Goal: Task Accomplishment & Management: Manage account settings

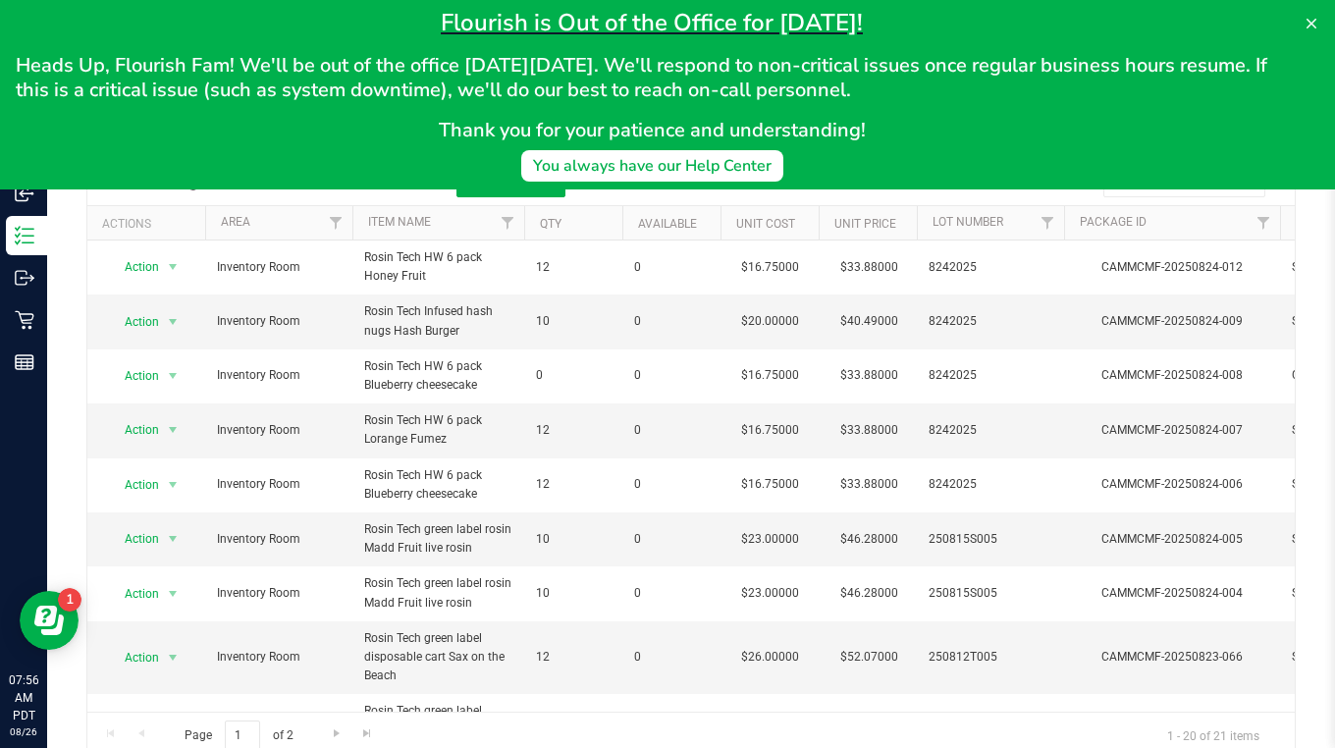
click at [1307, 20] on icon at bounding box center [1312, 24] width 16 height 16
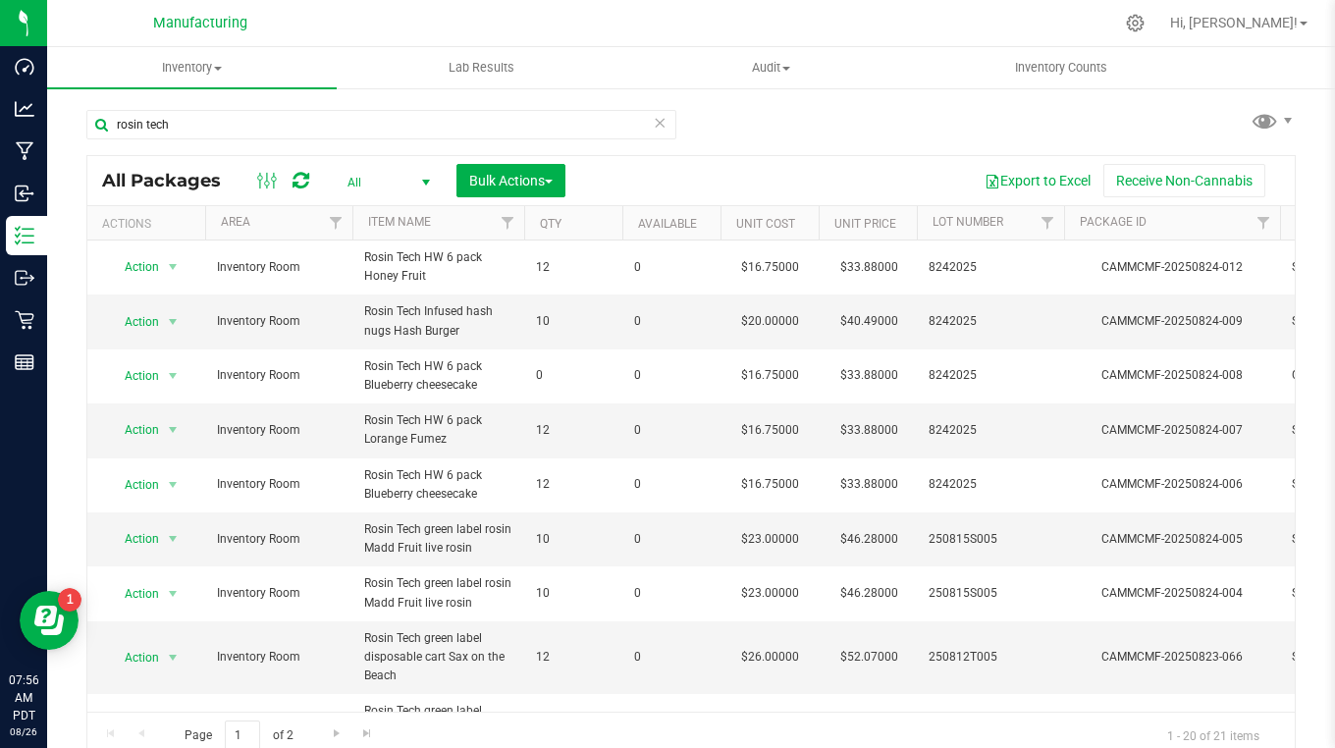
drag, startPoint x: 469, startPoint y: 0, endPoint x: 374, endPoint y: 28, distance: 99.4
click at [374, 28] on div at bounding box center [732, 23] width 762 height 38
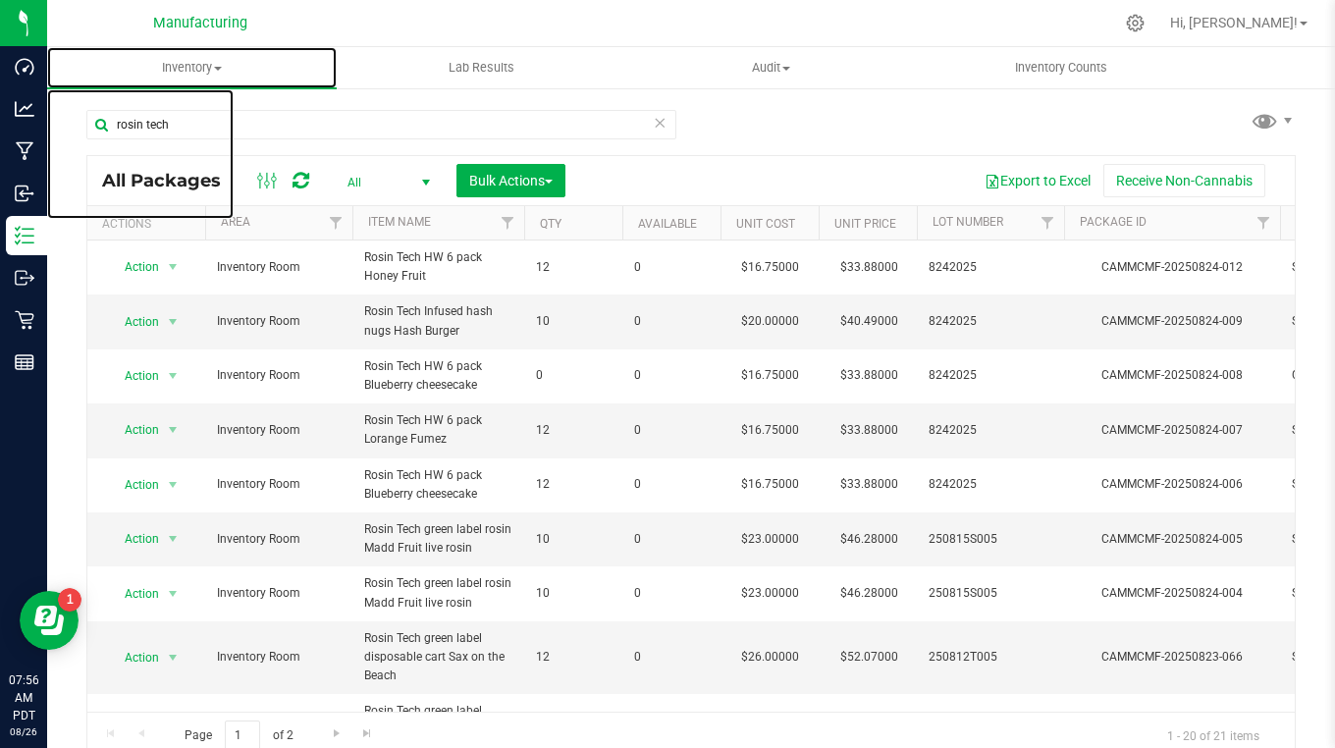
drag, startPoint x: 331, startPoint y: 1, endPoint x: 114, endPoint y: 56, distance: 223.8
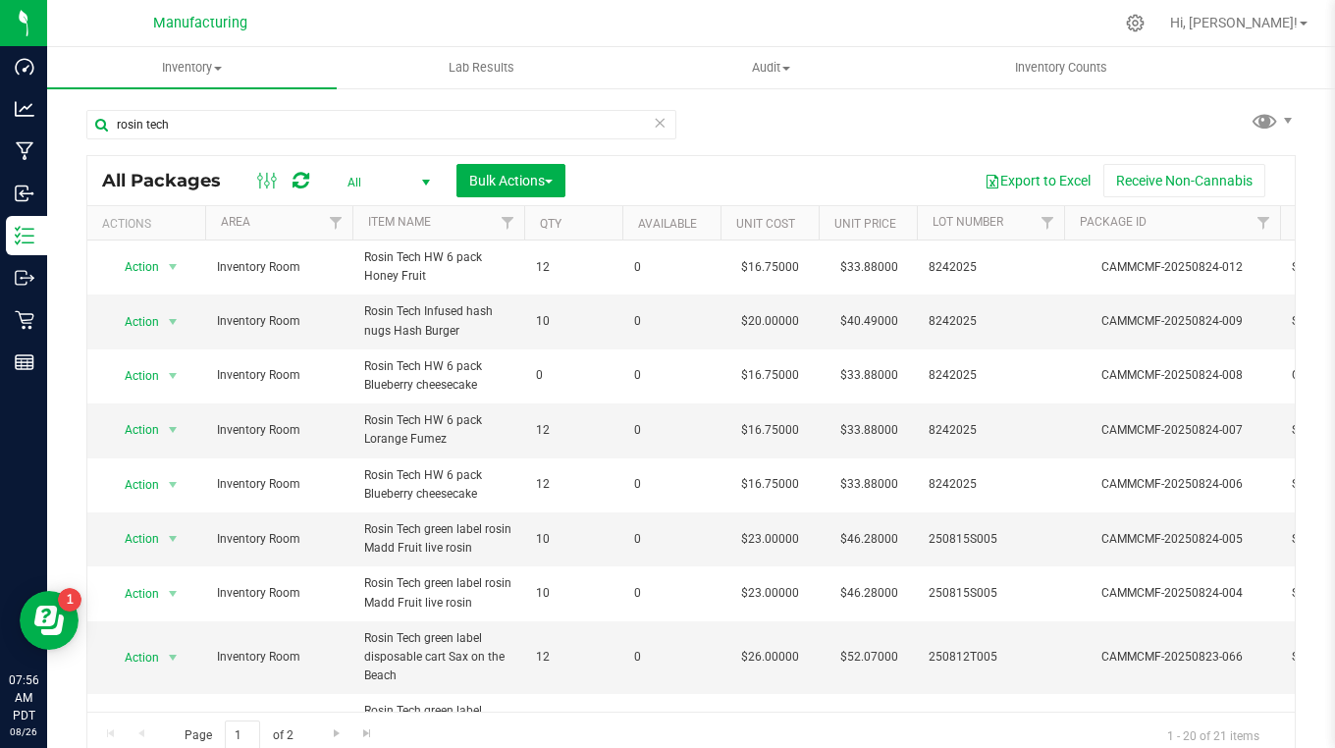
drag, startPoint x: 114, startPoint y: 56, endPoint x: 60, endPoint y: 305, distance: 255.1
click at [60, 305] on div "rosin tech All Packages All Active Only Lab Samples Locked All Bulk Actions Add…" at bounding box center [691, 385] width 1288 height 599
click at [0, 0] on p "Outbound" at bounding box center [0, 0] width 0 height 0
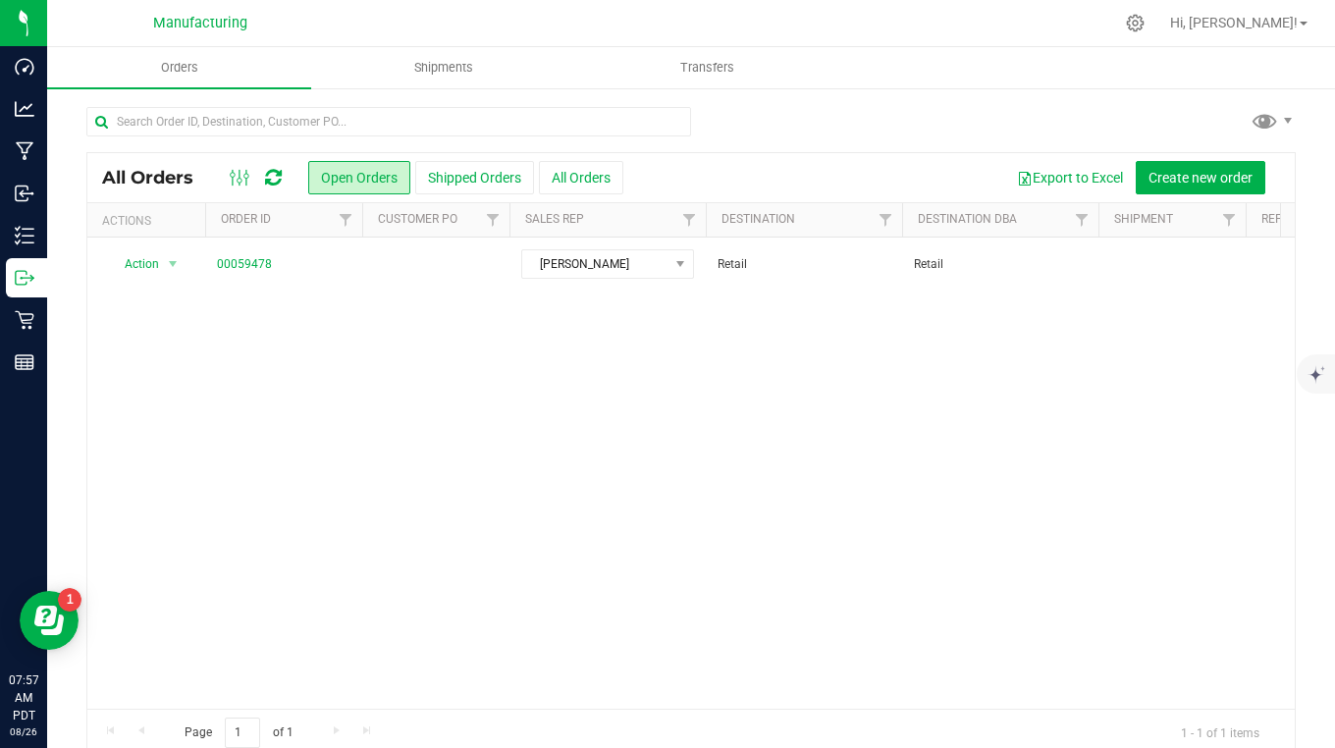
drag, startPoint x: 0, startPoint y: 444, endPoint x: 76, endPoint y: 401, distance: 87.1
drag, startPoint x: 76, startPoint y: 401, endPoint x: 95, endPoint y: 357, distance: 47.4
click at [95, 357] on div "Action Action Cancel order Change facility Clone order Edit order Mark as fully…" at bounding box center [690, 473] width 1207 height 471
drag, startPoint x: 778, startPoint y: 0, endPoint x: 755, endPoint y: 10, distance: 25.5
click at [755, 10] on div at bounding box center [732, 23] width 762 height 38
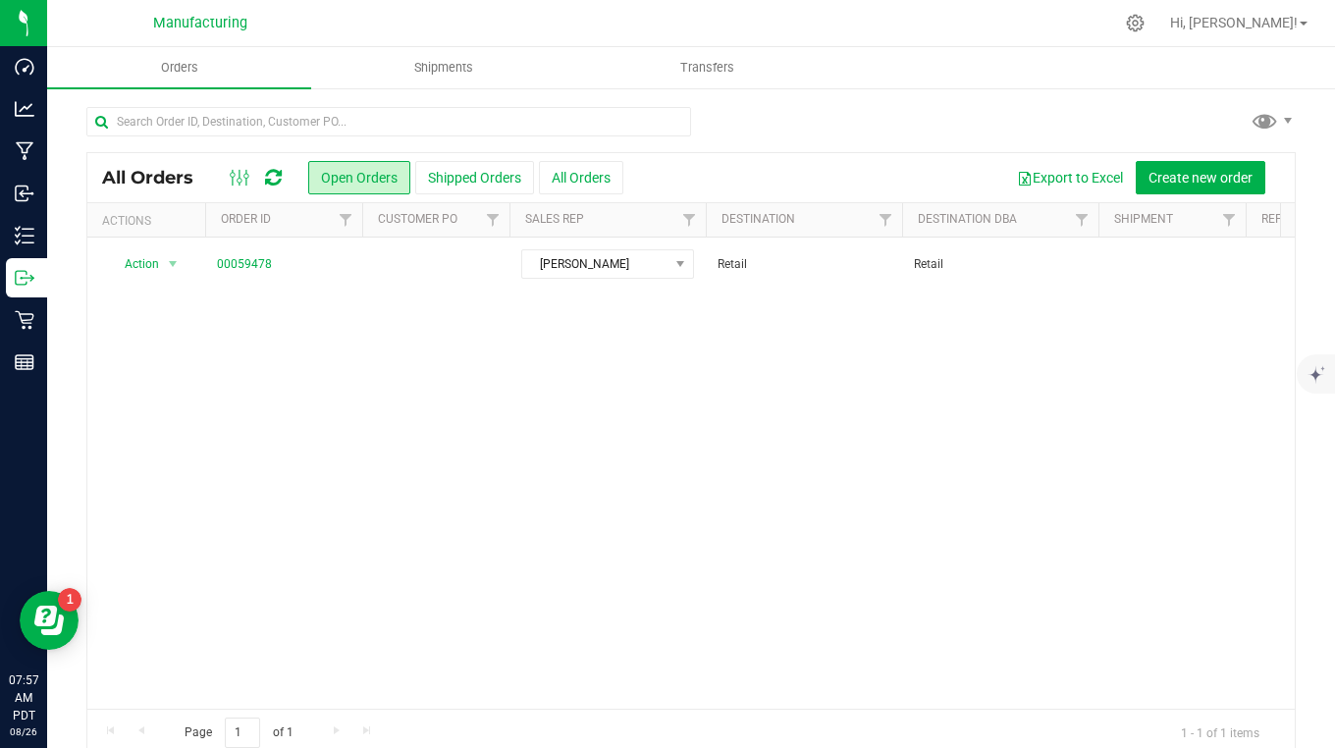
drag, startPoint x: 0, startPoint y: 419, endPoint x: 2, endPoint y: 436, distance: 16.8
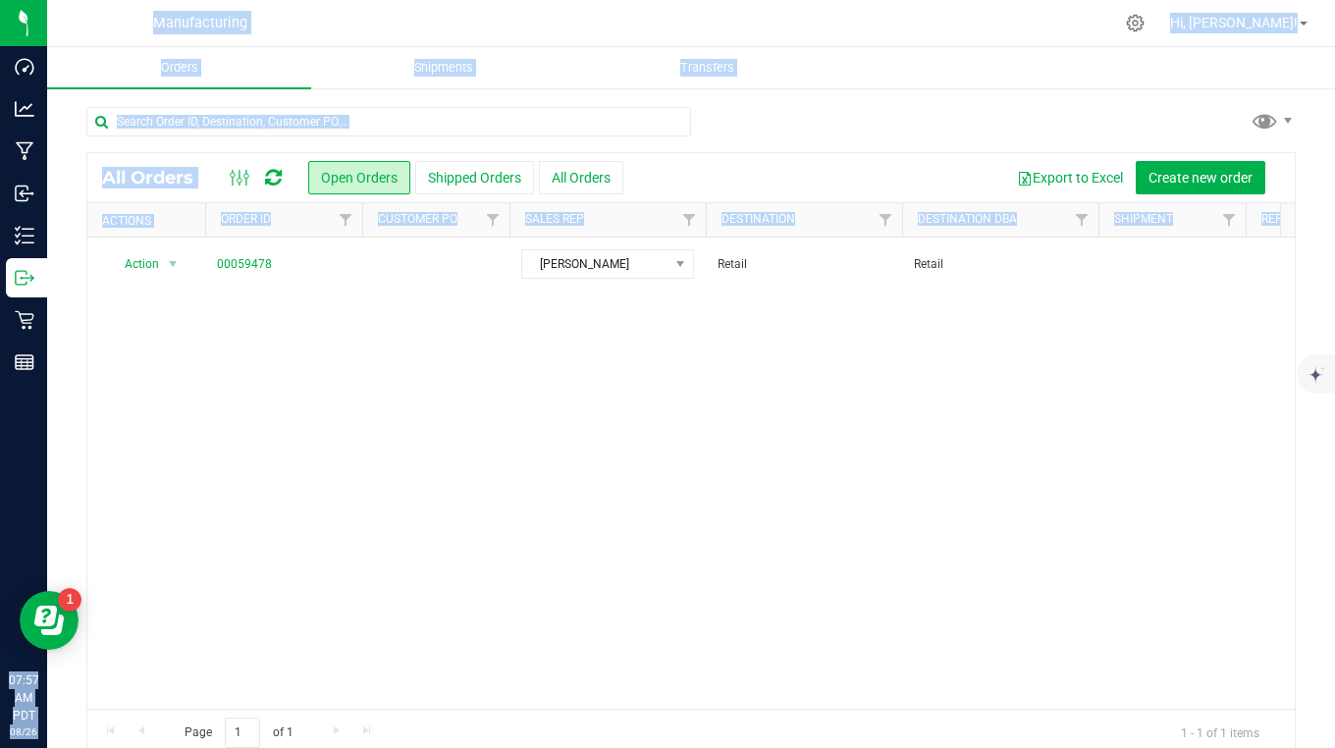
drag, startPoint x: 2, startPoint y: 436, endPoint x: 323, endPoint y: 513, distance: 330.3
click at [323, 513] on div "Dashboard Analytics Manufacturing Inbound Inventory Outbound Retail Reports 07:…" at bounding box center [667, 374] width 1335 height 748
drag, startPoint x: 331, startPoint y: 33, endPoint x: 781, endPoint y: 571, distance: 701.7
click at [781, 571] on div "Action Action Cancel order Change facility Clone order Edit order Mark as fully…" at bounding box center [690, 473] width 1207 height 471
click at [491, 576] on div "Action Action Cancel order Change facility Clone order Edit order Mark as fully…" at bounding box center [690, 473] width 1207 height 471
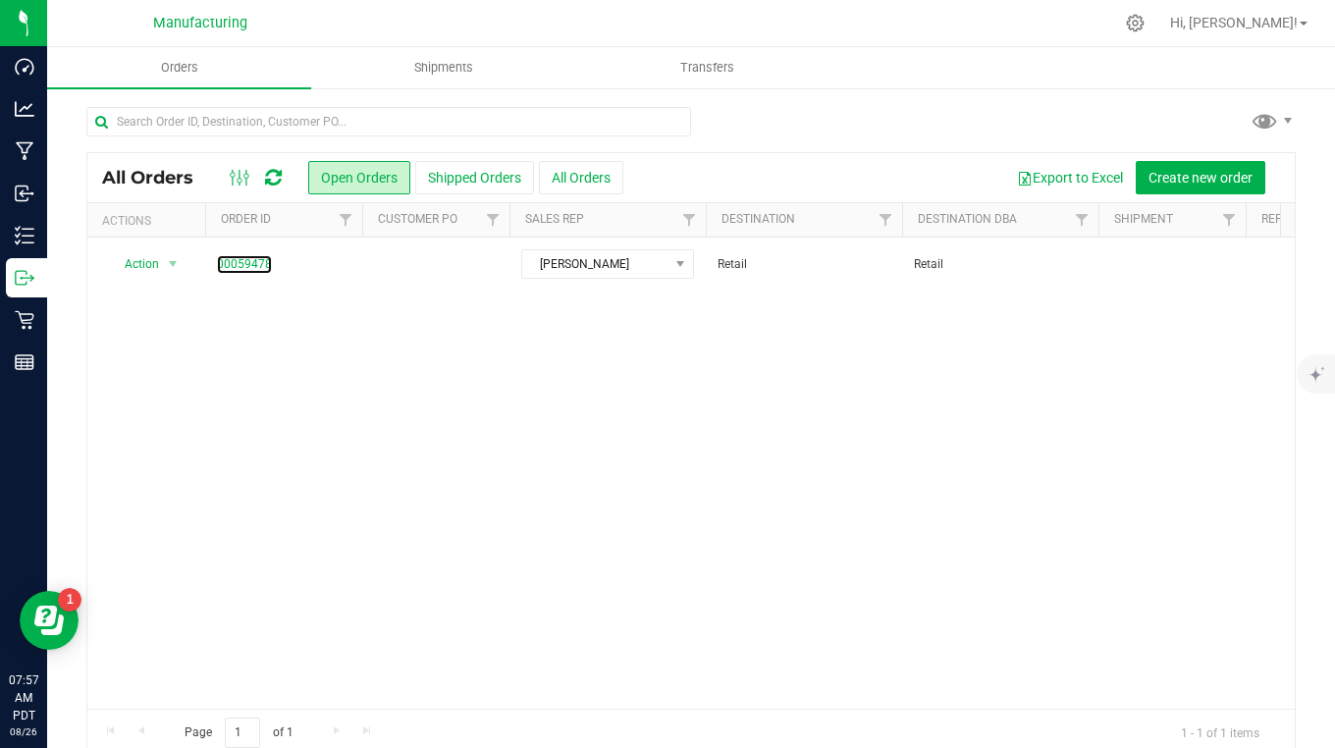
click at [254, 259] on link "00059478" at bounding box center [244, 264] width 55 height 19
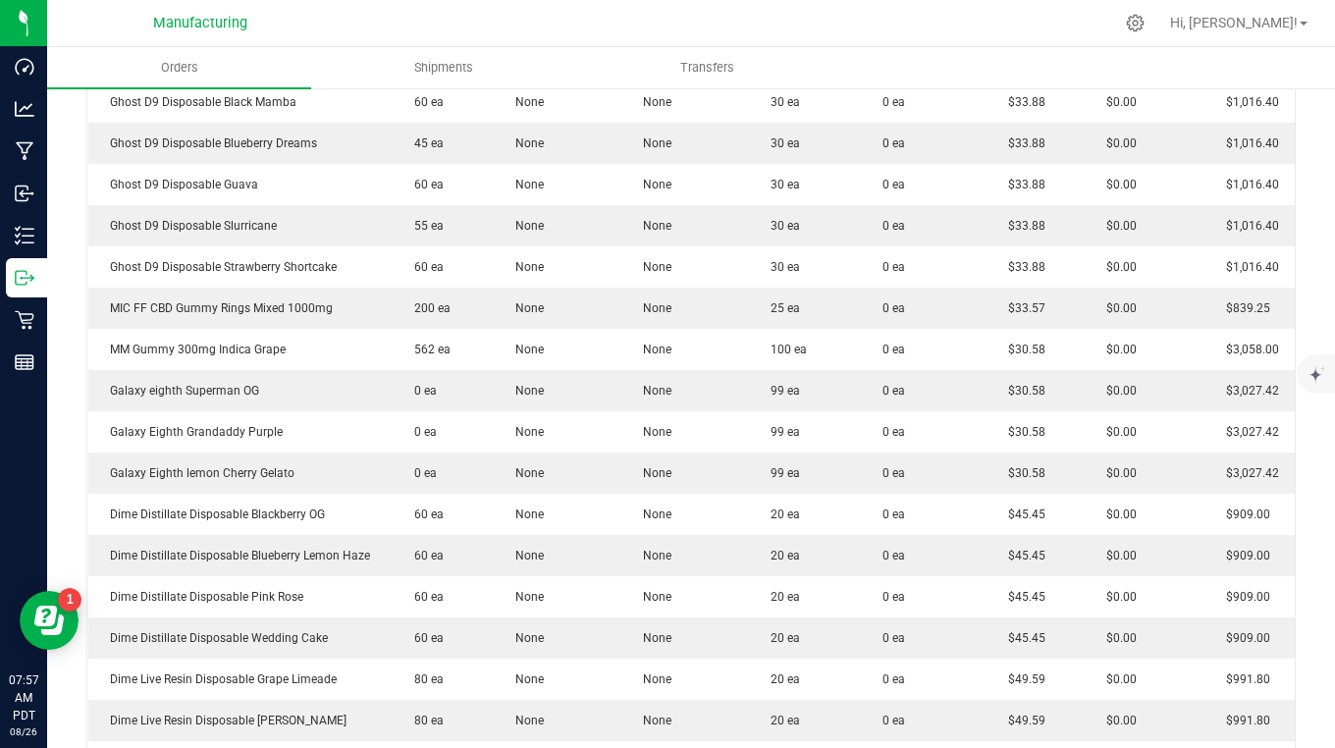
scroll to position [589, 0]
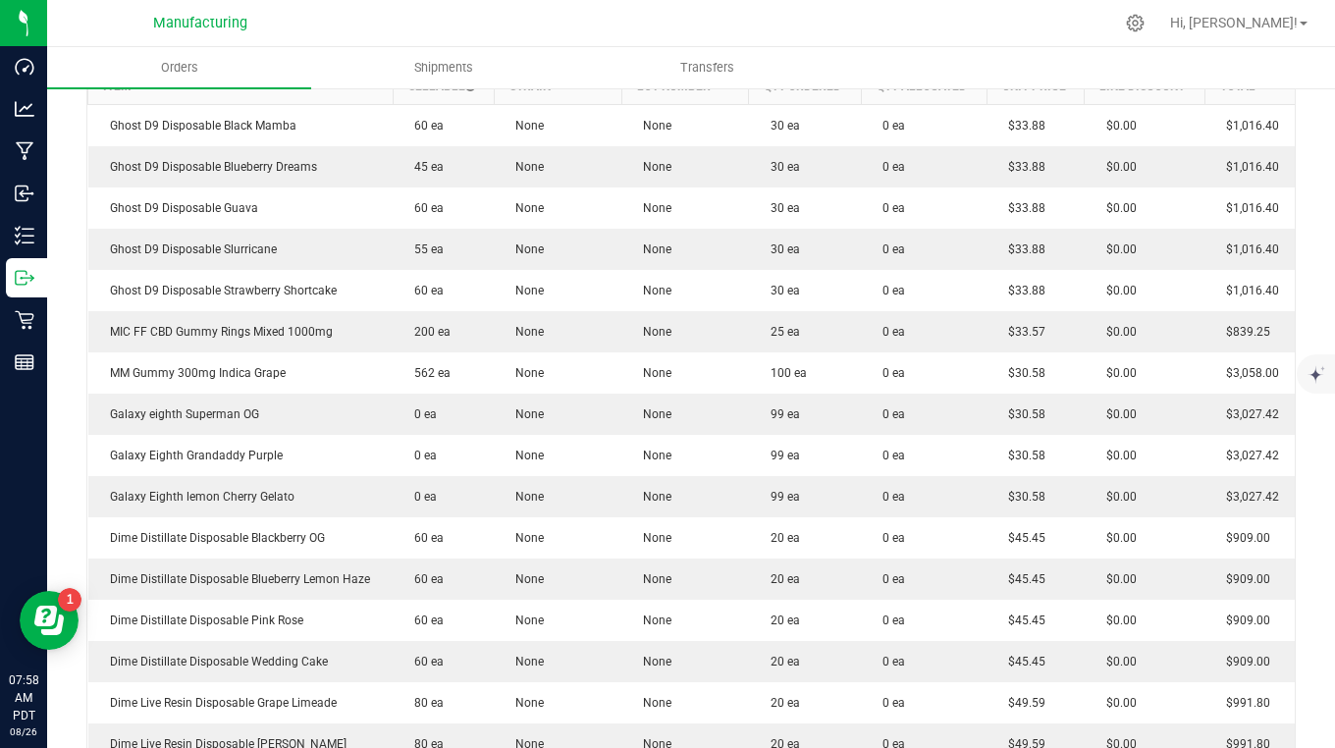
drag, startPoint x: 1246, startPoint y: 1, endPoint x: 849, endPoint y: 21, distance: 397.1
click at [849, 21] on div at bounding box center [732, 23] width 762 height 38
click at [71, 3] on nav "Manufacturing Hi, [PERSON_NAME]!" at bounding box center [691, 23] width 1288 height 47
drag, startPoint x: 71, startPoint y: 0, endPoint x: 88, endPoint y: -14, distance: 22.4
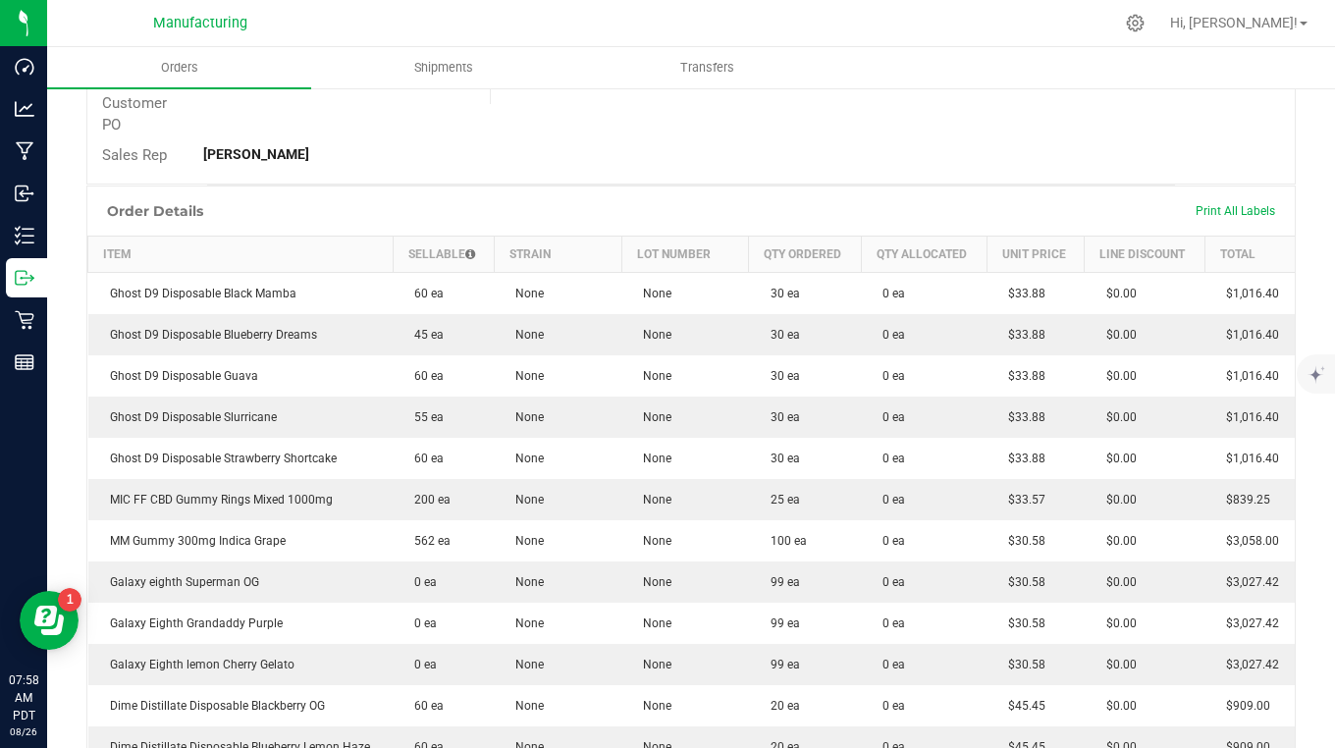
scroll to position [491, 0]
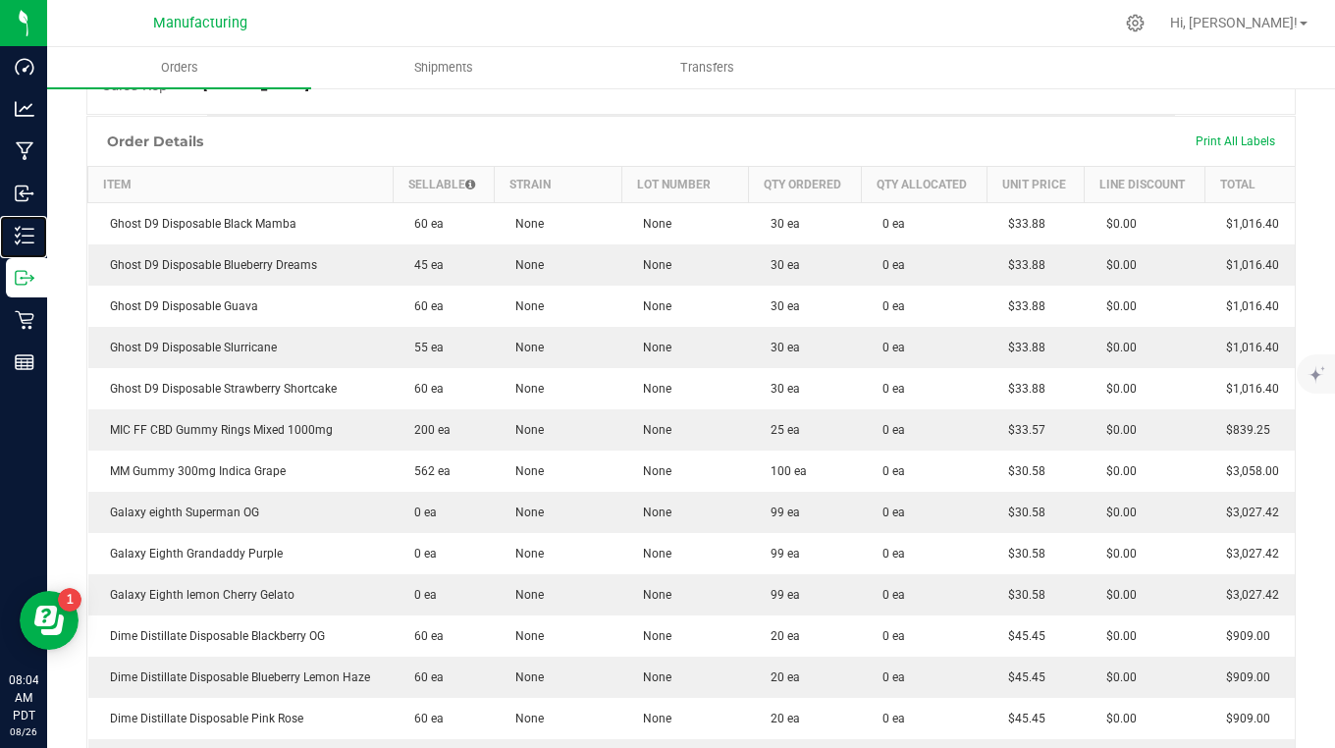
click at [0, 0] on p "Inventory" at bounding box center [0, 0] width 0 height 0
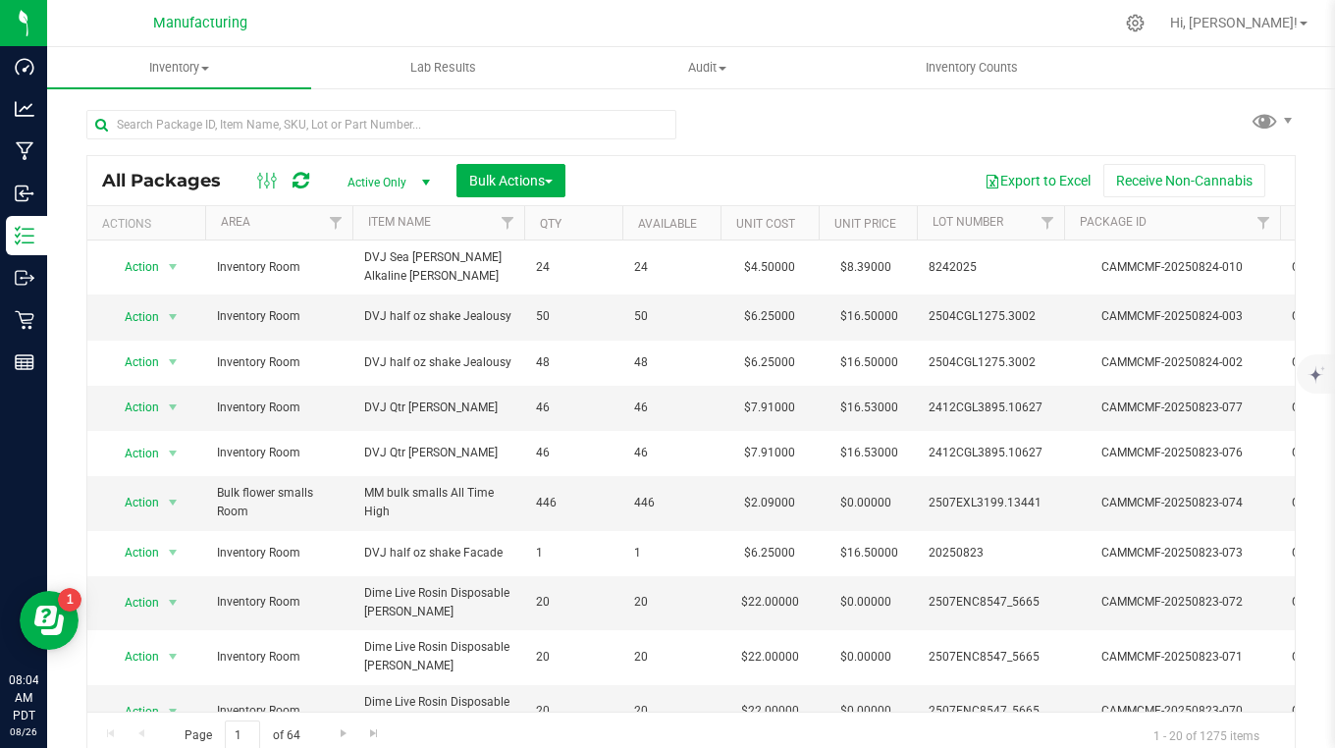
drag, startPoint x: 46, startPoint y: 2, endPoint x: 856, endPoint y: 46, distance: 811.1
click at [856, 46] on nav "Manufacturing Hi, [PERSON_NAME]!" at bounding box center [691, 23] width 1288 height 47
click at [703, 440] on td "46" at bounding box center [671, 453] width 98 height 45
click at [207, 133] on input "text" at bounding box center [381, 124] width 590 height 29
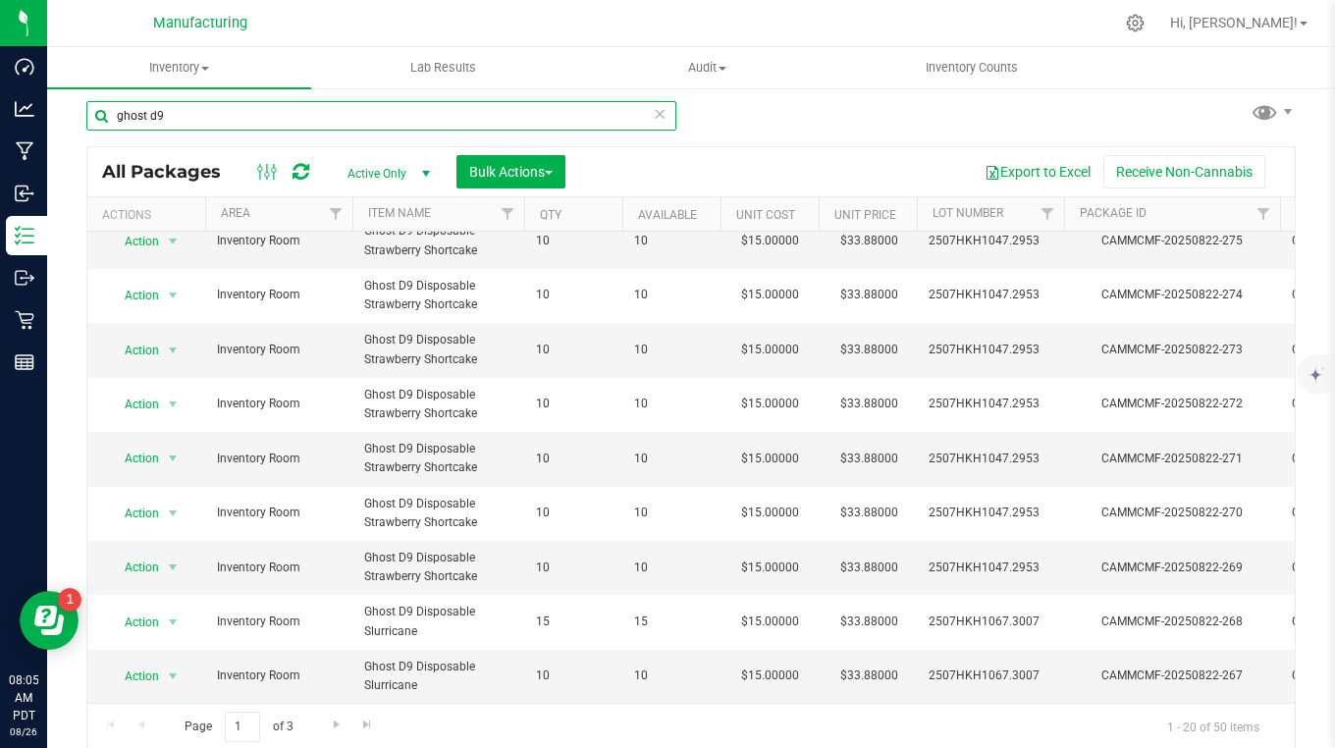
scroll to position [12, 0]
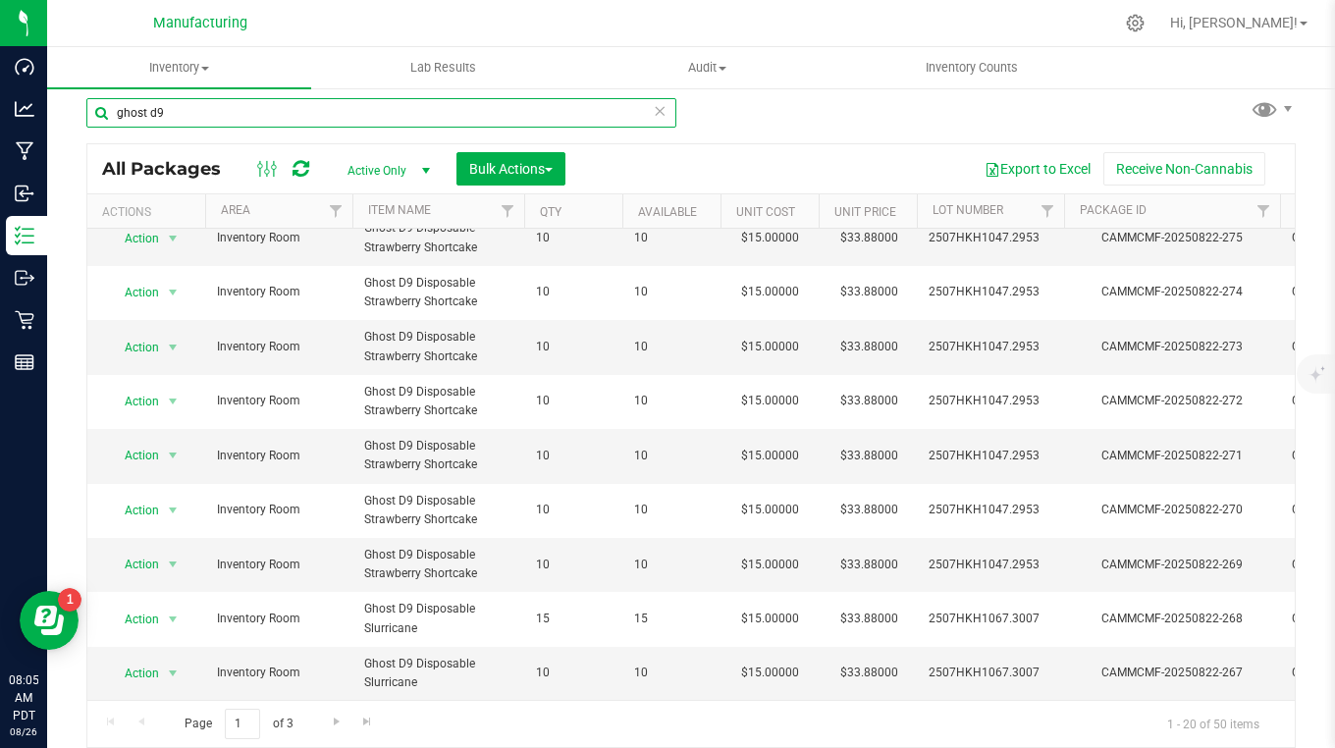
type input "ghost d9"
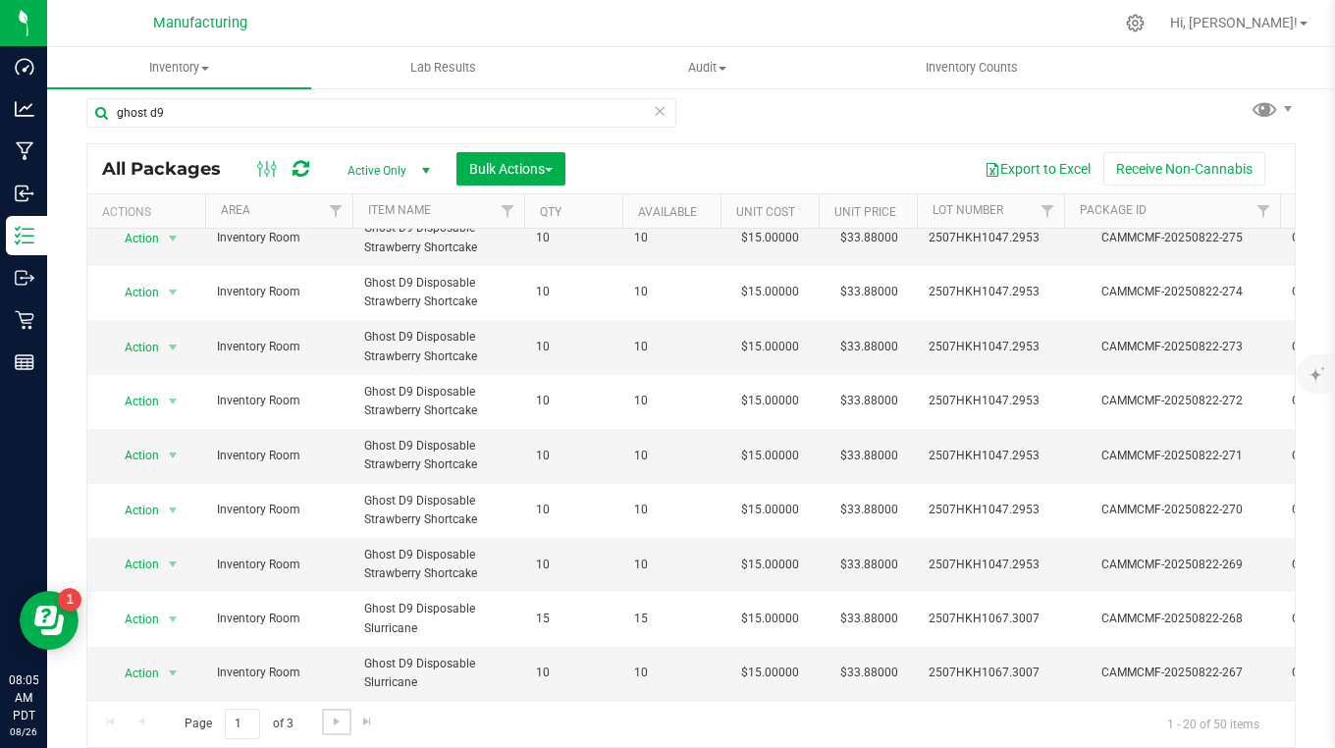
click at [333, 725] on span "Go to the next page" at bounding box center [337, 722] width 16 height 16
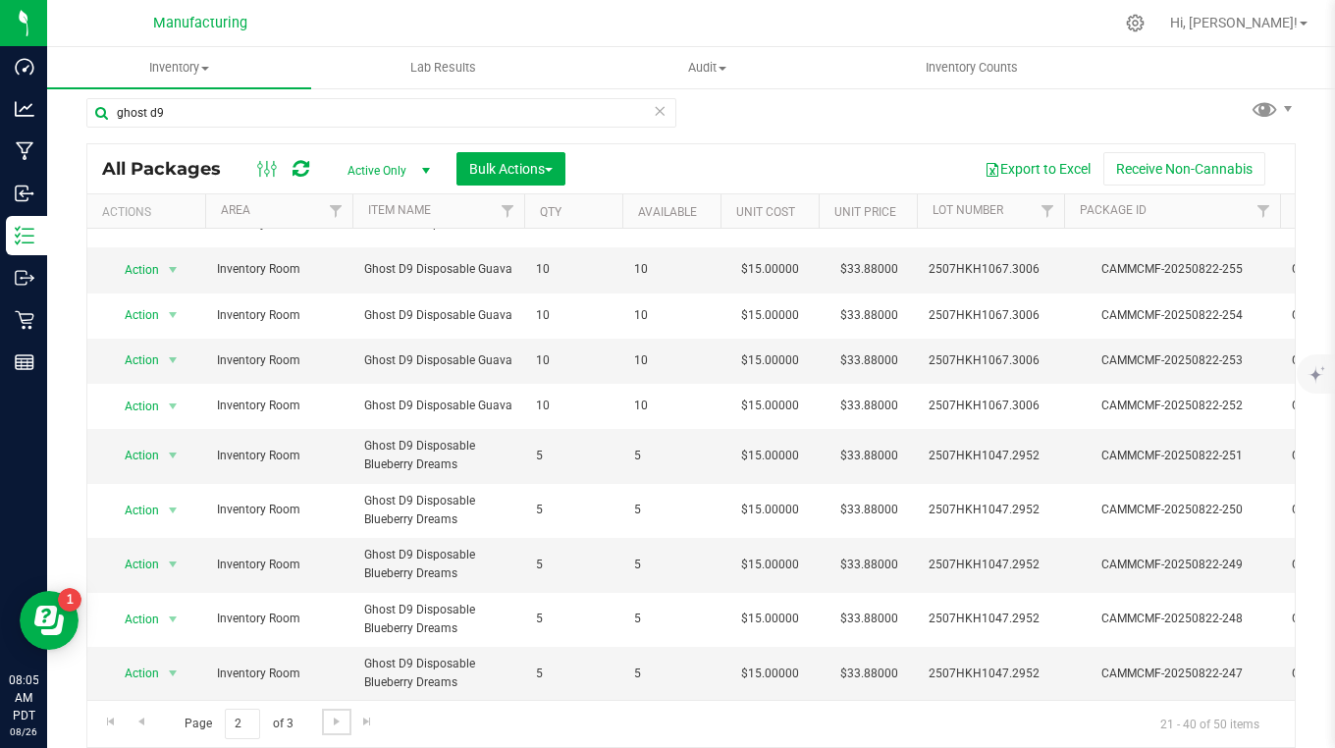
scroll to position [549, 0]
click at [337, 716] on span "Go to the next page" at bounding box center [337, 722] width 16 height 16
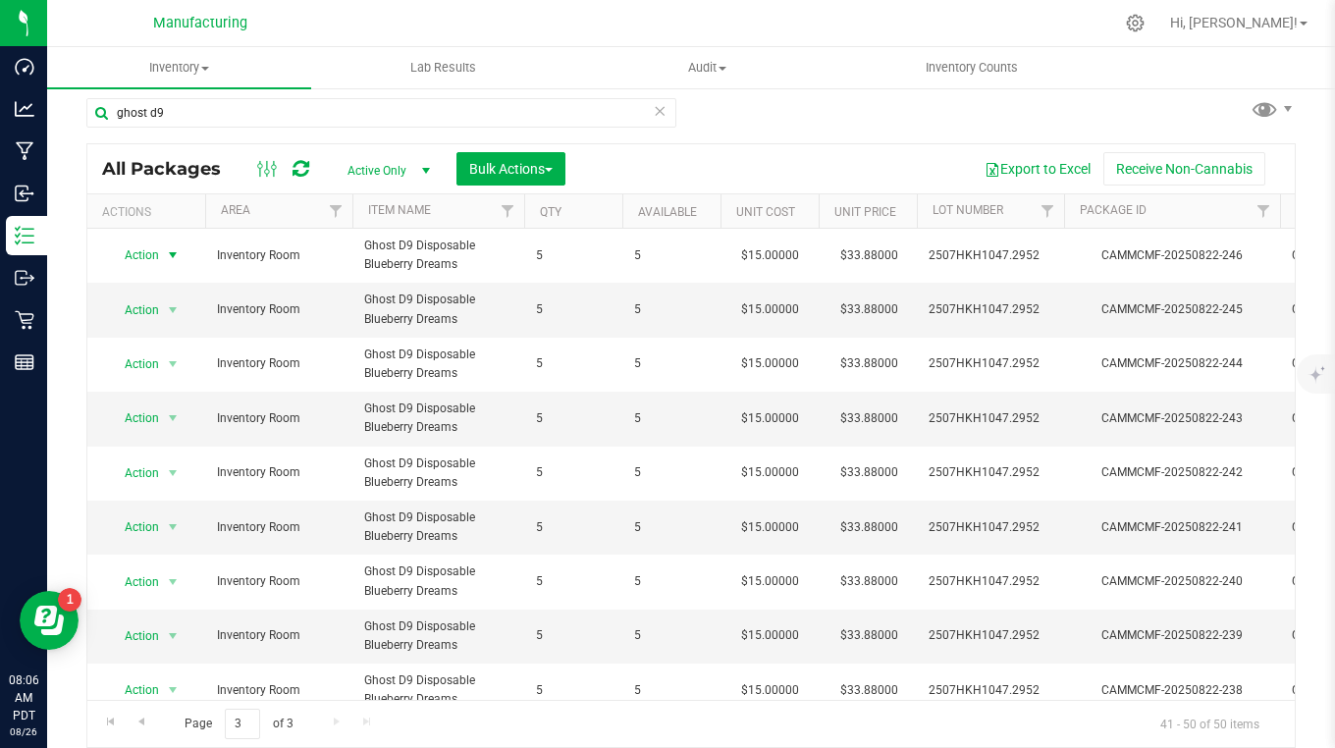
click at [156, 252] on span "Action" at bounding box center [133, 254] width 53 height 27
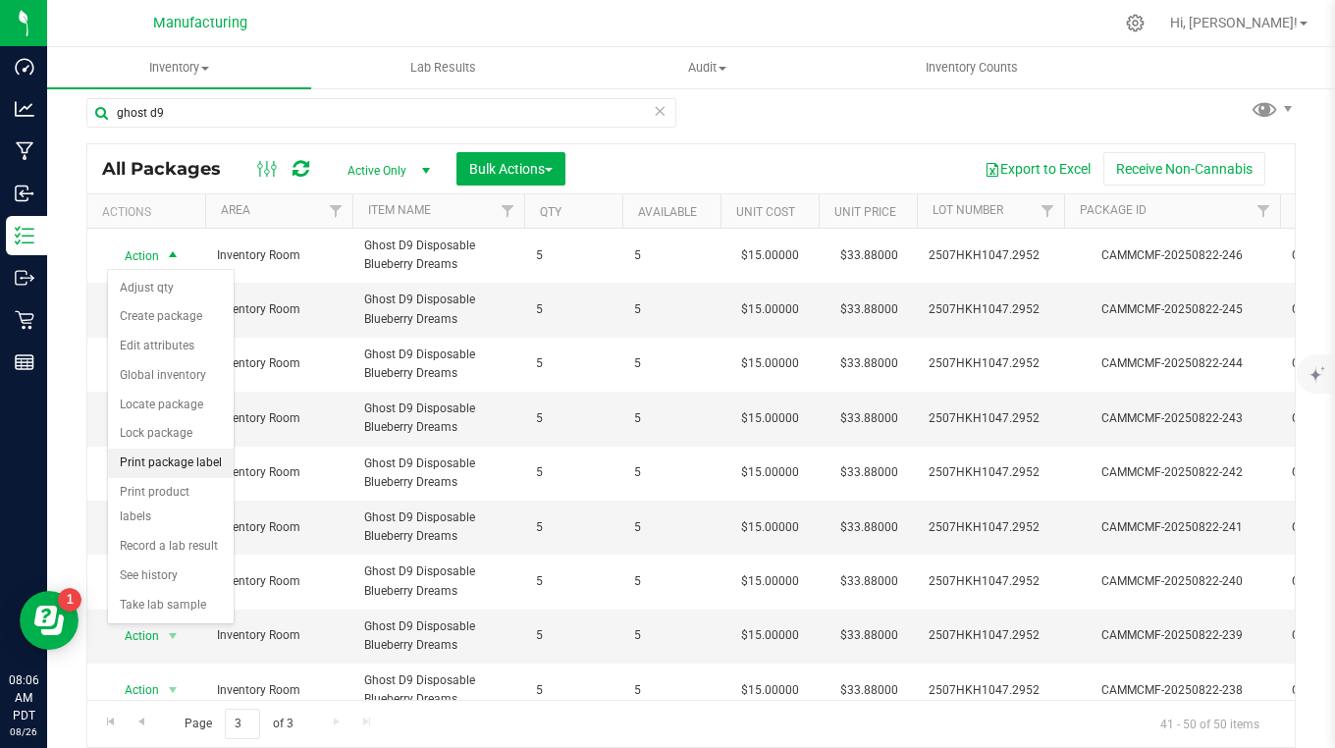
click at [143, 464] on li "Print package label" at bounding box center [171, 463] width 126 height 29
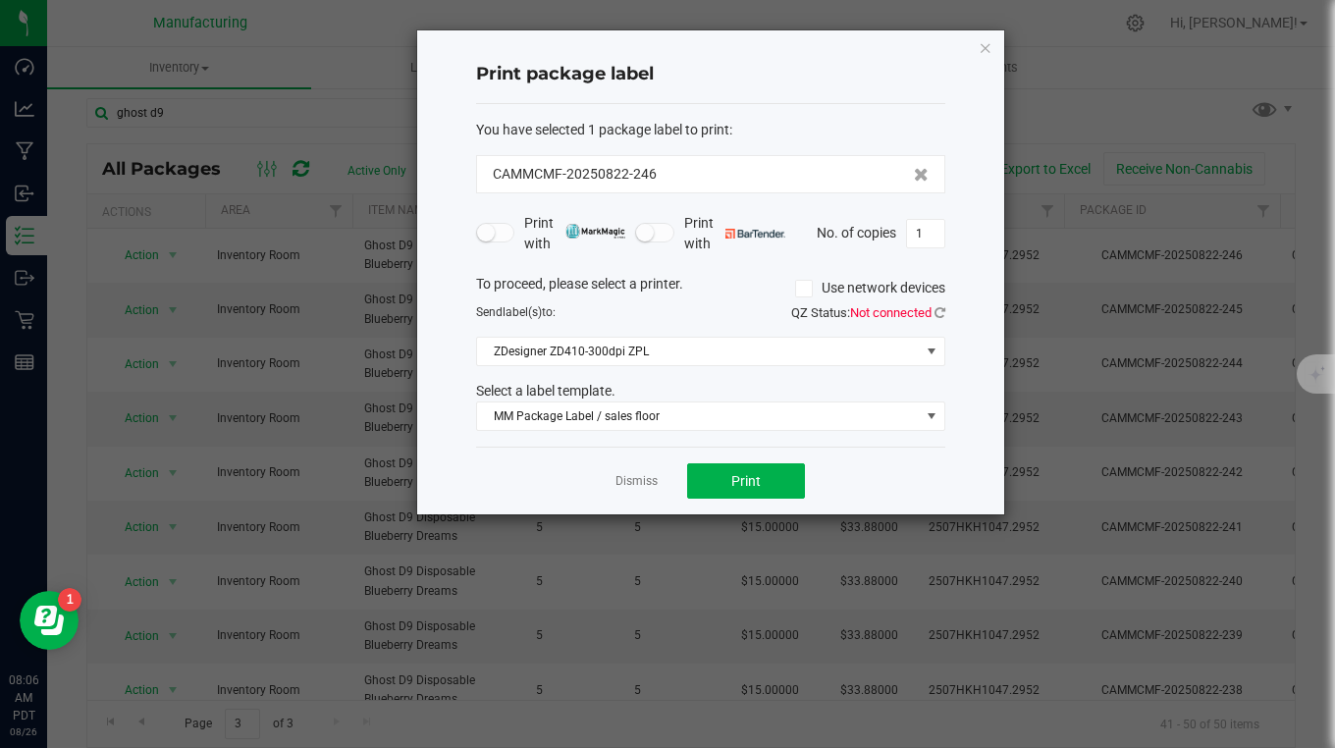
click at [924, 232] on input "1" at bounding box center [925, 233] width 37 height 27
type input "5"
click at [782, 483] on button "Print" at bounding box center [746, 480] width 118 height 35
click at [986, 47] on icon "button" at bounding box center [986, 47] width 14 height 24
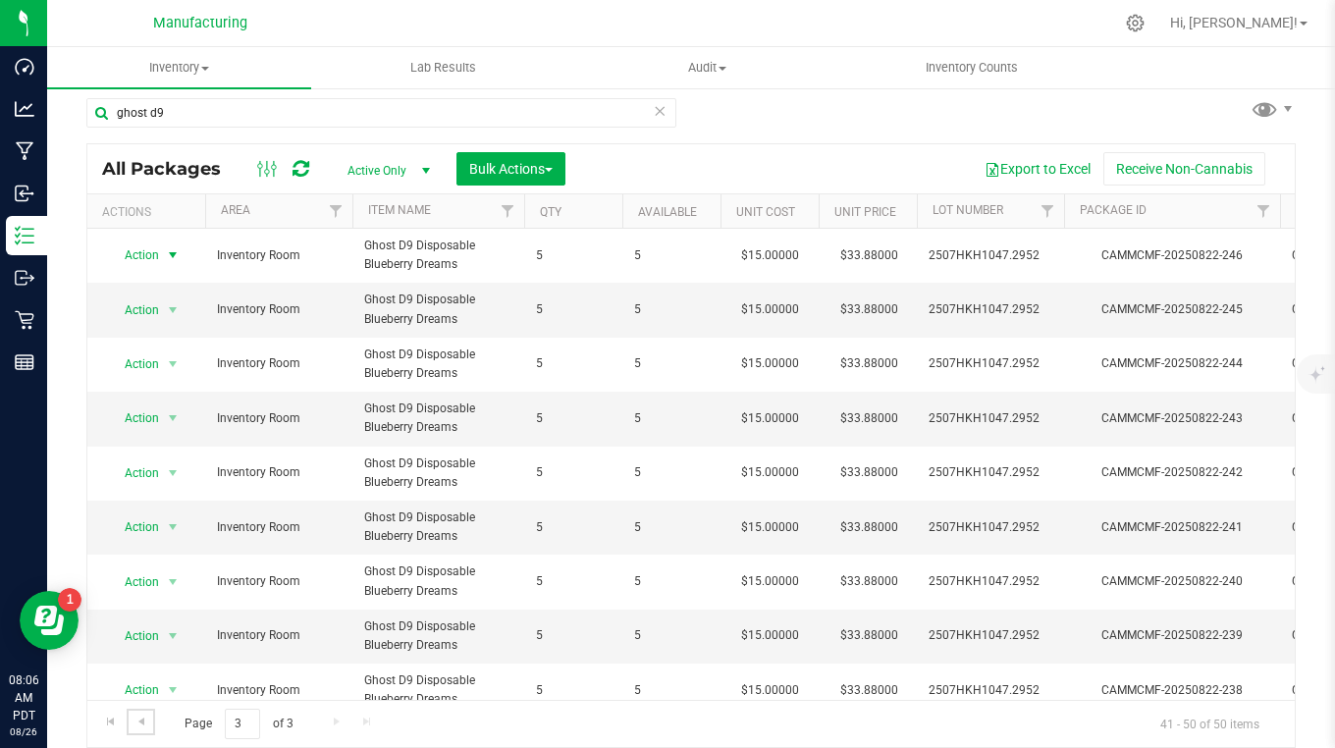
click at [139, 719] on span "Go to the previous page" at bounding box center [142, 722] width 16 height 16
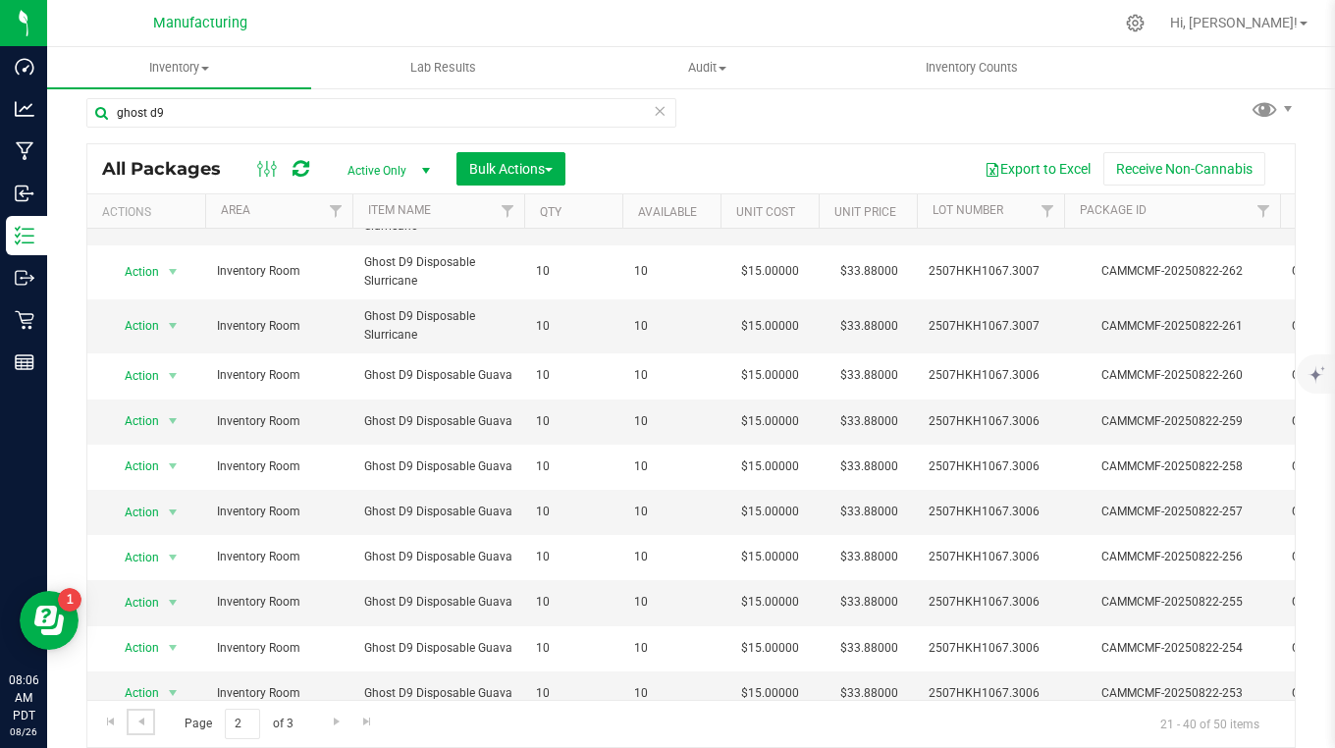
scroll to position [549, 0]
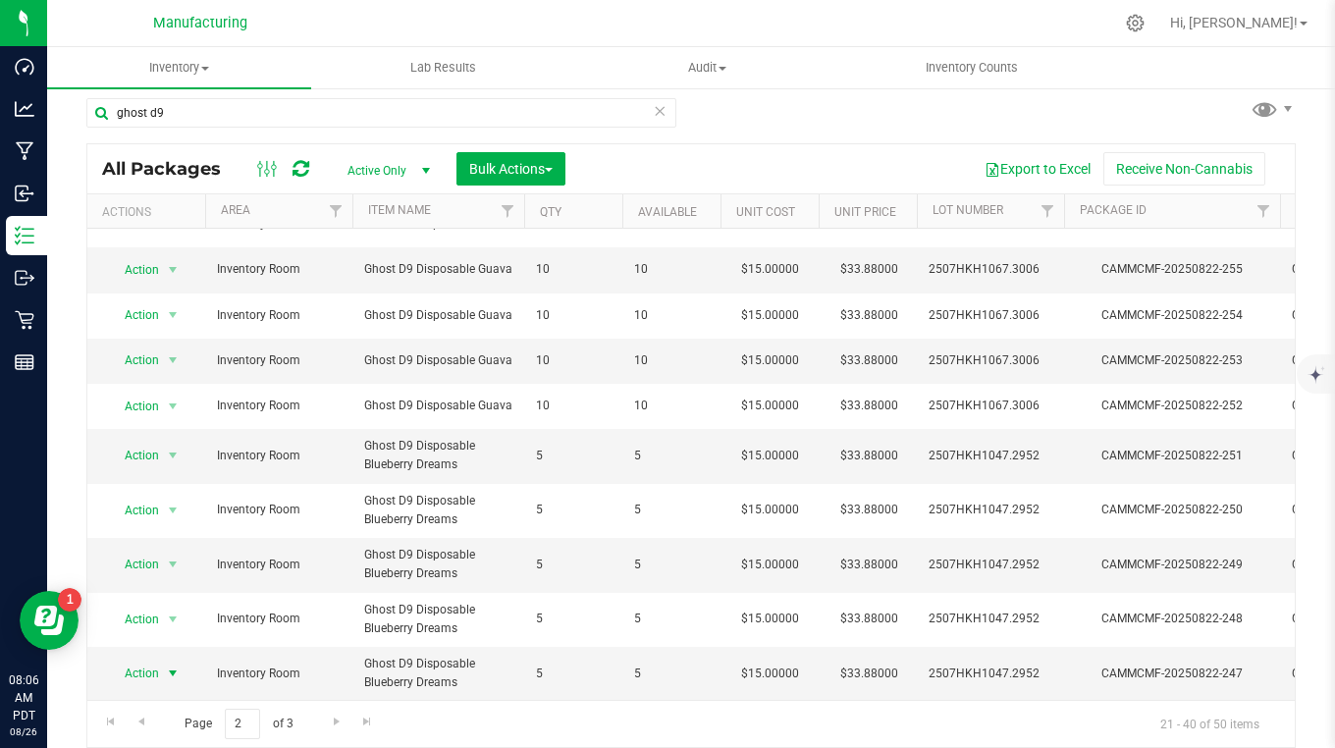
click at [145, 663] on span "Action" at bounding box center [133, 673] width 53 height 27
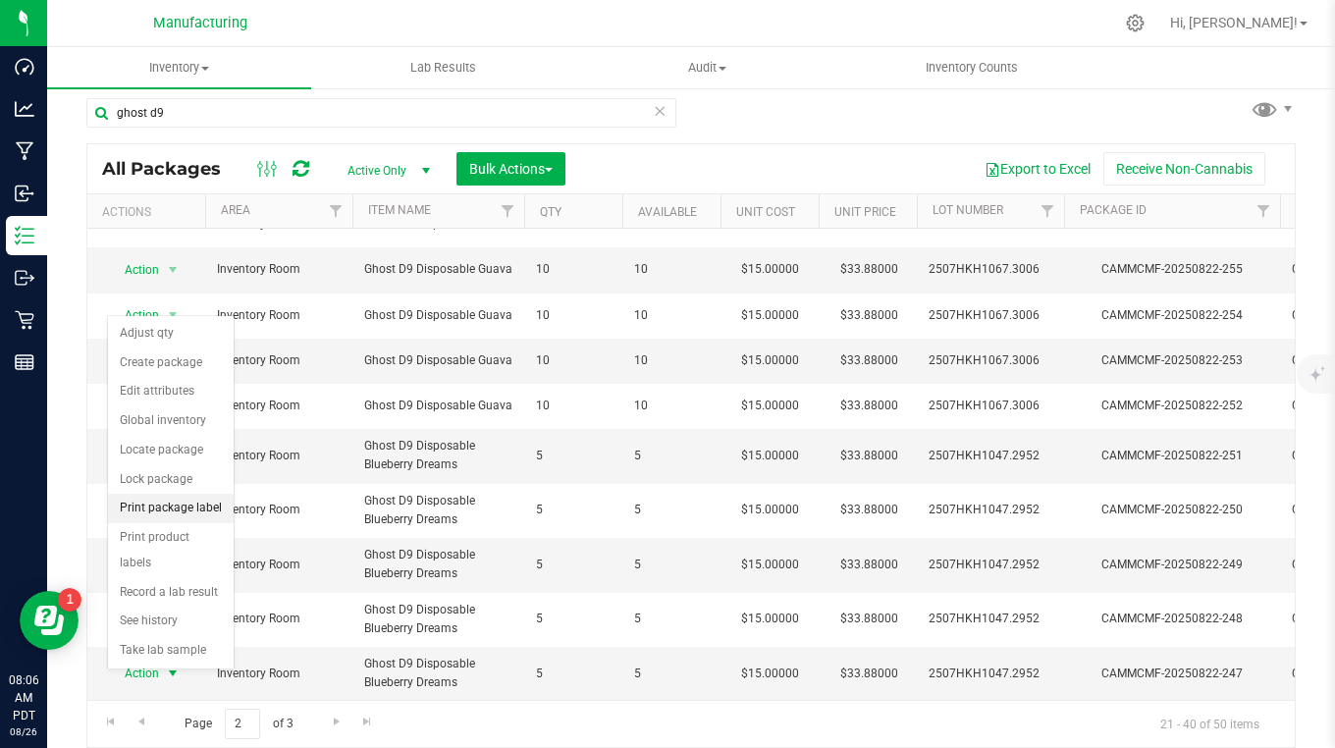
click at [142, 510] on li "Print package label" at bounding box center [171, 508] width 126 height 29
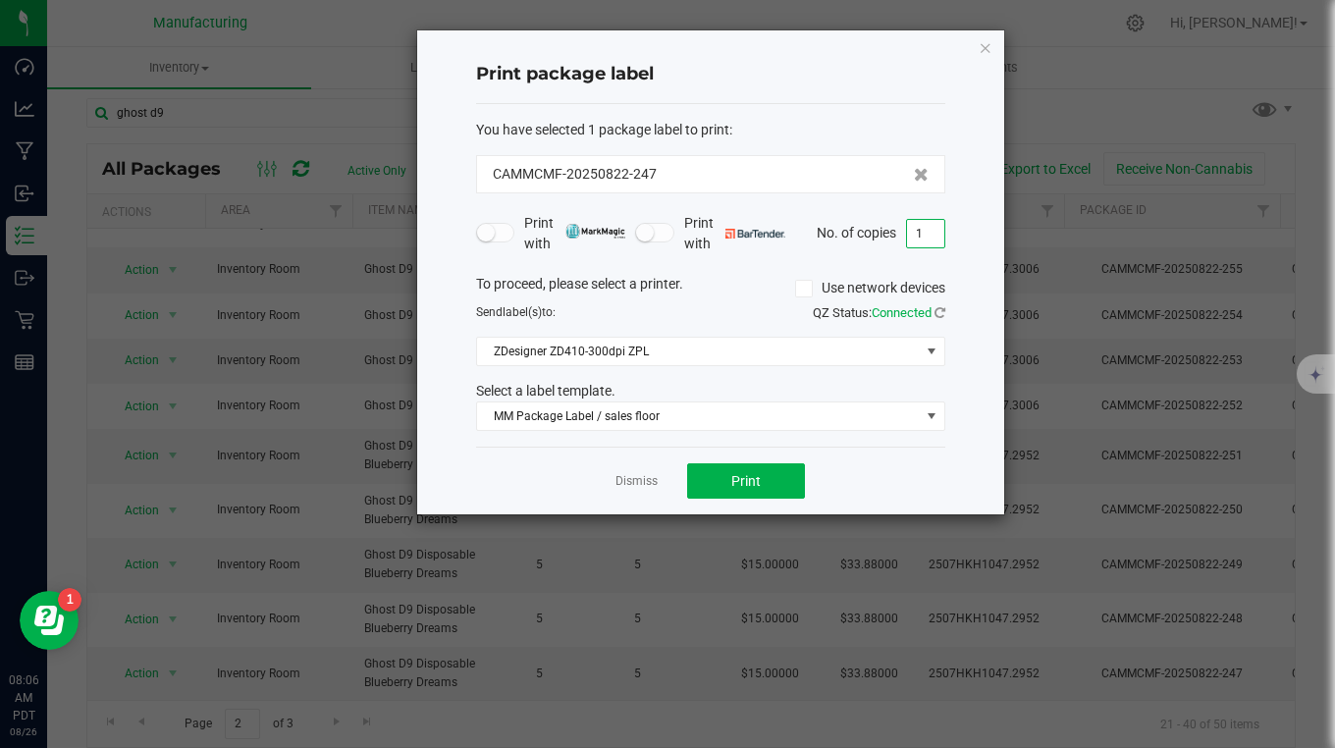
click at [927, 231] on input "1" at bounding box center [925, 233] width 37 height 27
type input "5"
click at [781, 467] on button "Print" at bounding box center [746, 480] width 118 height 35
click at [986, 46] on icon "button" at bounding box center [986, 47] width 14 height 24
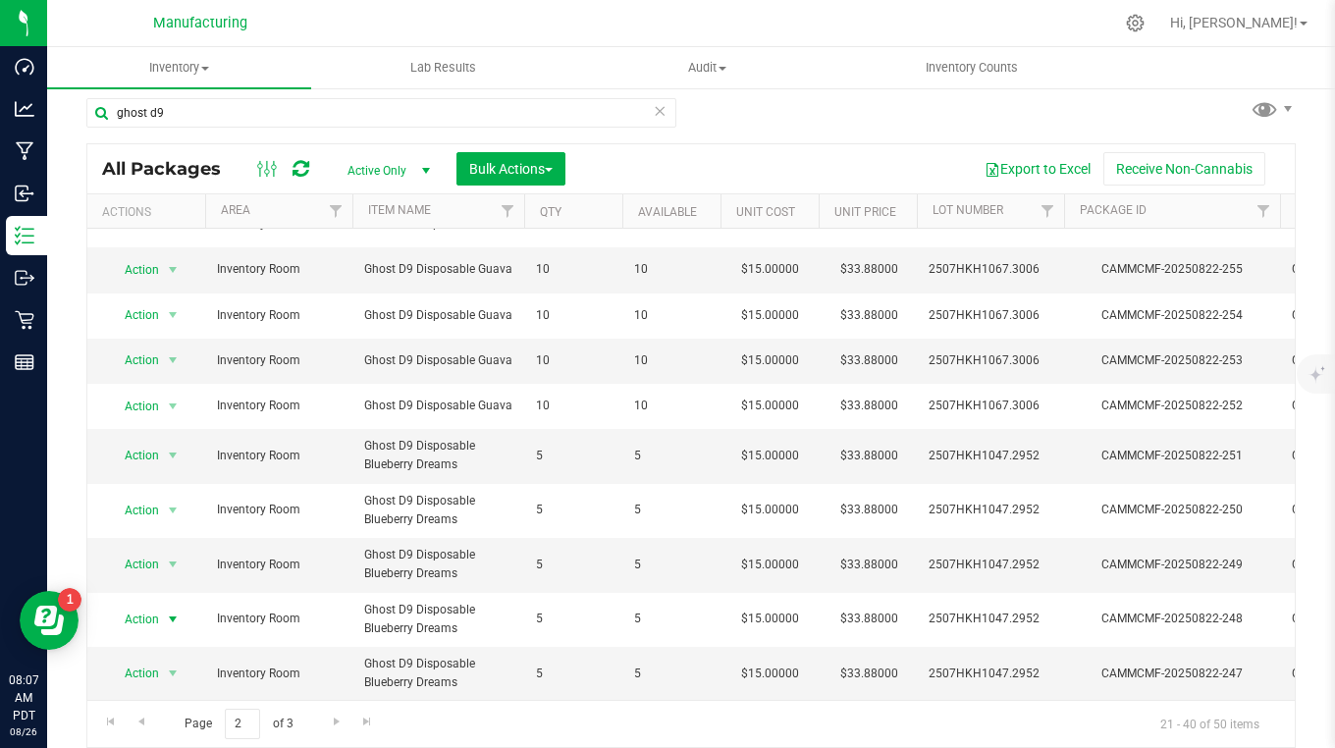
click at [133, 608] on span "Action" at bounding box center [133, 619] width 53 height 27
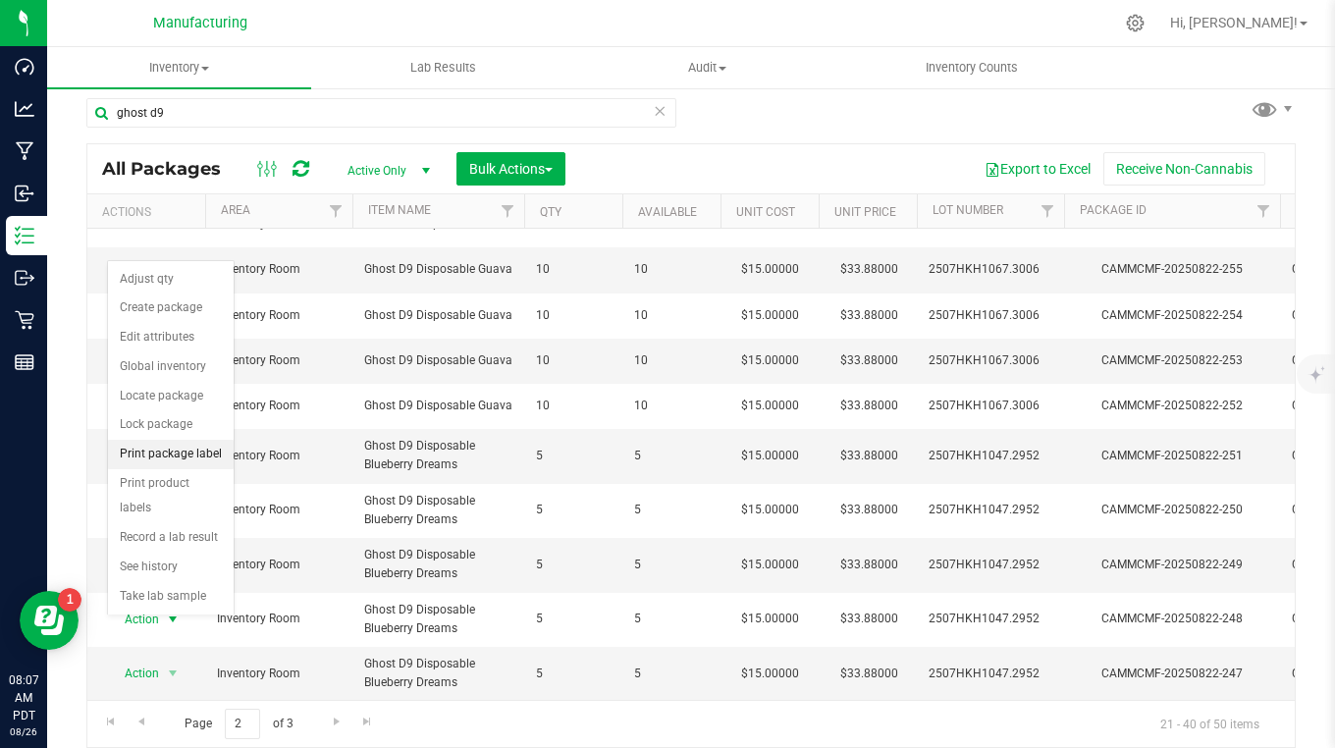
click at [137, 460] on li "Print package label" at bounding box center [171, 454] width 126 height 29
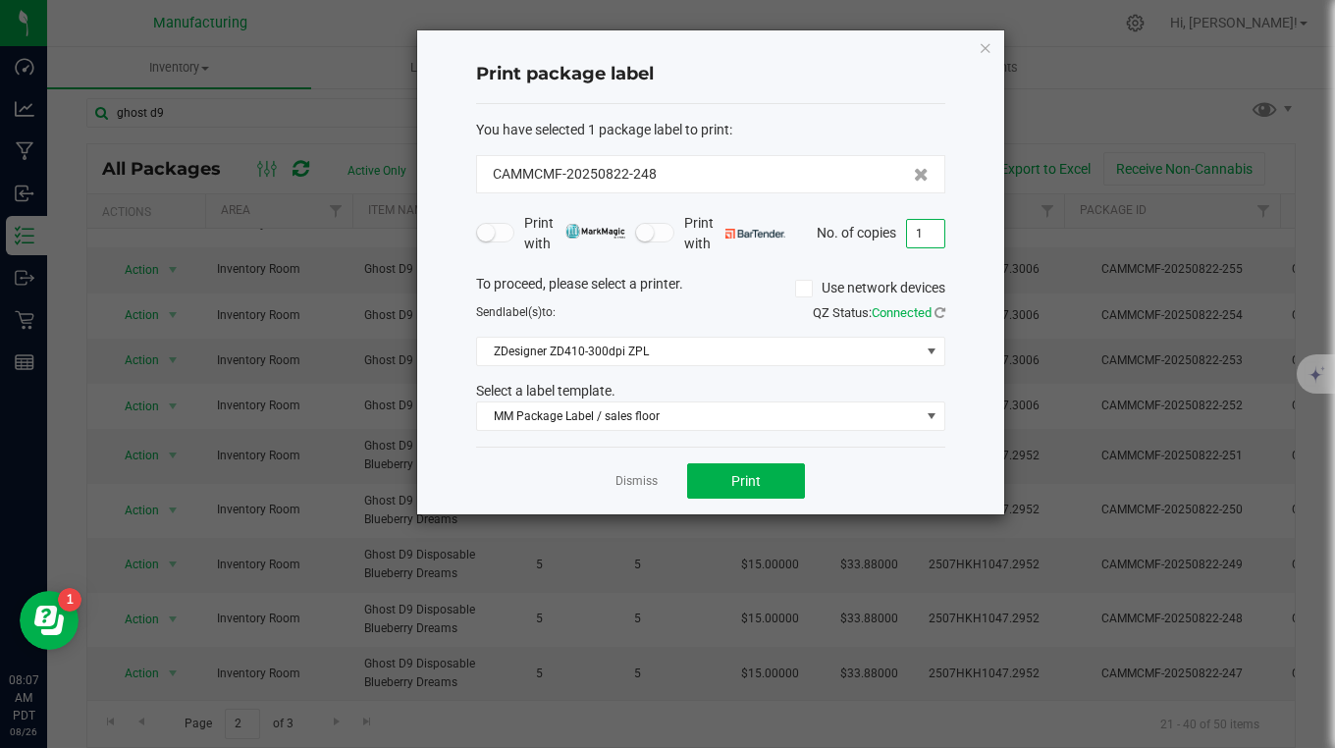
click at [937, 239] on input "1" at bounding box center [925, 233] width 37 height 27
type input "5"
click at [783, 484] on button "Print" at bounding box center [746, 480] width 118 height 35
click at [990, 45] on icon "button" at bounding box center [986, 47] width 14 height 24
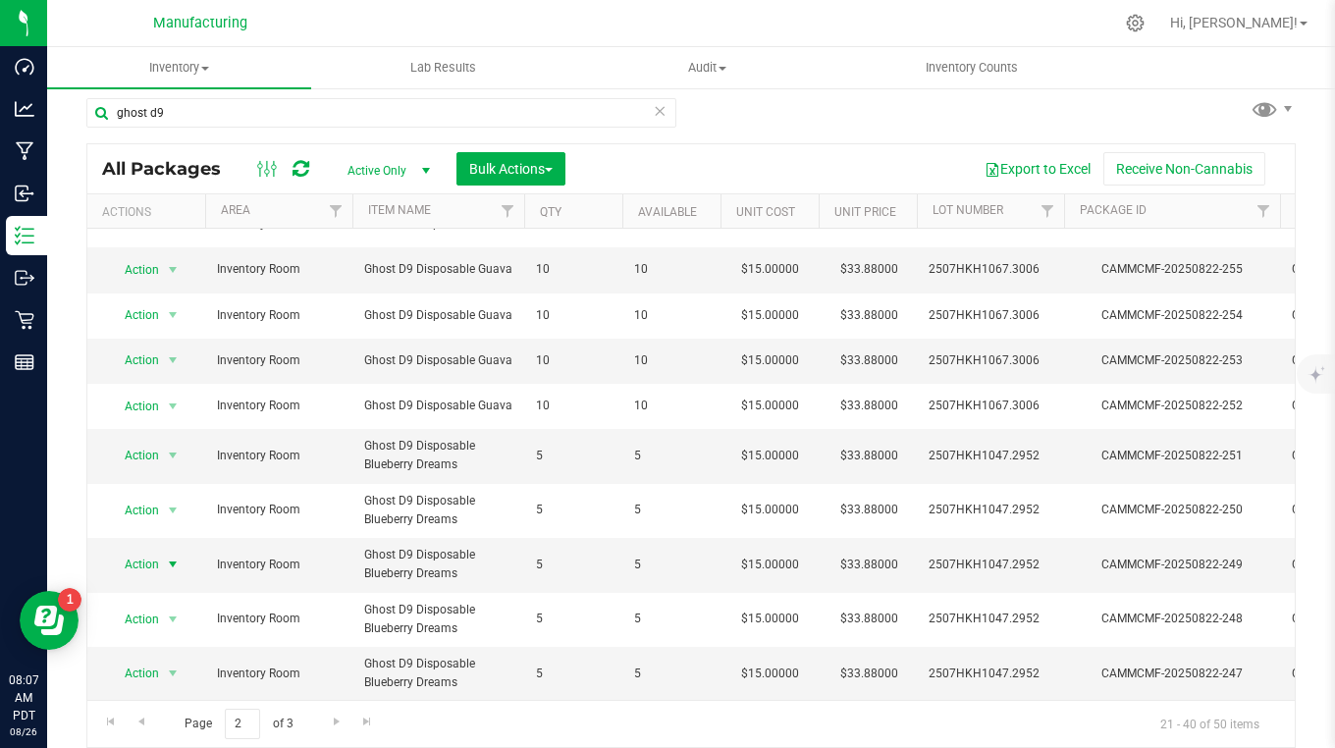
click at [153, 551] on span "Action" at bounding box center [133, 564] width 53 height 27
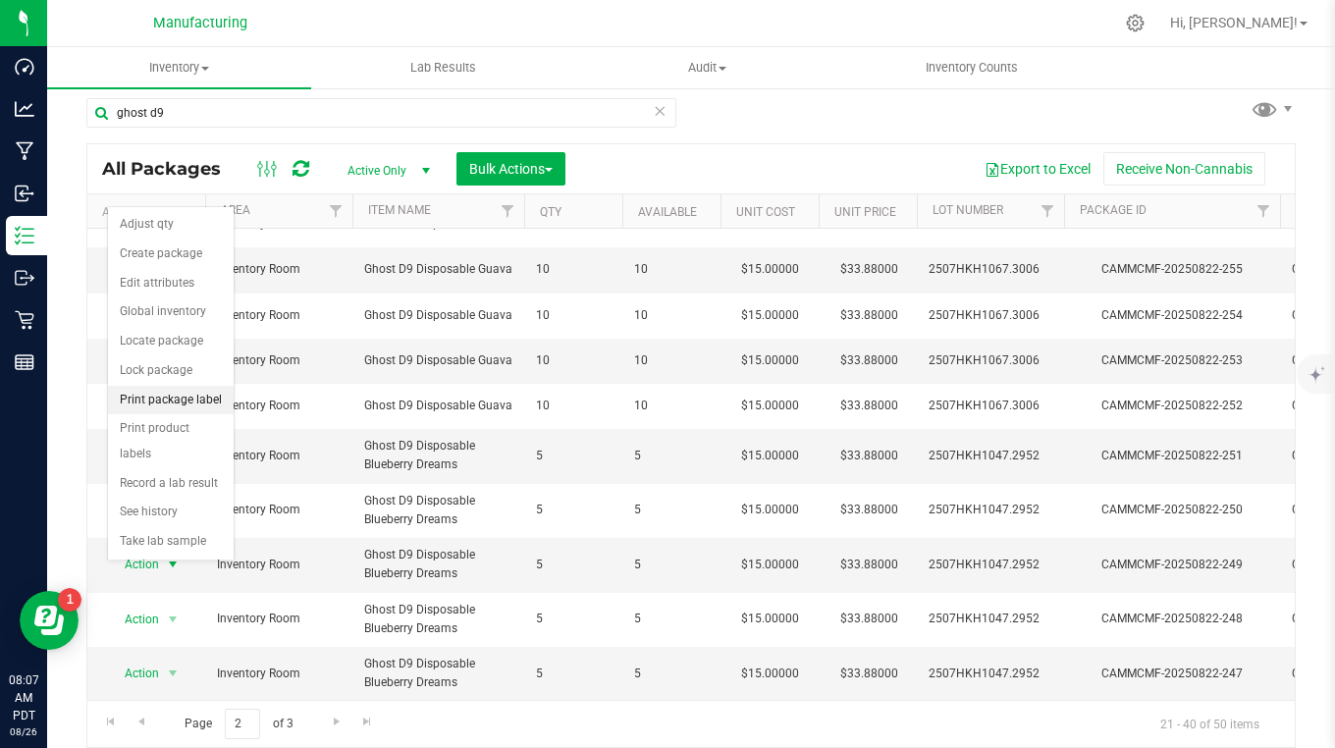
click at [151, 403] on li "Print package label" at bounding box center [171, 400] width 126 height 29
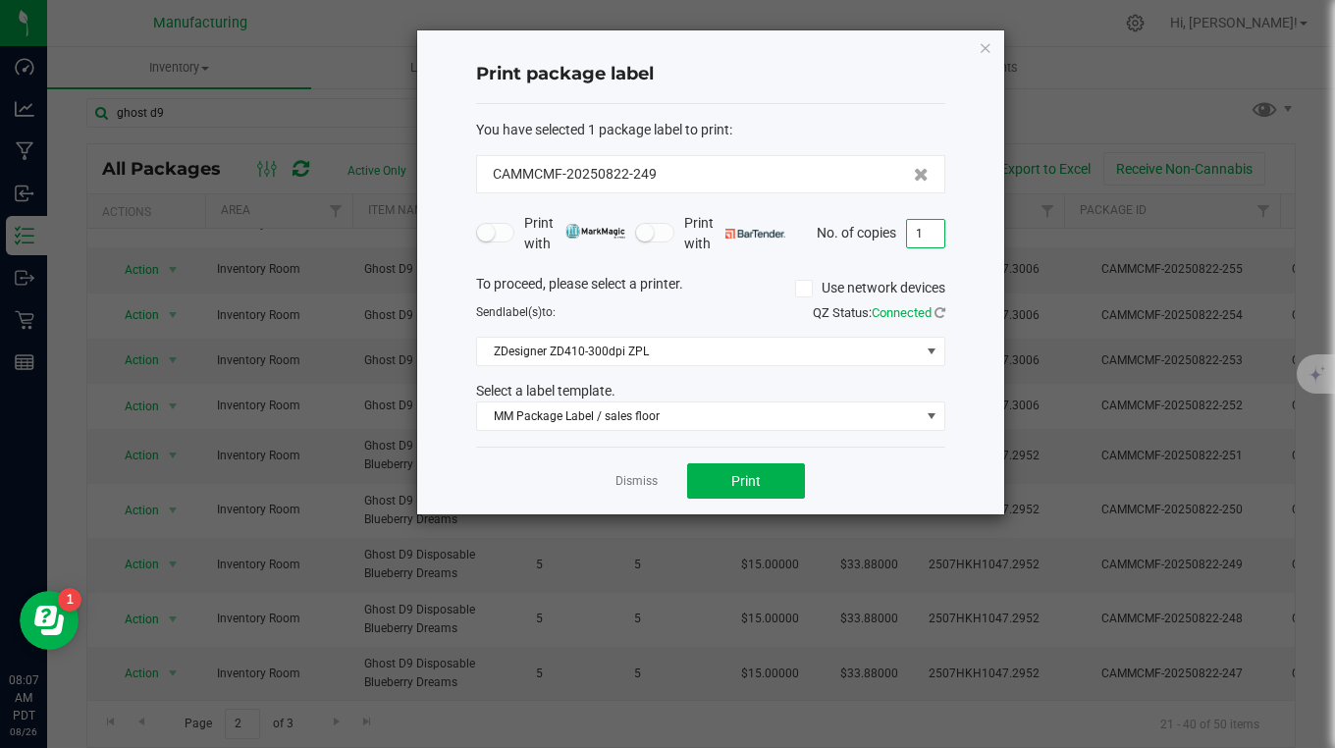
click at [934, 229] on input "1" at bounding box center [925, 233] width 37 height 27
type input "5"
click at [765, 488] on button "Print" at bounding box center [746, 480] width 118 height 35
click at [985, 49] on icon "button" at bounding box center [986, 47] width 14 height 24
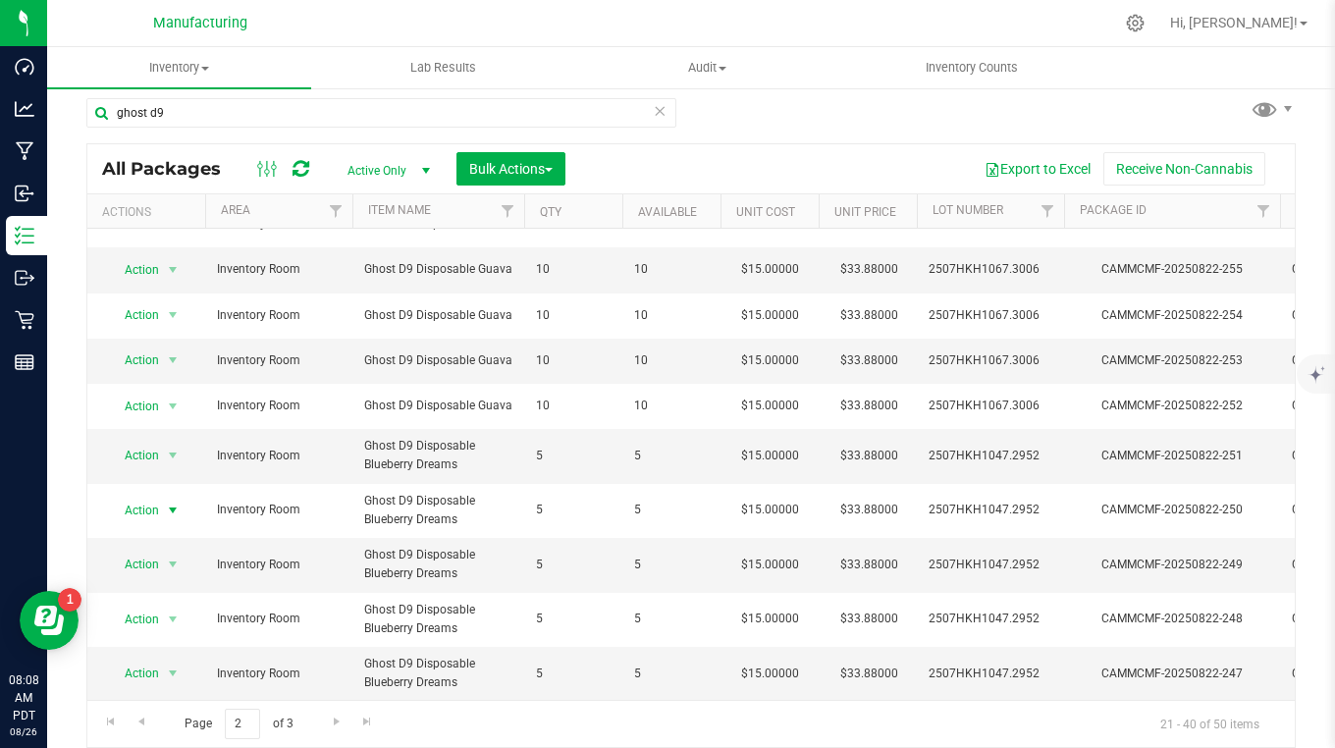
click at [134, 498] on span "Action" at bounding box center [133, 510] width 53 height 27
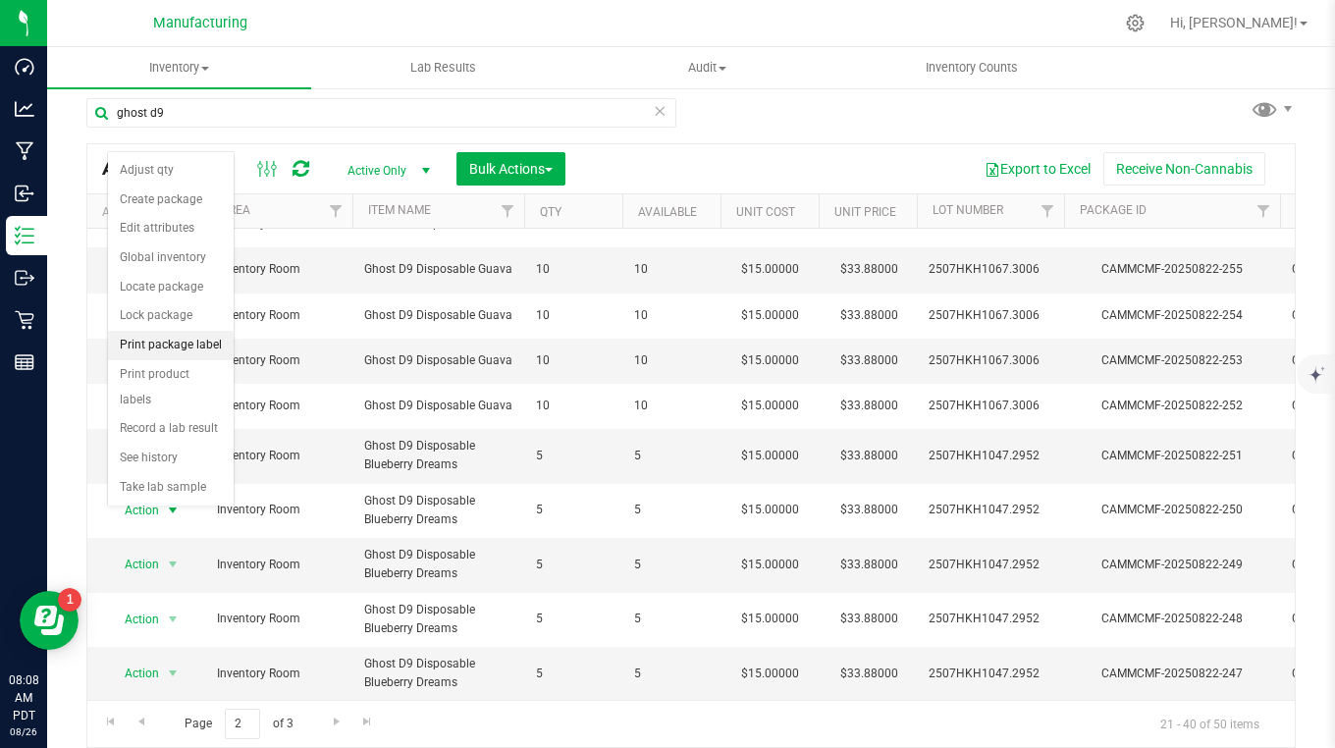
click at [143, 344] on li "Print package label" at bounding box center [171, 345] width 126 height 29
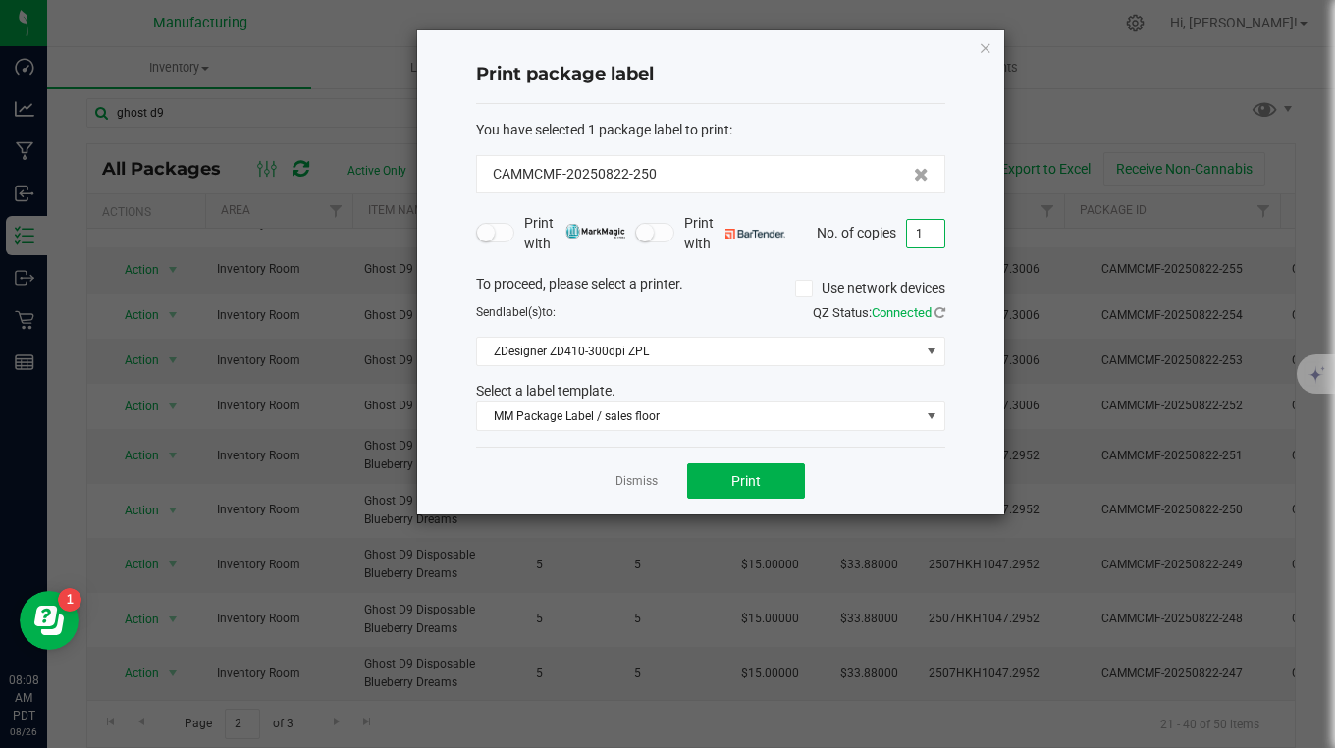
click at [927, 232] on input "1" at bounding box center [925, 233] width 37 height 27
type input "5"
click at [781, 473] on button "Print" at bounding box center [746, 480] width 118 height 35
click at [991, 46] on icon "button" at bounding box center [986, 47] width 14 height 24
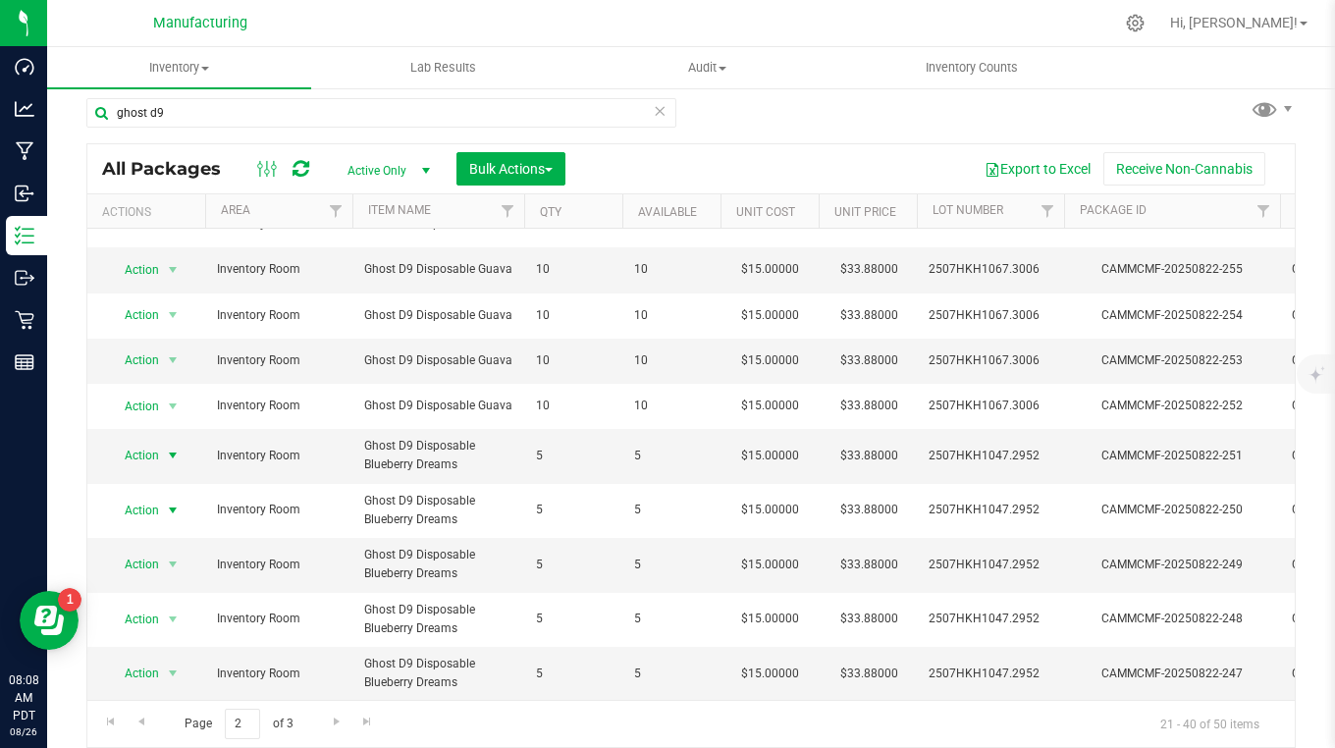
click at [147, 442] on span "Action" at bounding box center [133, 455] width 53 height 27
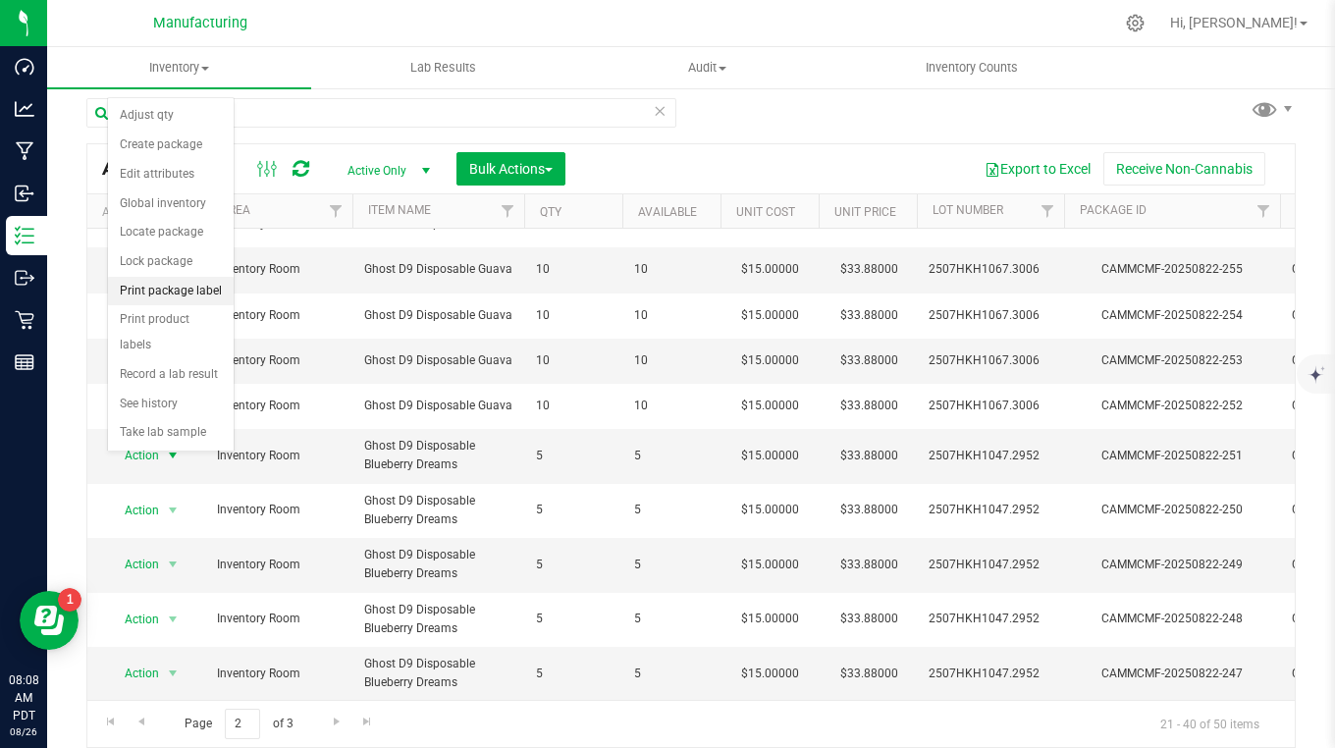
click at [133, 294] on li "Print package label" at bounding box center [171, 291] width 126 height 29
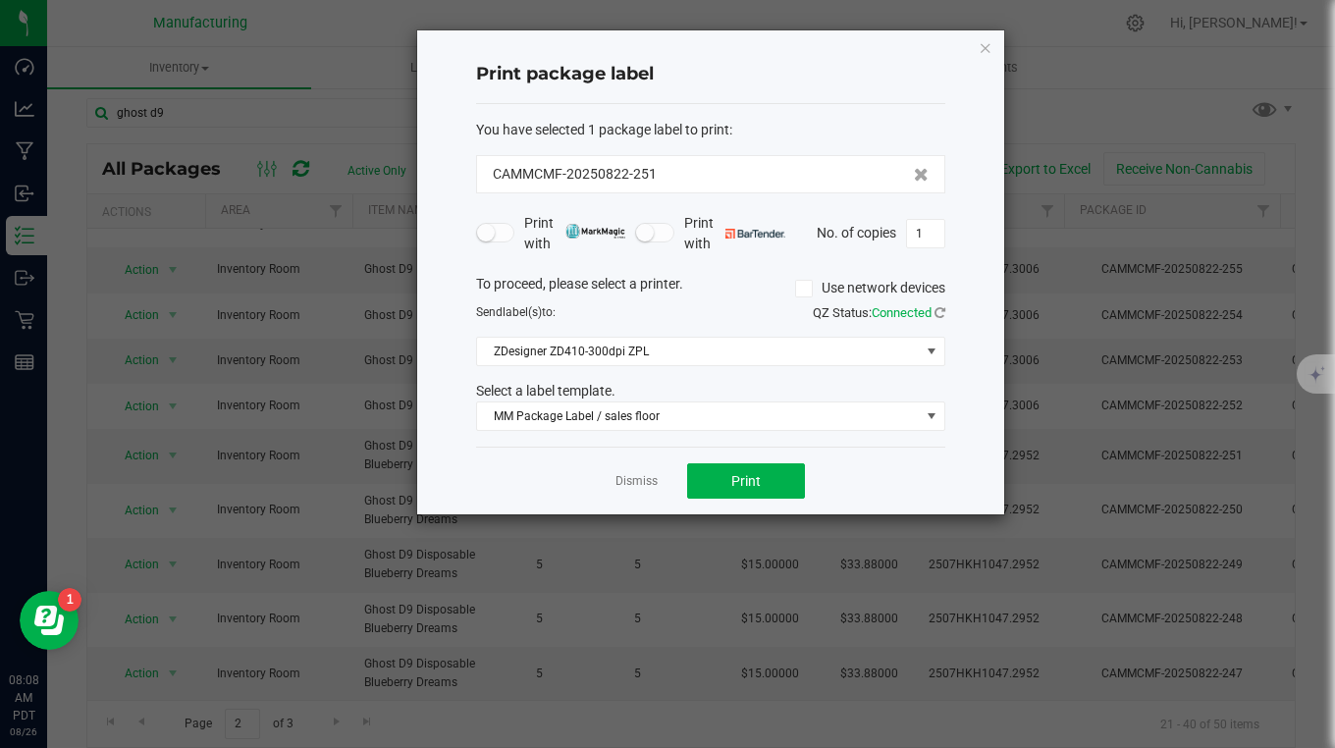
click at [934, 233] on input "1" at bounding box center [925, 233] width 37 height 27
type input "5"
click at [792, 476] on button "Print" at bounding box center [746, 480] width 118 height 35
click at [990, 44] on icon "button" at bounding box center [986, 47] width 14 height 24
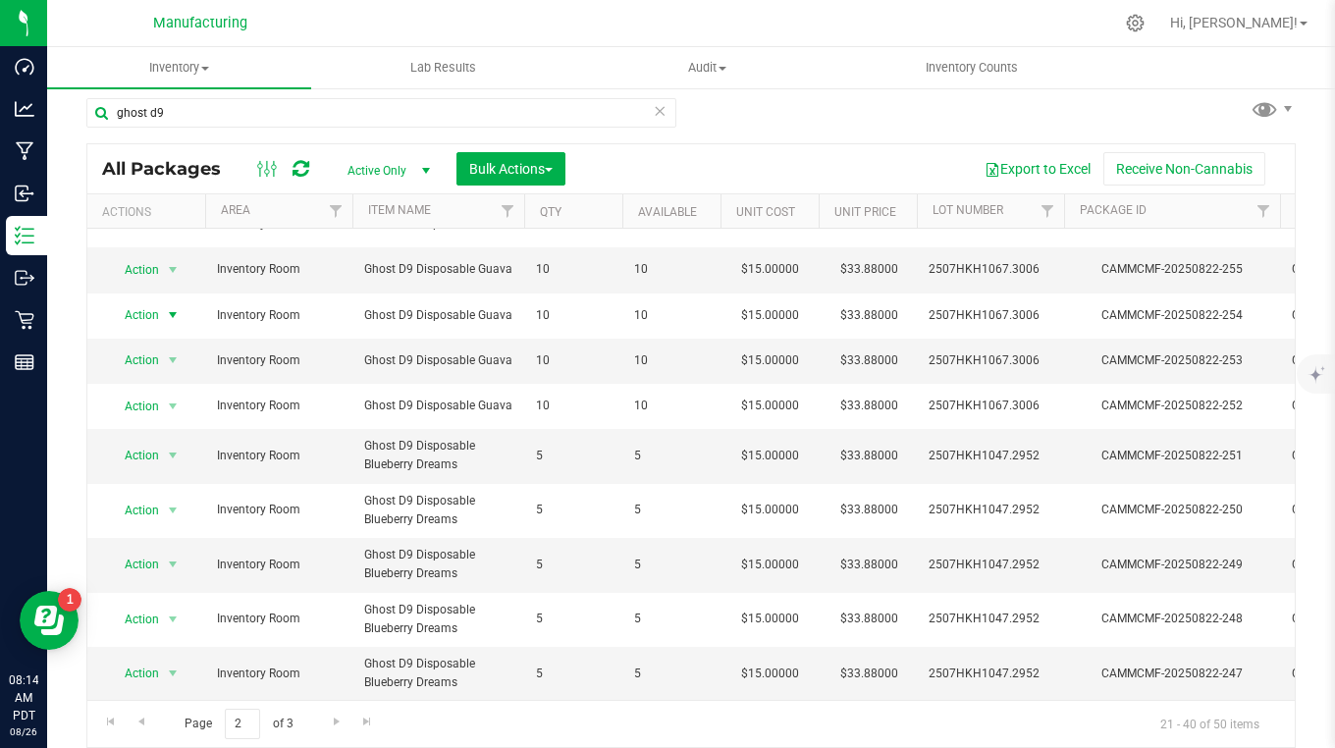
click at [135, 301] on span "Action" at bounding box center [133, 314] width 53 height 27
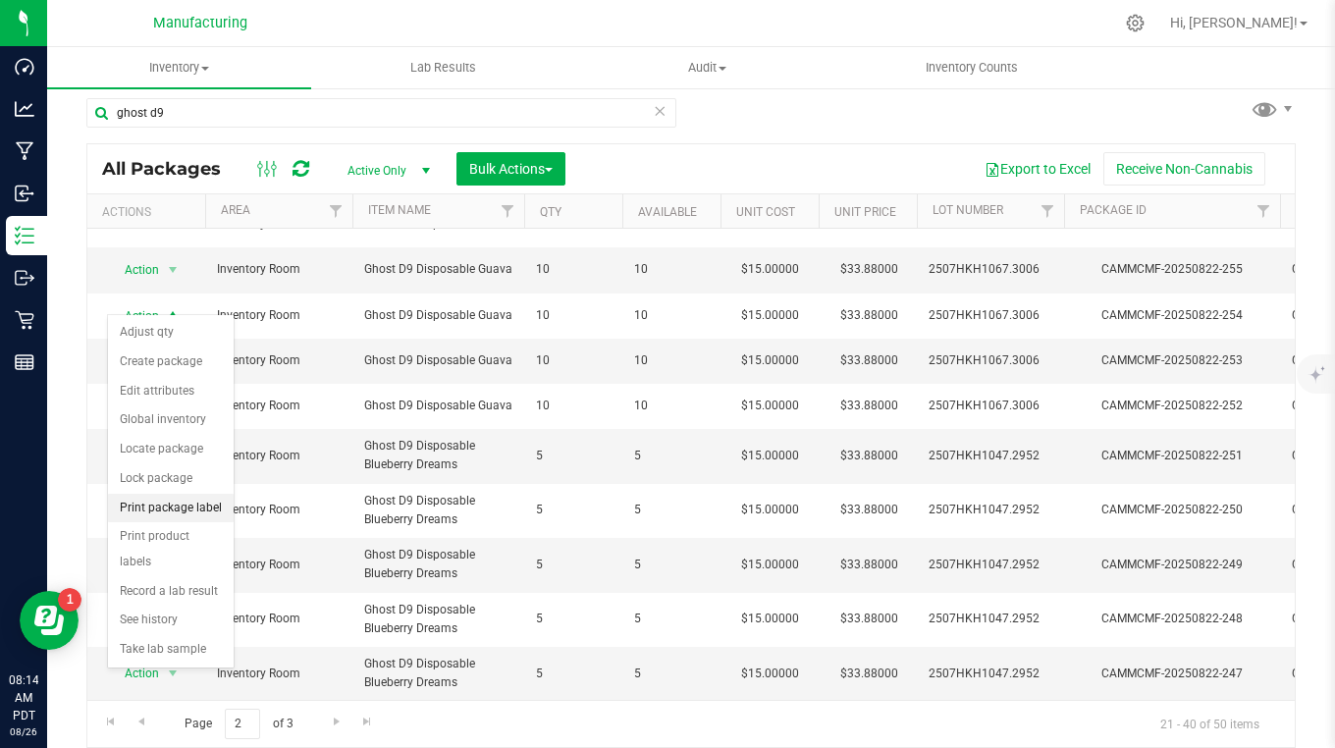
click at [147, 506] on li "Print package label" at bounding box center [171, 508] width 126 height 29
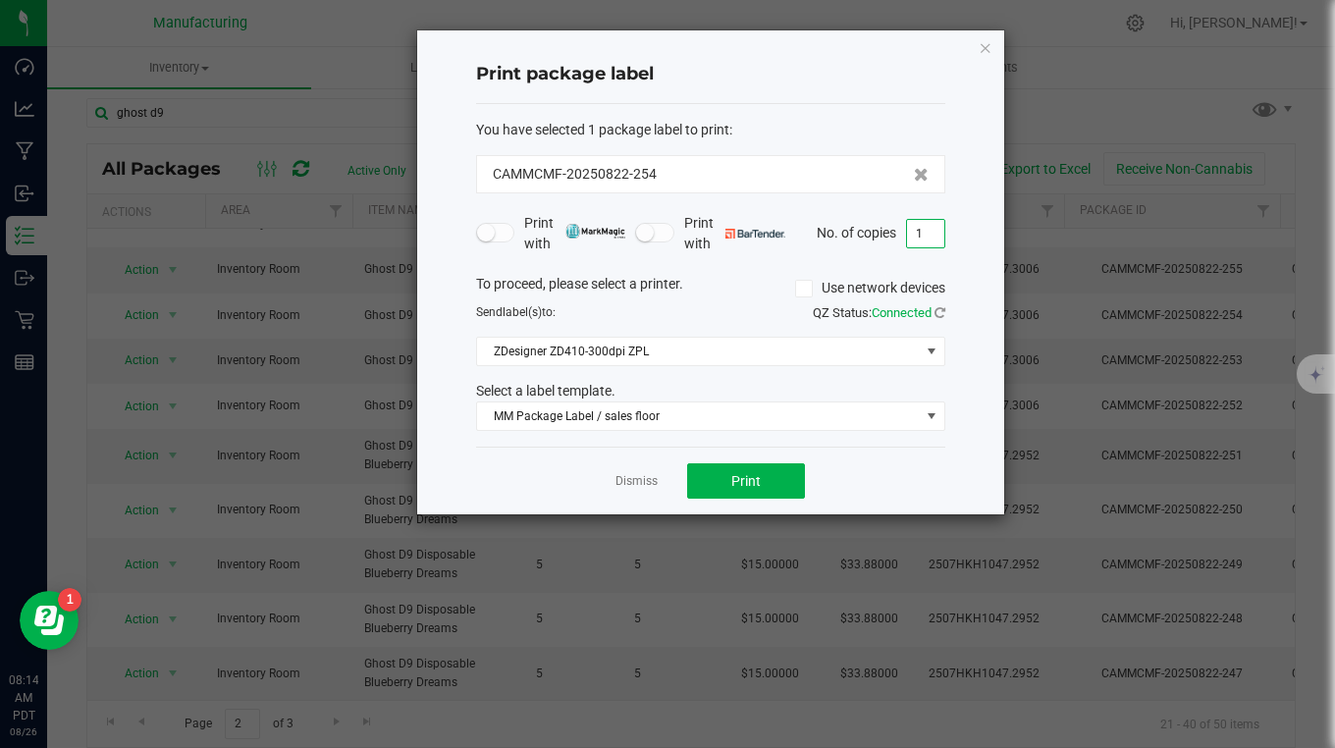
click at [920, 236] on input "1" at bounding box center [925, 233] width 37 height 27
type input "10"
click at [782, 480] on button "Print" at bounding box center [746, 480] width 118 height 35
click at [980, 46] on icon "button" at bounding box center [986, 47] width 14 height 24
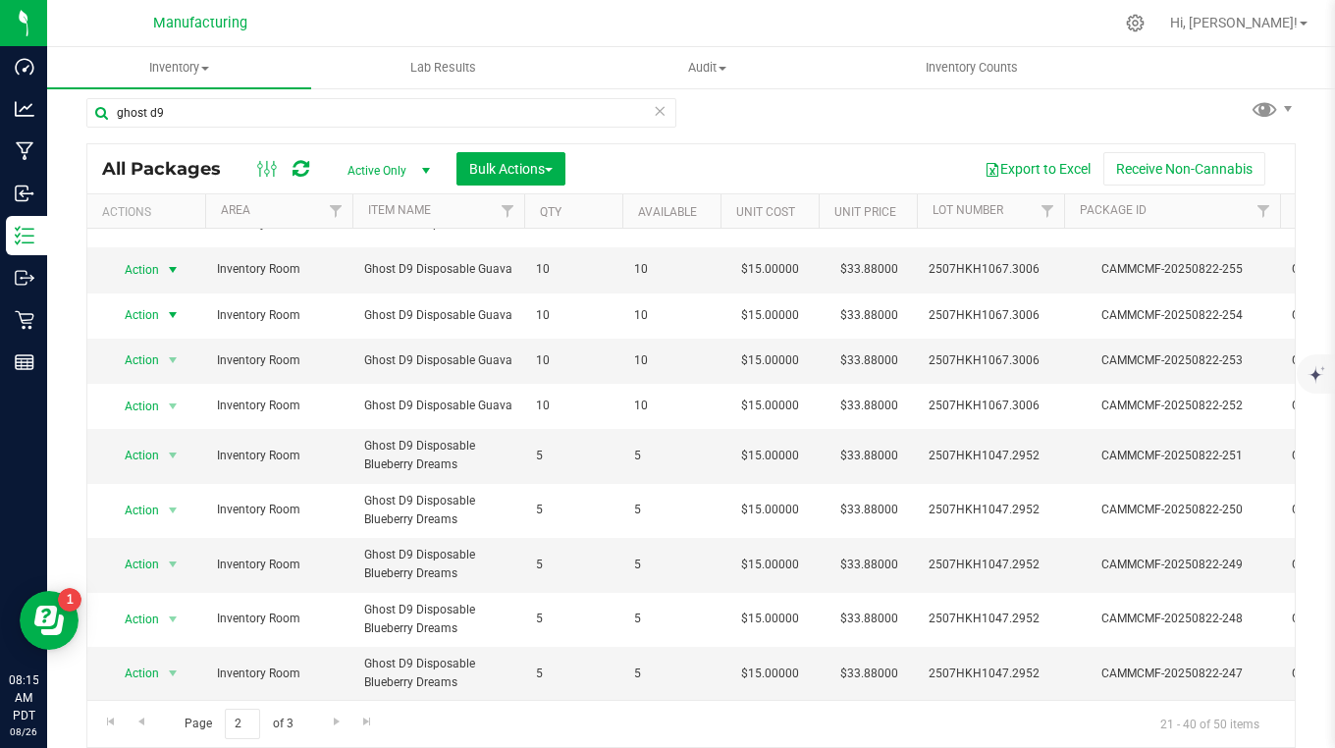
click at [146, 258] on span "Action" at bounding box center [133, 269] width 53 height 27
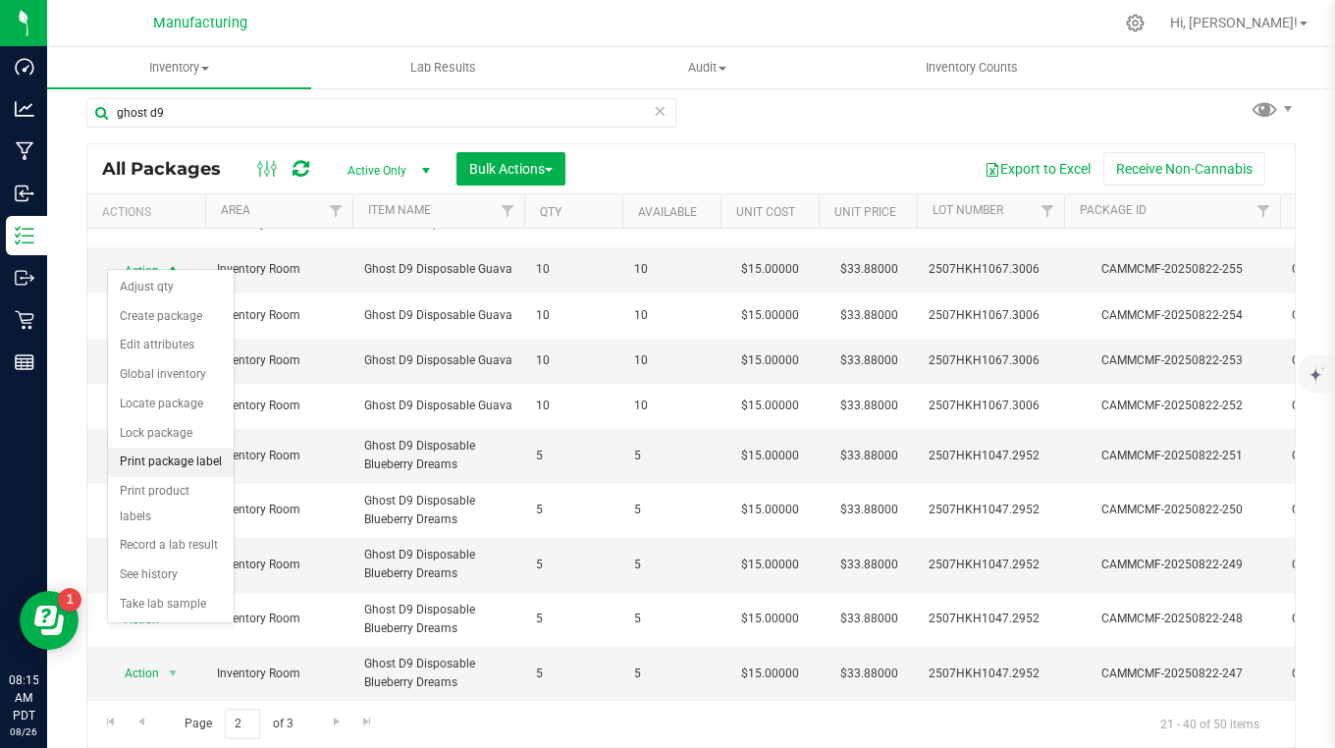
click at [148, 465] on li "Print package label" at bounding box center [171, 462] width 126 height 29
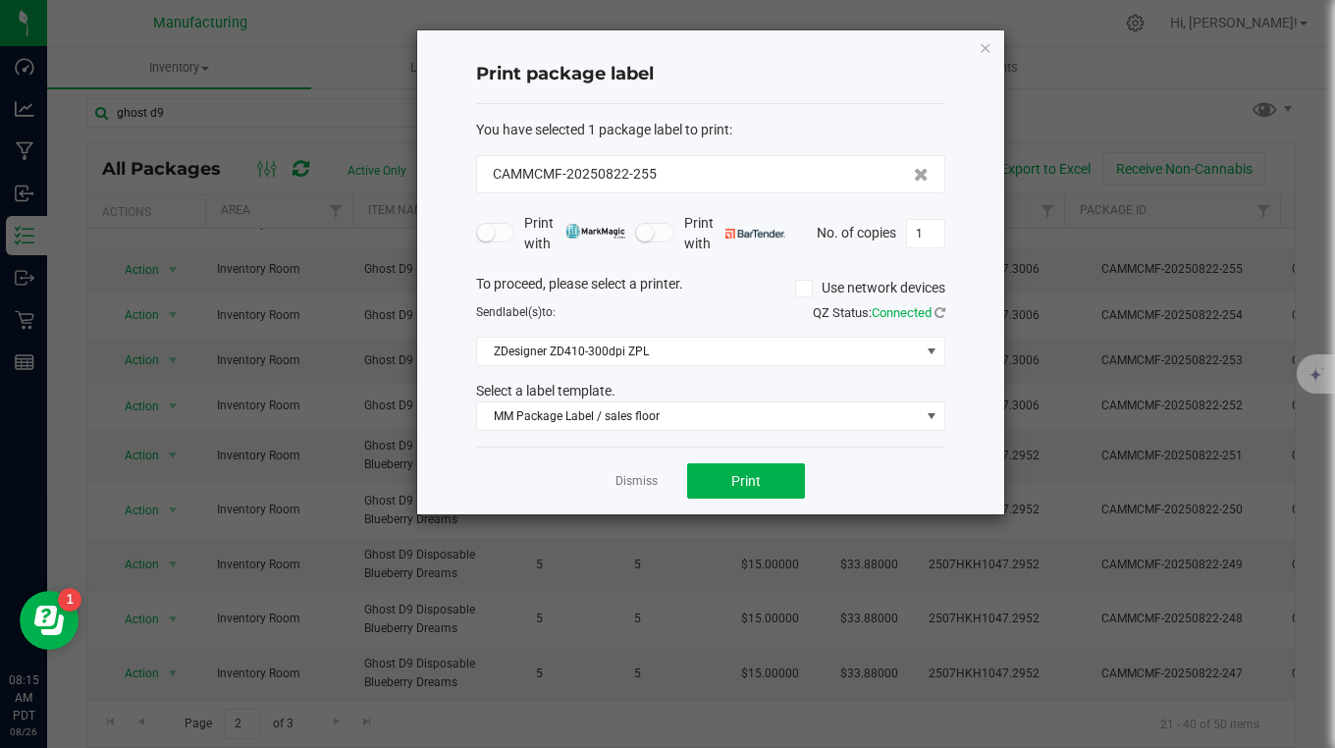
click at [935, 229] on input "1" at bounding box center [925, 233] width 37 height 27
type input "10"
click at [772, 489] on button "Print" at bounding box center [746, 480] width 118 height 35
click at [980, 46] on icon "button" at bounding box center [986, 47] width 14 height 24
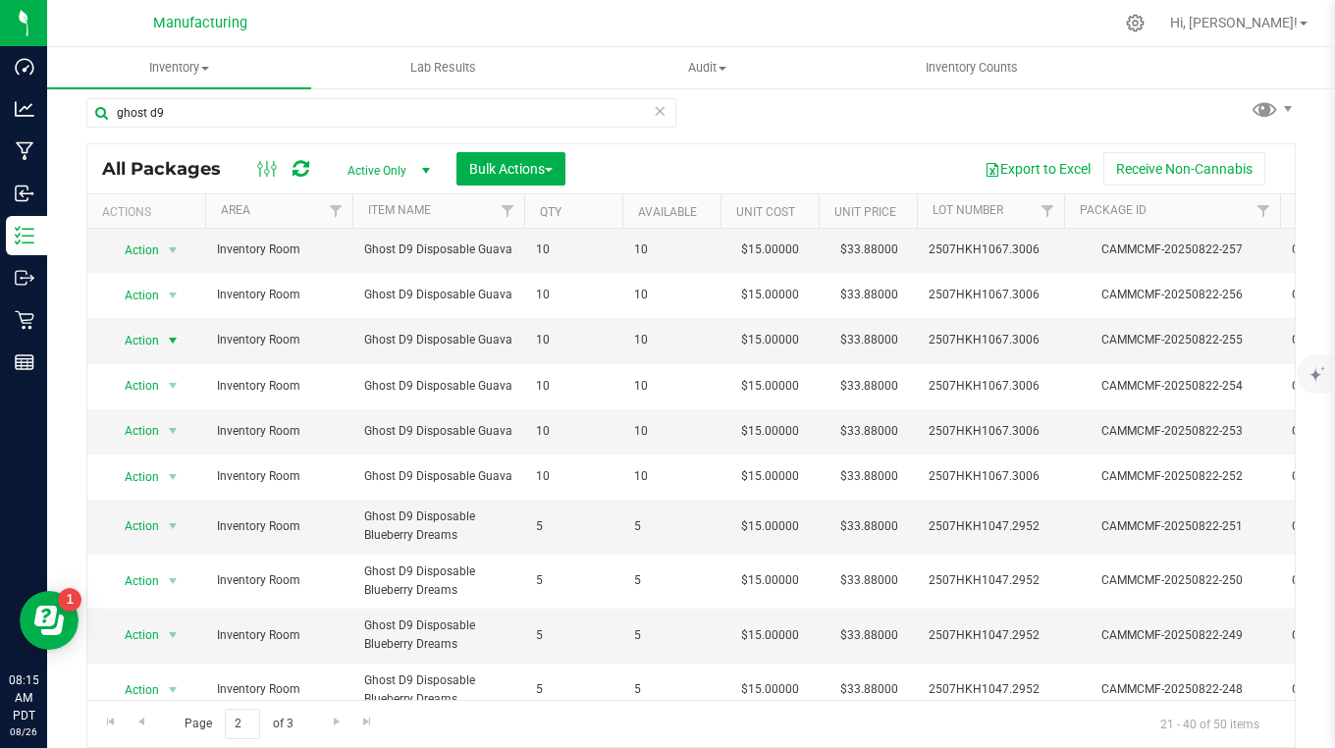
scroll to position [451, 0]
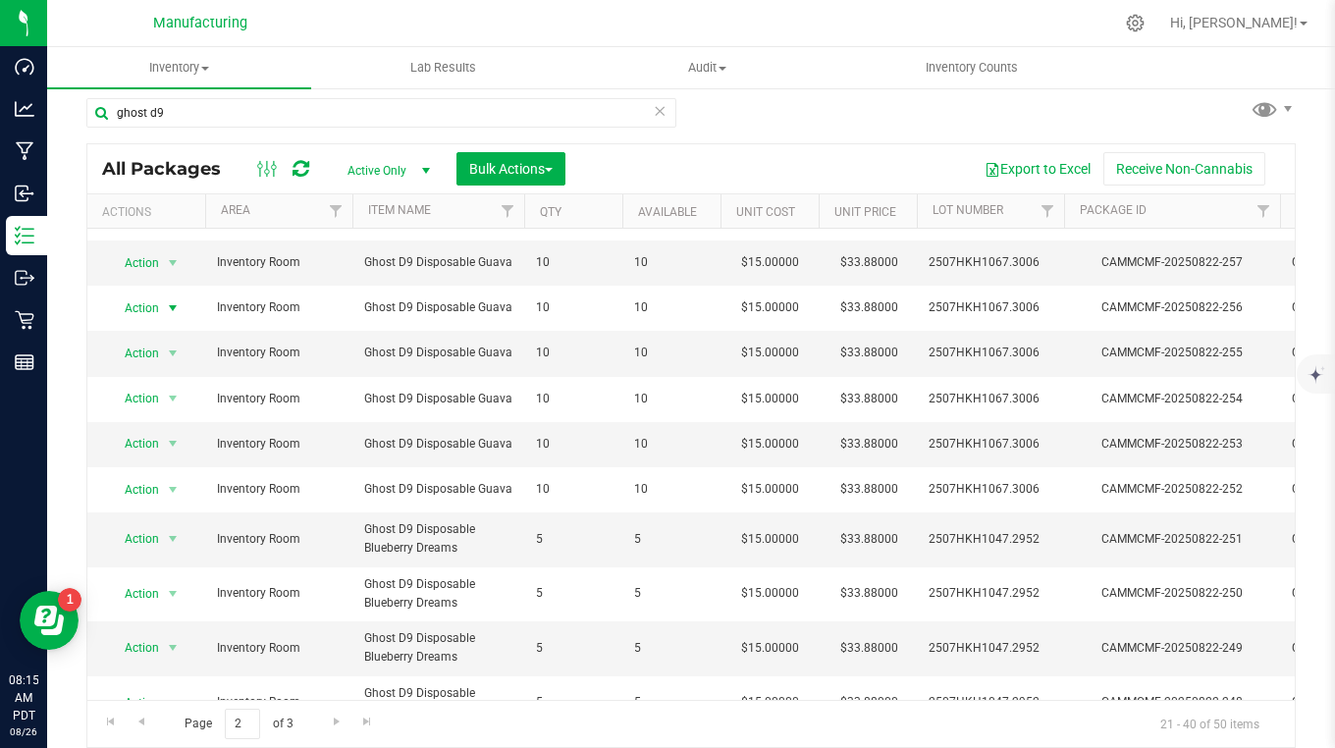
click at [157, 306] on span "Action" at bounding box center [133, 308] width 53 height 27
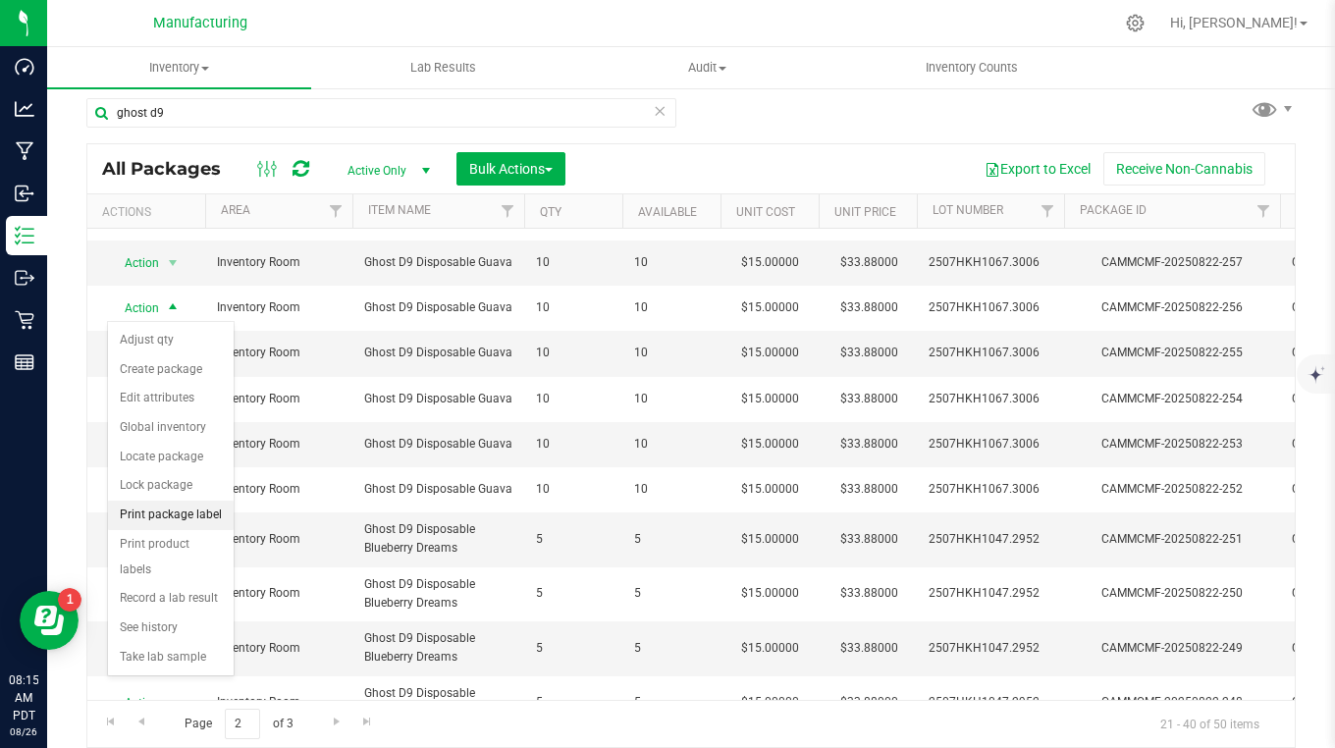
click at [167, 514] on li "Print package label" at bounding box center [171, 515] width 126 height 29
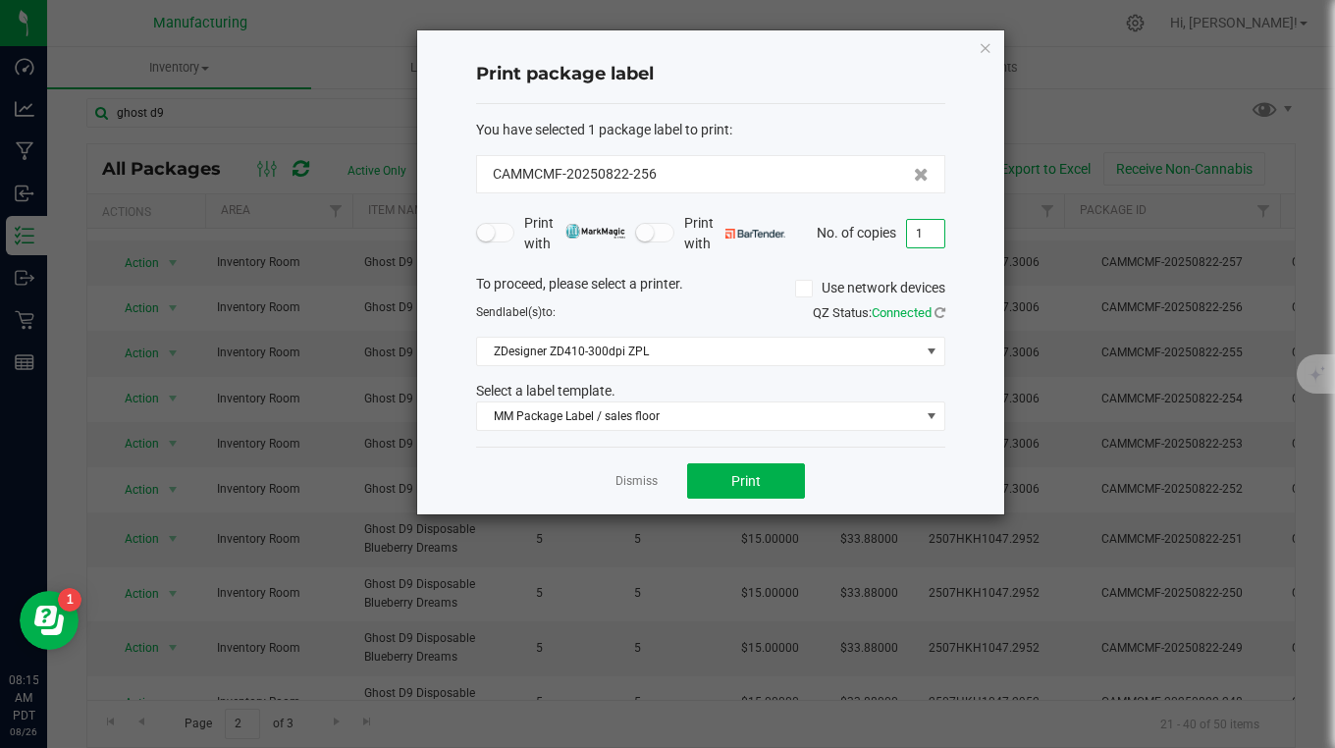
click at [927, 233] on input "1" at bounding box center [925, 233] width 37 height 27
type input "10"
click at [723, 487] on button "Print" at bounding box center [746, 480] width 118 height 35
click at [984, 47] on icon "button" at bounding box center [986, 47] width 14 height 24
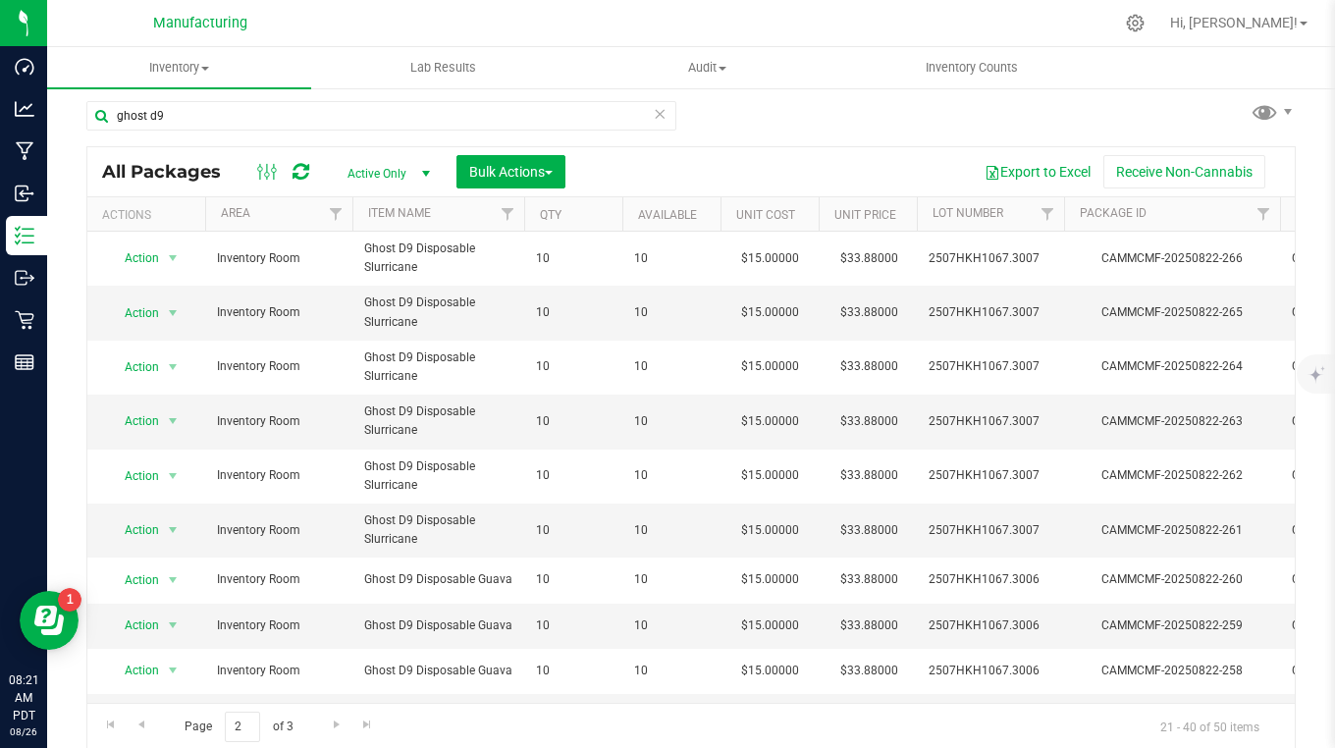
scroll to position [12, 0]
click at [134, 721] on span "Go to the previous page" at bounding box center [142, 722] width 16 height 16
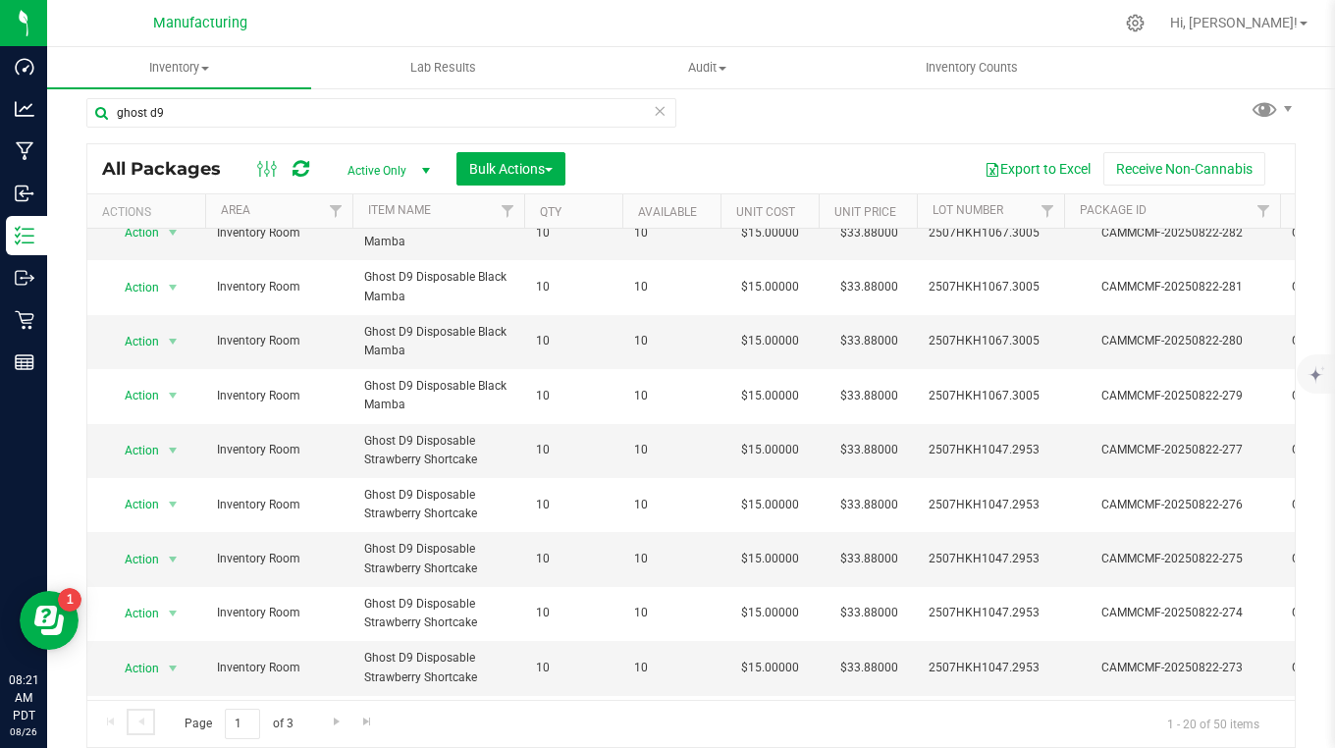
scroll to position [491, 0]
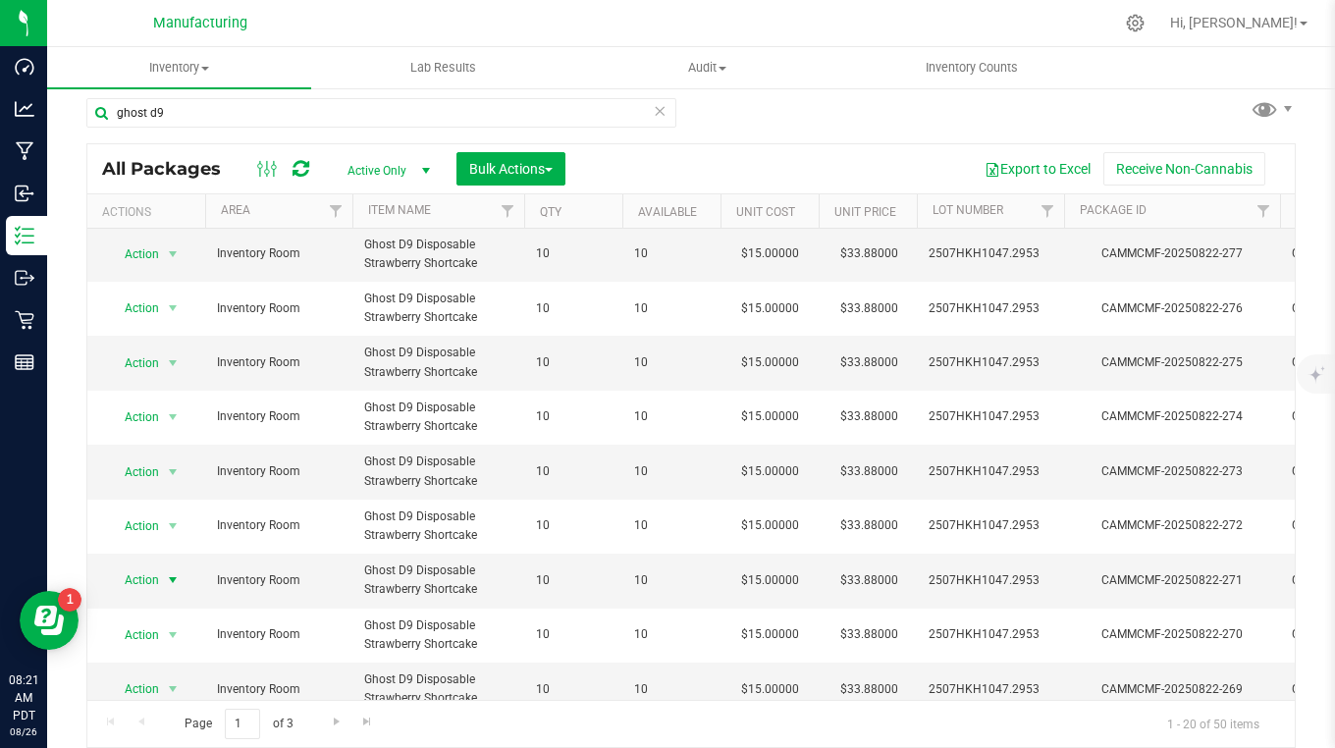
click at [153, 579] on span "Action" at bounding box center [133, 579] width 53 height 27
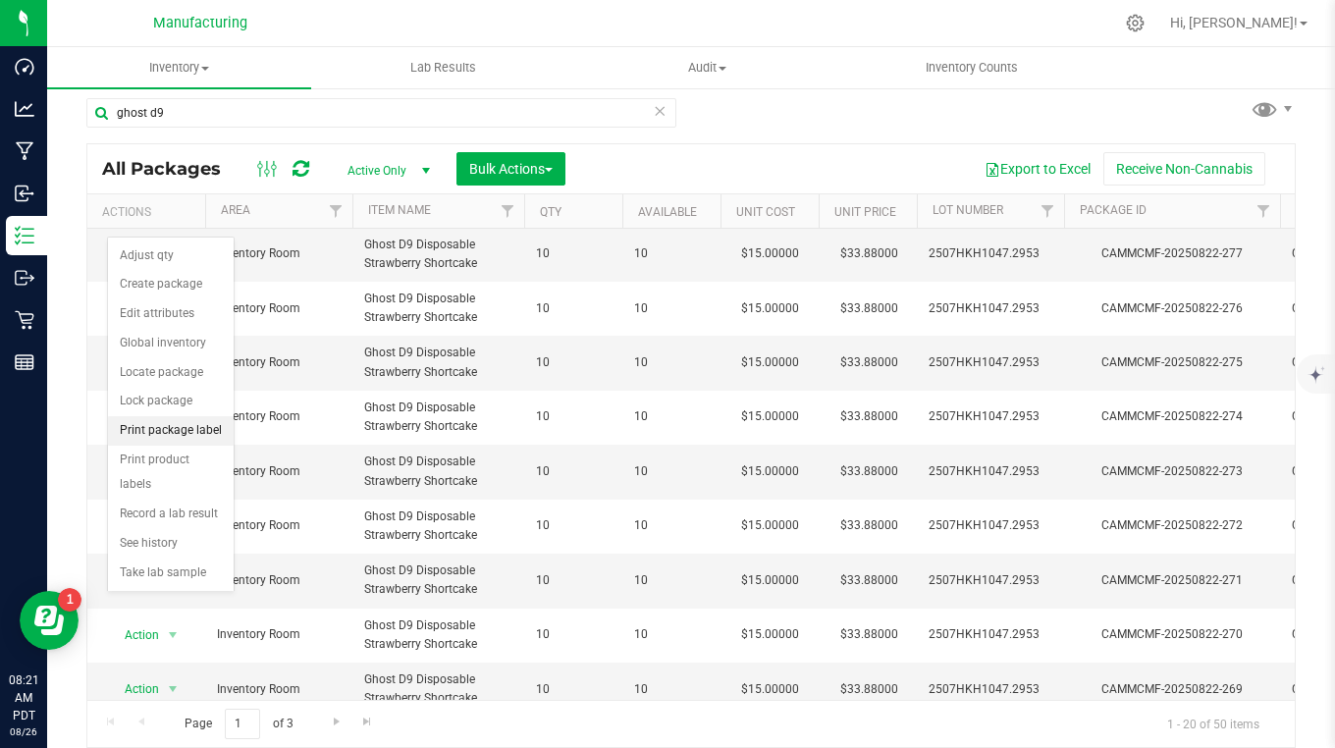
click at [159, 428] on li "Print package label" at bounding box center [171, 430] width 126 height 29
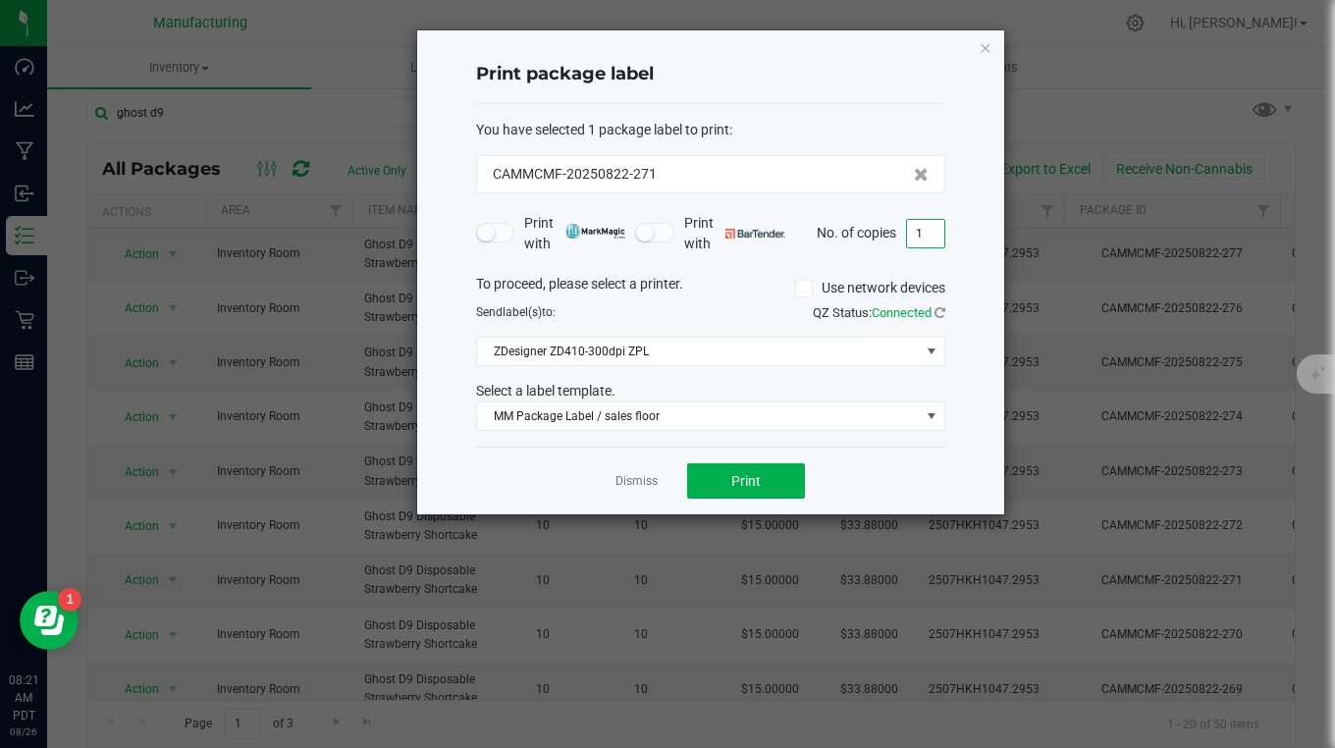
click at [933, 238] on input "1" at bounding box center [925, 233] width 37 height 27
type input "10"
click at [742, 489] on span "Print" at bounding box center [745, 481] width 29 height 16
click at [986, 47] on icon "button" at bounding box center [986, 47] width 14 height 24
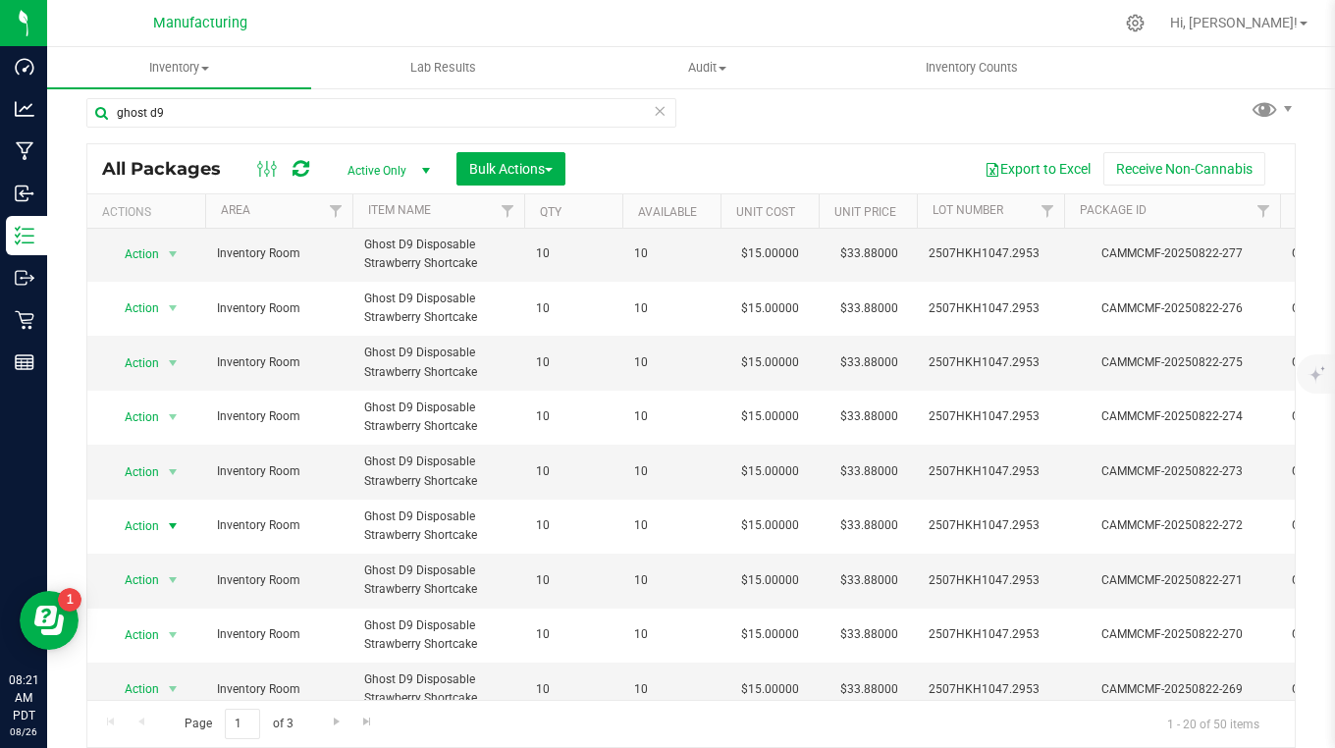
click at [144, 527] on span "Action" at bounding box center [133, 525] width 53 height 27
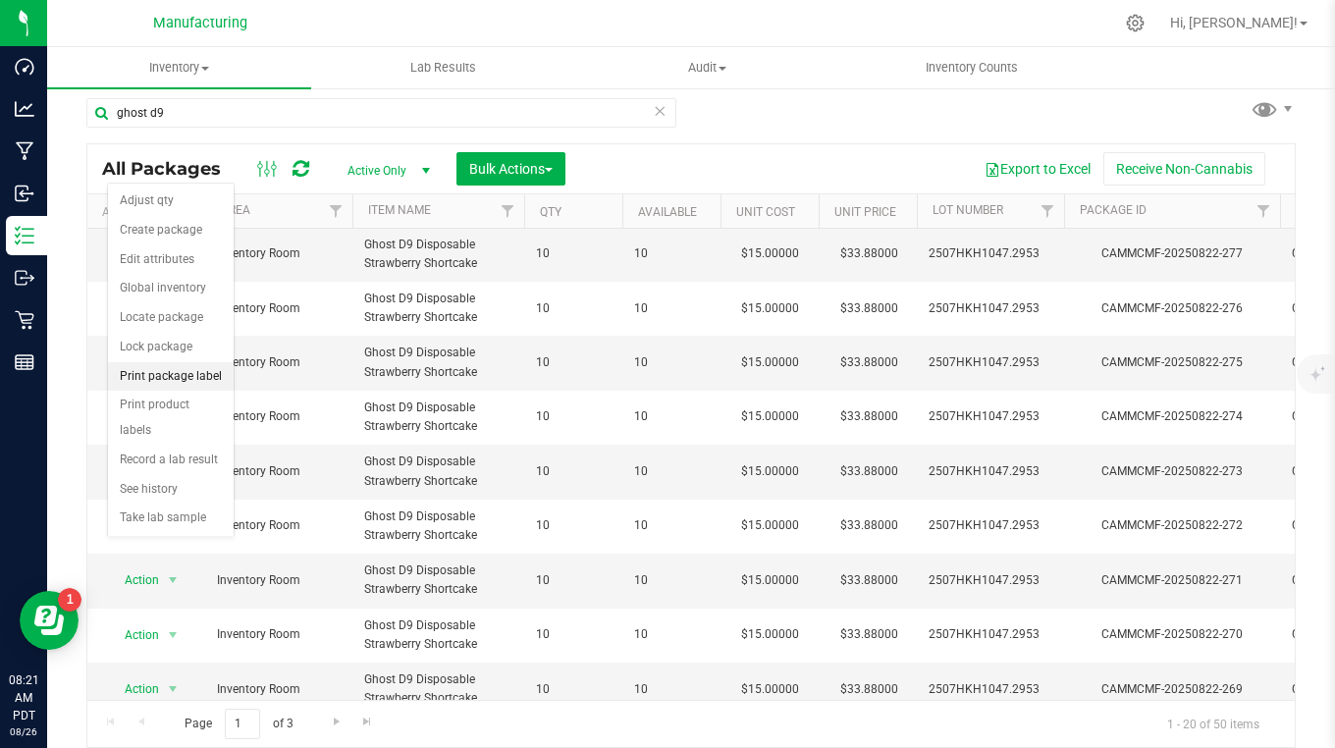
click at [138, 378] on li "Print package label" at bounding box center [171, 376] width 126 height 29
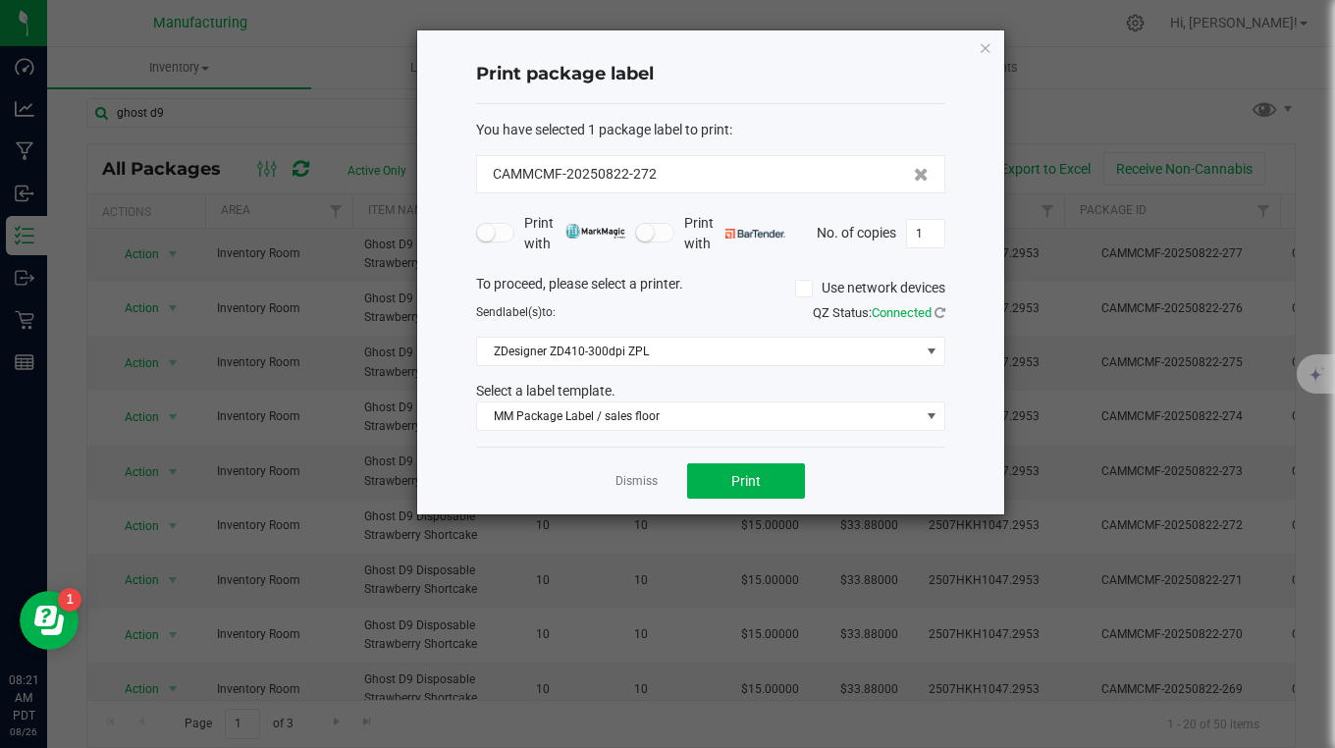
click at [923, 234] on input "1" at bounding box center [925, 233] width 37 height 27
type input "10"
click at [756, 478] on span "Print" at bounding box center [745, 481] width 29 height 16
click at [985, 48] on icon "button" at bounding box center [986, 47] width 14 height 24
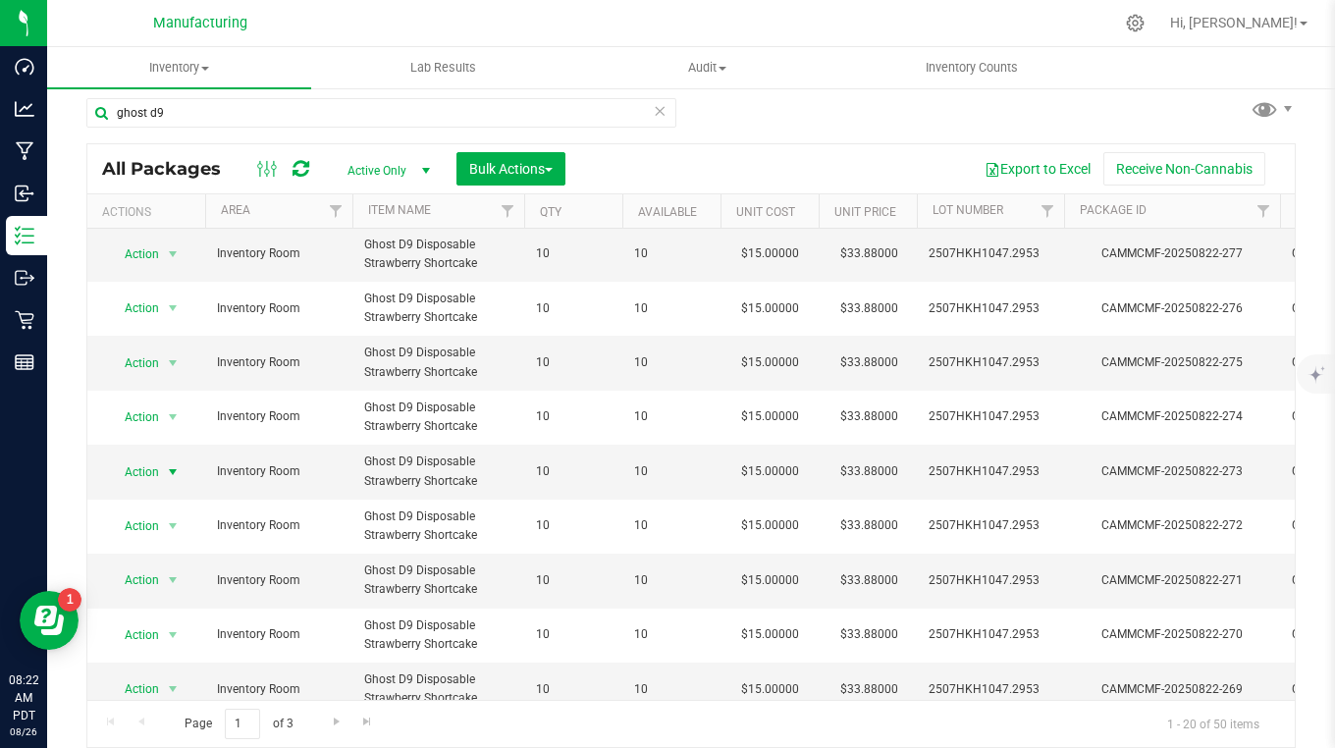
click at [157, 470] on span "Action" at bounding box center [133, 471] width 53 height 27
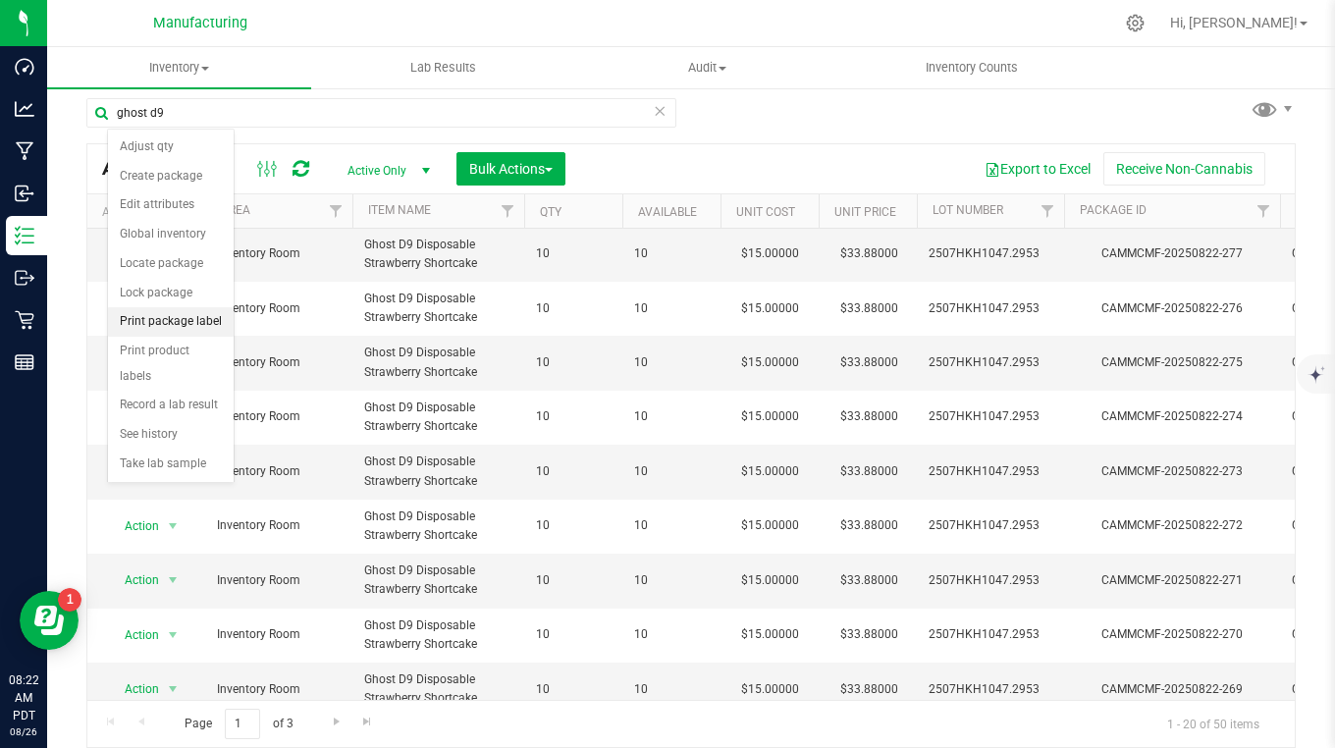
click at [146, 322] on li "Print package label" at bounding box center [171, 321] width 126 height 29
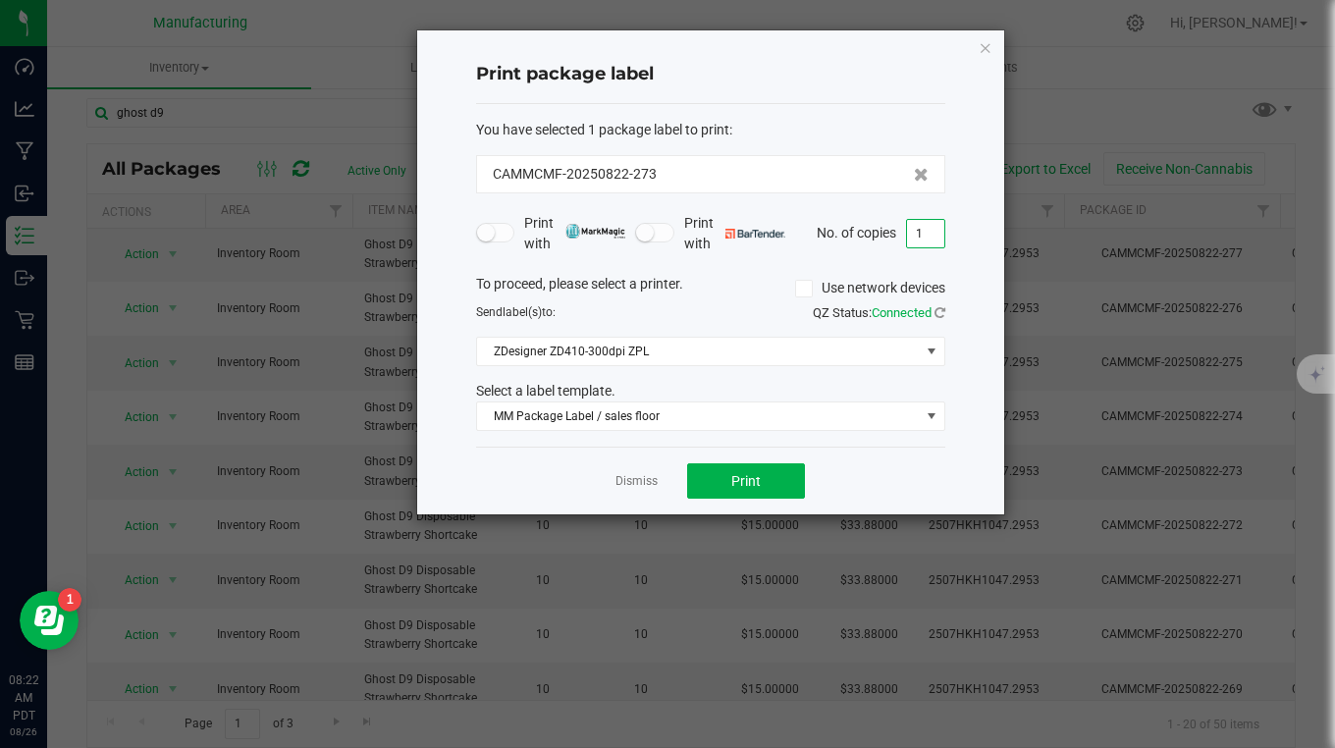
click at [930, 238] on input "1" at bounding box center [925, 233] width 37 height 27
type input "10"
click at [797, 488] on button "Print" at bounding box center [746, 480] width 118 height 35
click at [992, 46] on icon "button" at bounding box center [986, 47] width 14 height 24
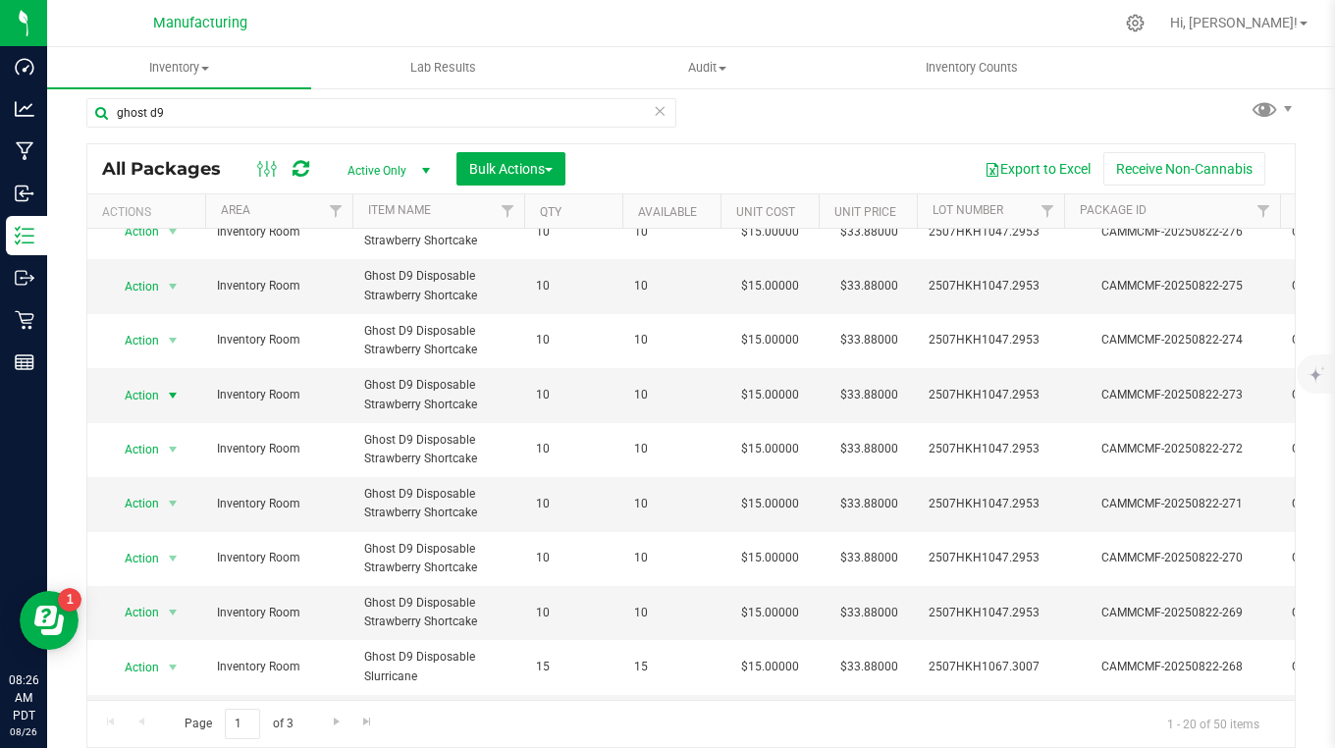
scroll to position [630, 0]
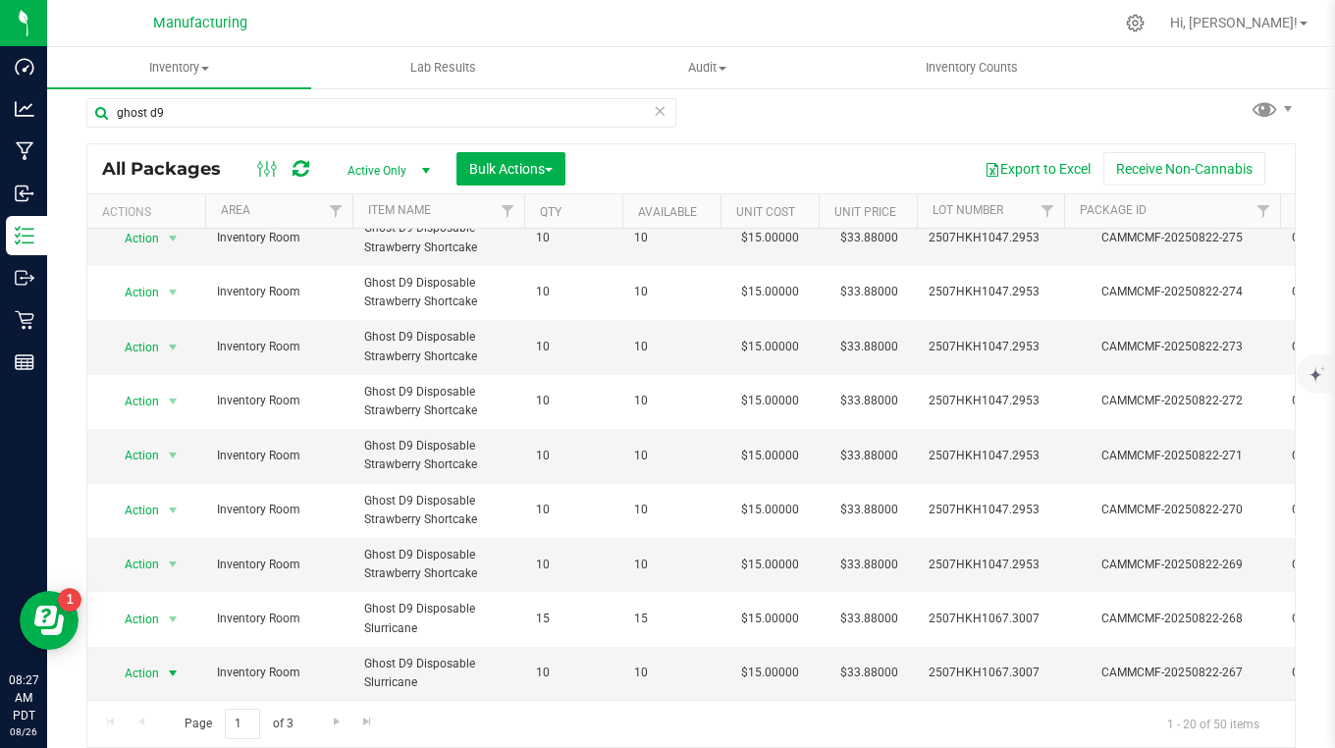
click at [135, 660] on span "Action" at bounding box center [133, 673] width 53 height 27
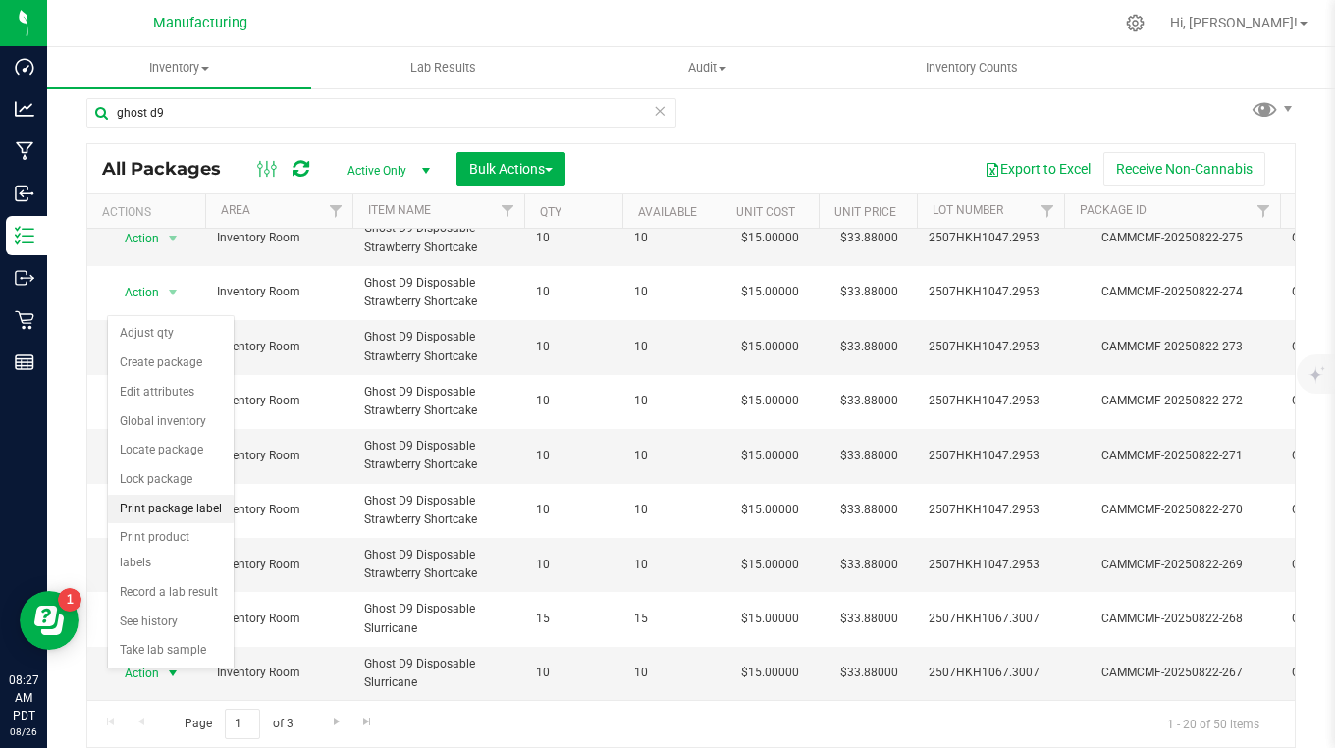
click at [167, 513] on li "Print package label" at bounding box center [171, 509] width 126 height 29
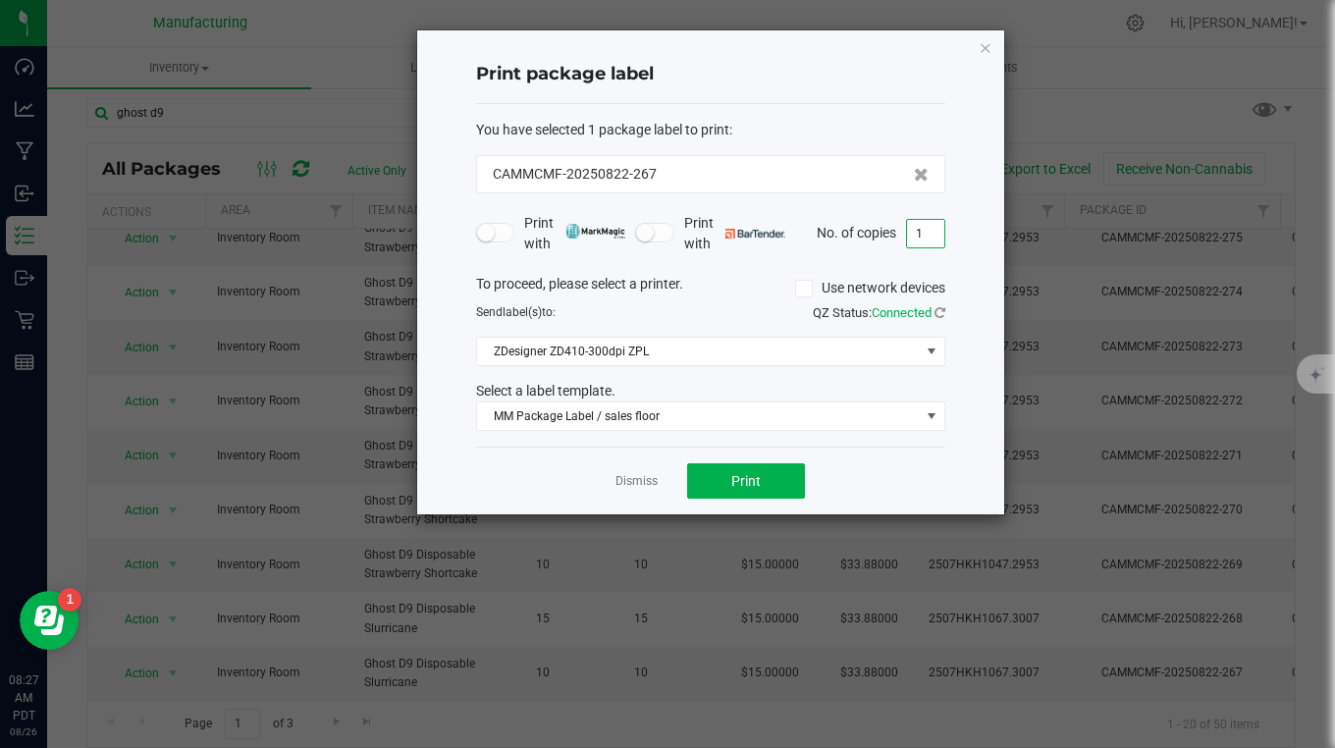
click at [929, 236] on input "1" at bounding box center [925, 233] width 37 height 27
type input "10"
click at [768, 469] on button "Print" at bounding box center [746, 480] width 118 height 35
click at [984, 52] on icon "button" at bounding box center [986, 47] width 14 height 24
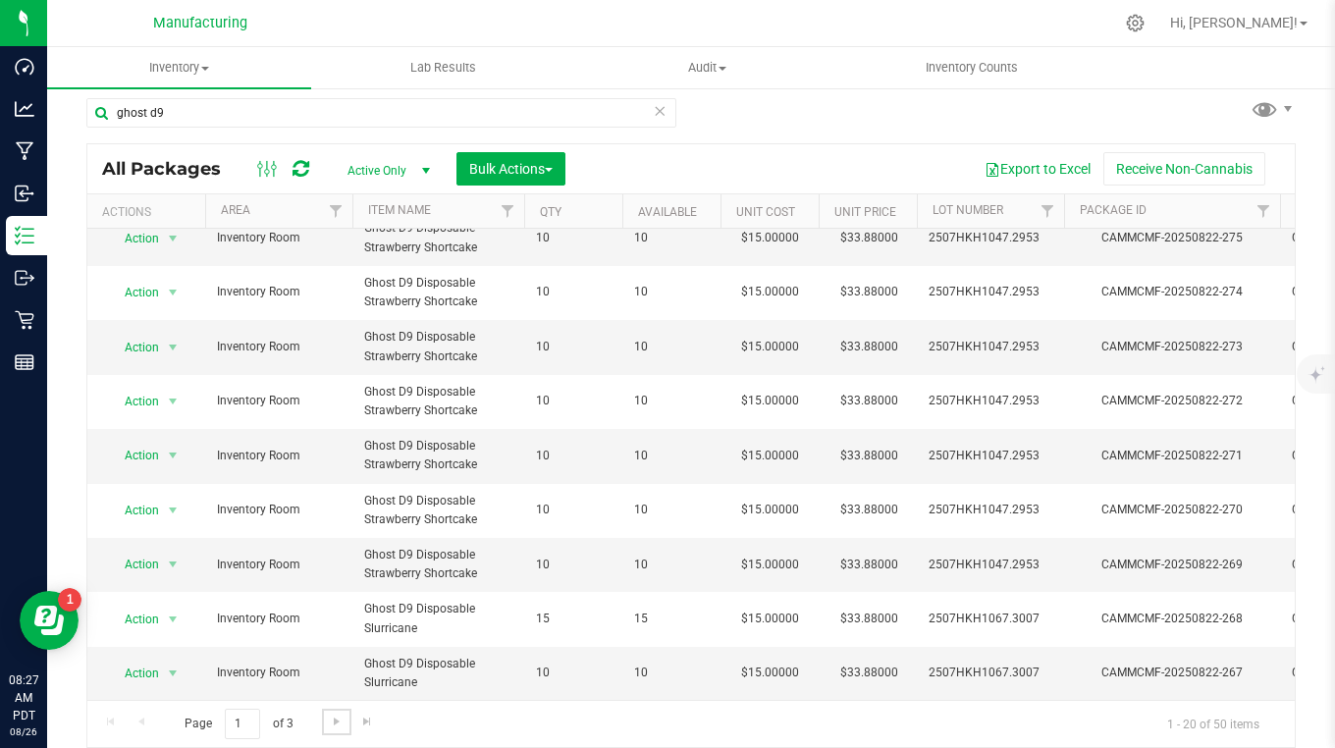
click at [329, 721] on span "Go to the next page" at bounding box center [337, 722] width 16 height 16
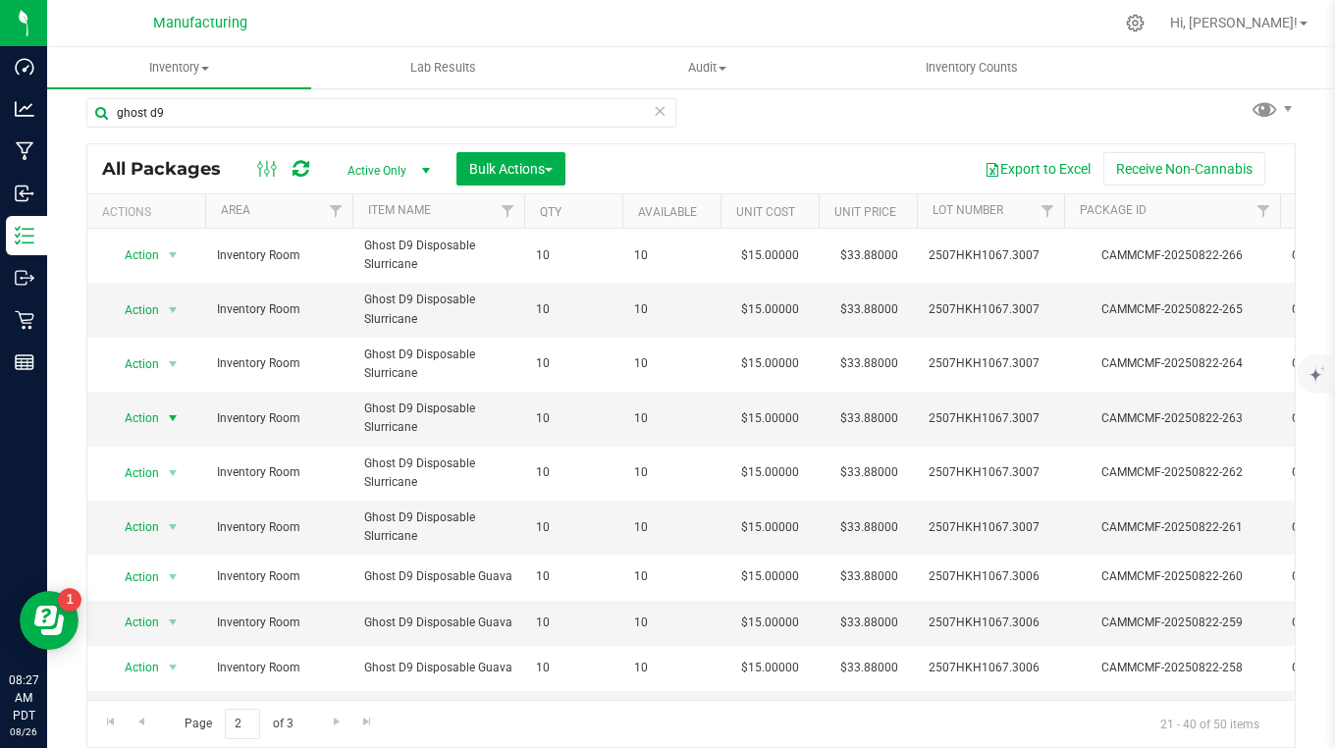
click at [138, 416] on span "Action" at bounding box center [133, 417] width 53 height 27
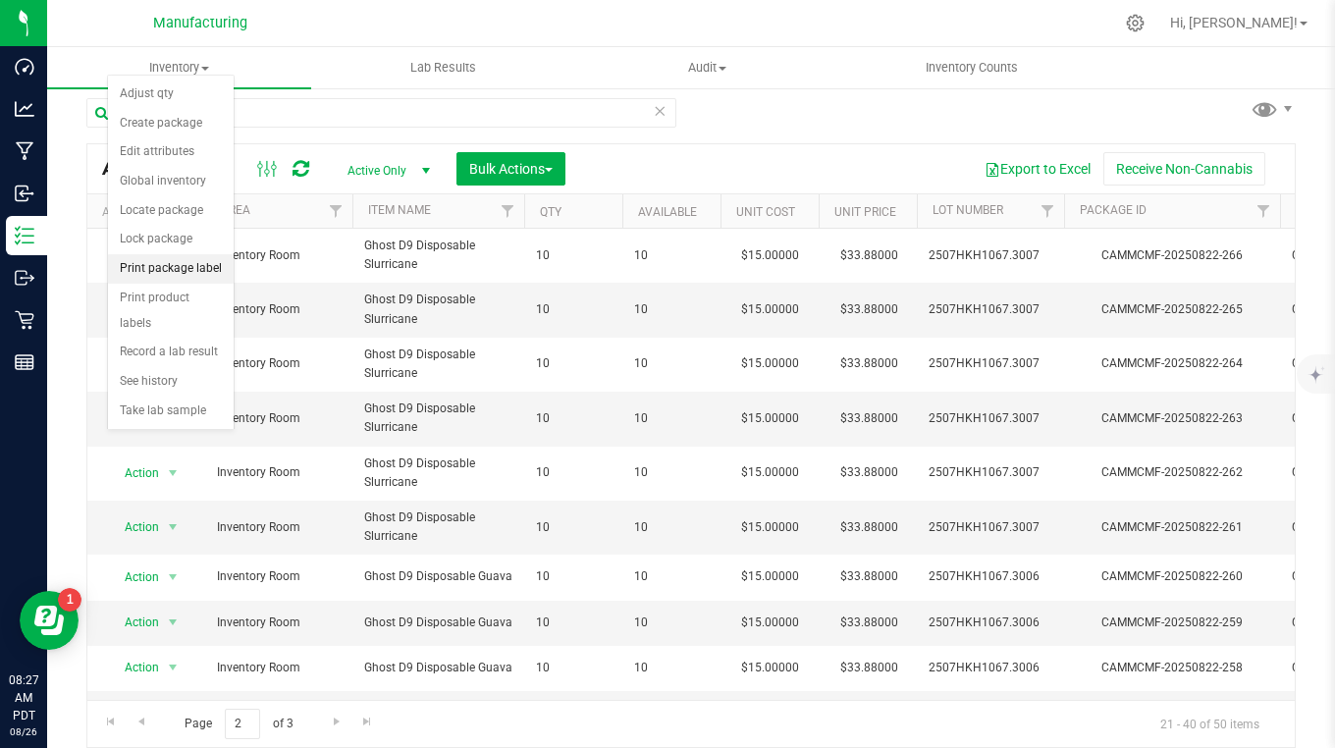
click at [158, 269] on li "Print package label" at bounding box center [171, 268] width 126 height 29
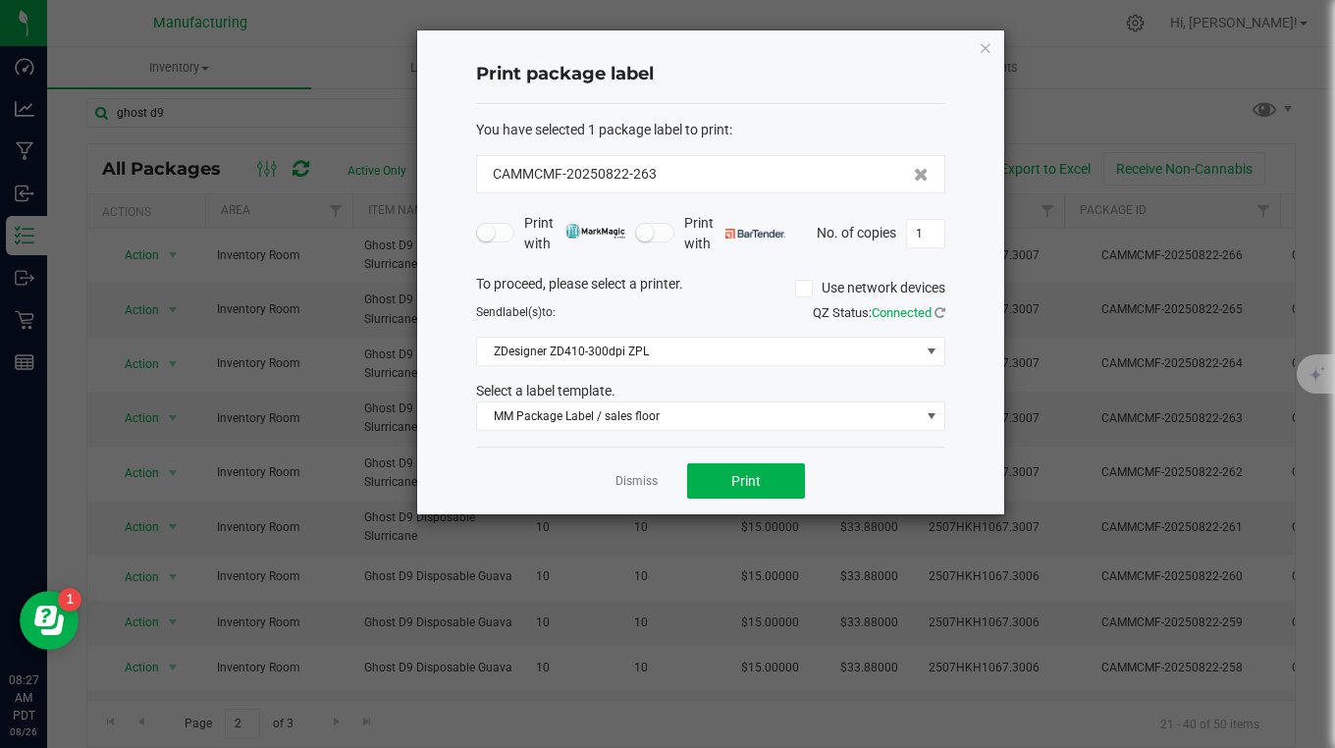
click at [929, 231] on input "1" at bounding box center [925, 233] width 37 height 27
type input "10"
click at [788, 482] on button "Print" at bounding box center [746, 480] width 118 height 35
click at [983, 31] on div "Print package label You have selected 1 package label to print : CAMMCMF-202508…" at bounding box center [710, 272] width 587 height 484
click at [982, 43] on icon "button" at bounding box center [986, 47] width 14 height 24
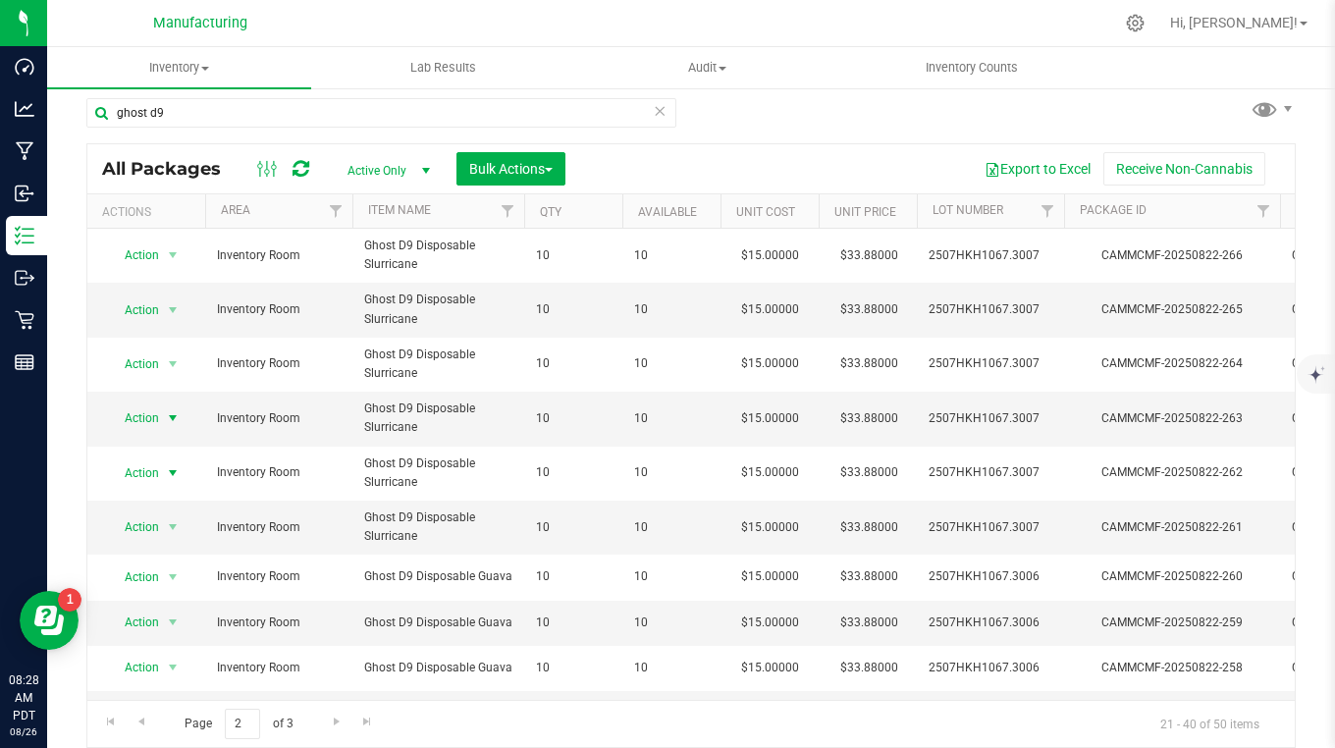
click at [148, 472] on span "Action" at bounding box center [133, 472] width 53 height 27
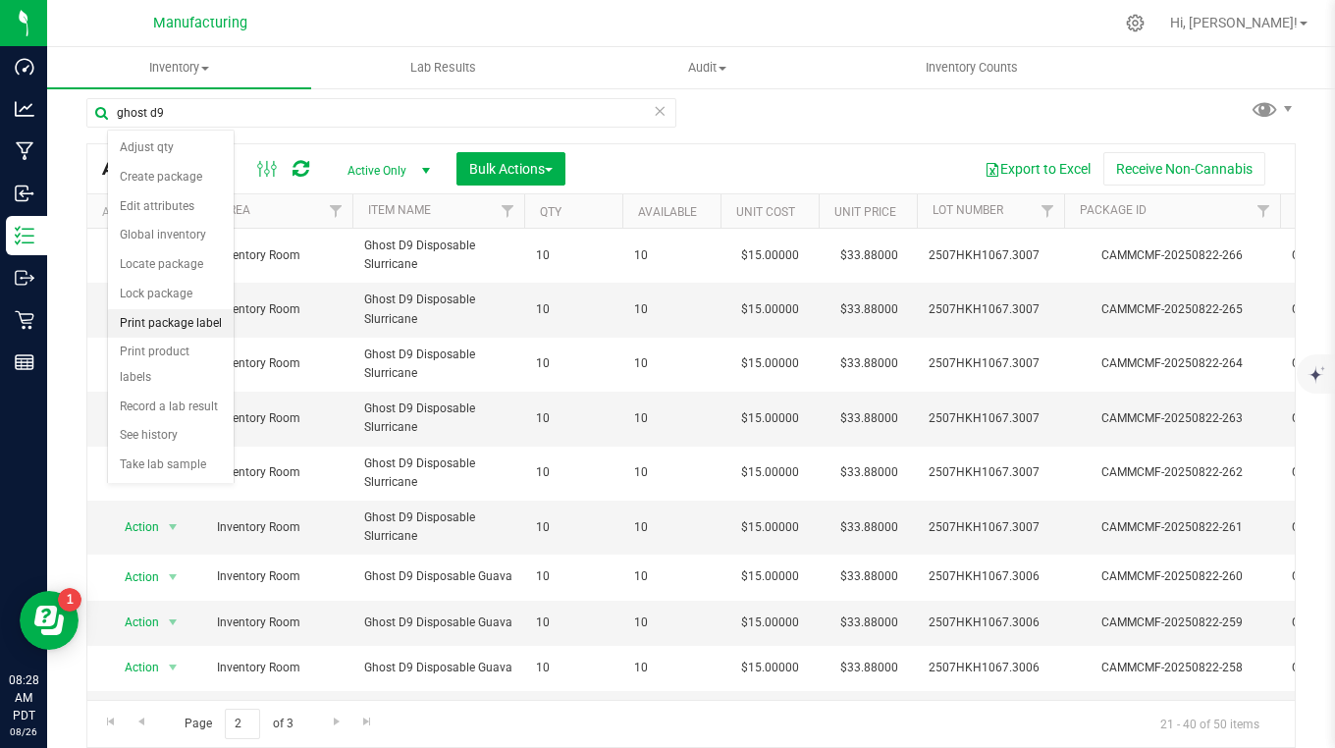
click at [142, 327] on li "Print package label" at bounding box center [171, 323] width 126 height 29
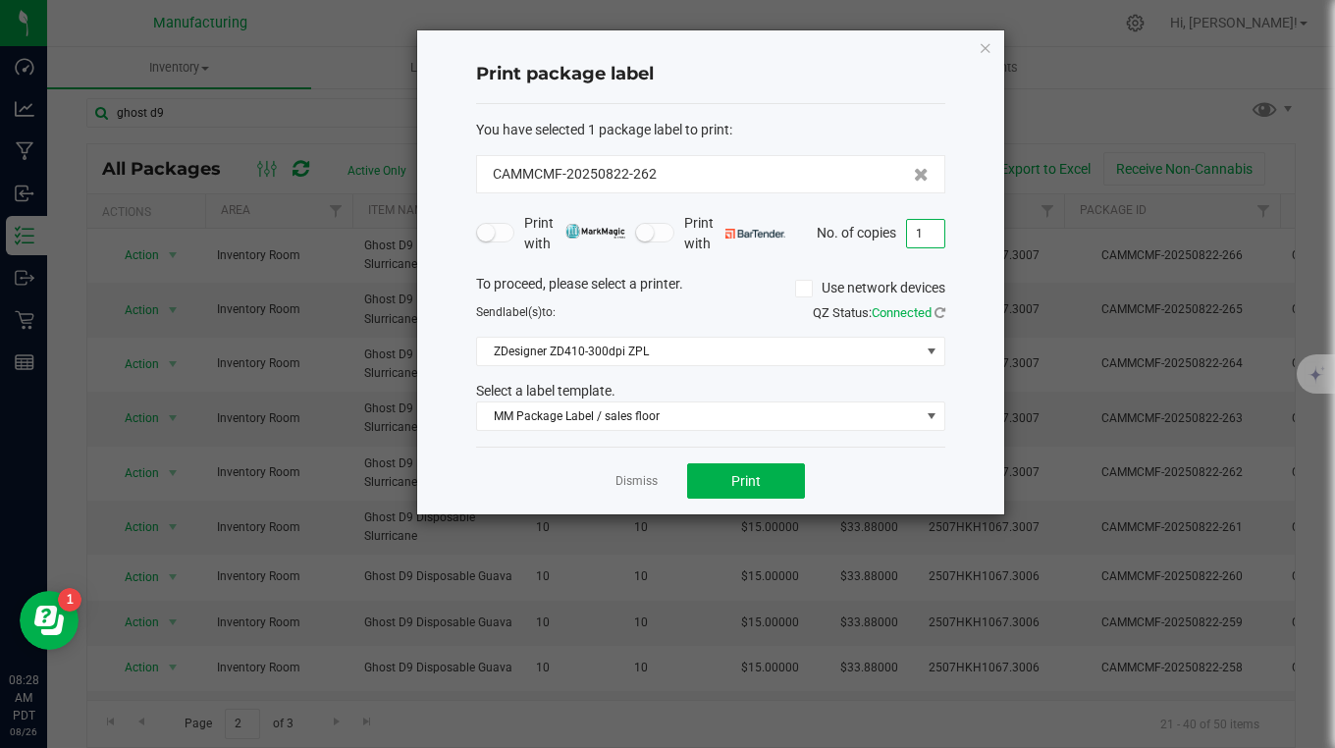
click at [928, 232] on input "1" at bounding box center [925, 233] width 37 height 27
type input "10"
click at [767, 481] on button "Print" at bounding box center [746, 480] width 118 height 35
click at [986, 47] on icon "button" at bounding box center [986, 47] width 14 height 24
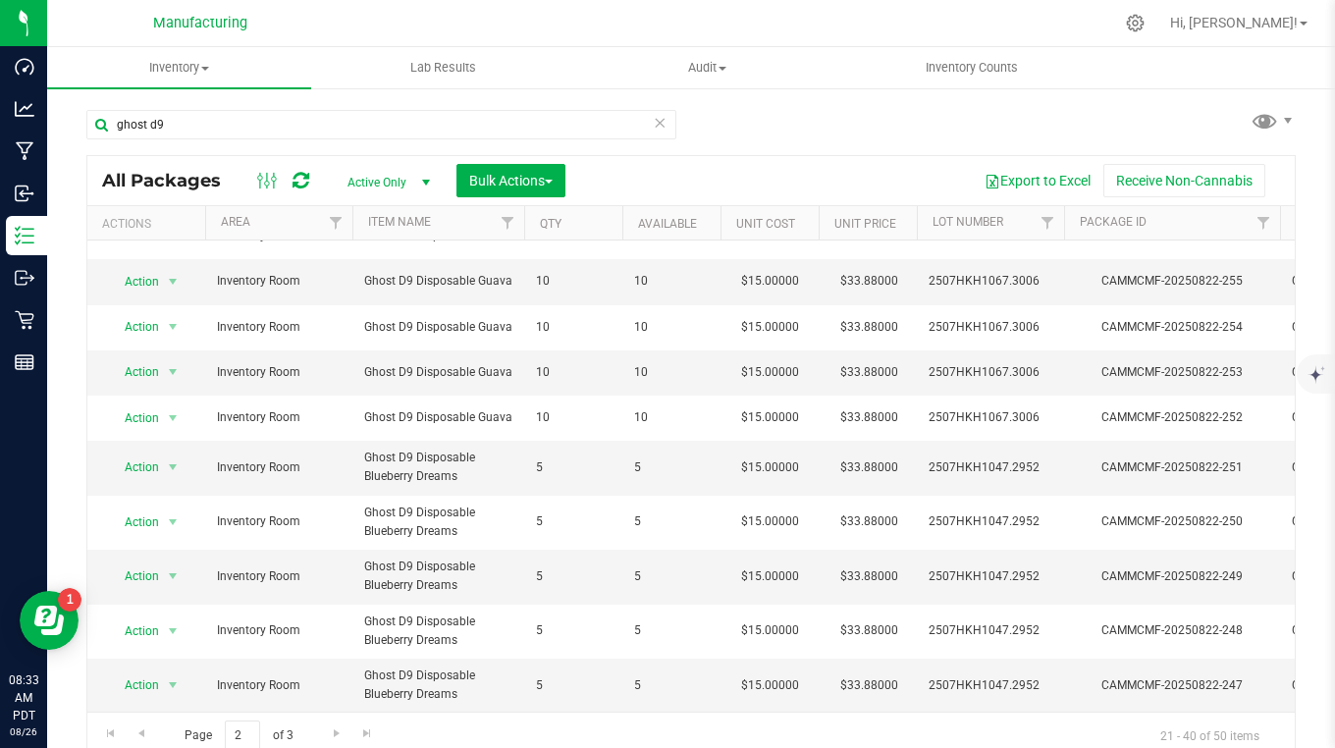
scroll to position [549, 0]
click at [141, 729] on span "Go to the previous page" at bounding box center [142, 733] width 16 height 16
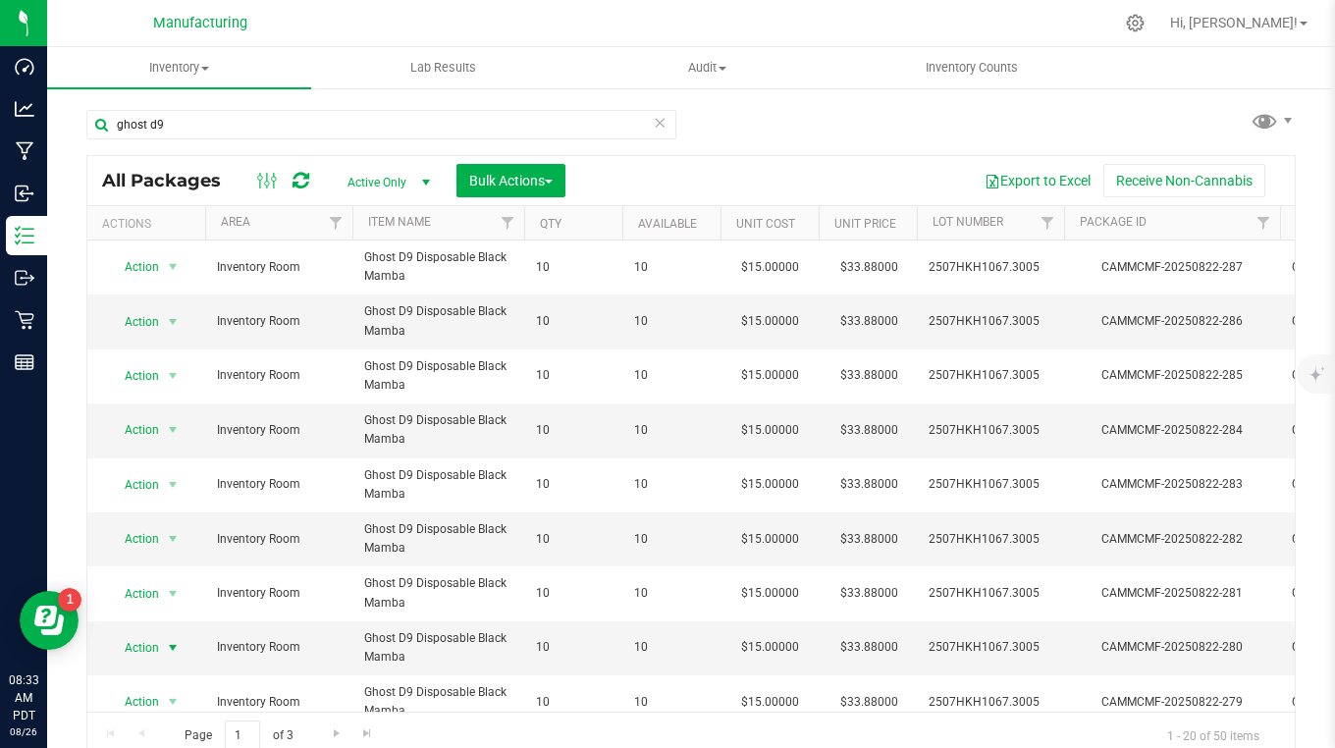
click at [122, 653] on span "Action" at bounding box center [133, 647] width 53 height 27
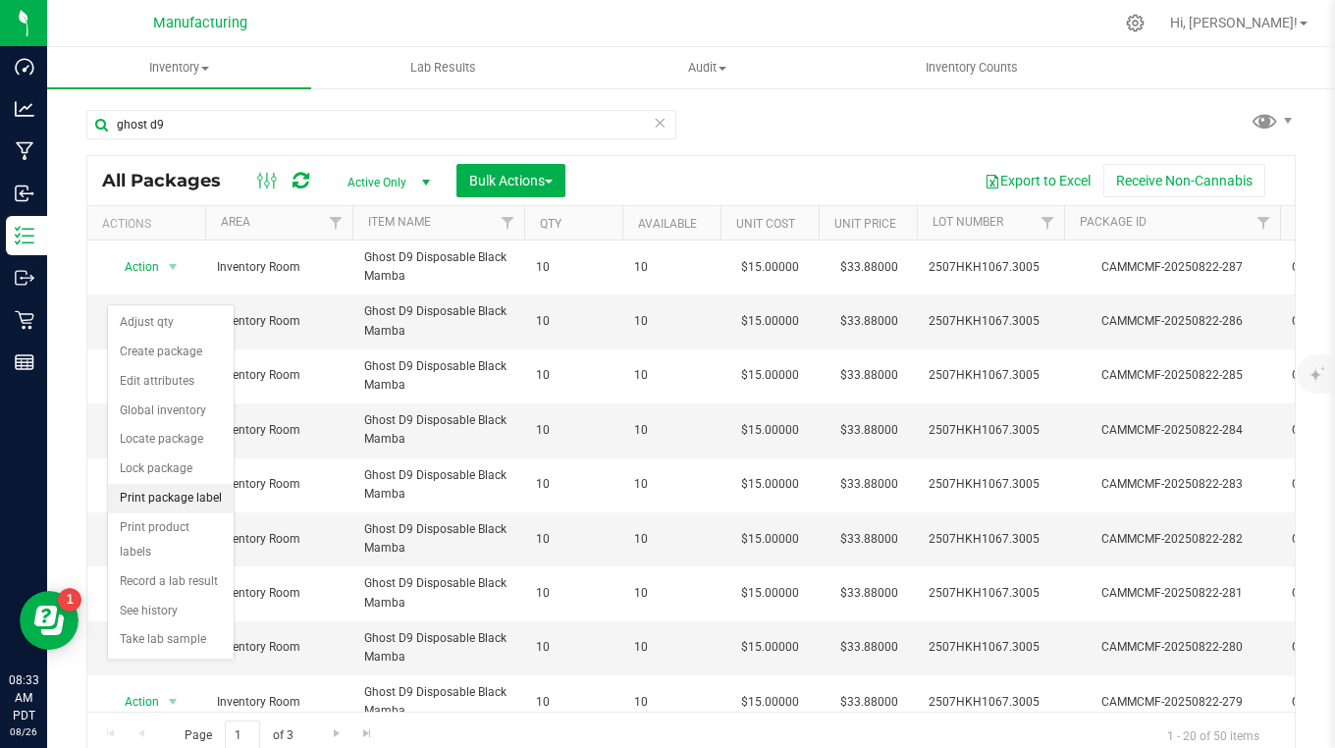
click at [154, 502] on li "Print package label" at bounding box center [171, 498] width 126 height 29
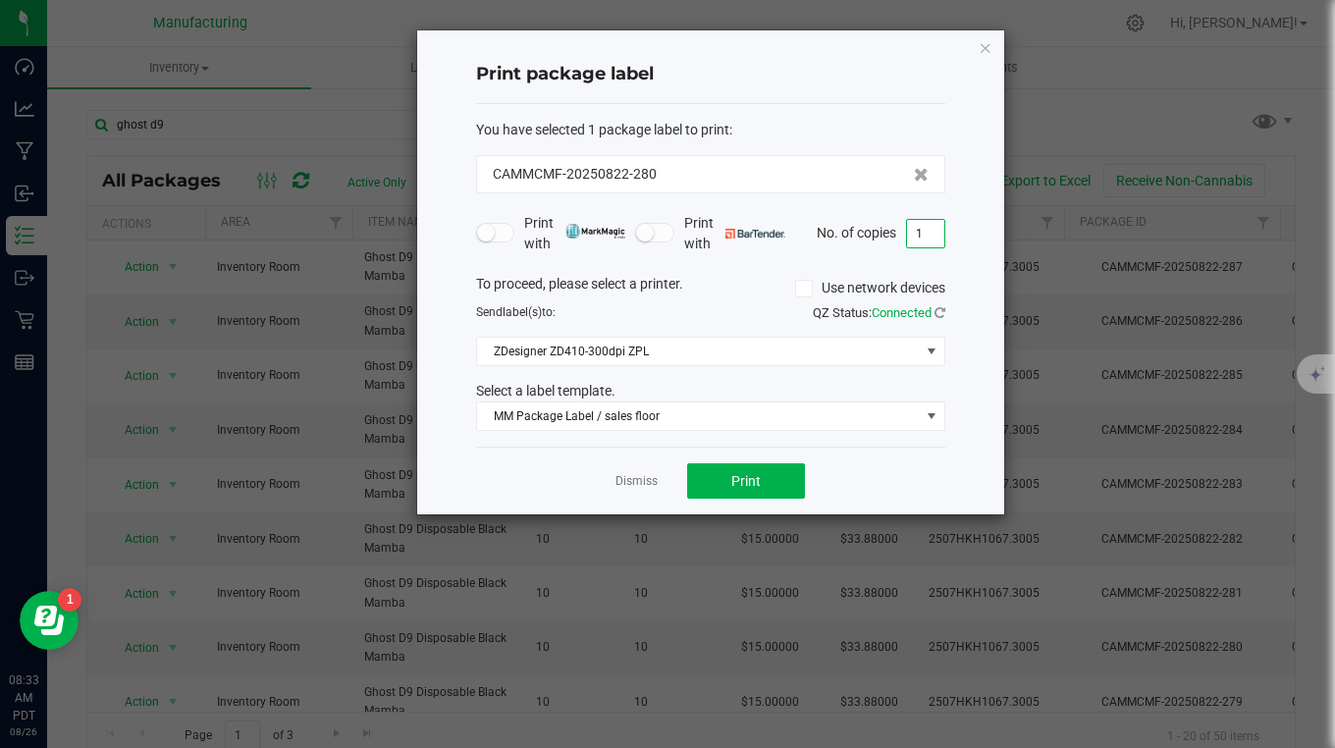
click at [928, 228] on input "1" at bounding box center [925, 233] width 37 height 27
type input "10"
click at [775, 495] on button "Print" at bounding box center [746, 480] width 118 height 35
click at [989, 47] on icon "button" at bounding box center [986, 47] width 14 height 24
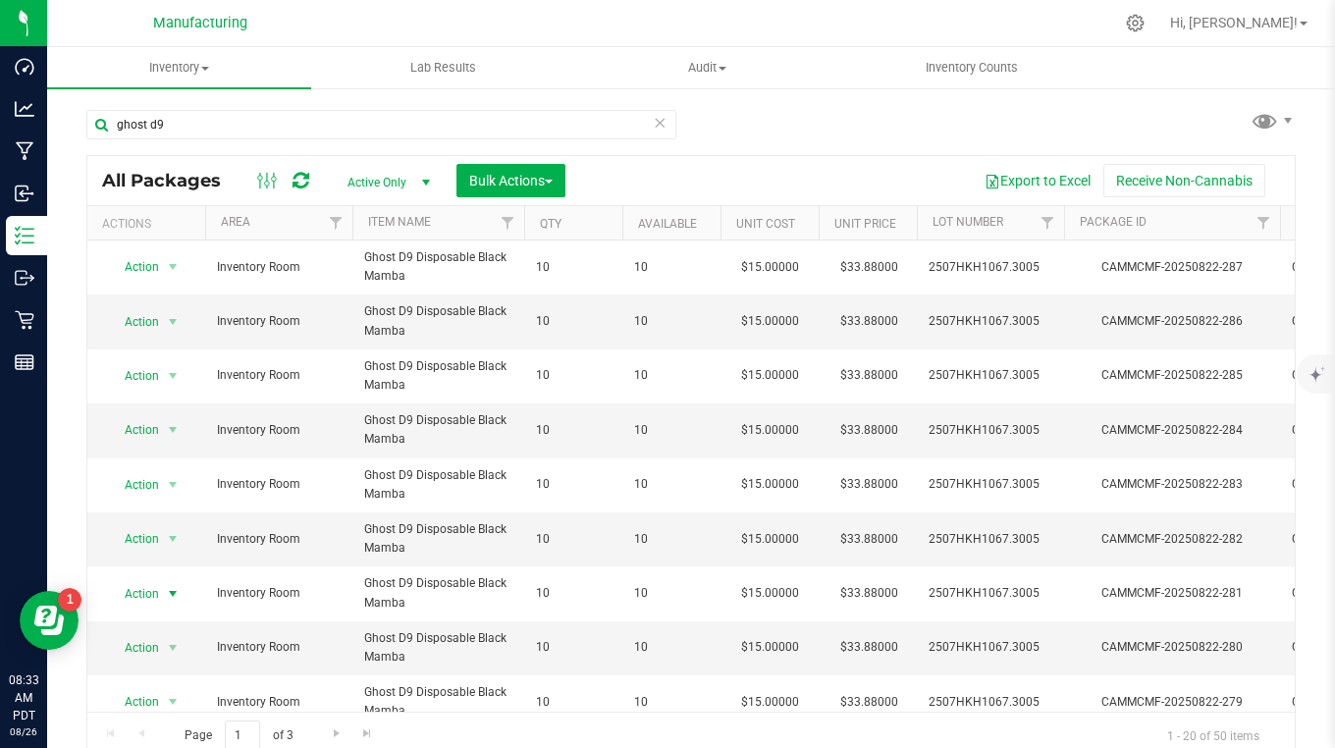
click at [131, 588] on span "Action" at bounding box center [133, 593] width 53 height 27
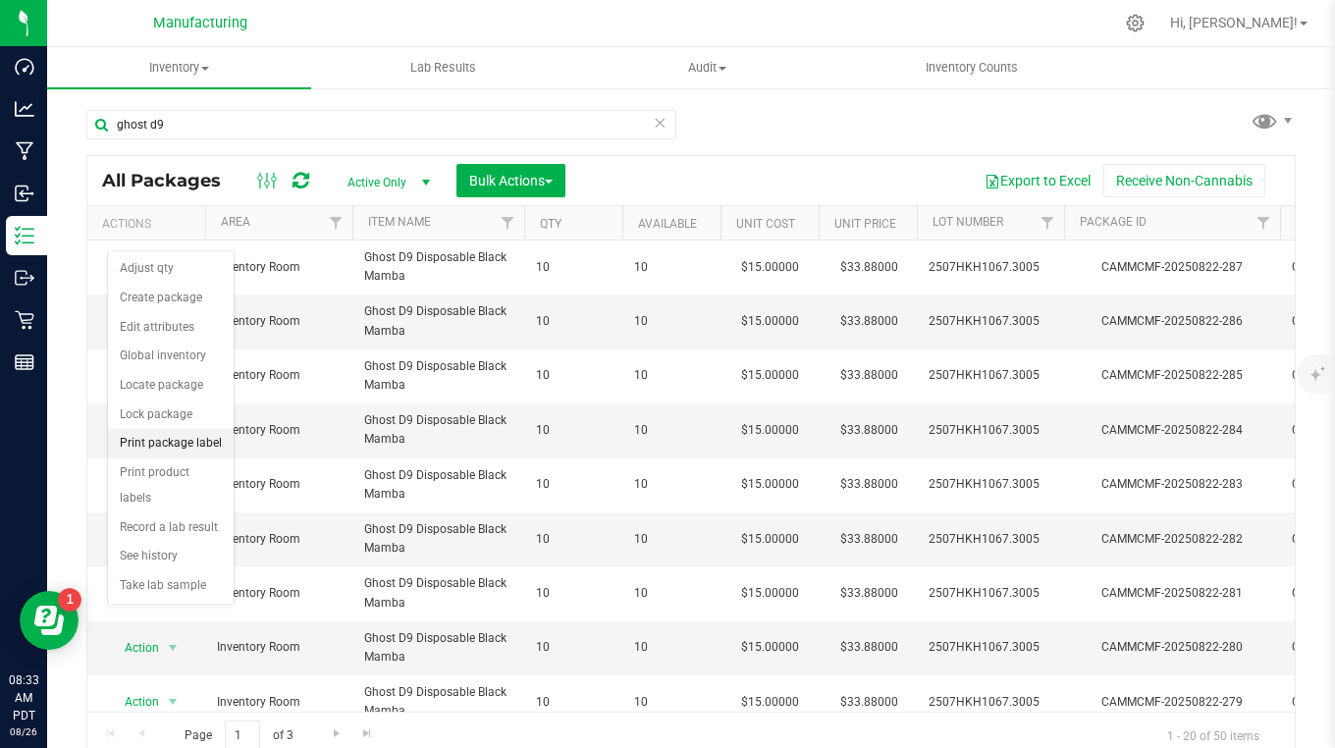
click at [148, 454] on li "Print package label" at bounding box center [171, 443] width 126 height 29
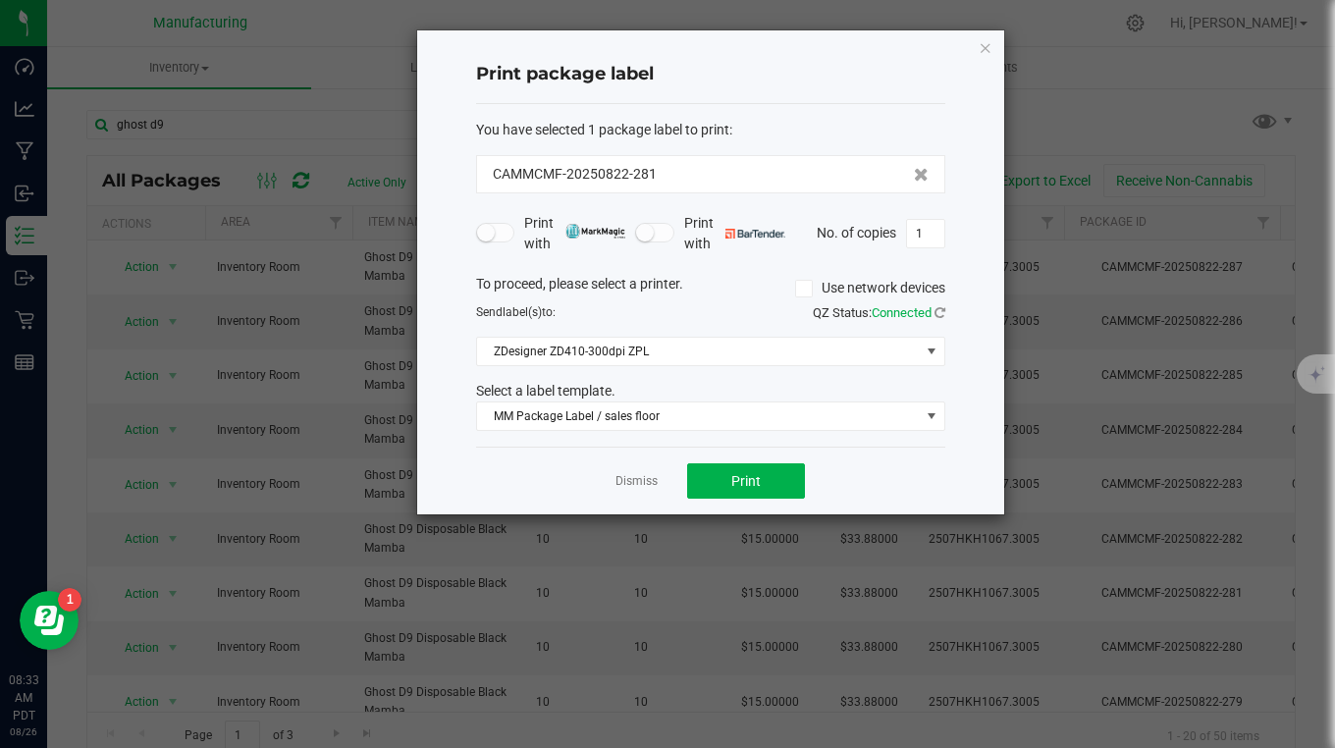
click at [935, 235] on input "1" at bounding box center [925, 233] width 37 height 27
type input "10"
click at [753, 492] on button "Print" at bounding box center [746, 480] width 118 height 35
click at [986, 48] on icon "button" at bounding box center [986, 47] width 14 height 24
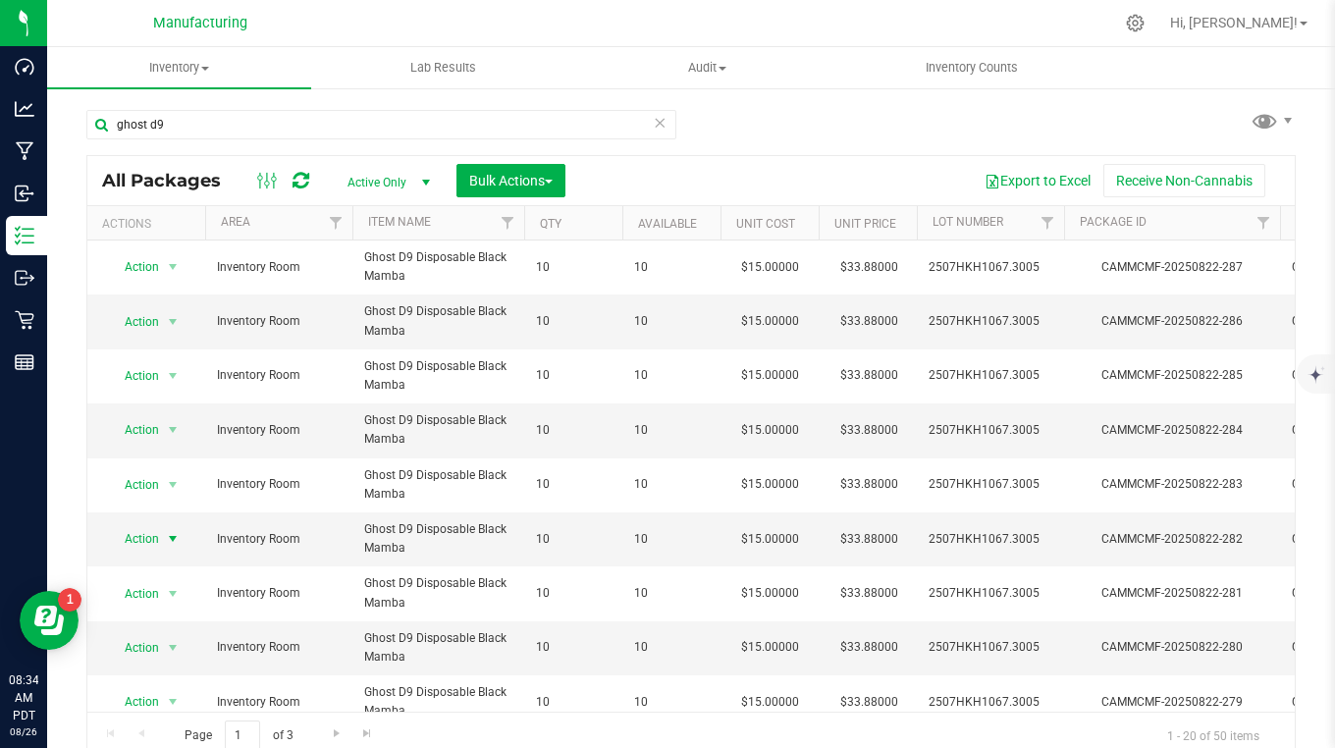
click at [144, 545] on span "Action" at bounding box center [133, 538] width 53 height 27
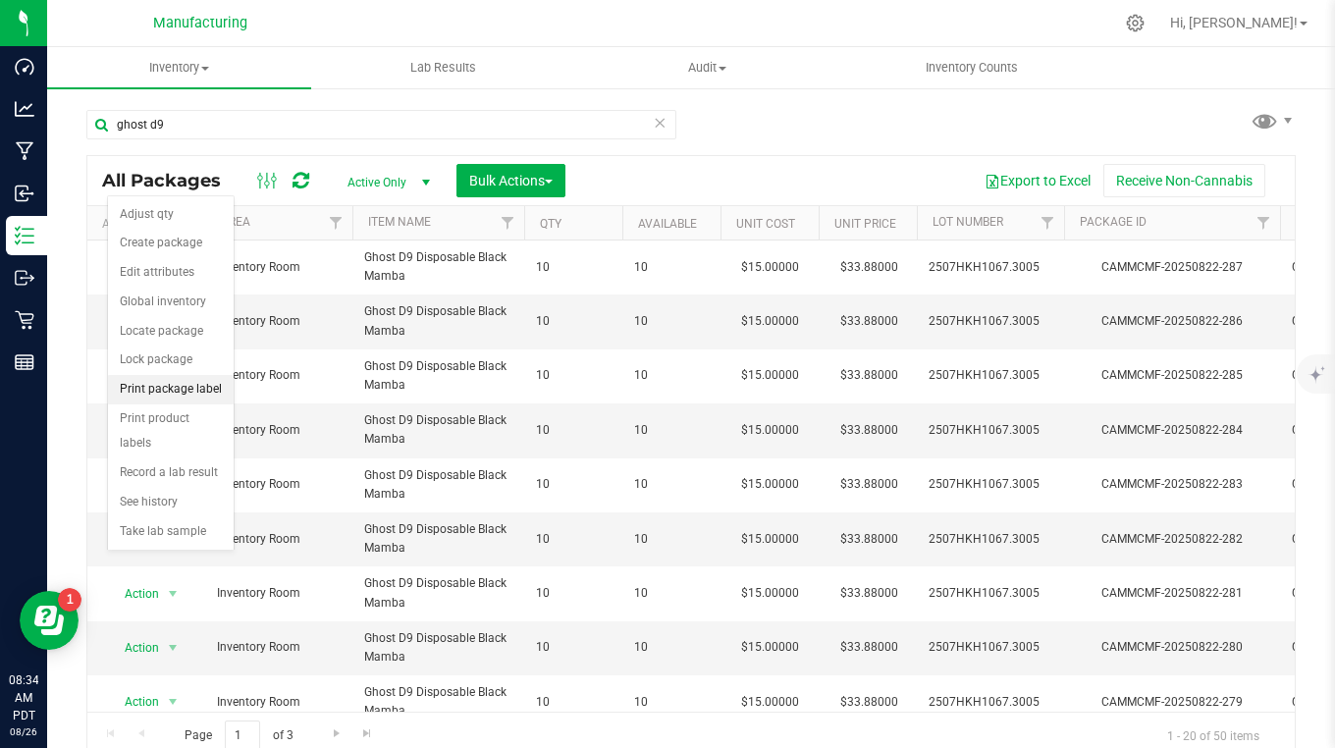
click at [171, 383] on li "Print package label" at bounding box center [171, 389] width 126 height 29
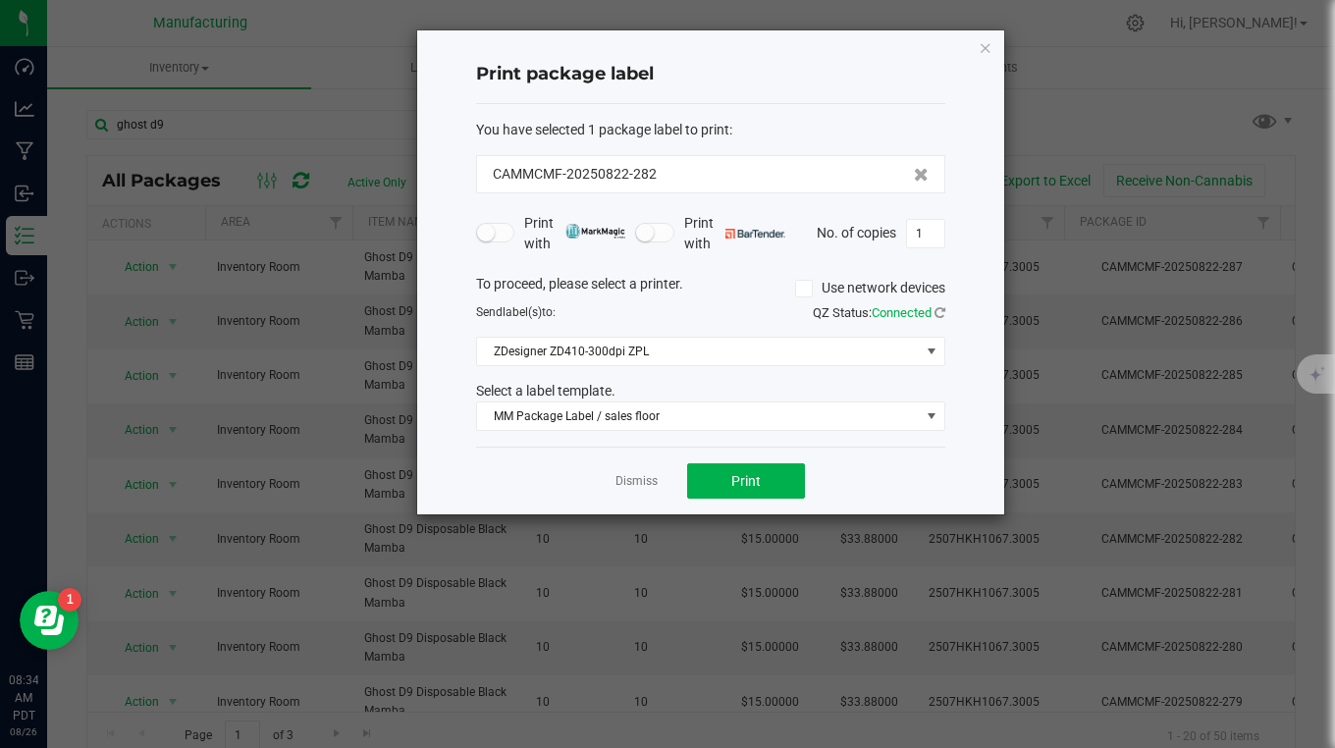
click at [929, 230] on input "1" at bounding box center [925, 233] width 37 height 27
type input "10"
click at [756, 470] on button "Print" at bounding box center [746, 480] width 118 height 35
click at [985, 45] on icon "button" at bounding box center [986, 47] width 14 height 24
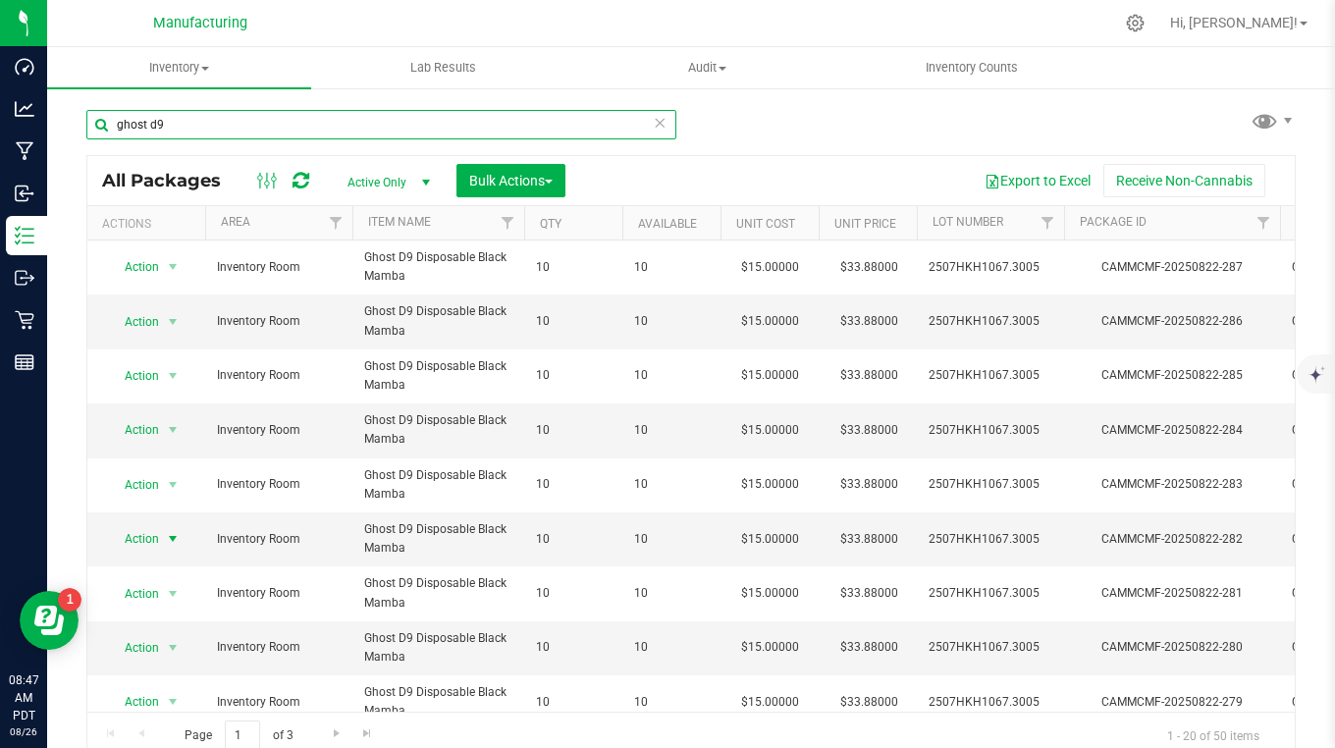
click at [212, 128] on input "ghost d9" at bounding box center [381, 124] width 590 height 29
type input "g"
type input "c"
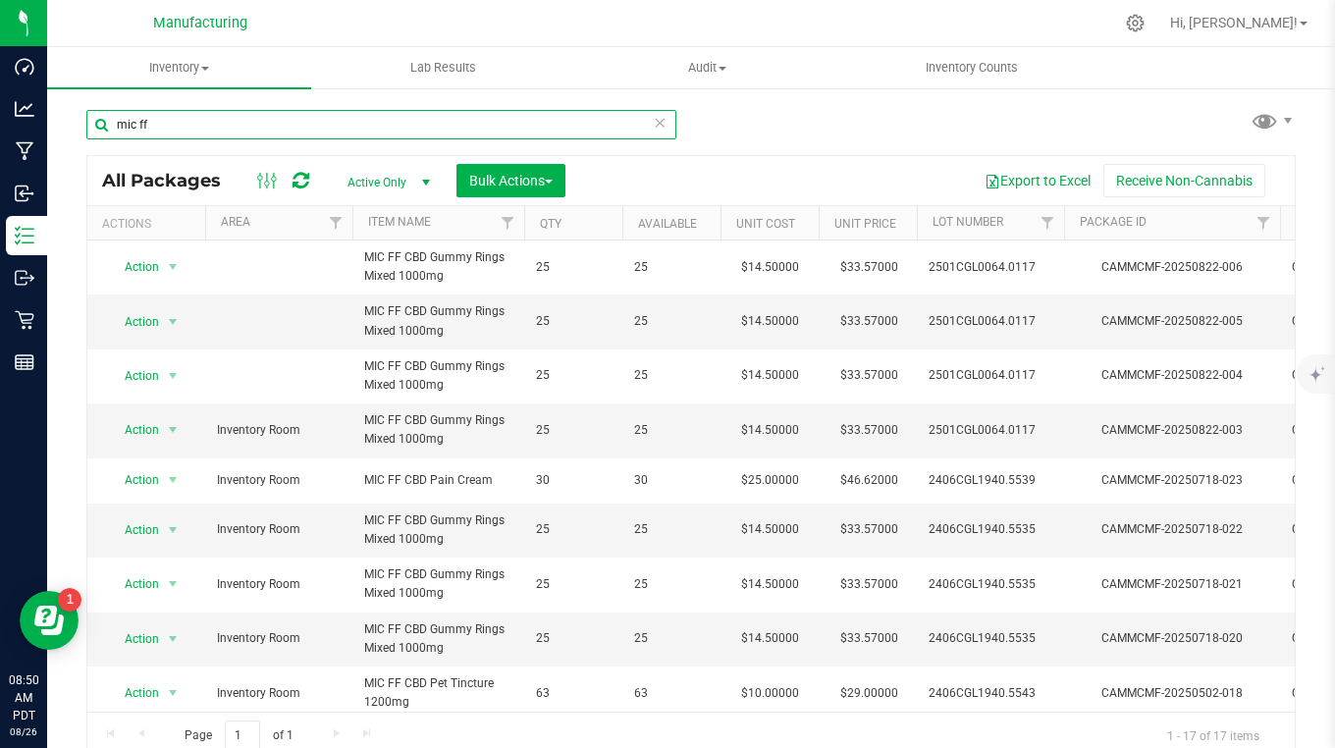
click at [160, 118] on input "mic ff" at bounding box center [381, 124] width 590 height 29
type input "m"
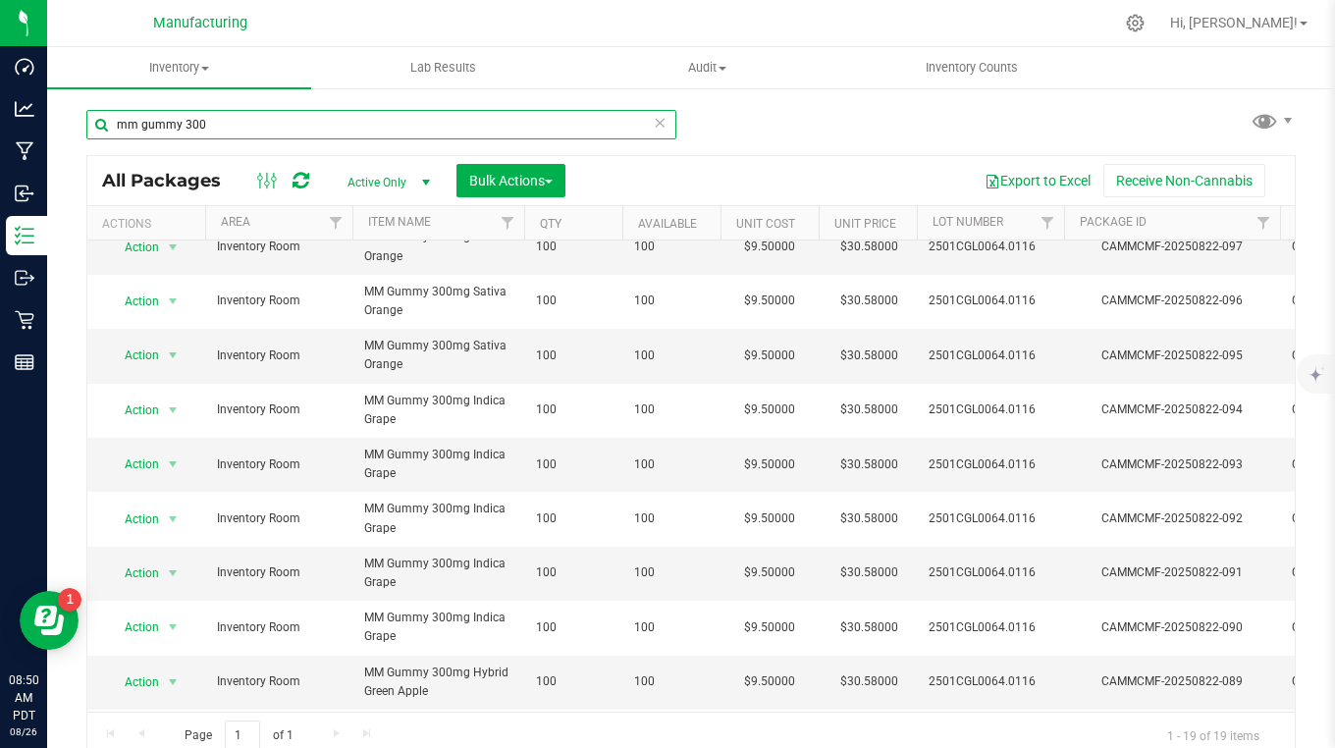
scroll to position [98, 0]
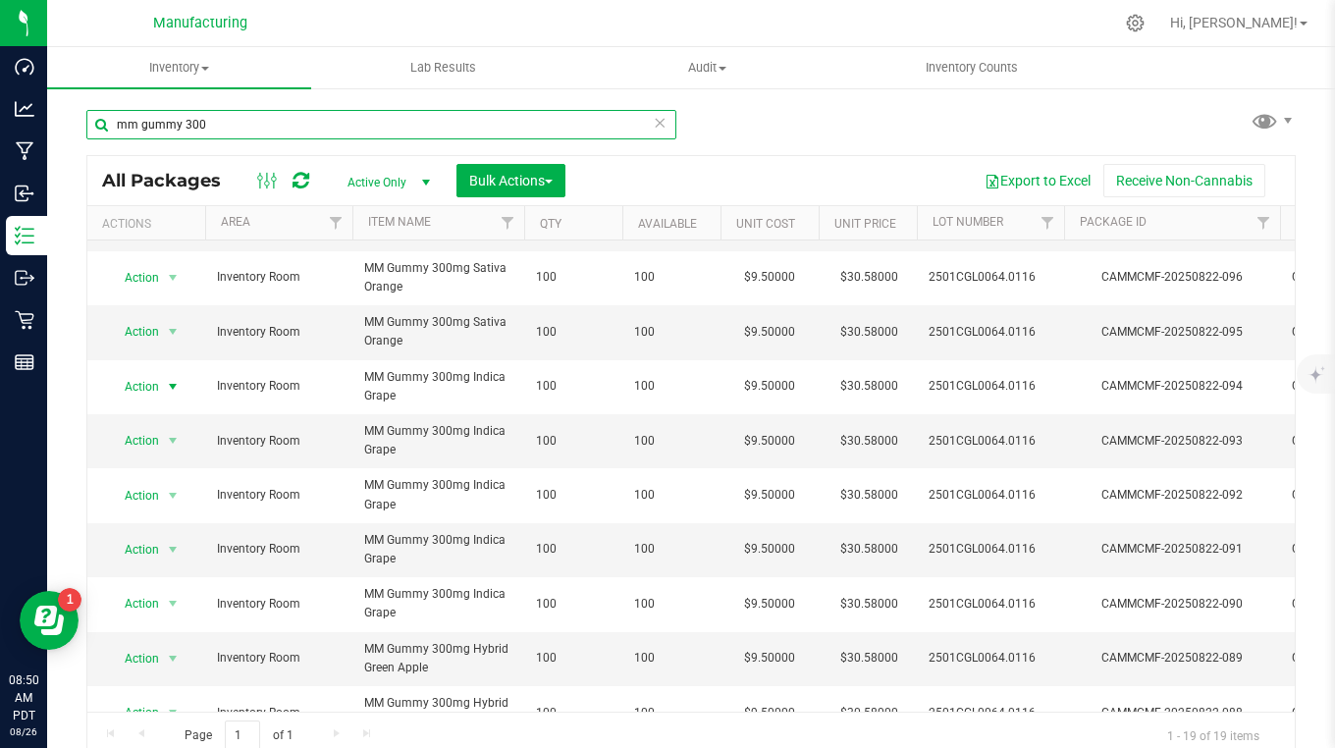
type input "mm gummy 300"
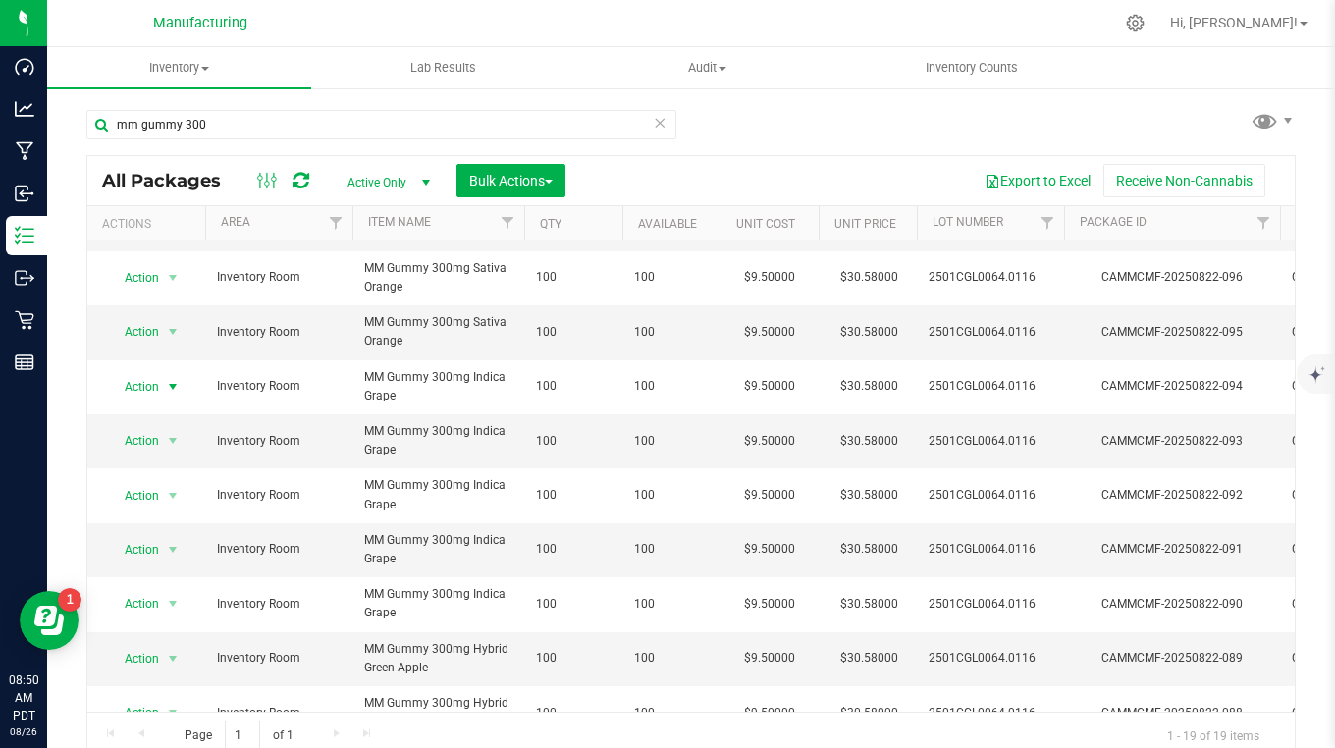
click at [151, 391] on span "Action" at bounding box center [133, 386] width 53 height 27
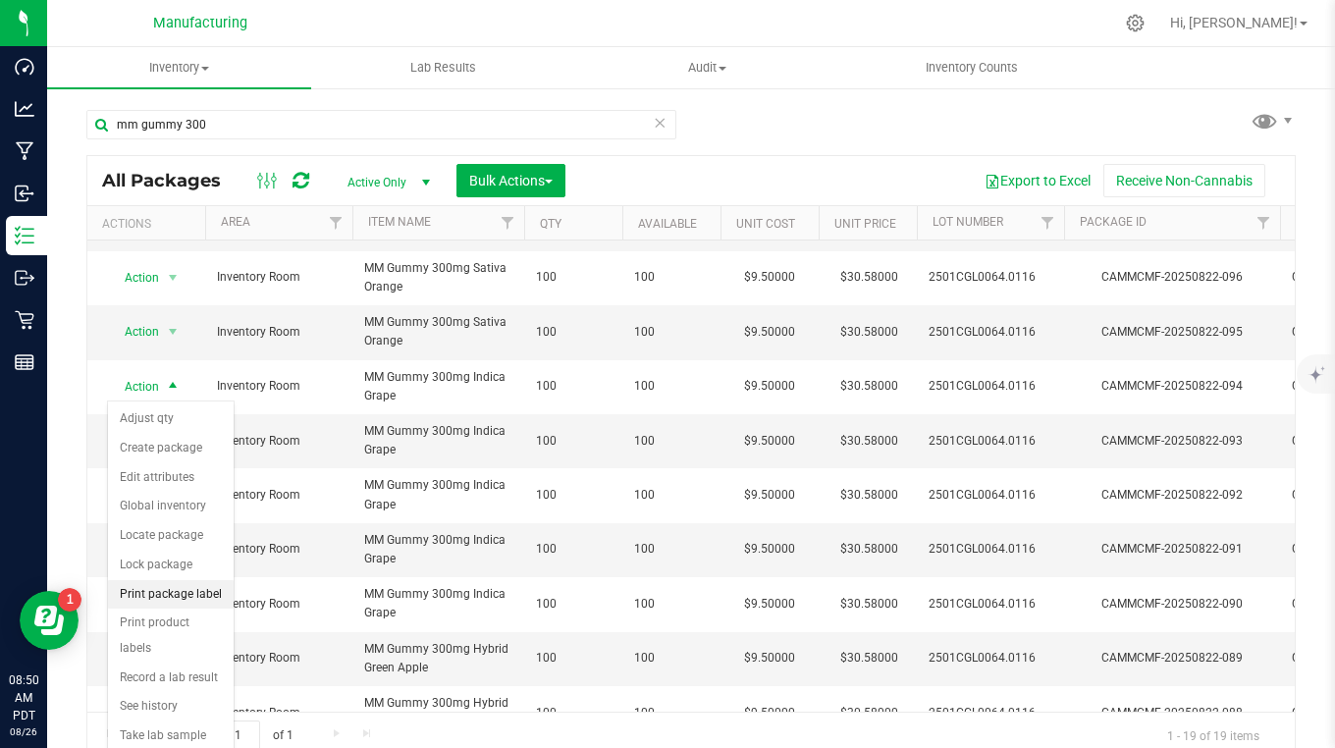
click at [145, 598] on li "Print package label" at bounding box center [171, 594] width 126 height 29
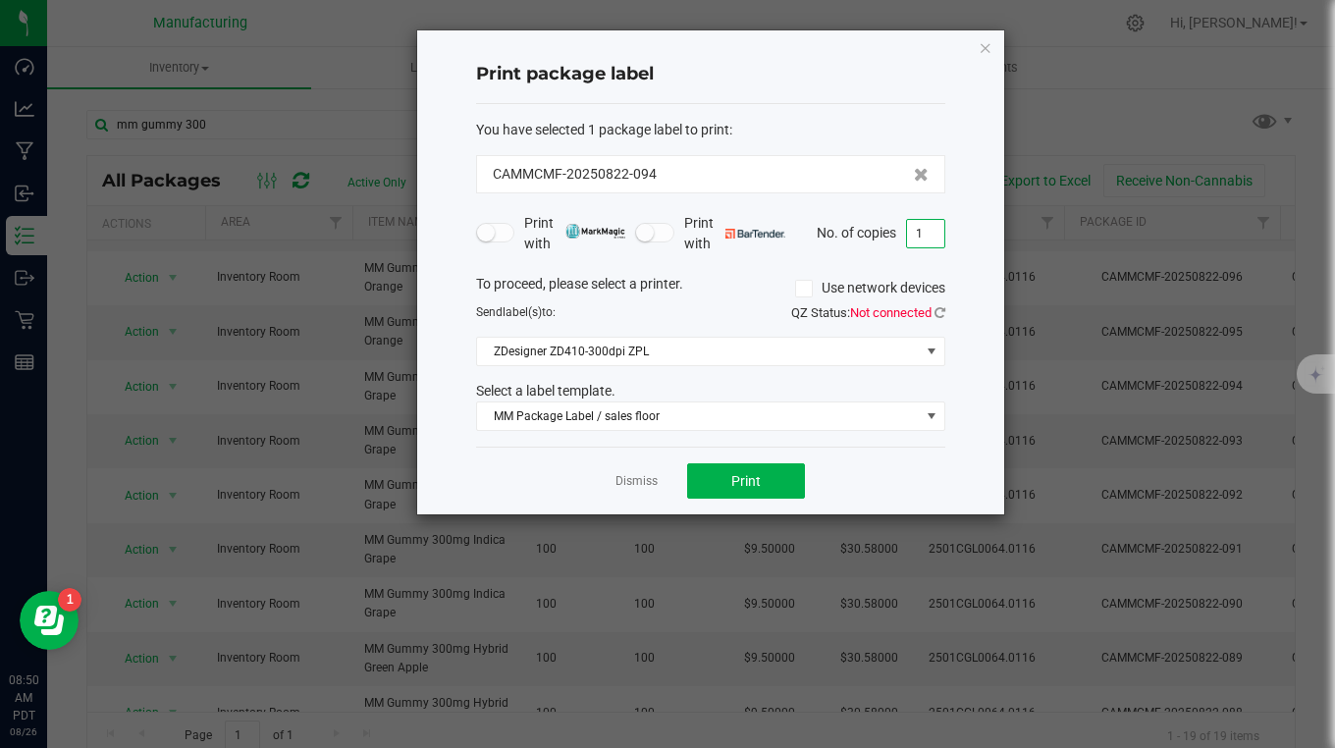
click at [929, 228] on input "1" at bounding box center [925, 233] width 37 height 27
type input "100"
click at [789, 477] on button "Print" at bounding box center [746, 480] width 118 height 35
click at [990, 47] on icon "button" at bounding box center [986, 47] width 14 height 24
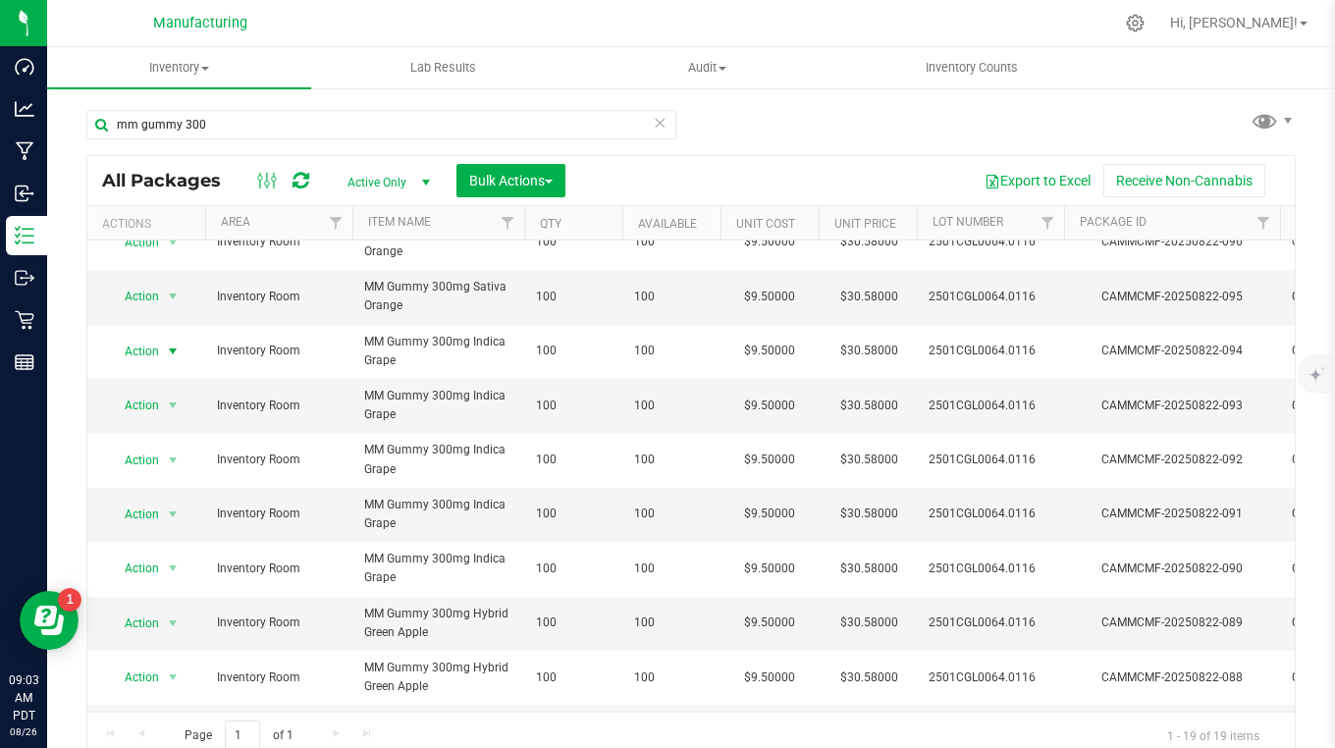
scroll to position [295, 0]
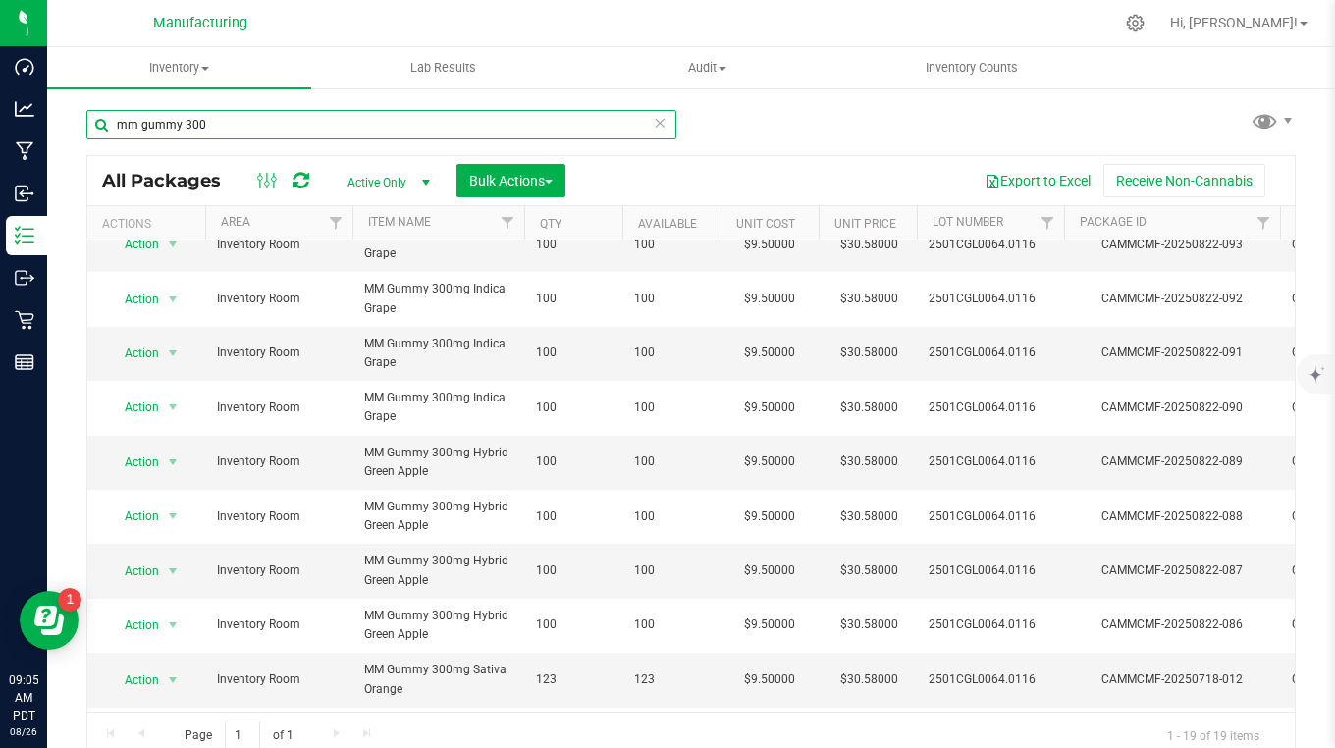
click at [223, 128] on input "mm gummy 300" at bounding box center [381, 124] width 590 height 29
type input "m"
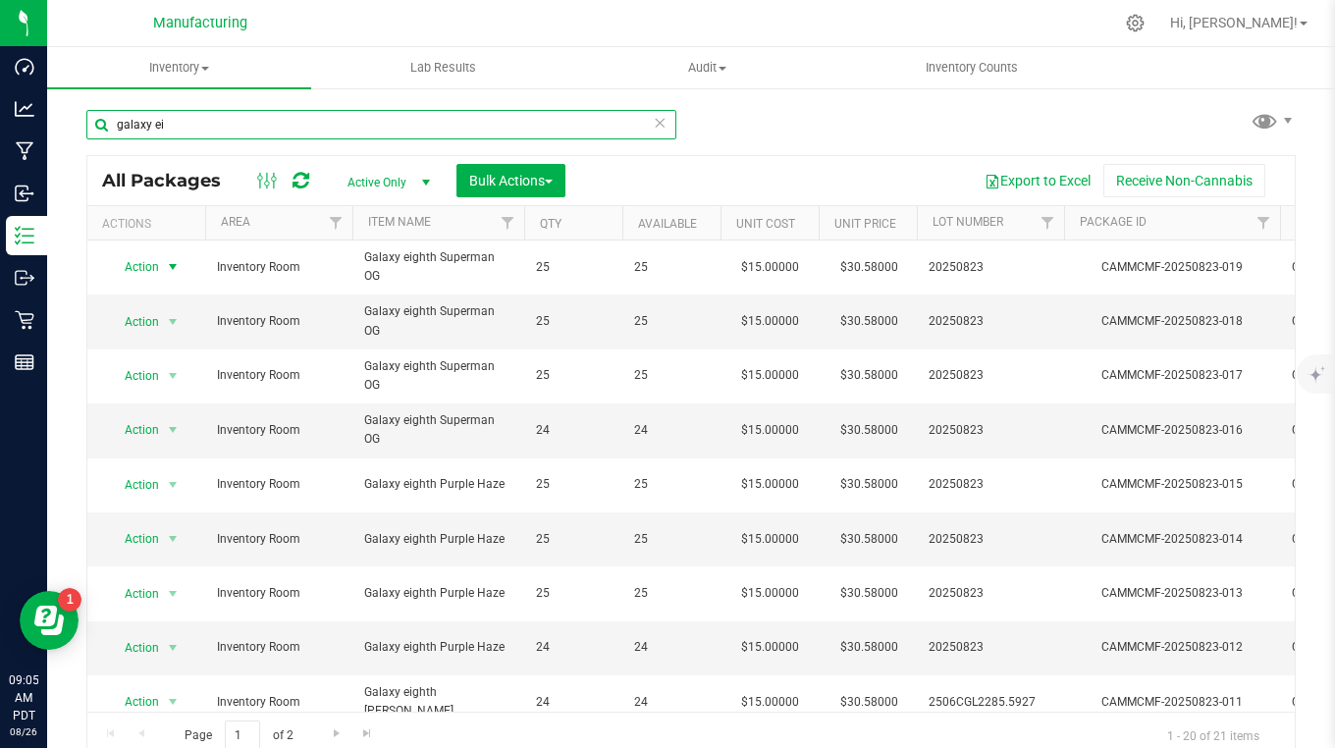
type input "galaxy ei"
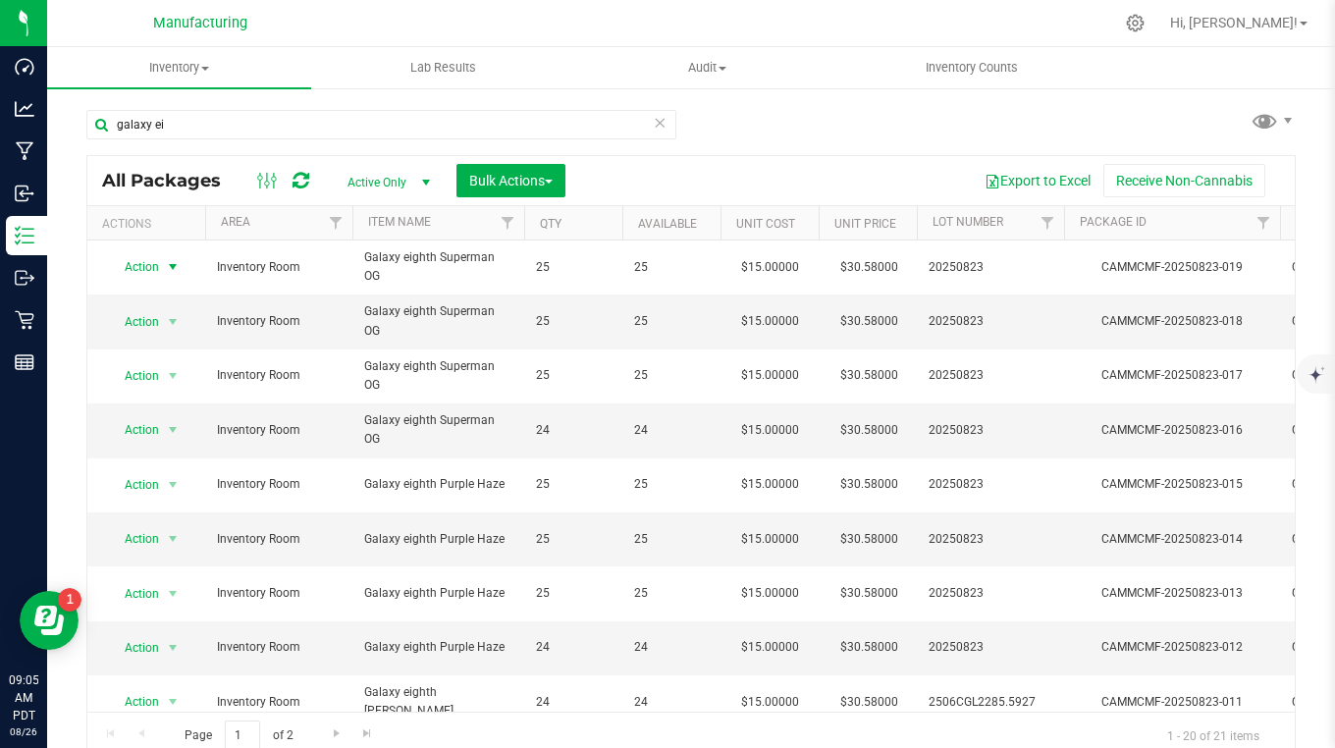
click at [149, 268] on span "Action" at bounding box center [133, 266] width 53 height 27
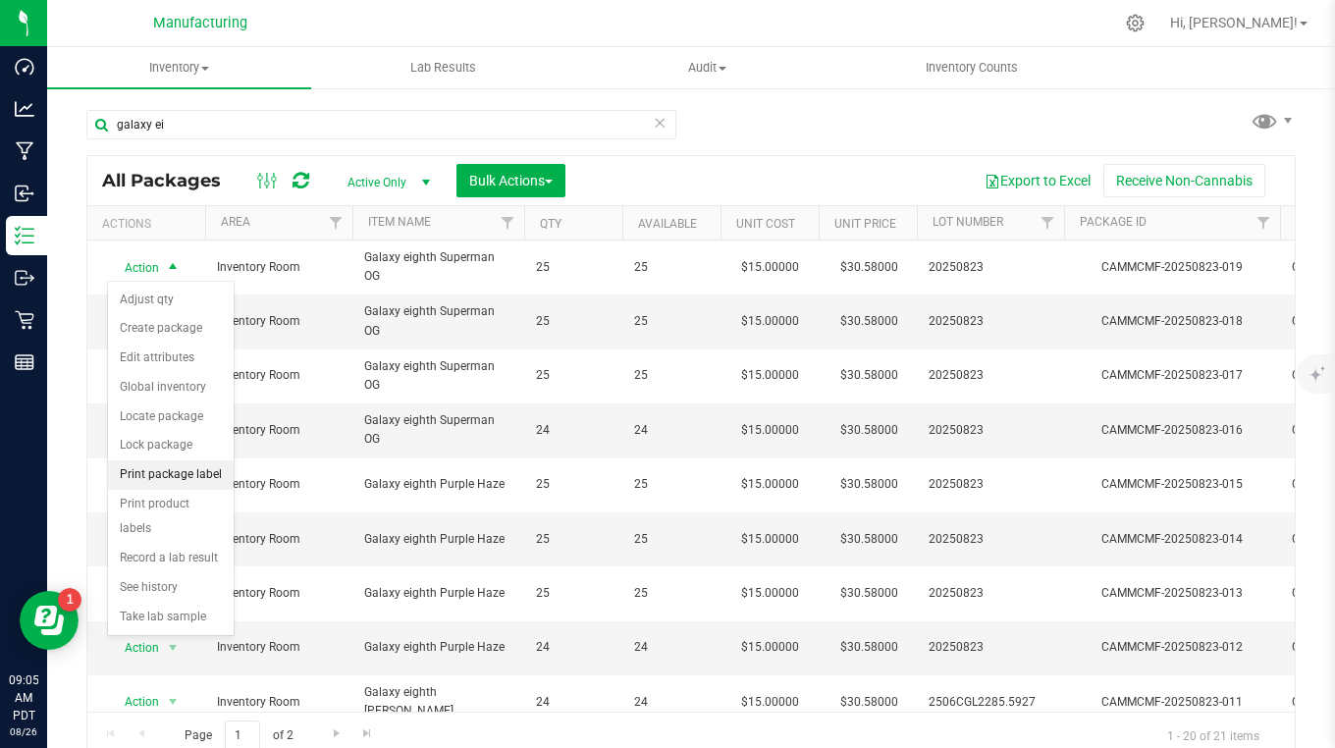
click at [151, 471] on li "Print package label" at bounding box center [171, 474] width 126 height 29
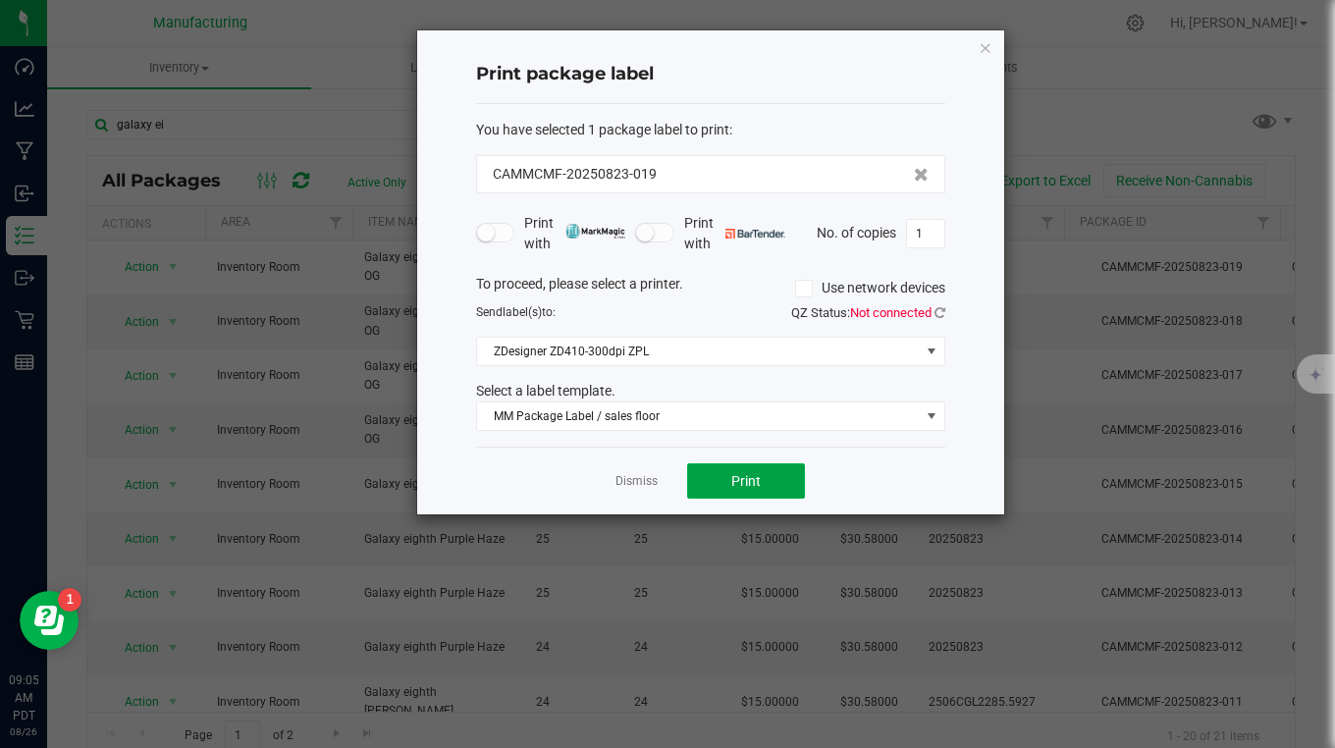
click at [745, 484] on span "Print" at bounding box center [745, 481] width 29 height 16
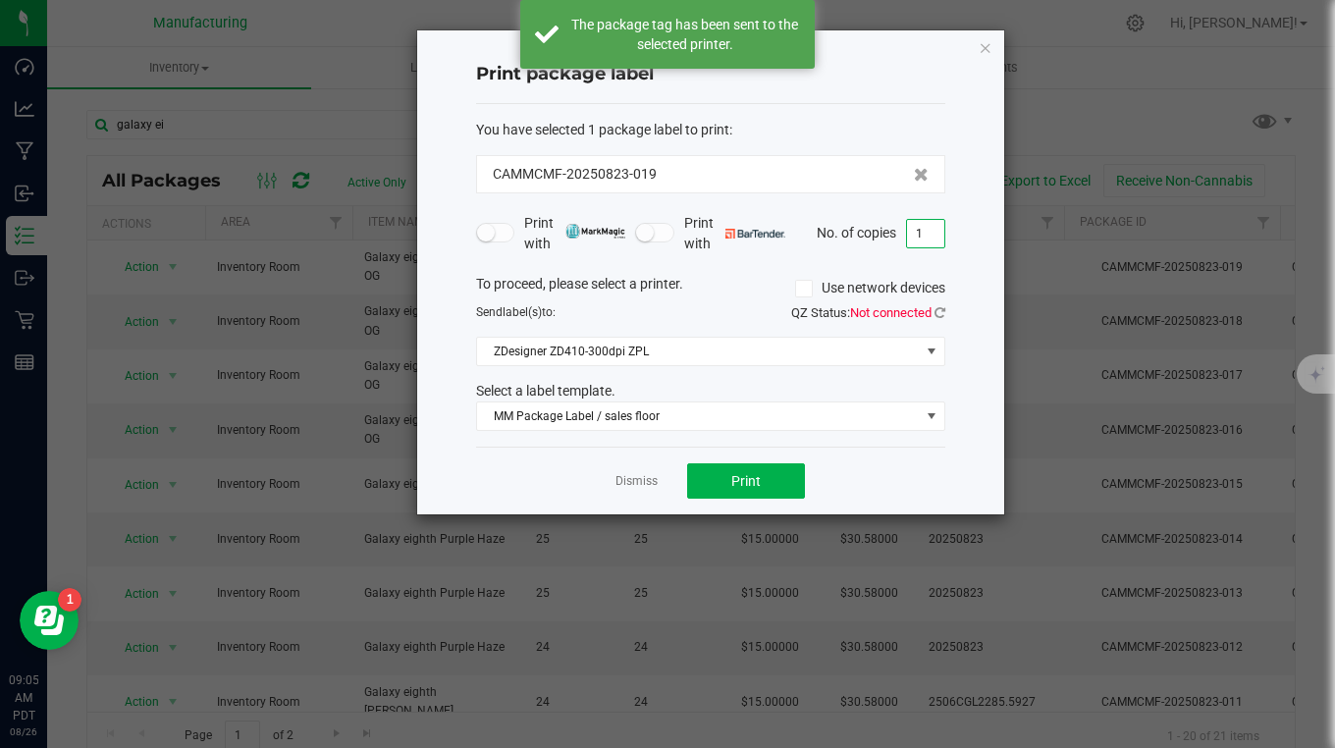
click at [932, 233] on input "1" at bounding box center [925, 233] width 37 height 27
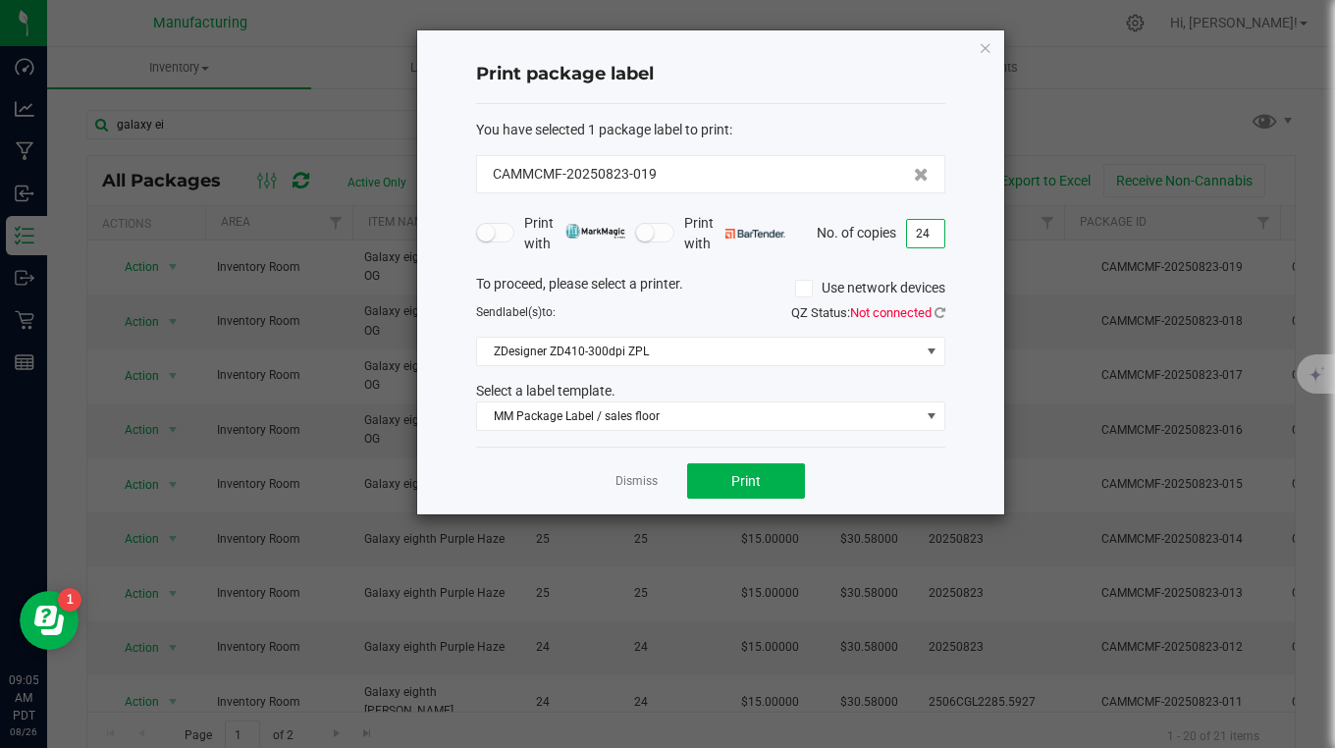
type input "24"
click at [792, 487] on button "Print" at bounding box center [746, 480] width 118 height 35
click at [986, 41] on icon "button" at bounding box center [986, 47] width 14 height 24
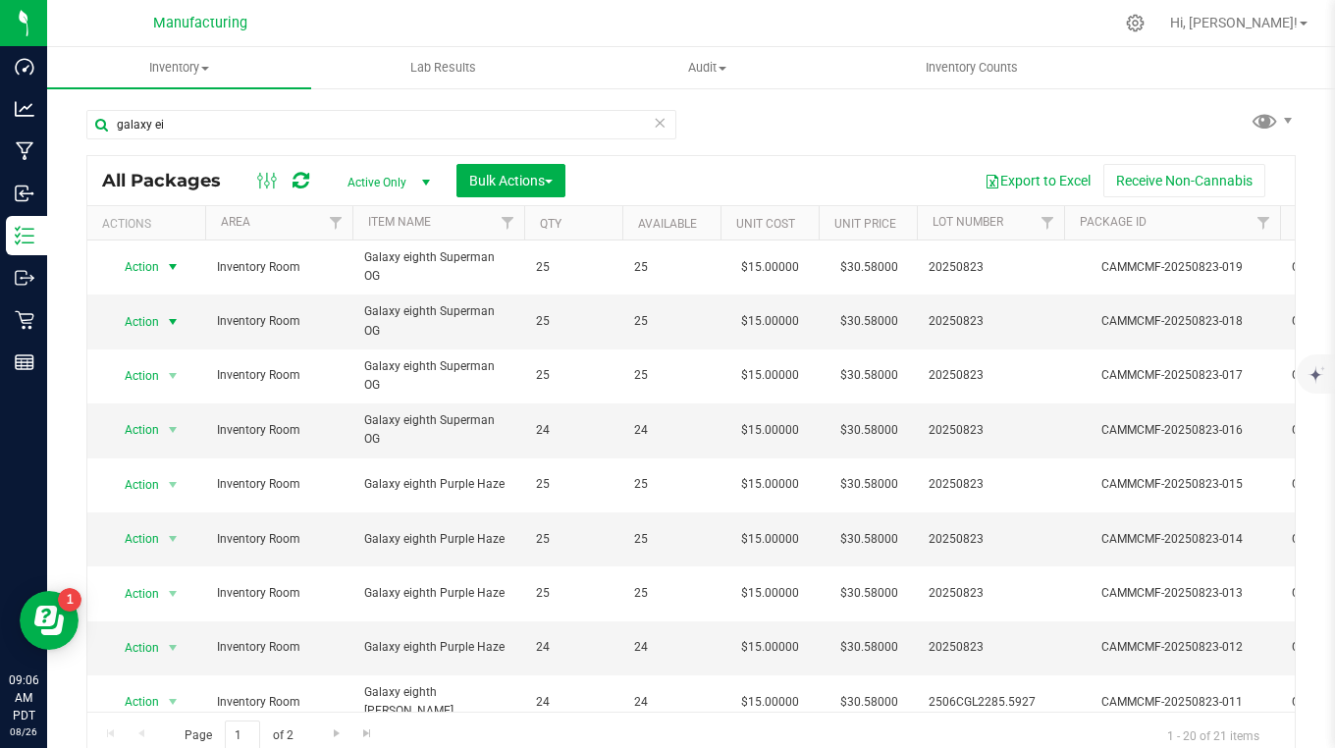
click at [140, 327] on span "Action" at bounding box center [133, 321] width 53 height 27
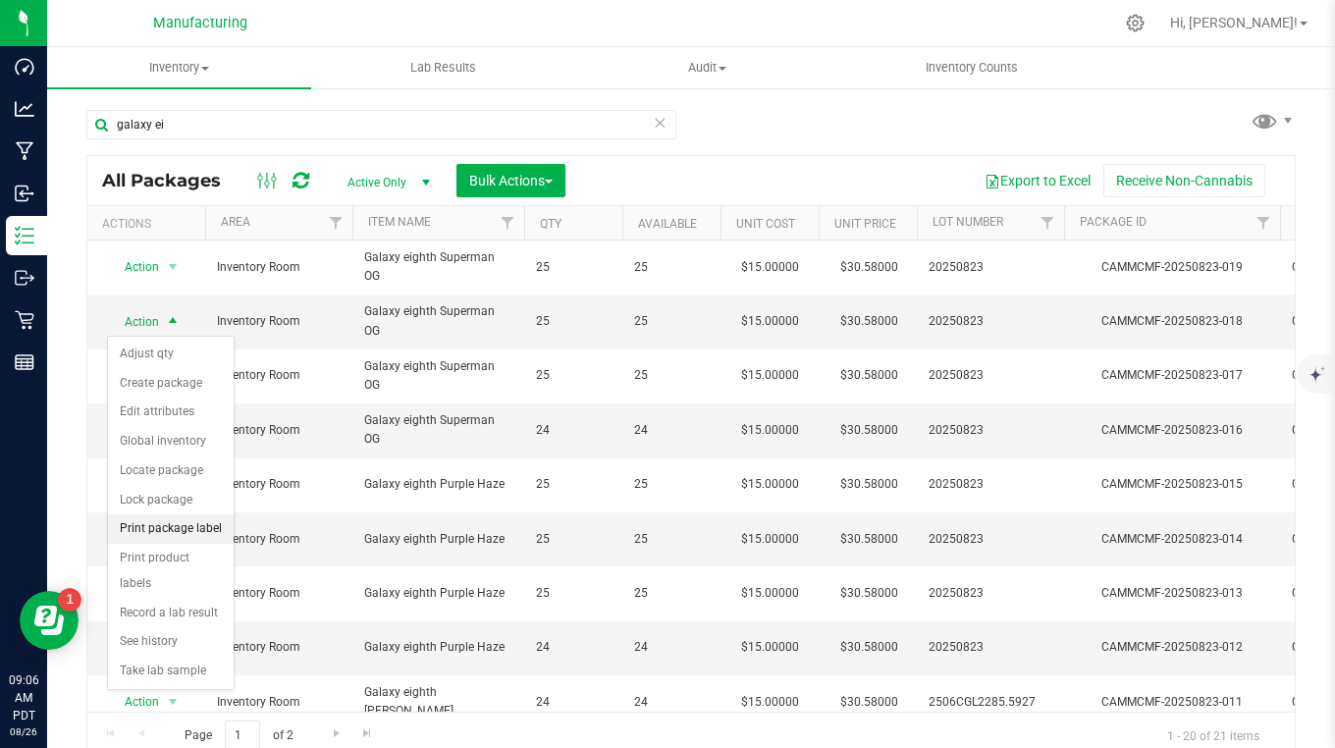
click at [177, 528] on li "Print package label" at bounding box center [171, 528] width 126 height 29
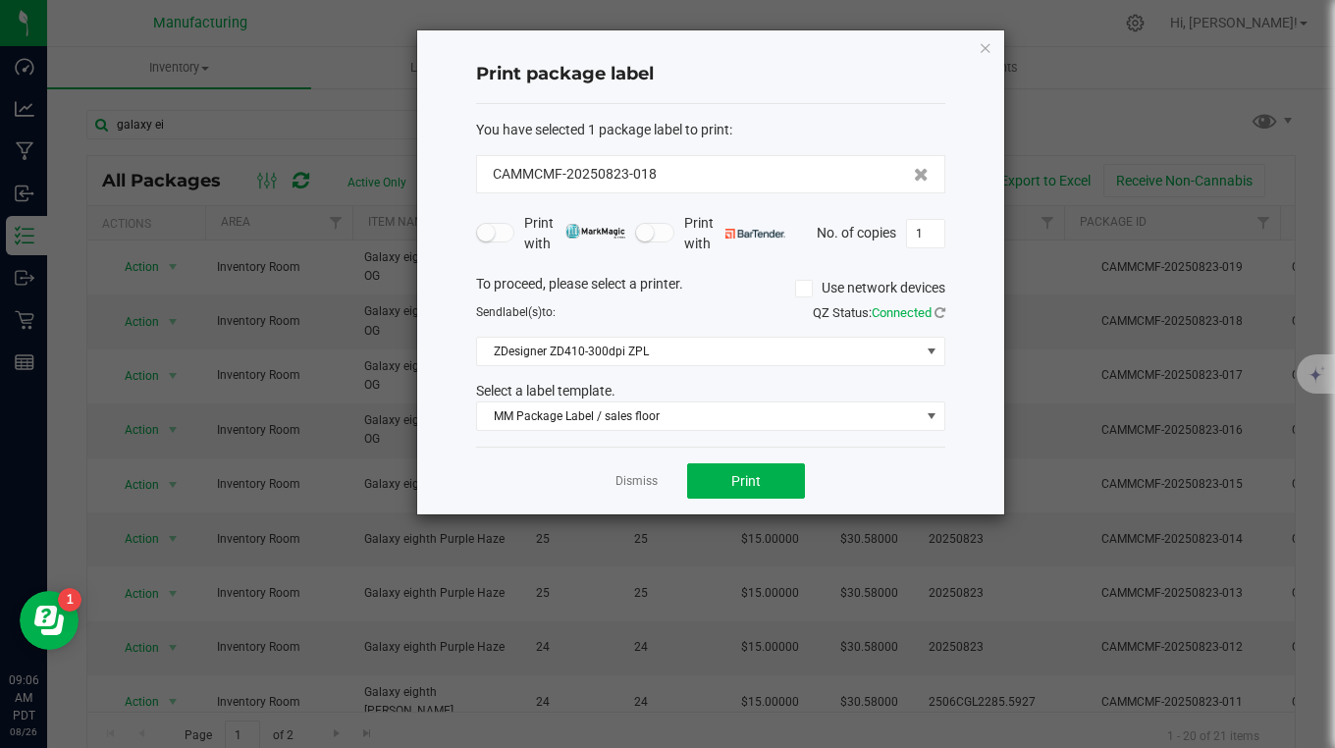
click at [926, 239] on input "1" at bounding box center [925, 233] width 37 height 27
type input "25"
click at [771, 474] on button "Print" at bounding box center [746, 480] width 118 height 35
click at [985, 44] on icon "button" at bounding box center [986, 47] width 14 height 24
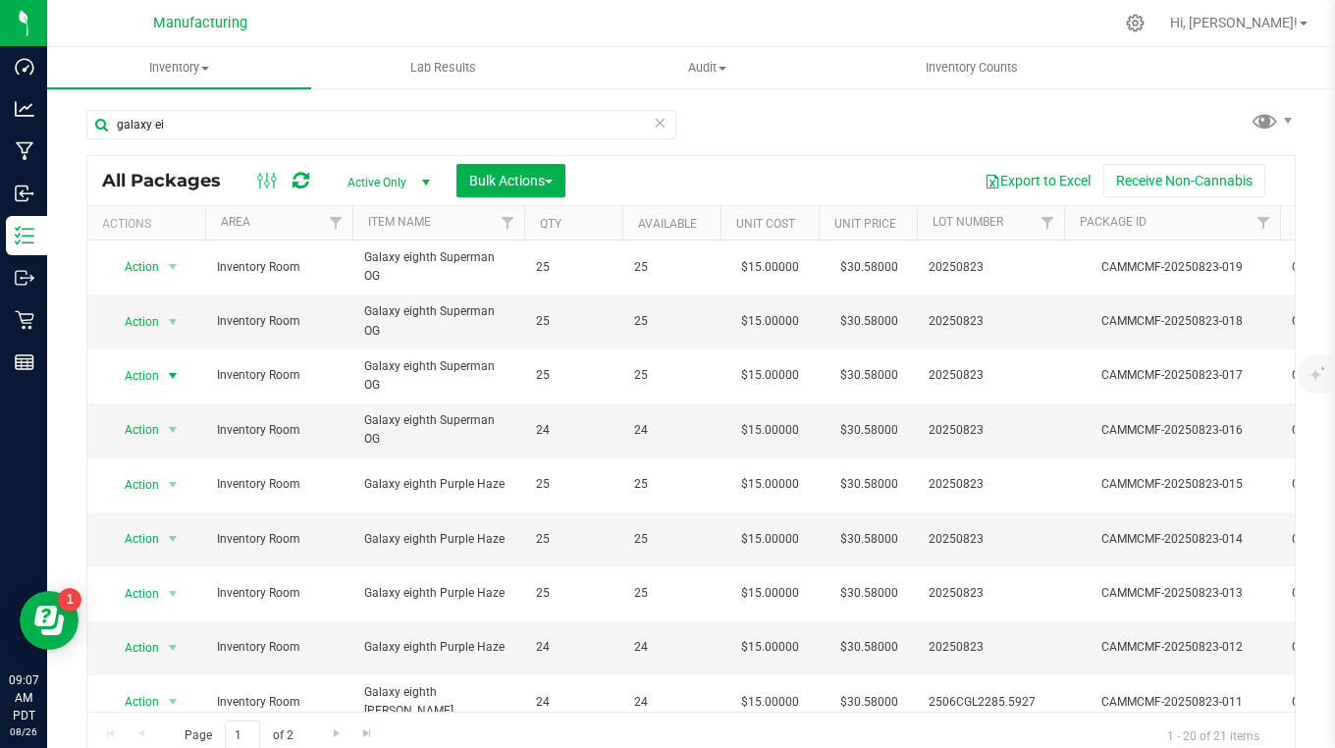
click at [135, 377] on span "Action" at bounding box center [133, 375] width 53 height 27
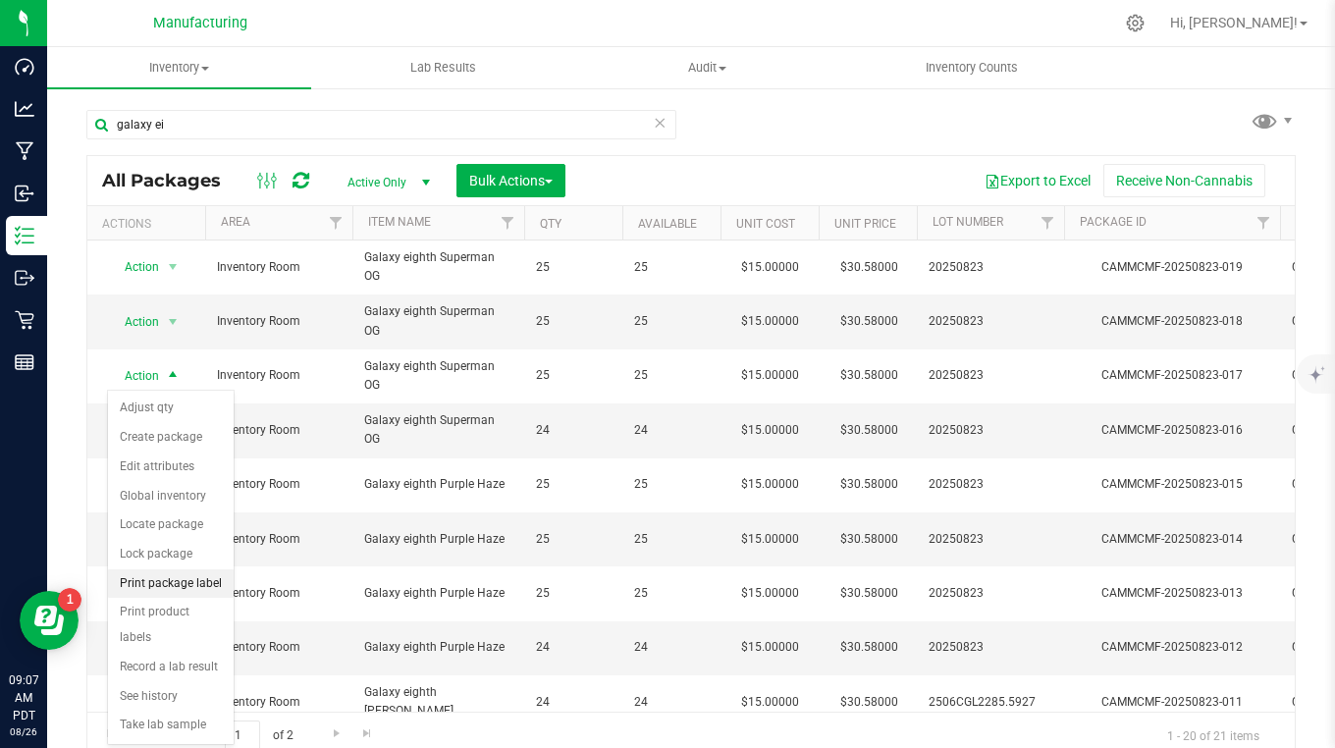
click at [145, 578] on li "Print package label" at bounding box center [171, 583] width 126 height 29
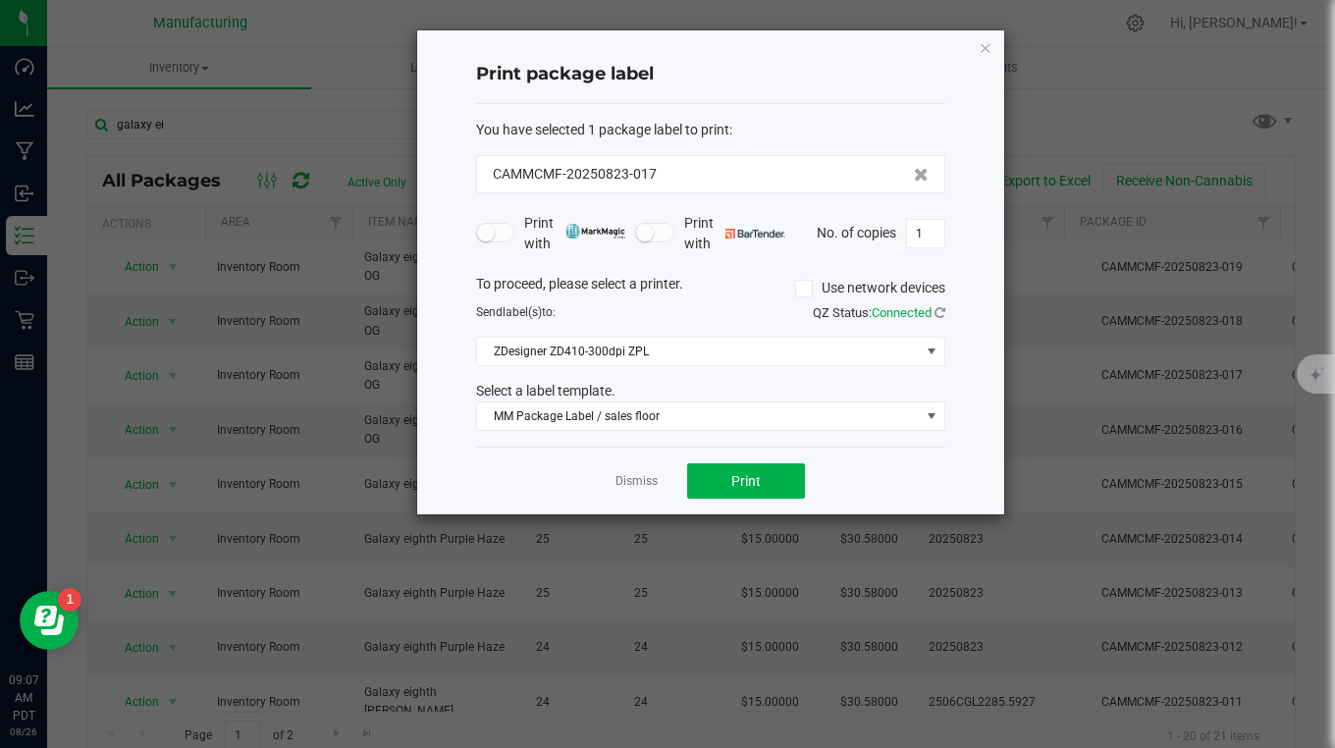
click at [924, 237] on input "1" at bounding box center [925, 233] width 37 height 27
type input "25"
click at [777, 478] on button "Print" at bounding box center [746, 480] width 118 height 35
click at [985, 48] on icon "button" at bounding box center [986, 47] width 14 height 24
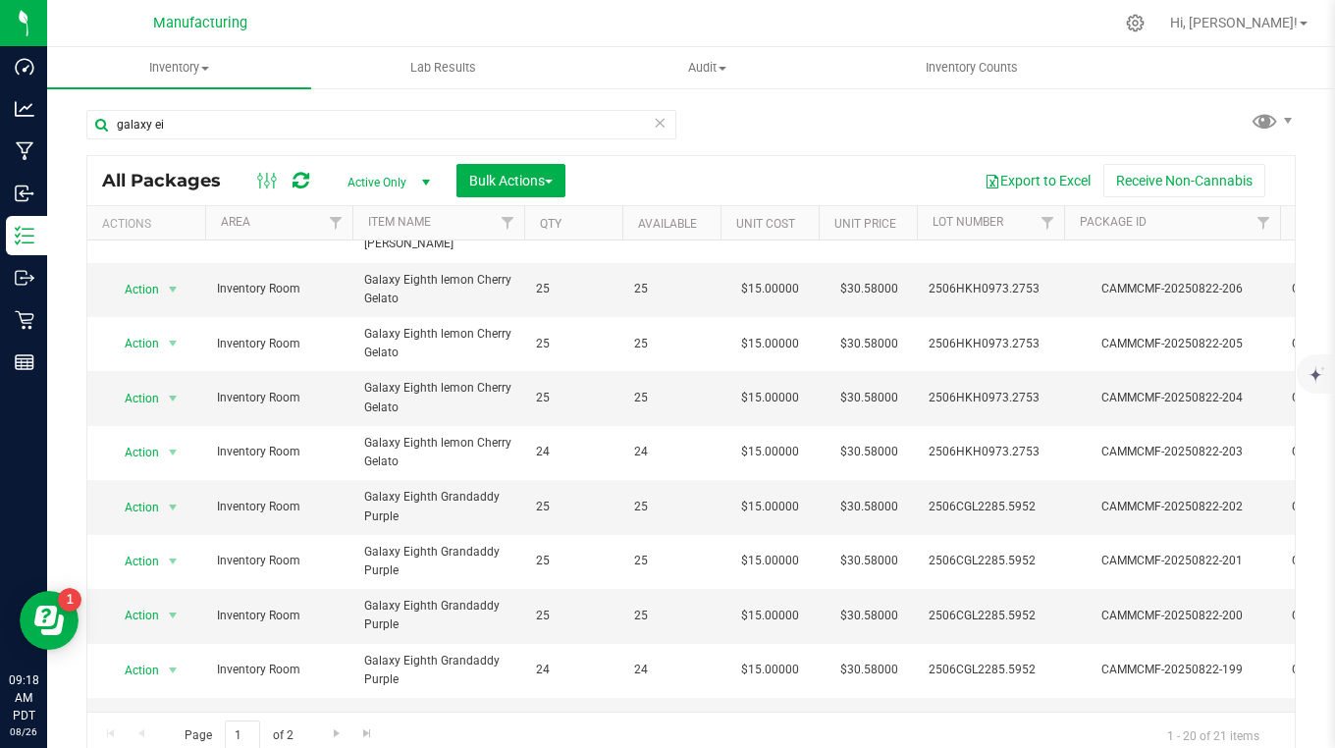
scroll to position [491, 0]
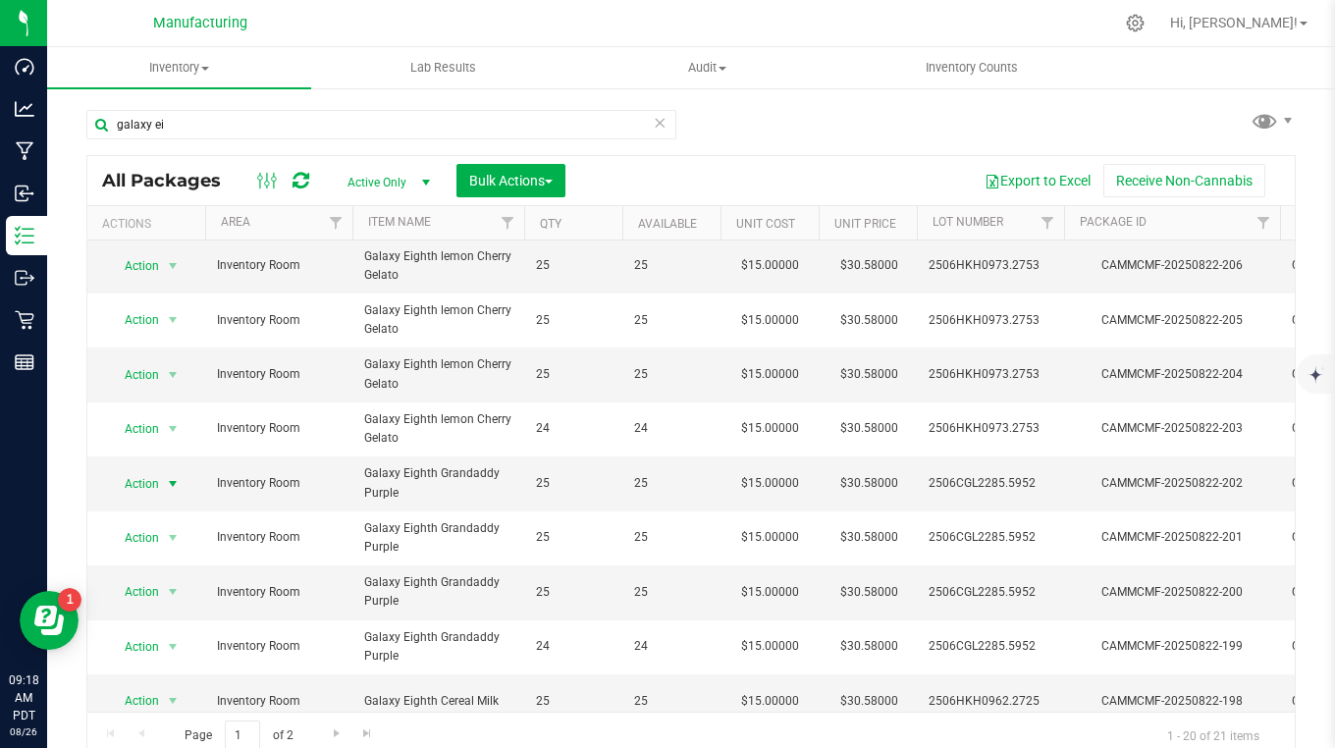
click at [128, 487] on span "Action" at bounding box center [133, 483] width 53 height 27
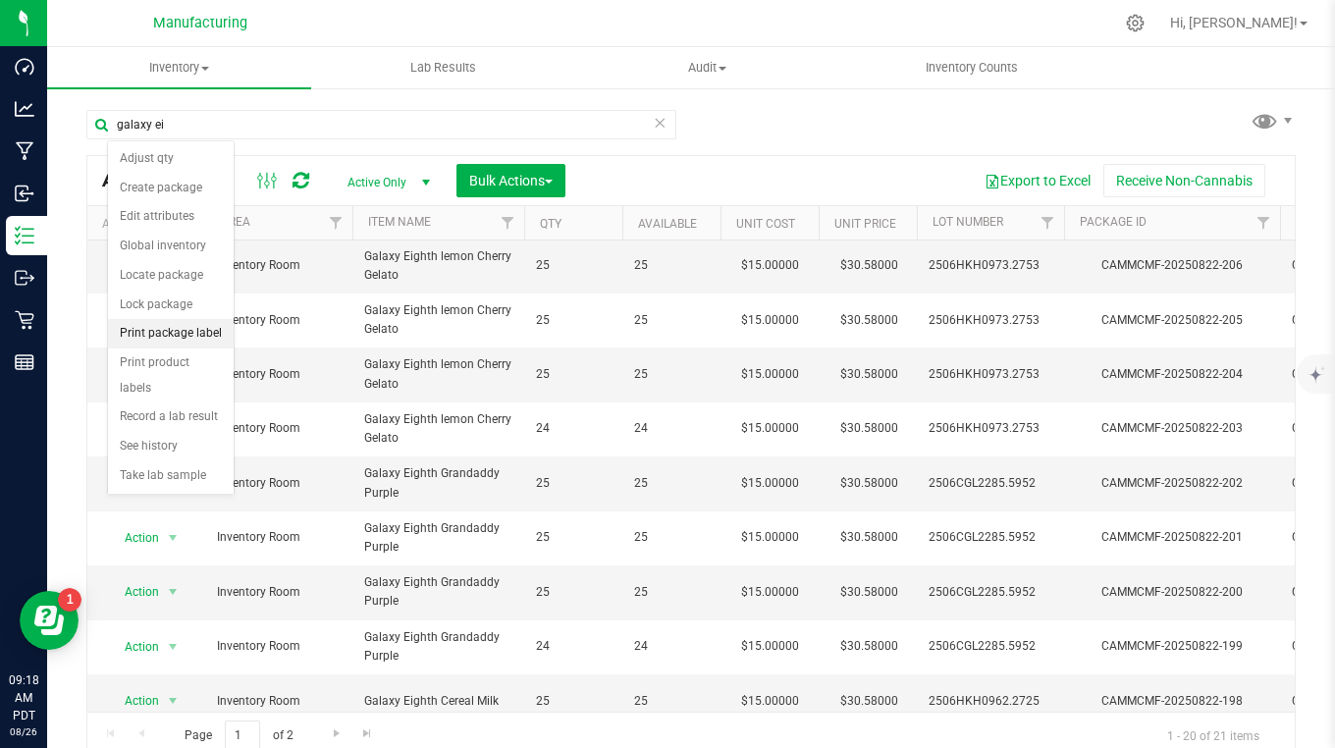
click at [173, 338] on li "Print package label" at bounding box center [171, 333] width 126 height 29
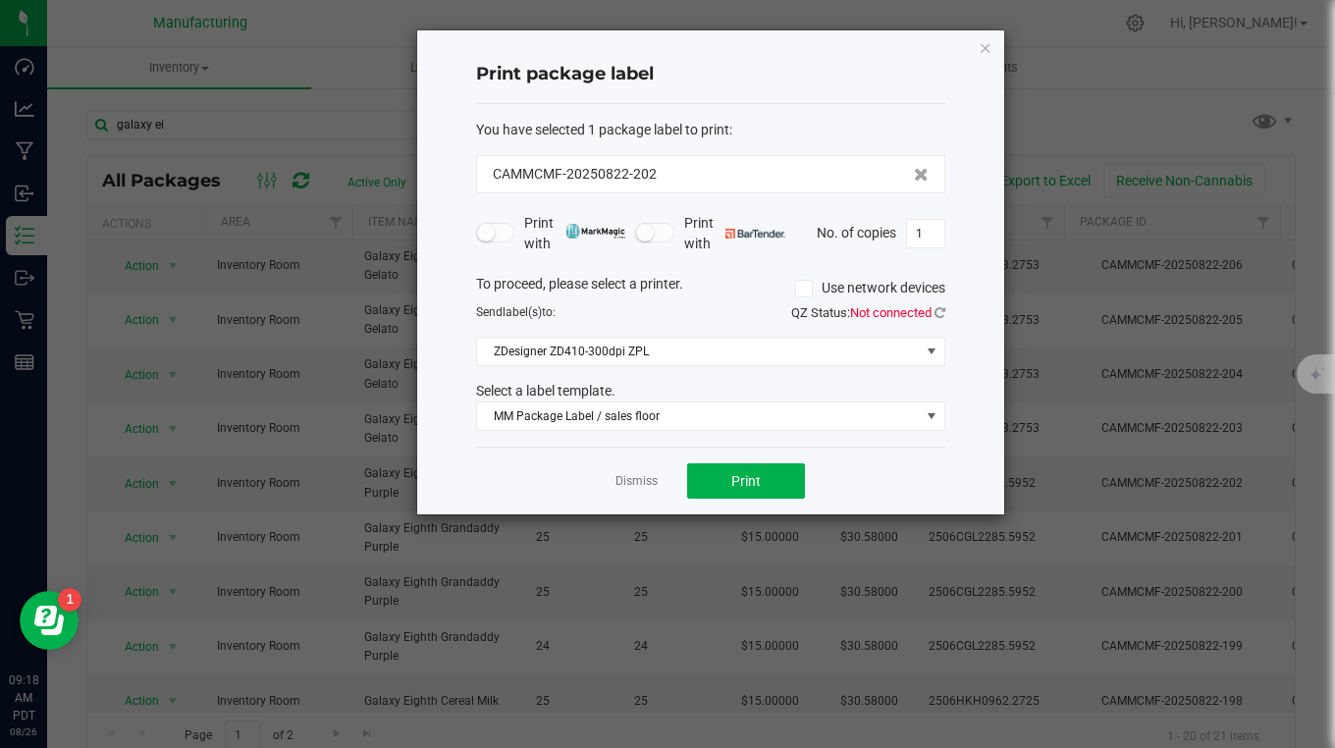
click at [934, 242] on input "1" at bounding box center [925, 233] width 37 height 27
type input "25"
click at [755, 500] on div "Dismiss Print" at bounding box center [710, 481] width 469 height 68
click at [755, 491] on button "Print" at bounding box center [746, 480] width 118 height 35
click at [986, 52] on icon "button" at bounding box center [986, 47] width 14 height 24
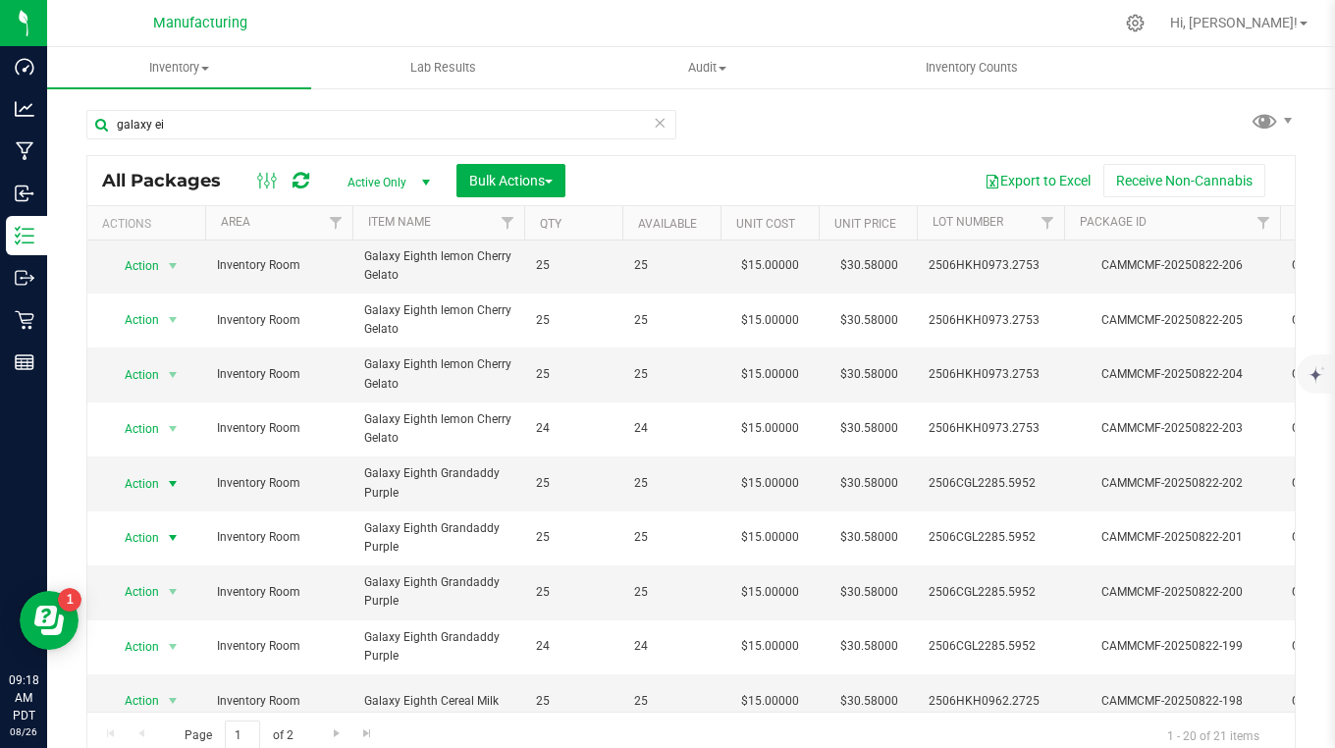
click at [155, 538] on span "Action" at bounding box center [133, 537] width 53 height 27
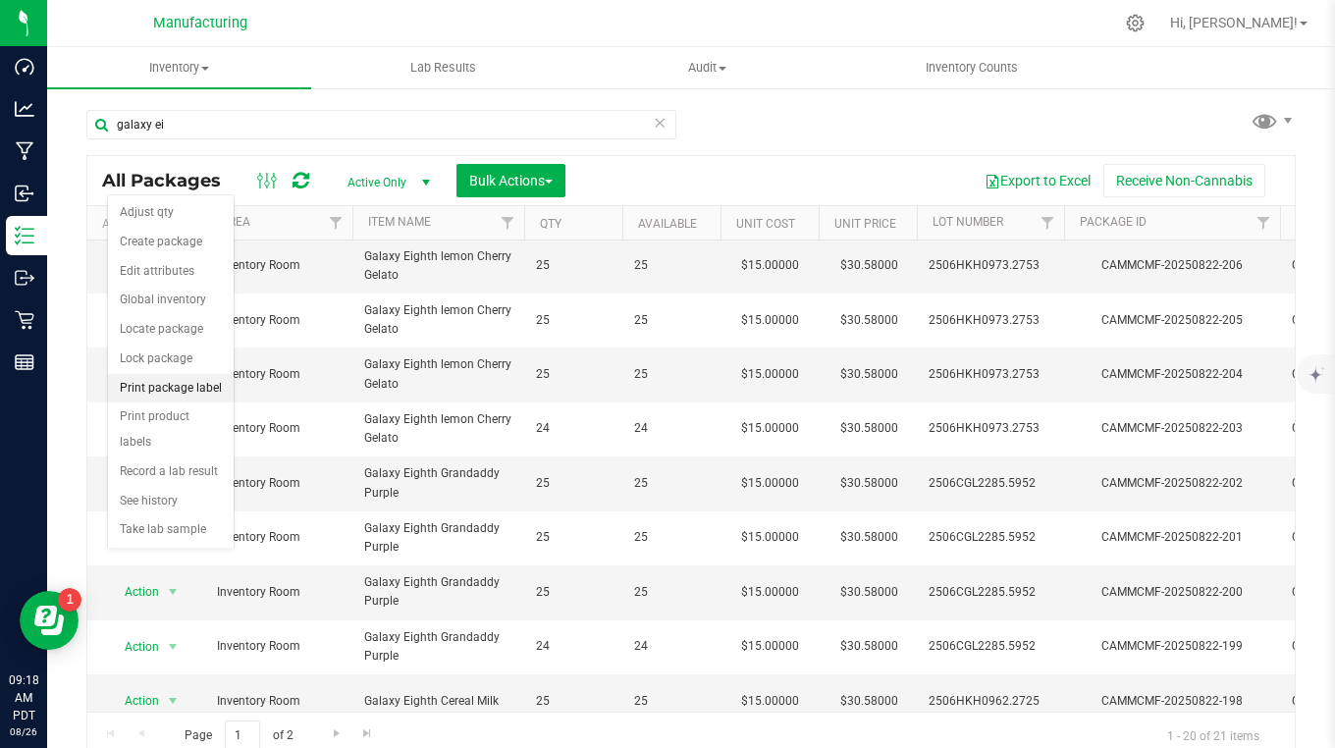
click at [151, 387] on li "Print package label" at bounding box center [171, 388] width 126 height 29
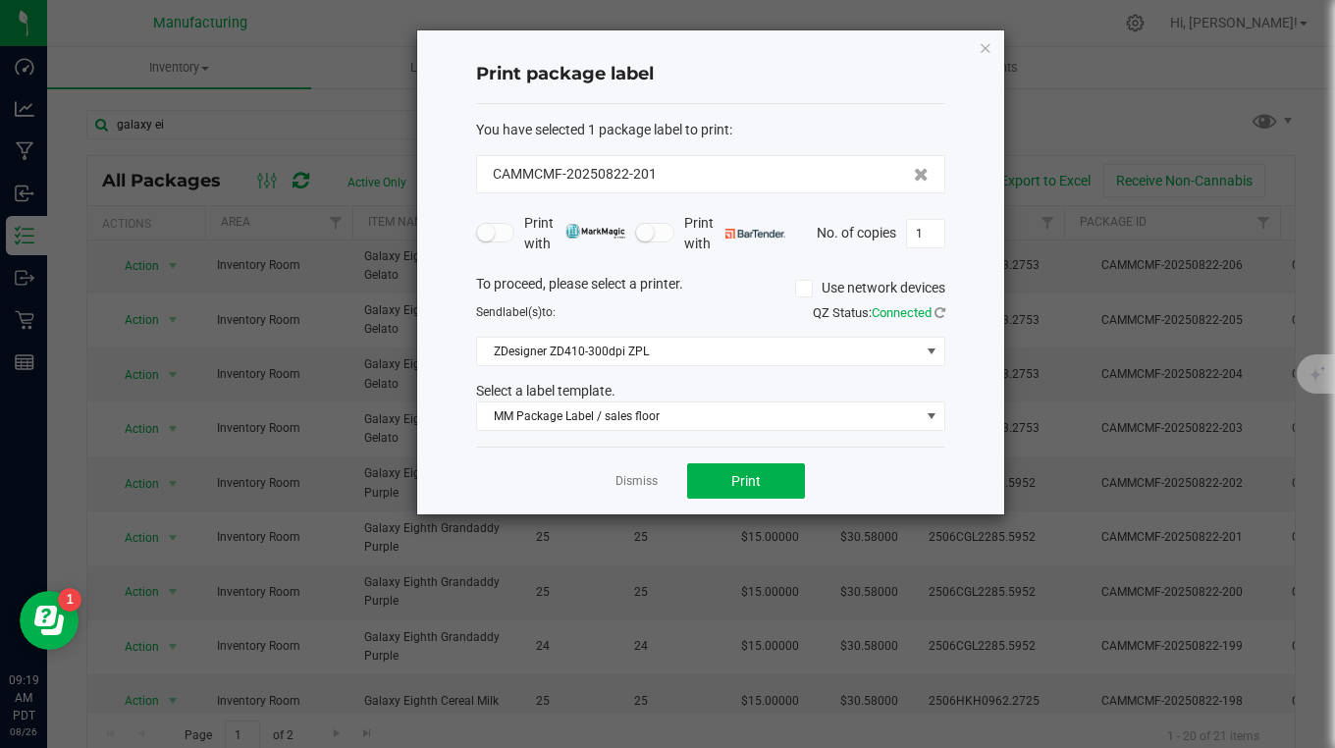
click at [926, 233] on input "1" at bounding box center [925, 233] width 37 height 27
type input "25"
click at [761, 490] on button "Print" at bounding box center [746, 480] width 118 height 35
click at [983, 47] on icon "button" at bounding box center [986, 47] width 14 height 24
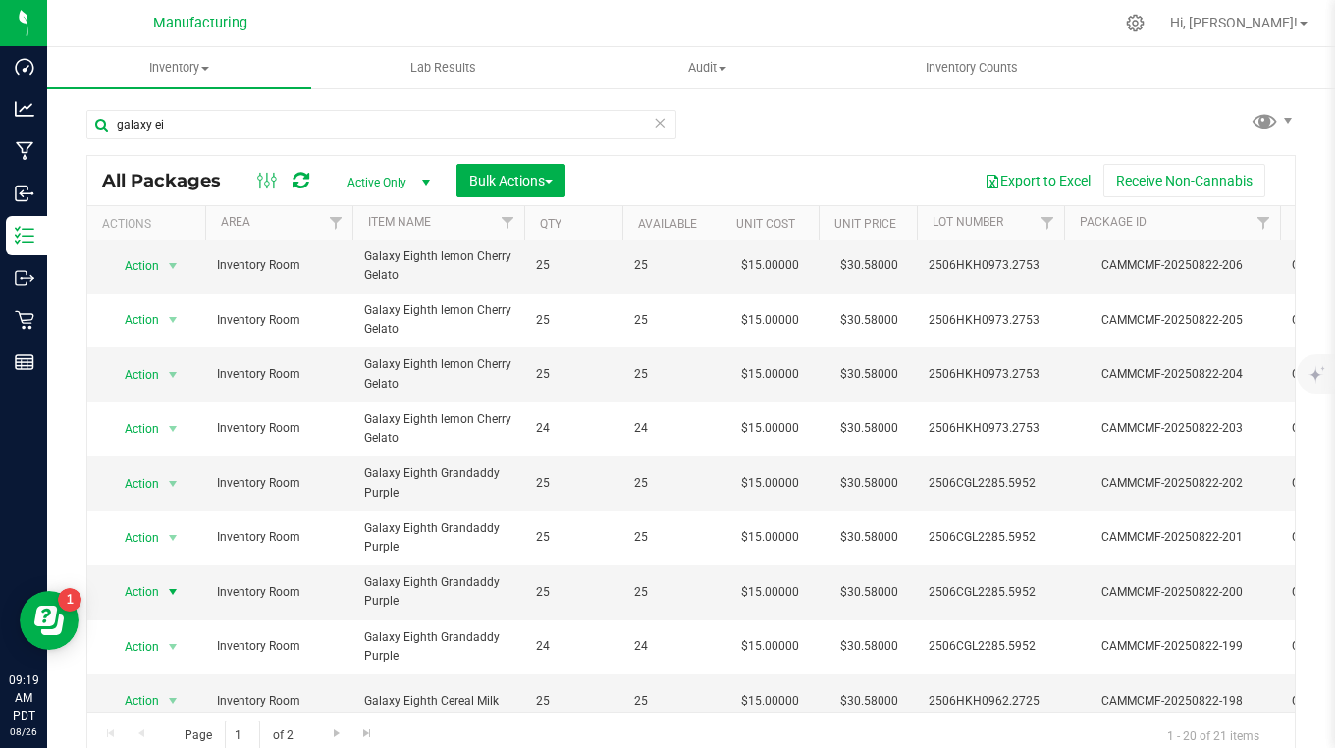
click at [140, 598] on span "Action" at bounding box center [133, 591] width 53 height 27
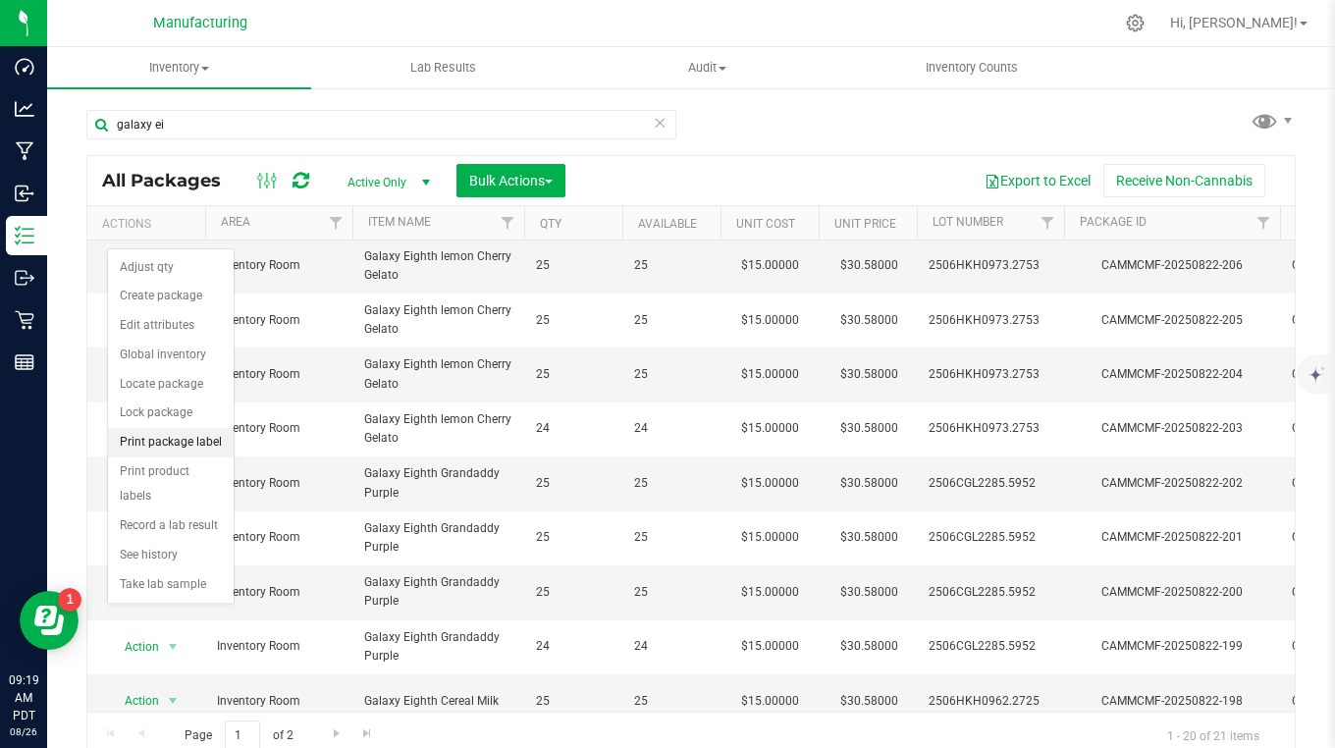
click at [141, 448] on li "Print package label" at bounding box center [171, 442] width 126 height 29
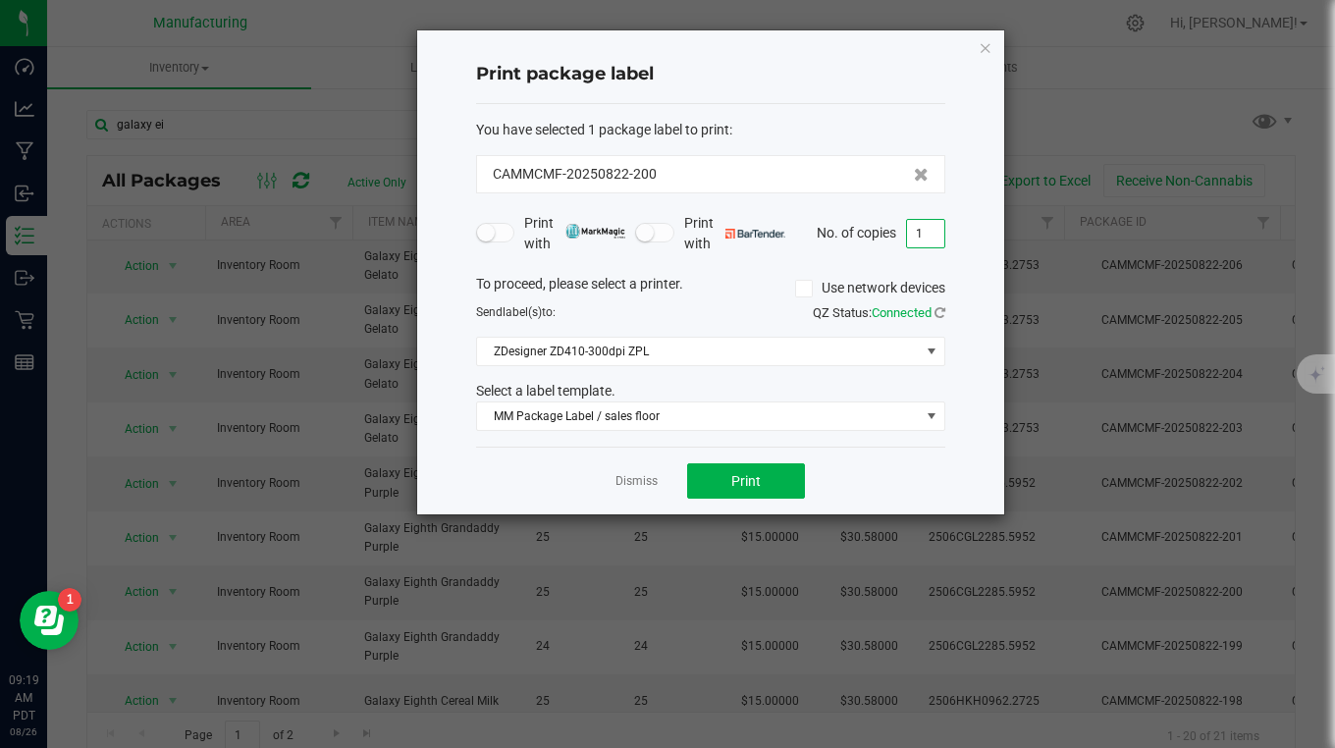
click at [920, 225] on input "1" at bounding box center [925, 233] width 37 height 27
type input "25"
click at [757, 473] on span "Print" at bounding box center [745, 481] width 29 height 16
click at [985, 44] on icon "button" at bounding box center [986, 47] width 14 height 24
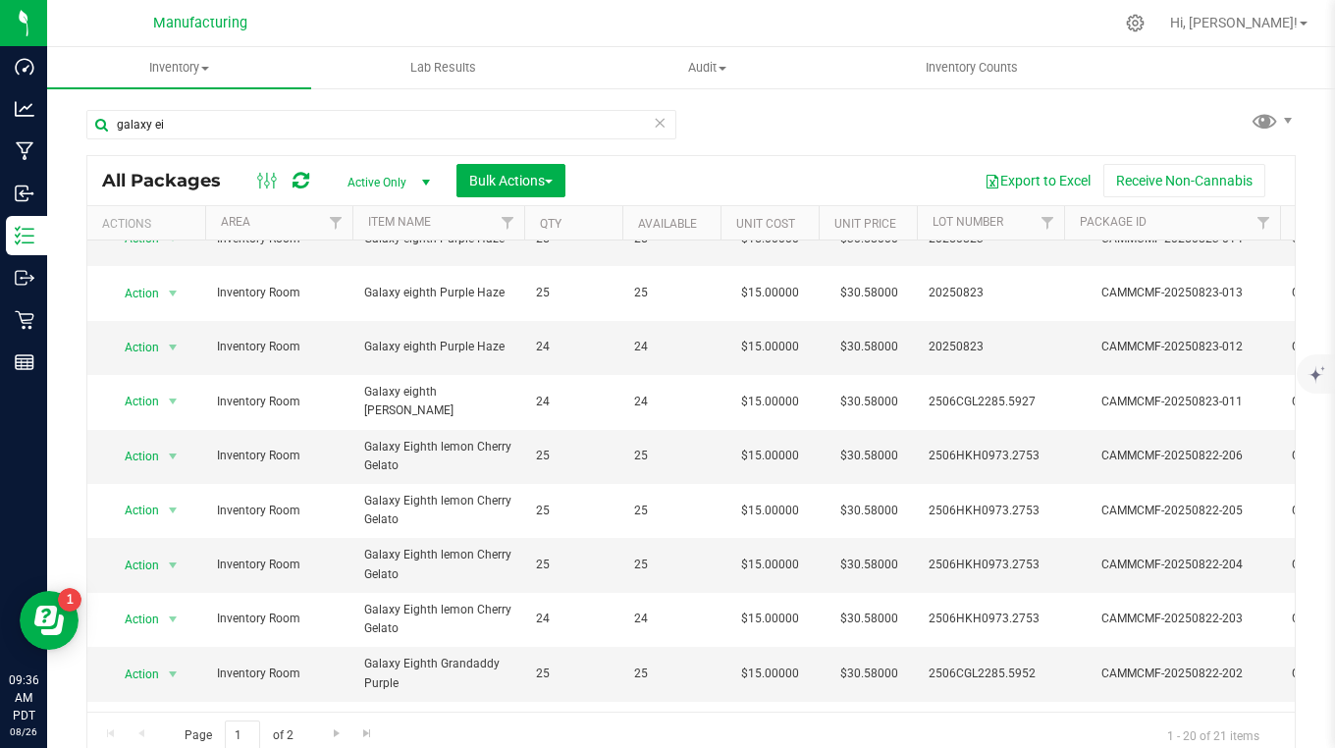
scroll to position [295, 0]
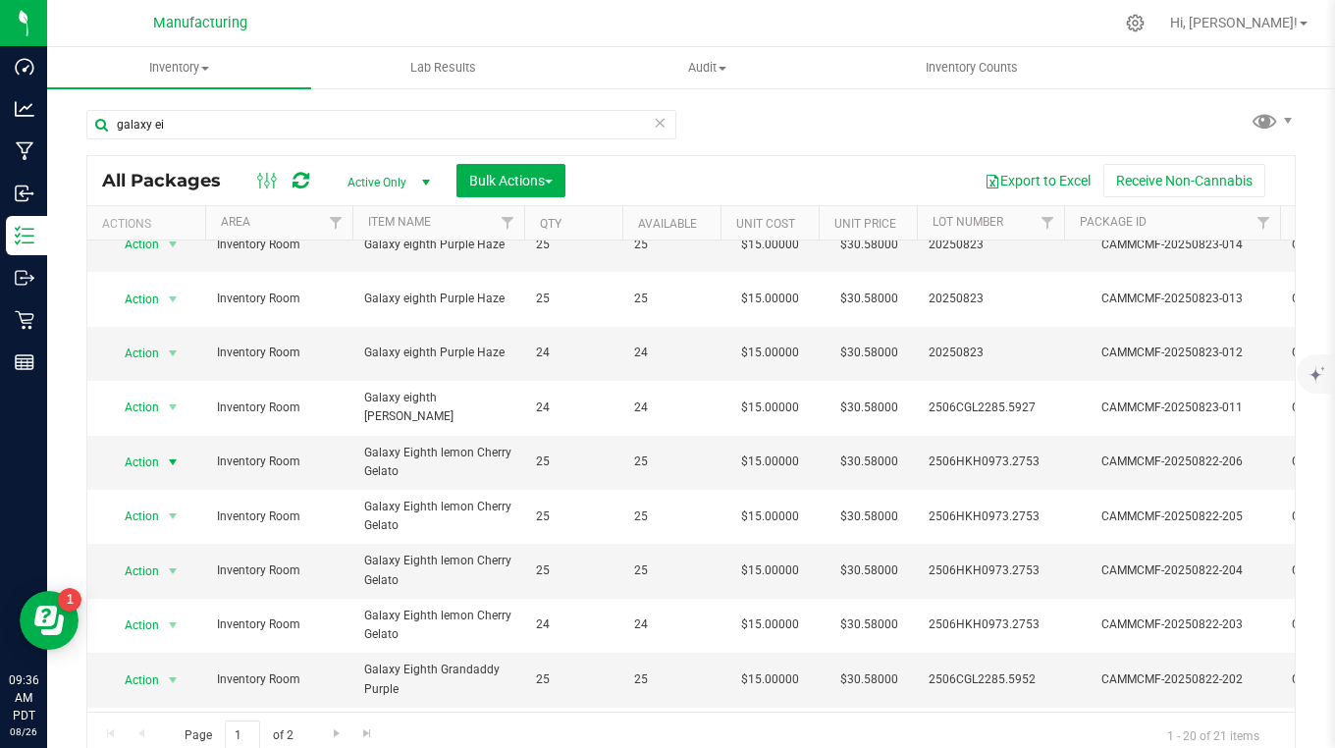
click at [137, 463] on span "Action" at bounding box center [133, 462] width 53 height 27
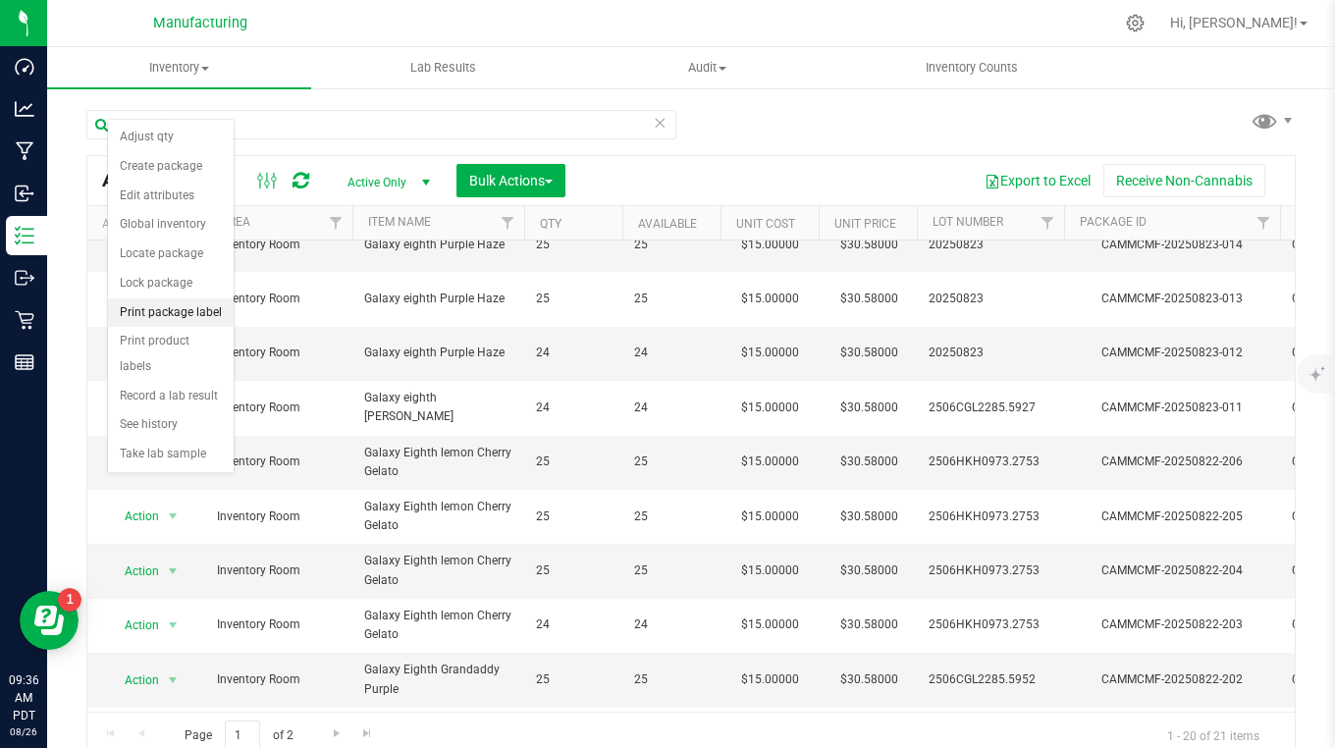
click at [143, 315] on li "Print package label" at bounding box center [171, 312] width 126 height 29
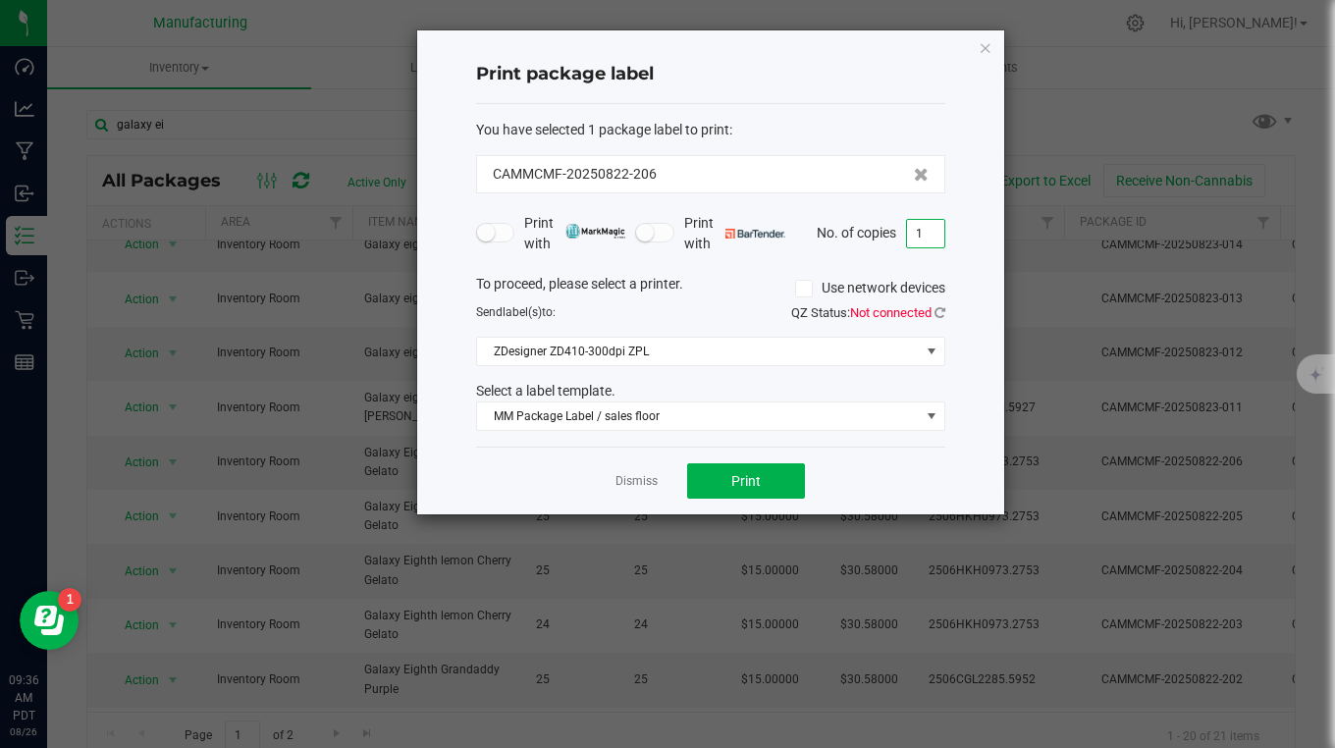
click at [924, 226] on input "1" at bounding box center [925, 233] width 37 height 27
type input "25"
click at [760, 476] on span "Print" at bounding box center [745, 481] width 29 height 16
click at [991, 40] on icon "button" at bounding box center [986, 47] width 14 height 24
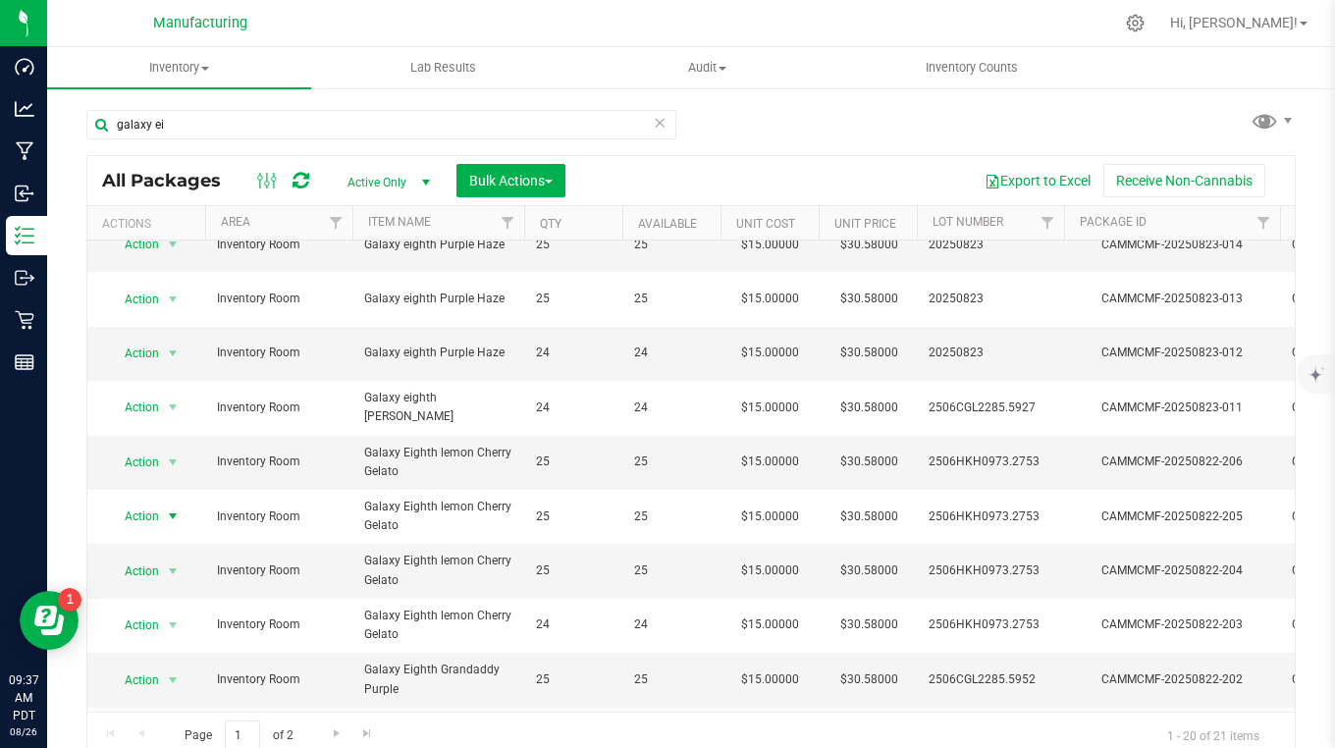
click at [135, 513] on span "Action" at bounding box center [133, 516] width 53 height 27
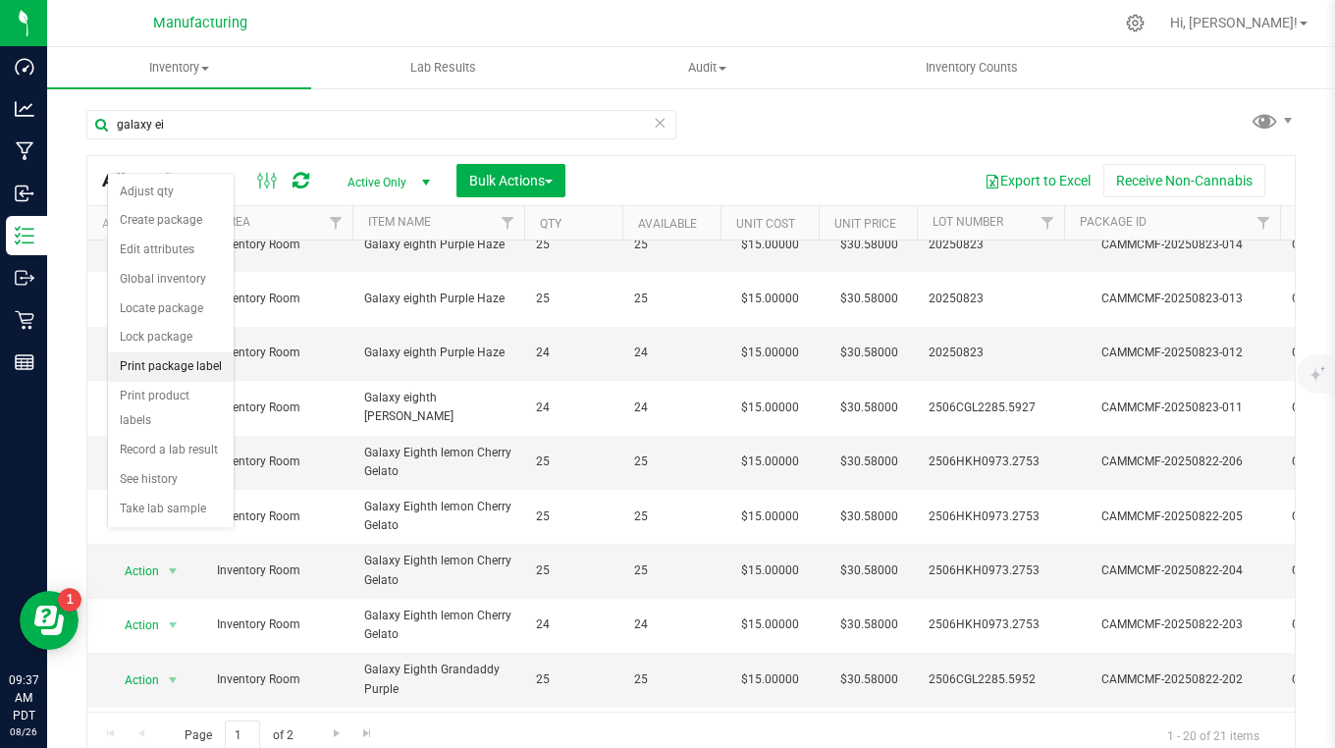
click at [143, 371] on li "Print package label" at bounding box center [171, 366] width 126 height 29
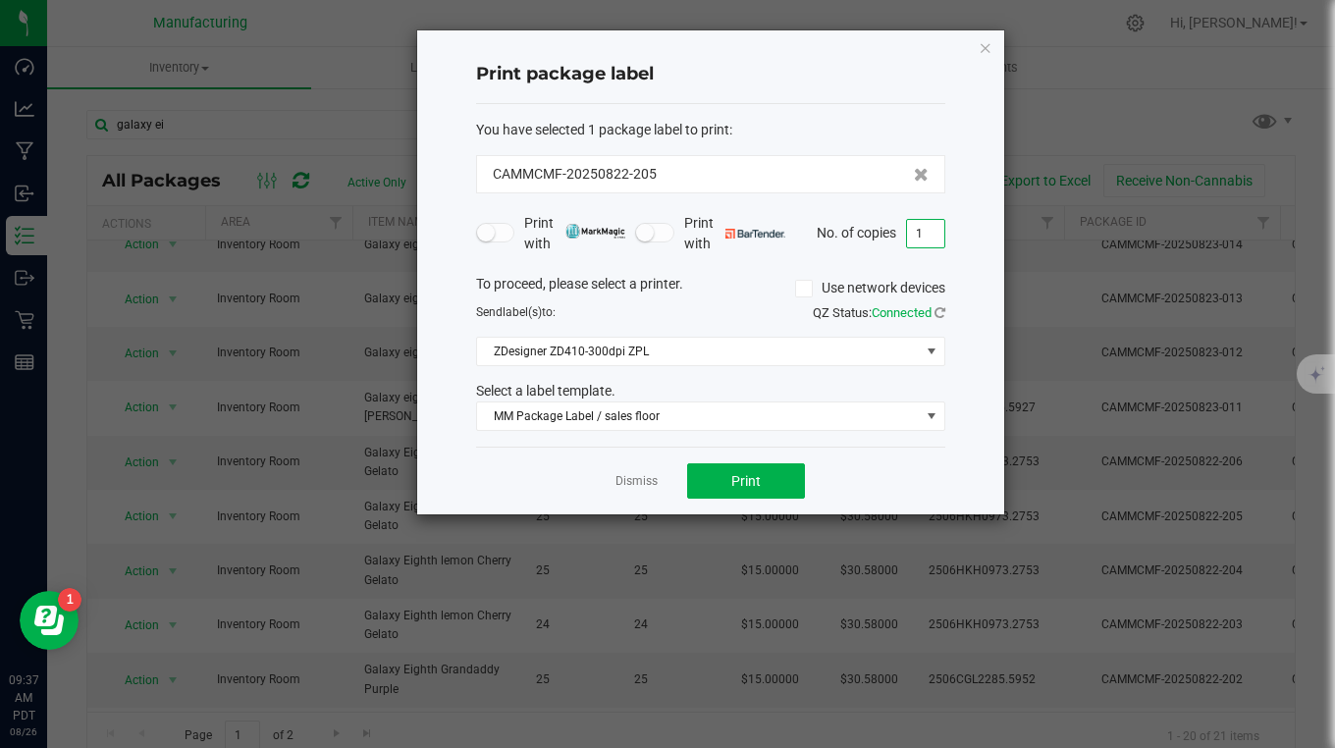
click at [929, 227] on input "1" at bounding box center [925, 233] width 37 height 27
type input "25"
click at [780, 469] on button "Print" at bounding box center [746, 480] width 118 height 35
click at [982, 45] on icon "button" at bounding box center [986, 47] width 14 height 24
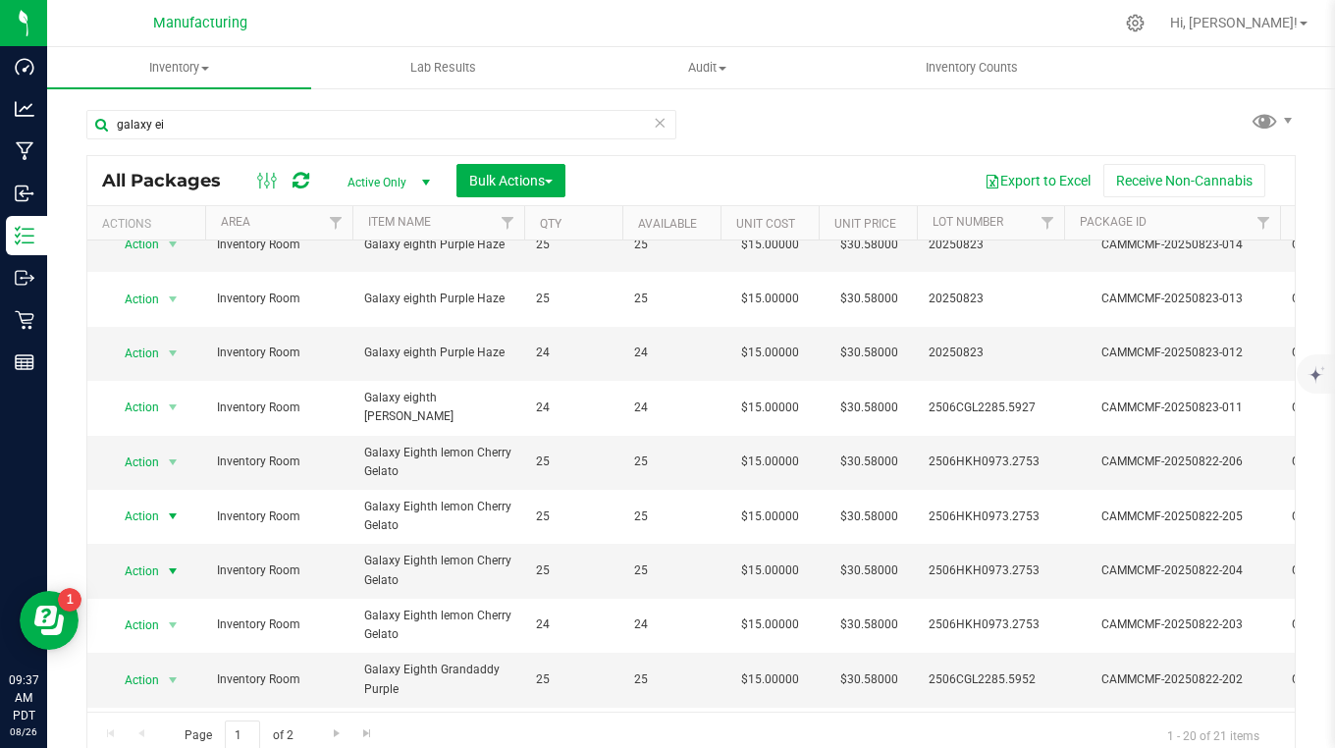
click at [146, 575] on span "Action" at bounding box center [133, 571] width 53 height 27
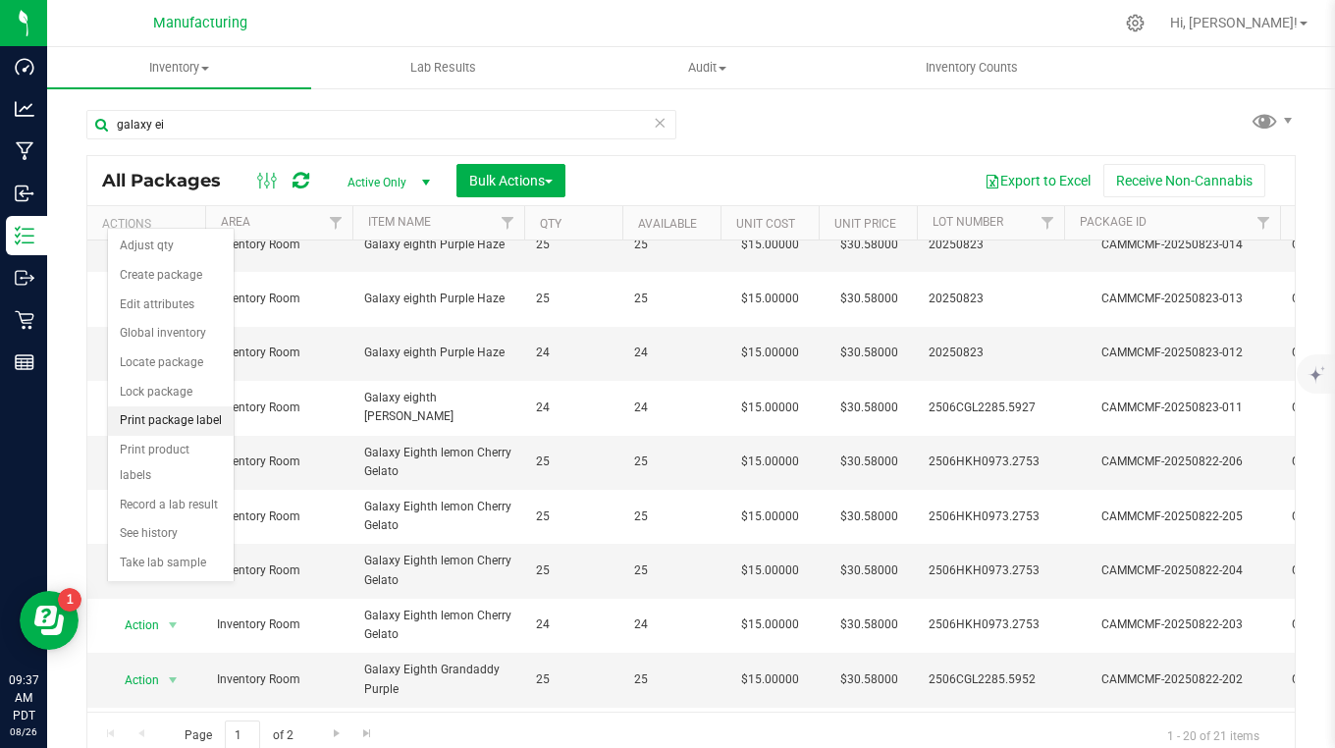
click at [144, 420] on li "Print package label" at bounding box center [171, 420] width 126 height 29
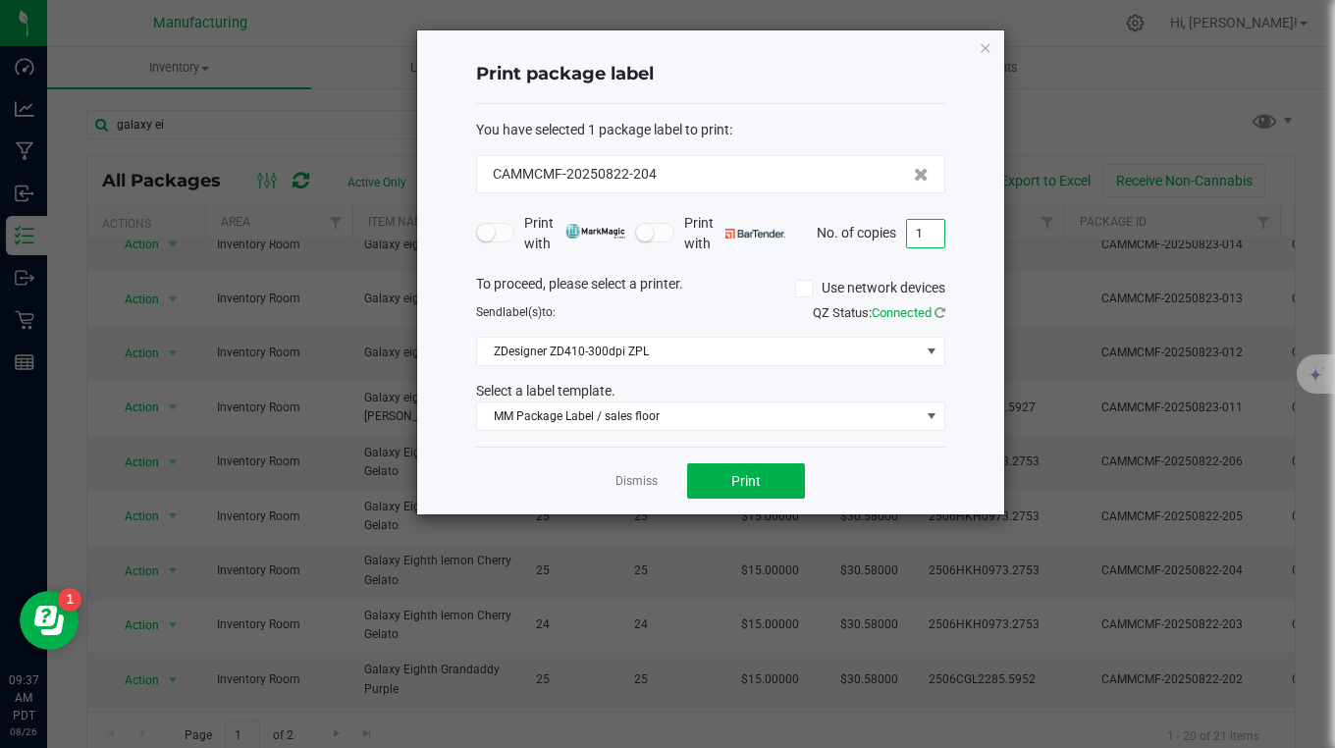
click at [927, 231] on input "1" at bounding box center [925, 233] width 37 height 27
type input "25"
click at [775, 470] on button "Print" at bounding box center [746, 480] width 118 height 35
click at [982, 48] on icon "button" at bounding box center [986, 47] width 14 height 24
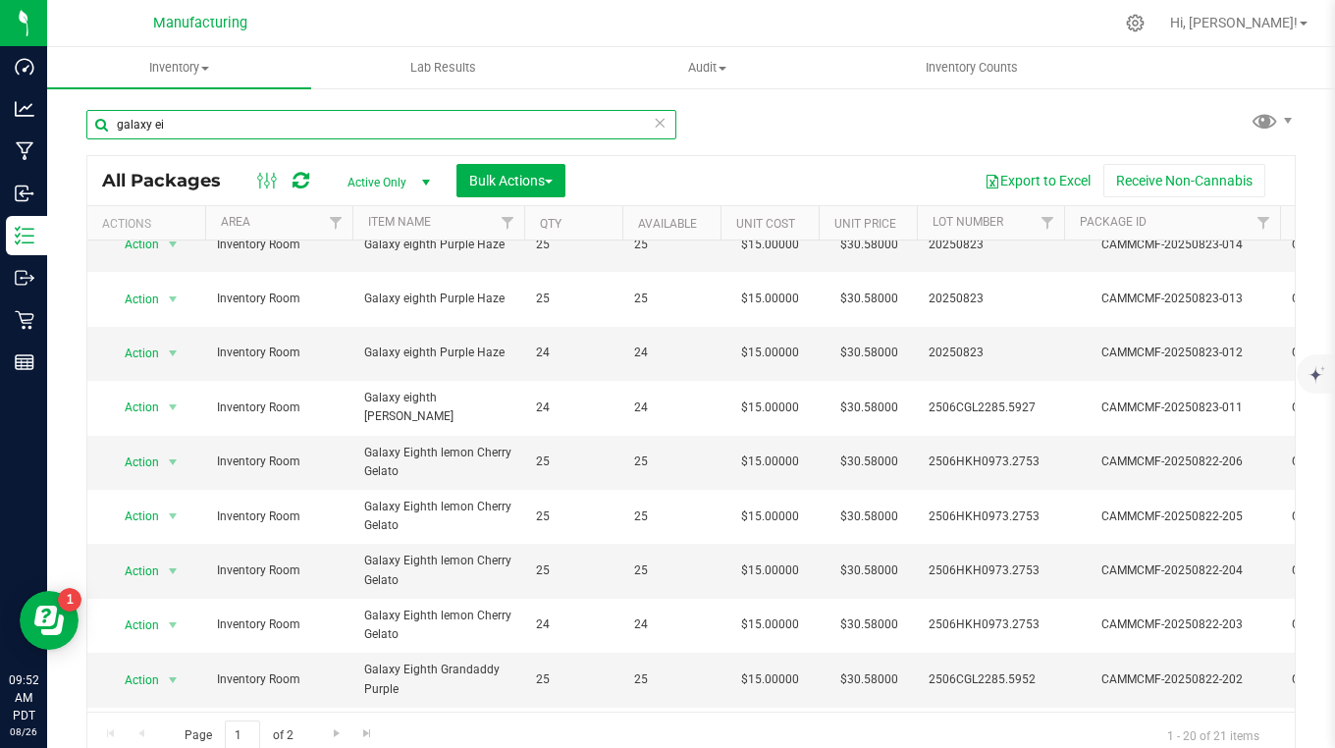
click at [178, 124] on input "galaxy ei" at bounding box center [381, 124] width 590 height 29
type input "g"
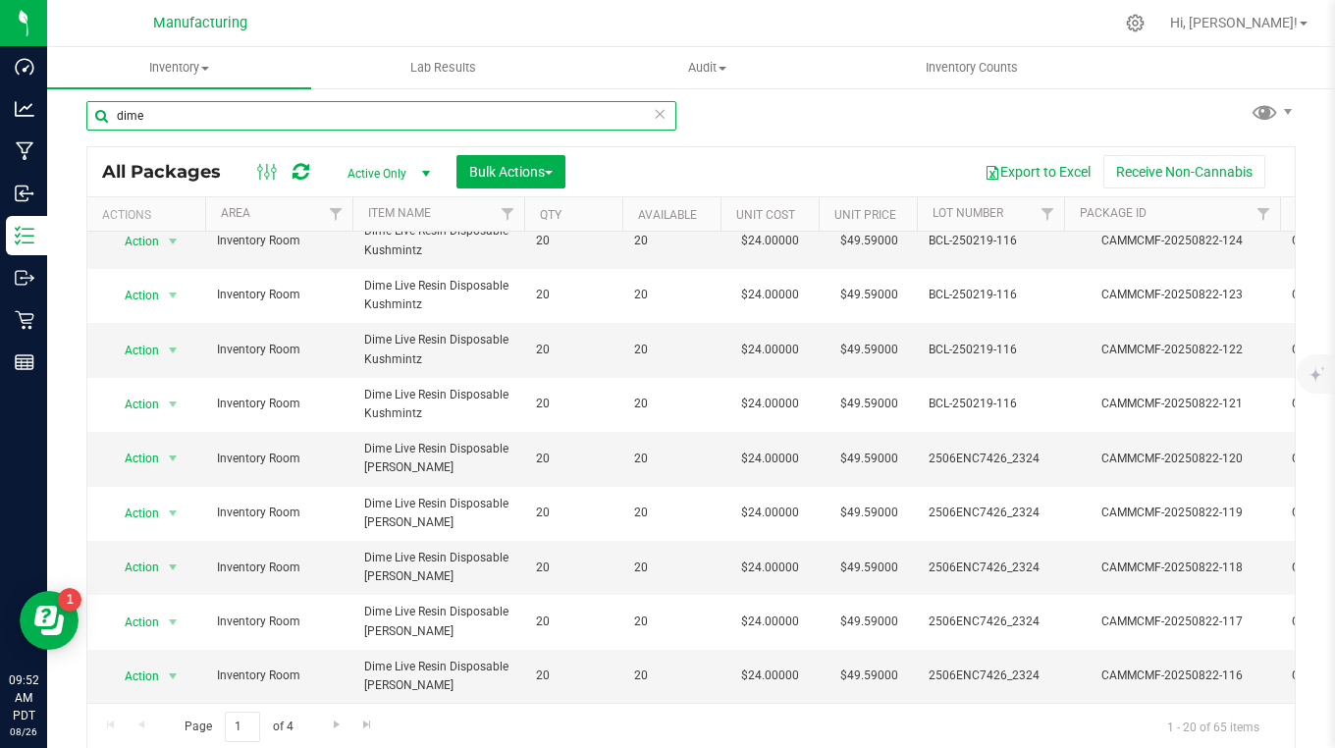
scroll to position [12, 0]
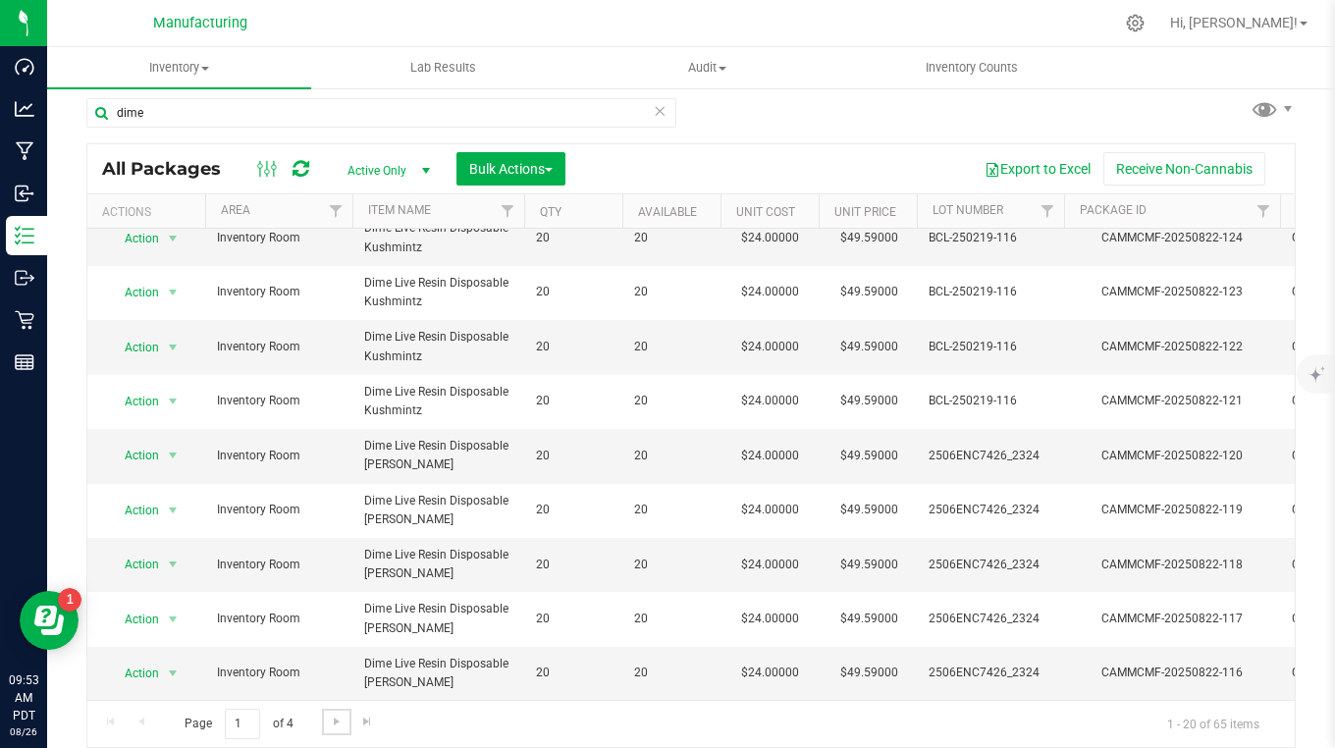
click at [335, 721] on span "Go to the next page" at bounding box center [337, 722] width 16 height 16
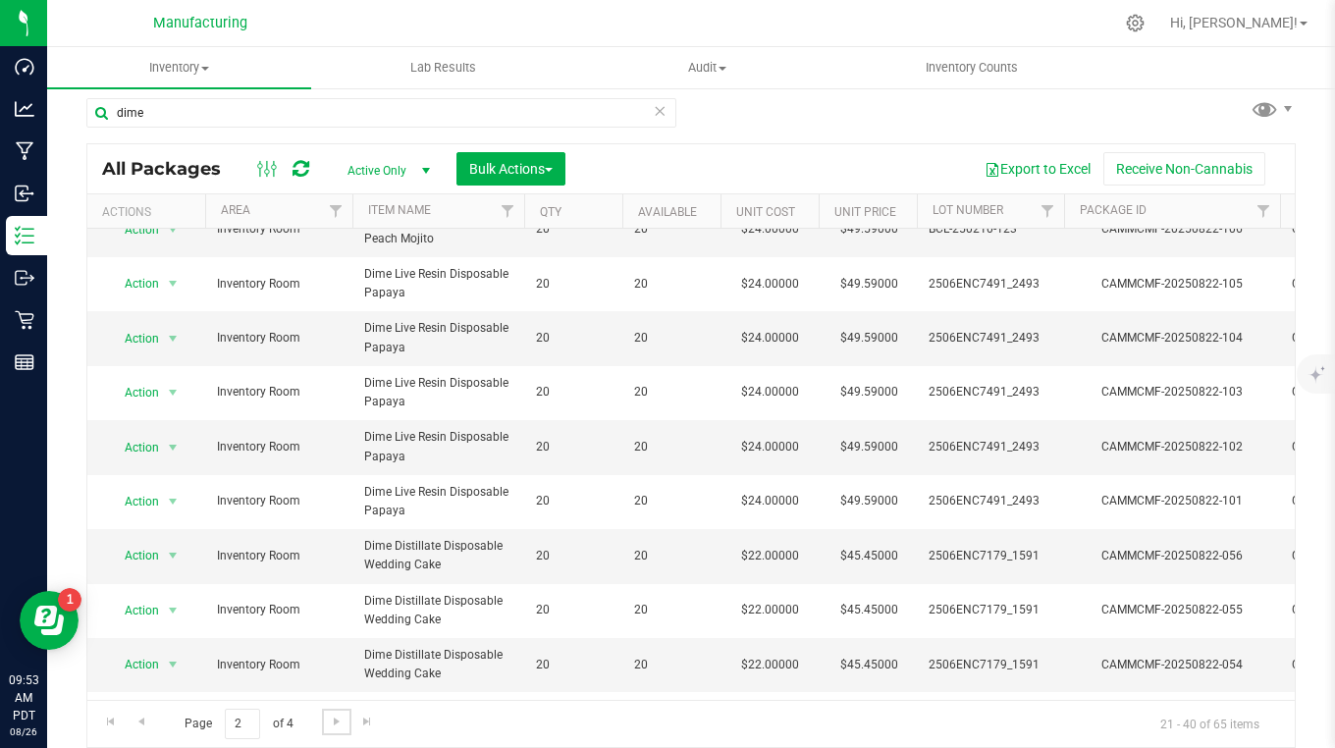
scroll to position [630, 0]
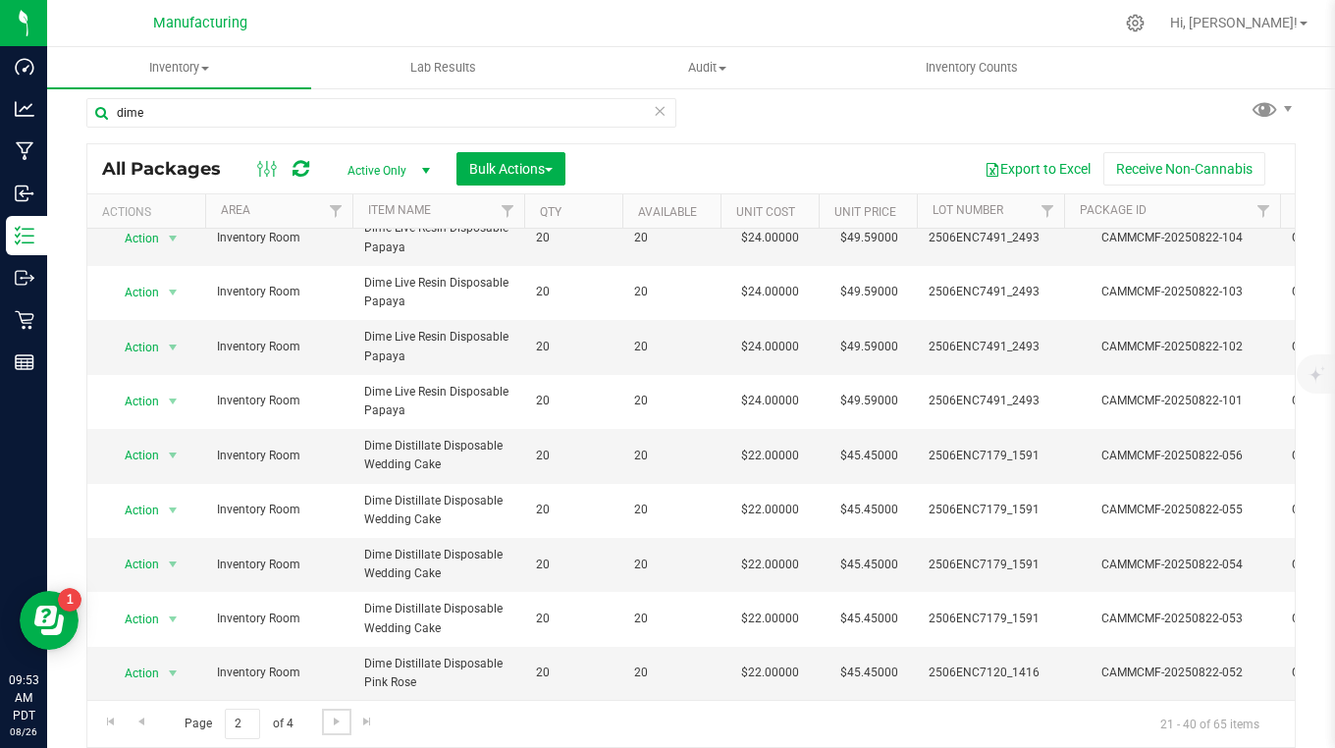
click at [334, 721] on span "Go to the next page" at bounding box center [337, 722] width 16 height 16
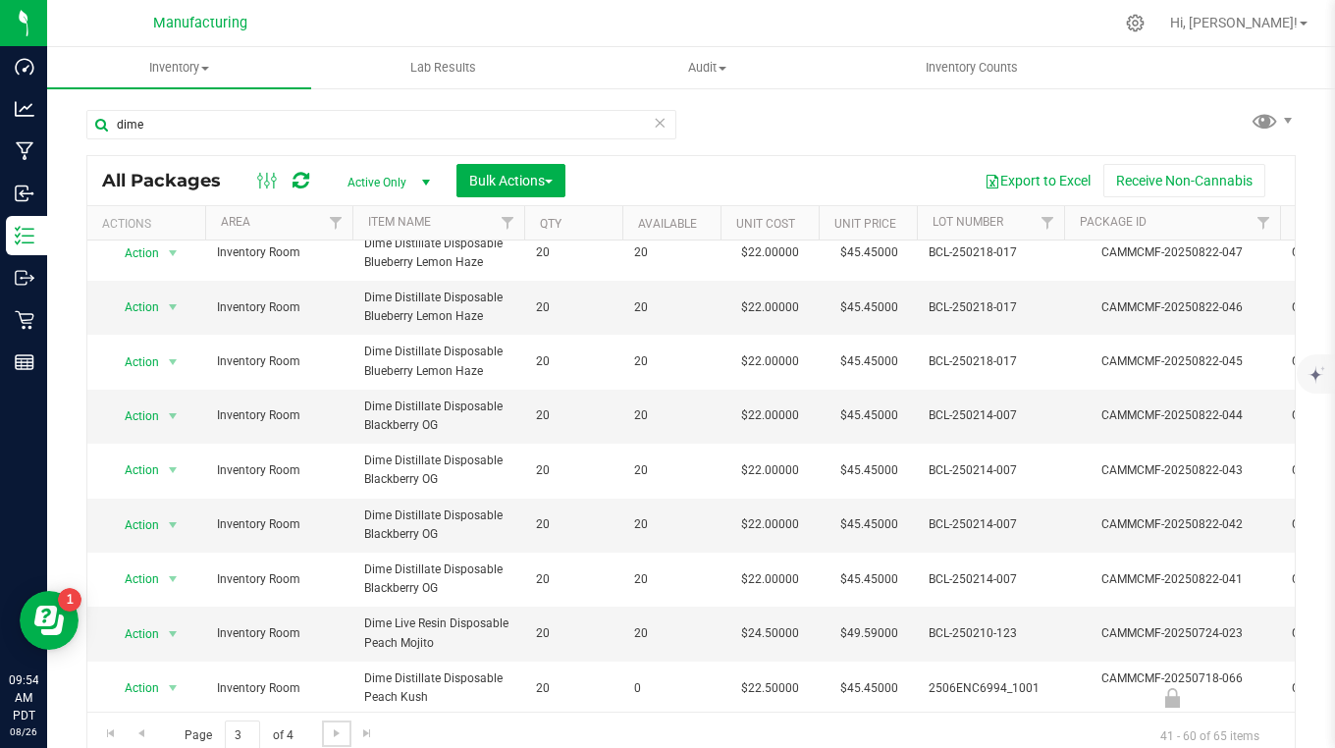
scroll to position [196, 0]
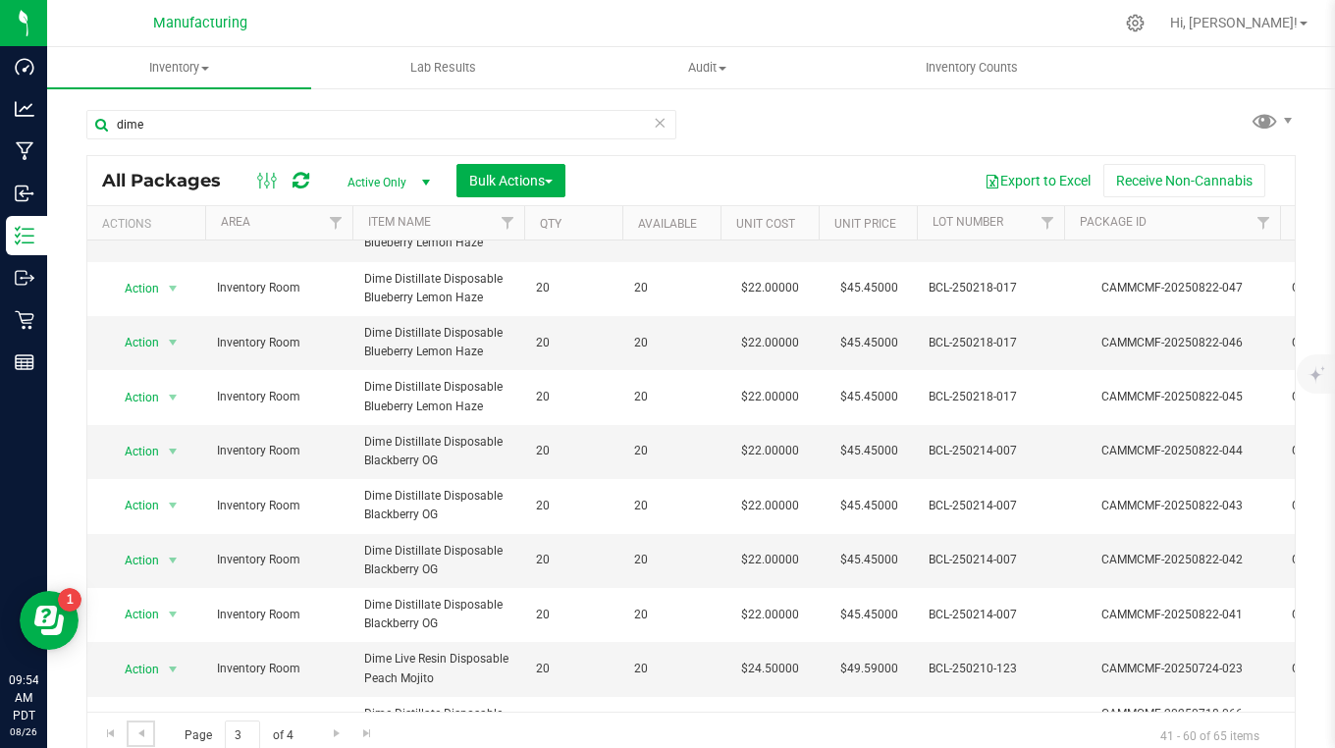
click at [146, 730] on span "Go to the previous page" at bounding box center [142, 733] width 16 height 16
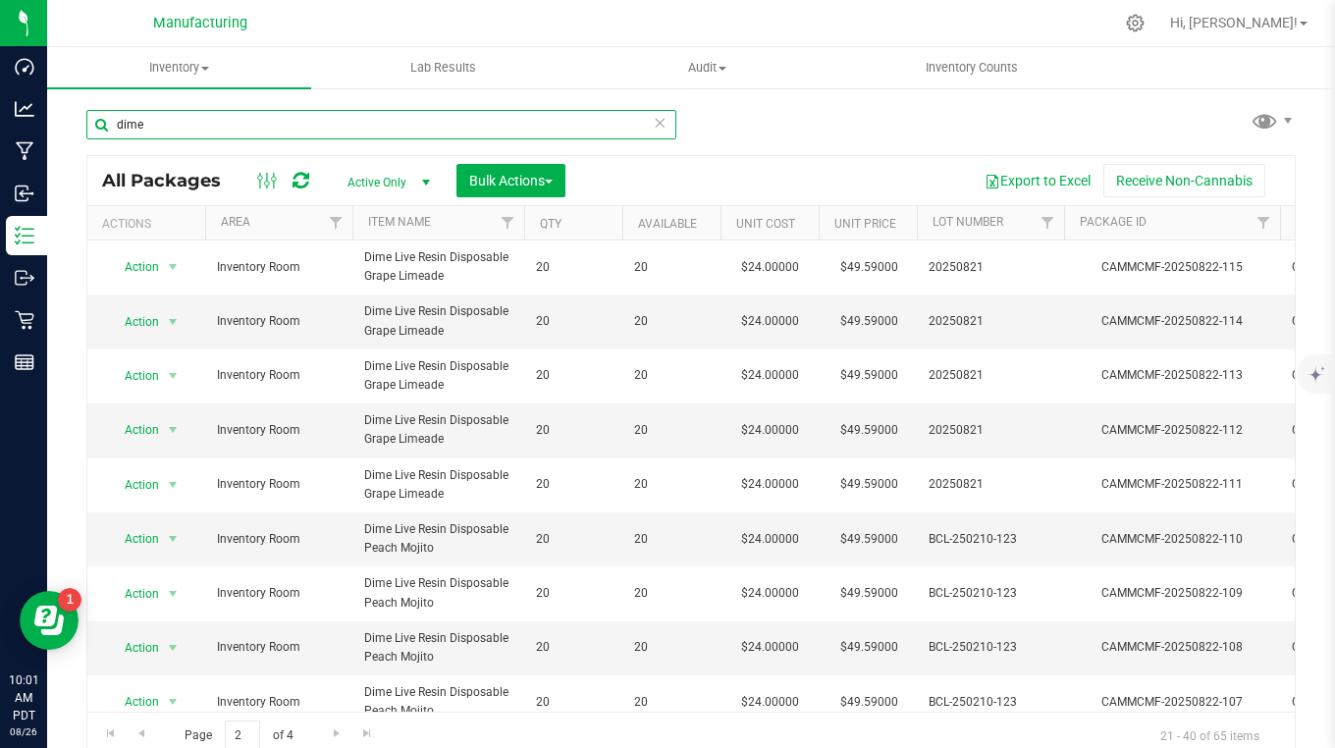
click at [181, 131] on input "dime" at bounding box center [381, 124] width 590 height 29
type input "d"
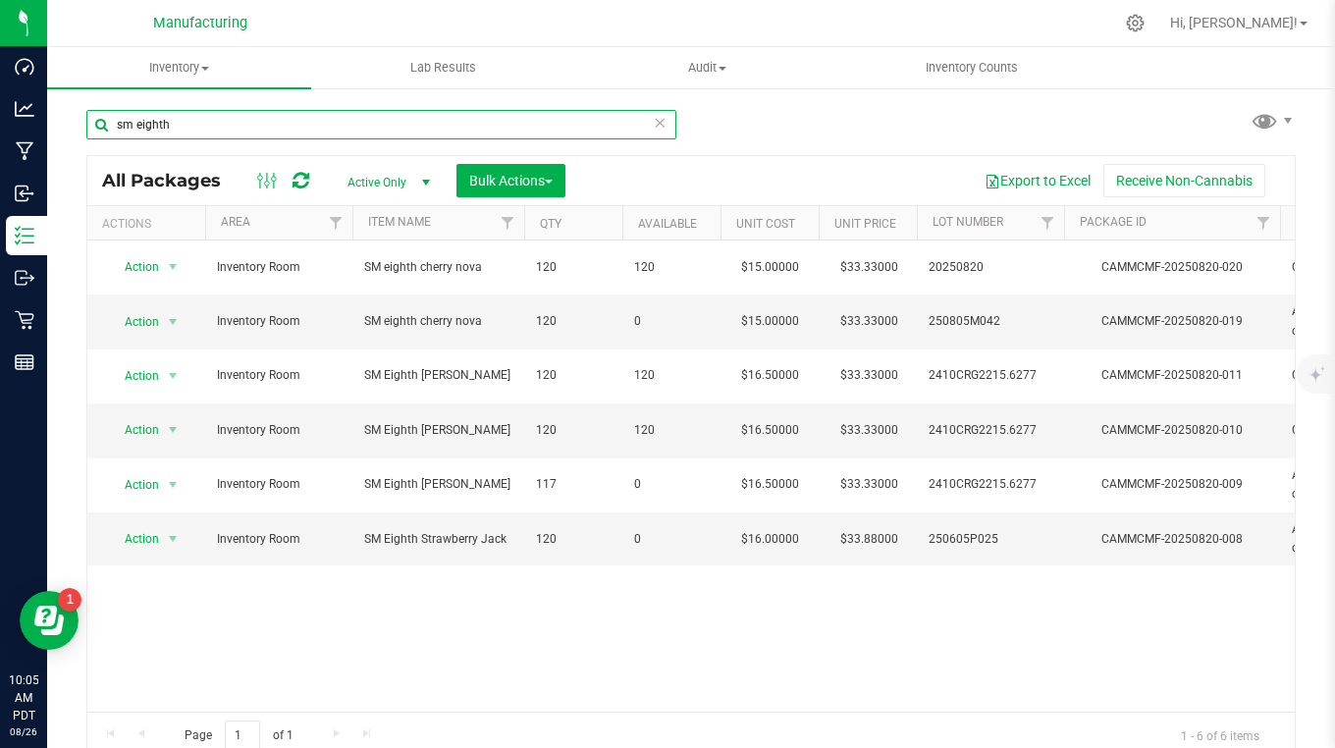
type input "sm eighth"
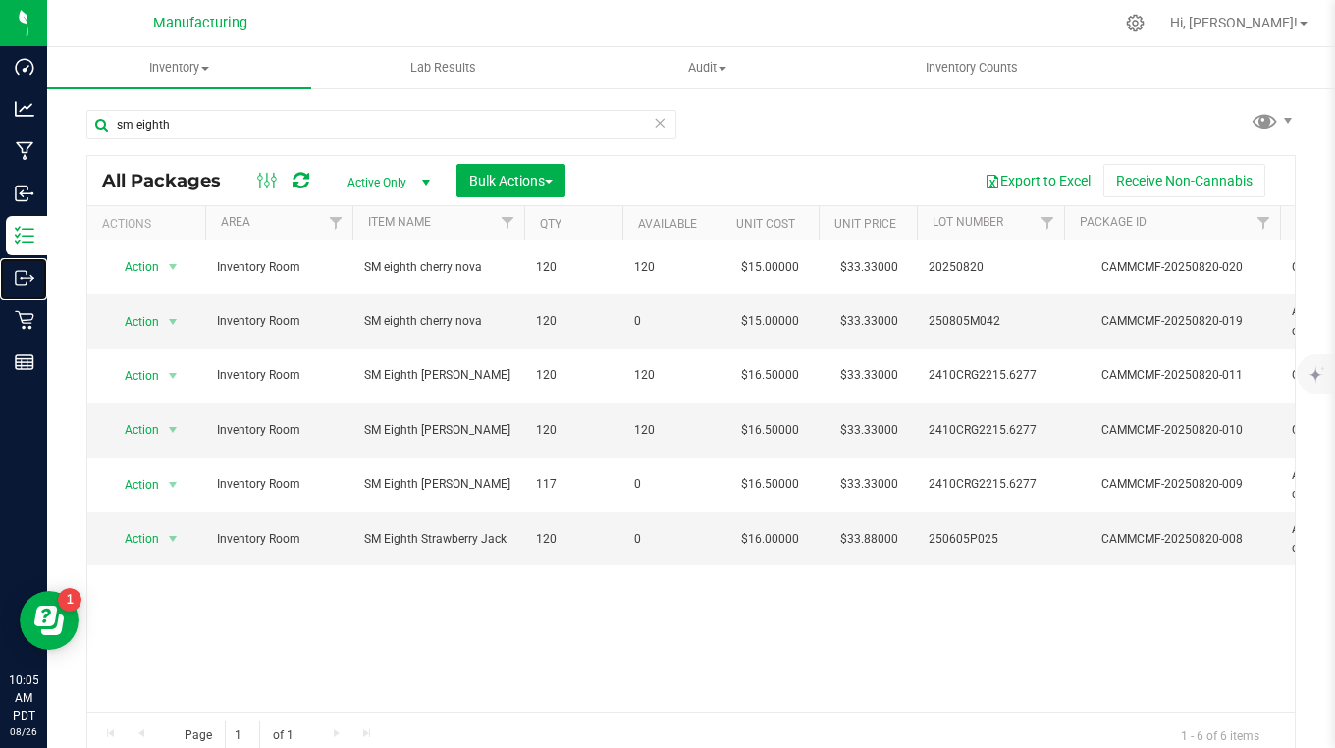
click at [0, 0] on p "Outbound" at bounding box center [0, 0] width 0 height 0
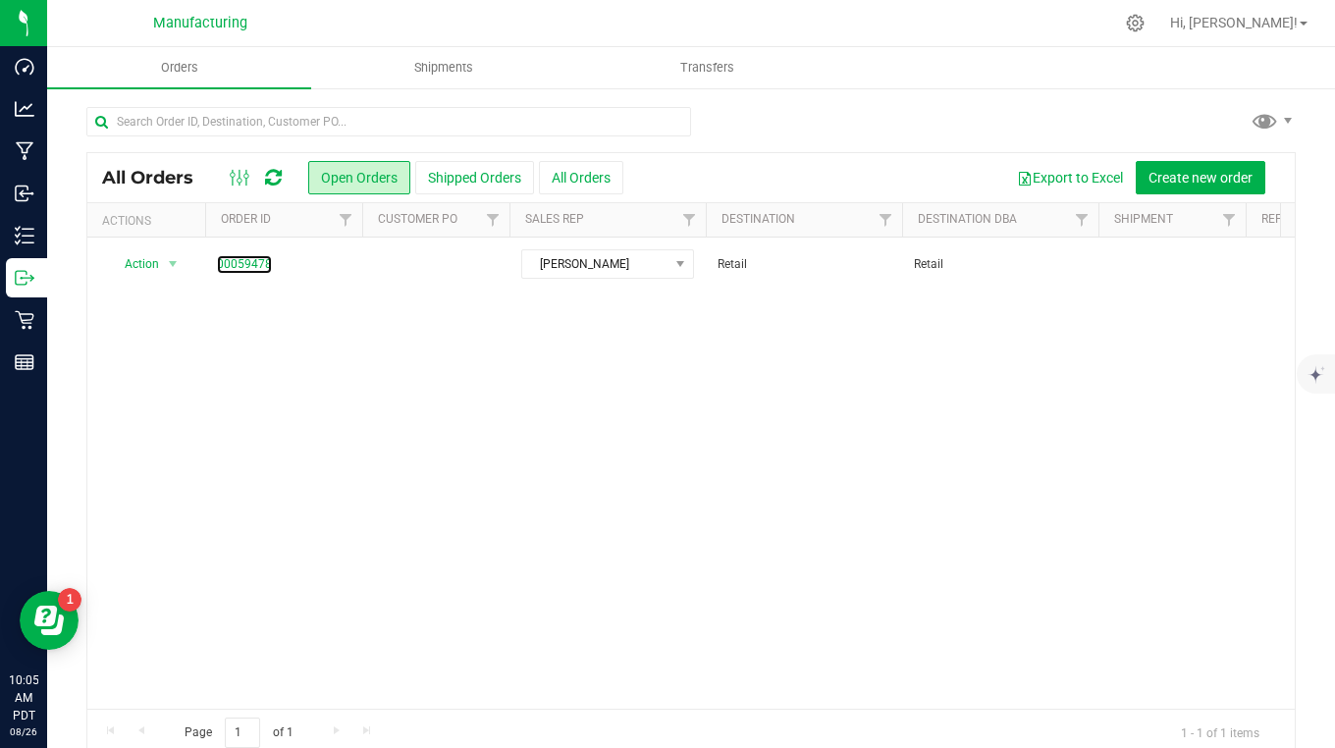
click at [238, 260] on link "00059478" at bounding box center [244, 264] width 55 height 19
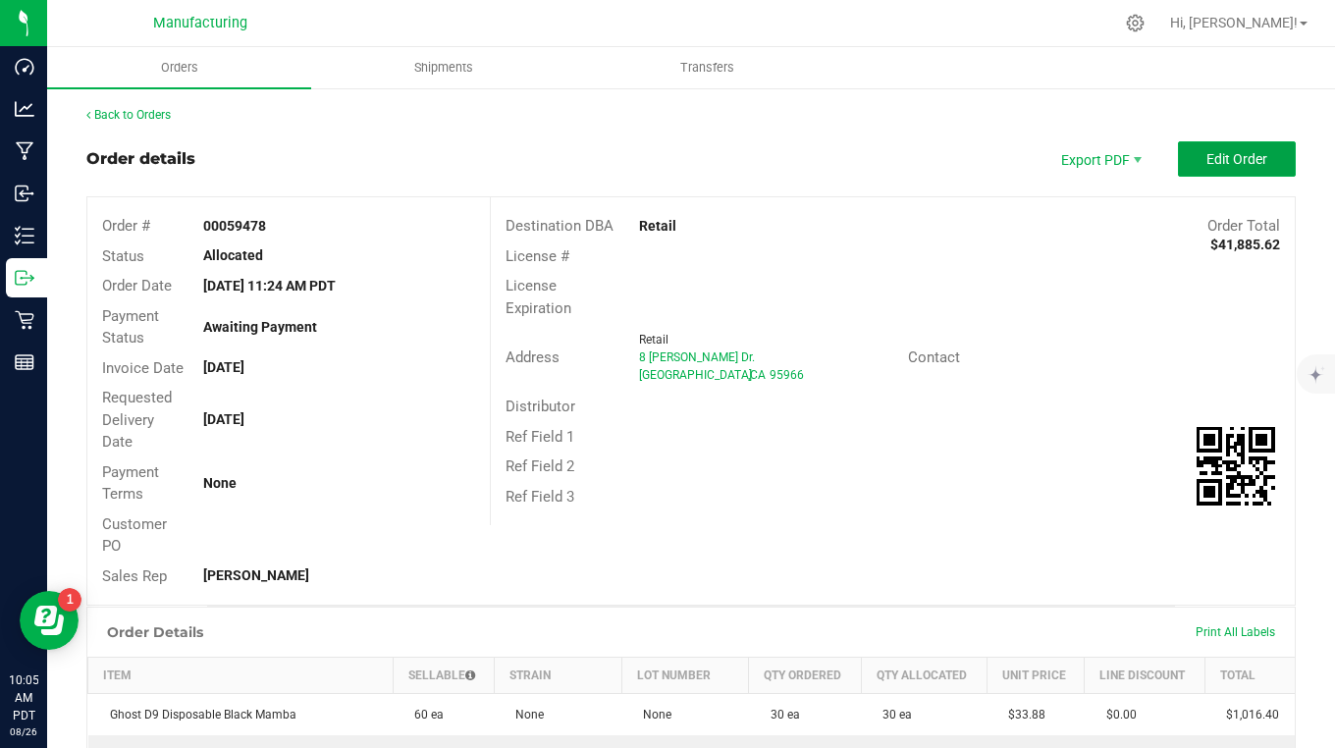
click at [1207, 162] on span "Edit Order" at bounding box center [1237, 159] width 61 height 16
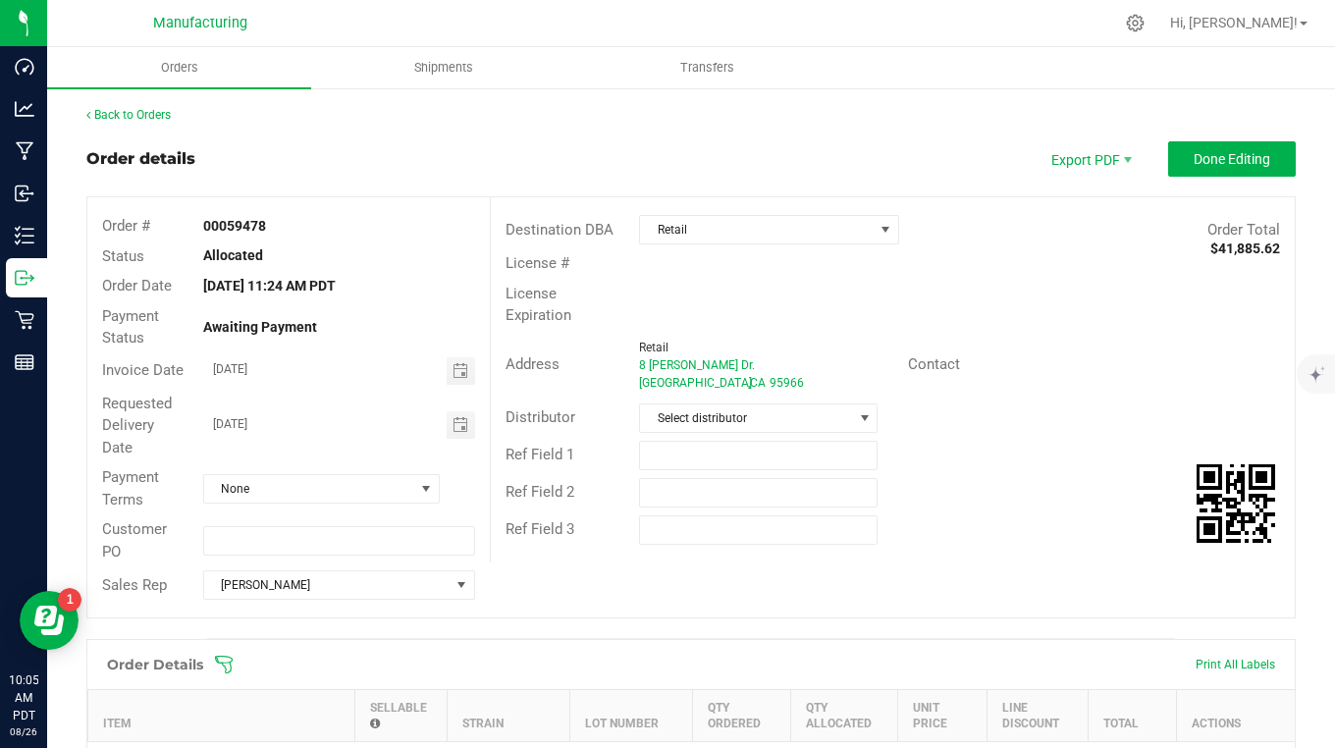
scroll to position [295, 0]
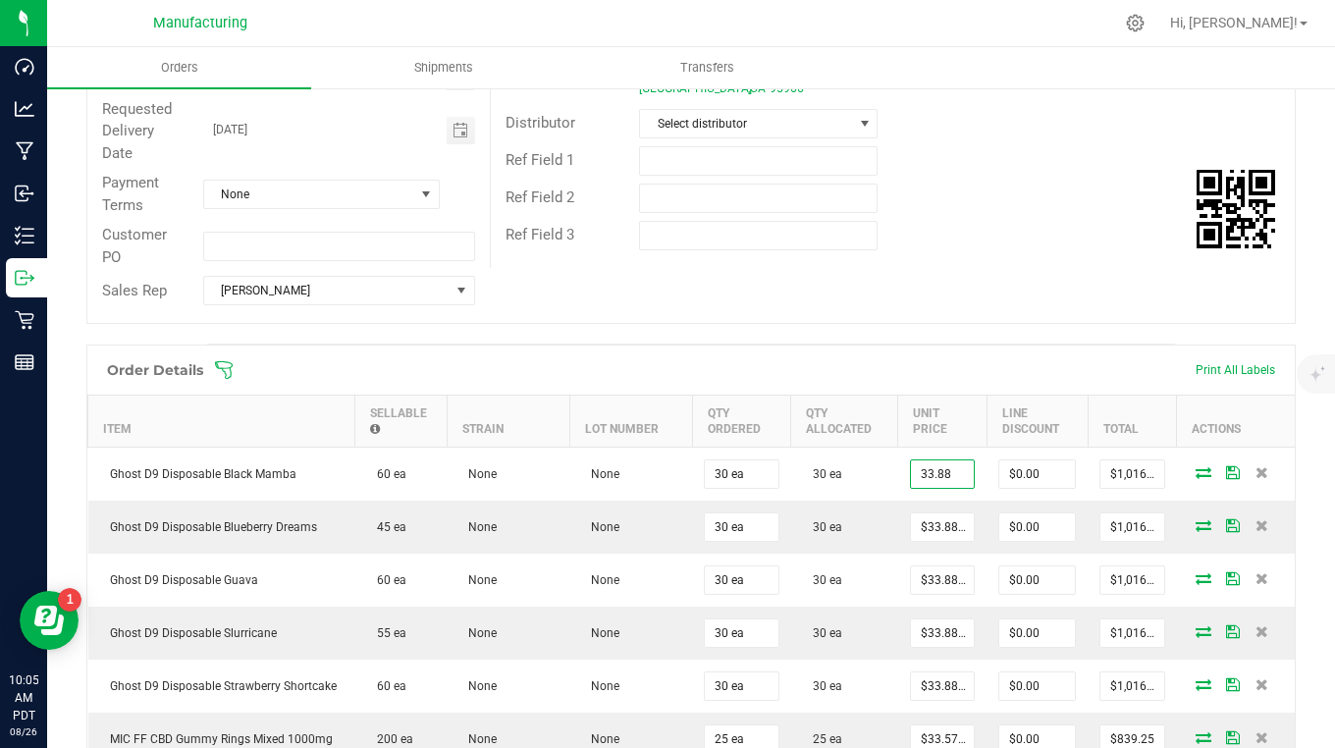
click at [942, 478] on input "33.88" at bounding box center [942, 473] width 63 height 27
type input "$15.00000"
type input "$450.00"
click at [938, 522] on input "33.88" at bounding box center [942, 526] width 63 height 27
type input "$15.00000"
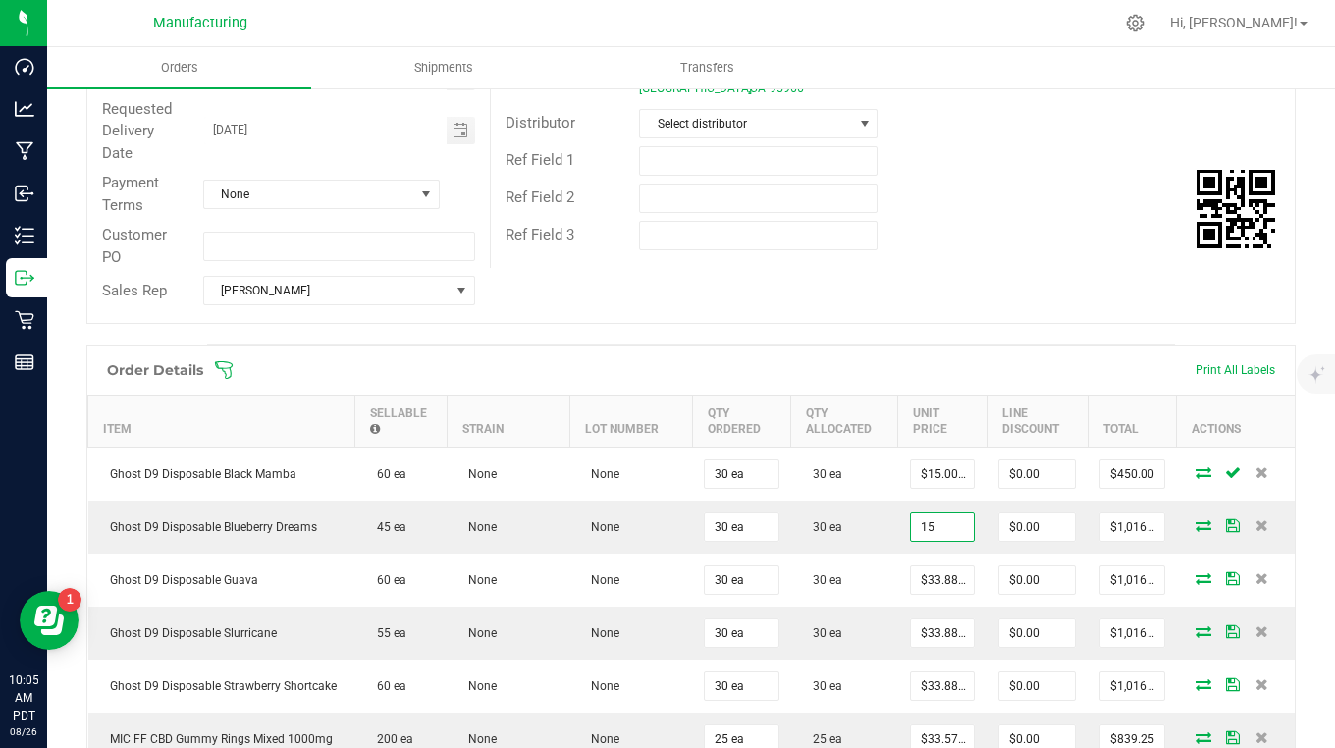
type input "$450.00"
click at [938, 582] on input "33.88" at bounding box center [942, 579] width 63 height 27
type input "$15.00000"
type input "$450.00"
click at [943, 635] on input "33.88" at bounding box center [942, 632] width 63 height 27
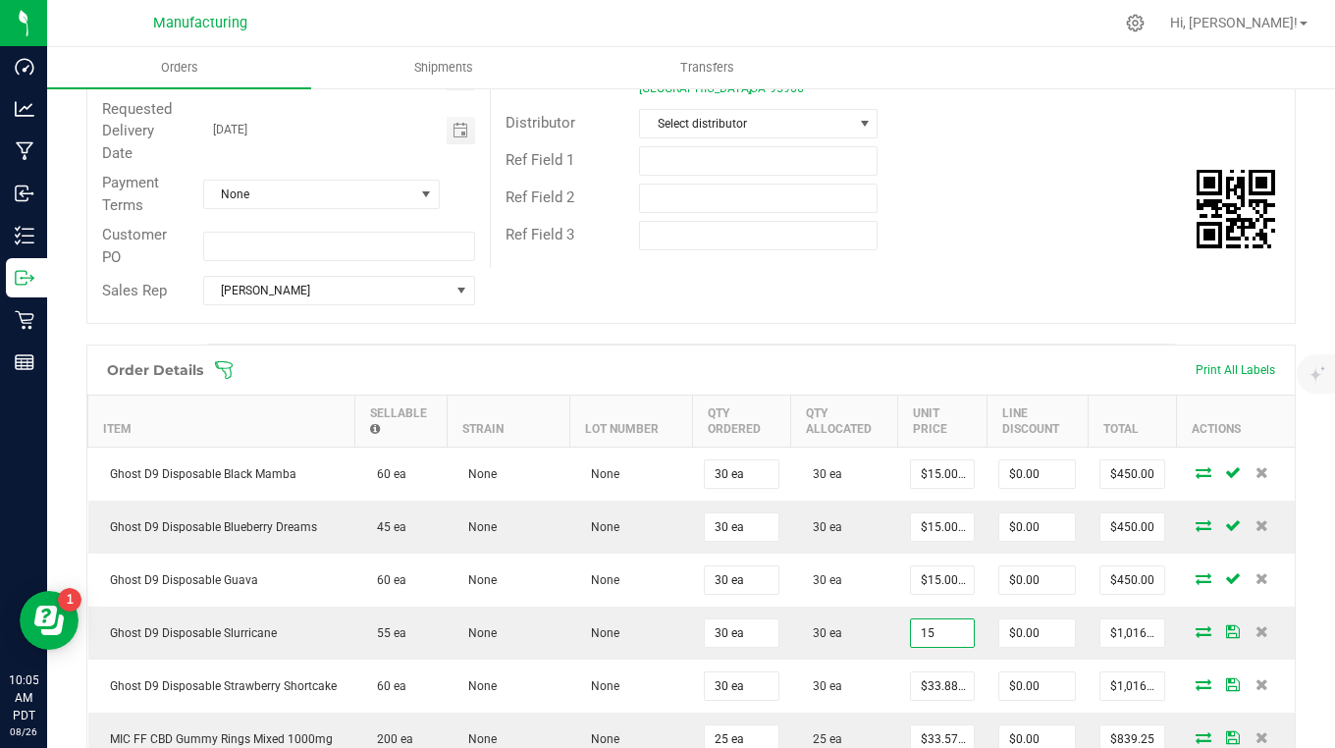
type input "$15.00000"
type input "$450.00"
click at [939, 676] on input "33.88" at bounding box center [942, 685] width 63 height 27
type input "$15.00000"
type input "$450.00"
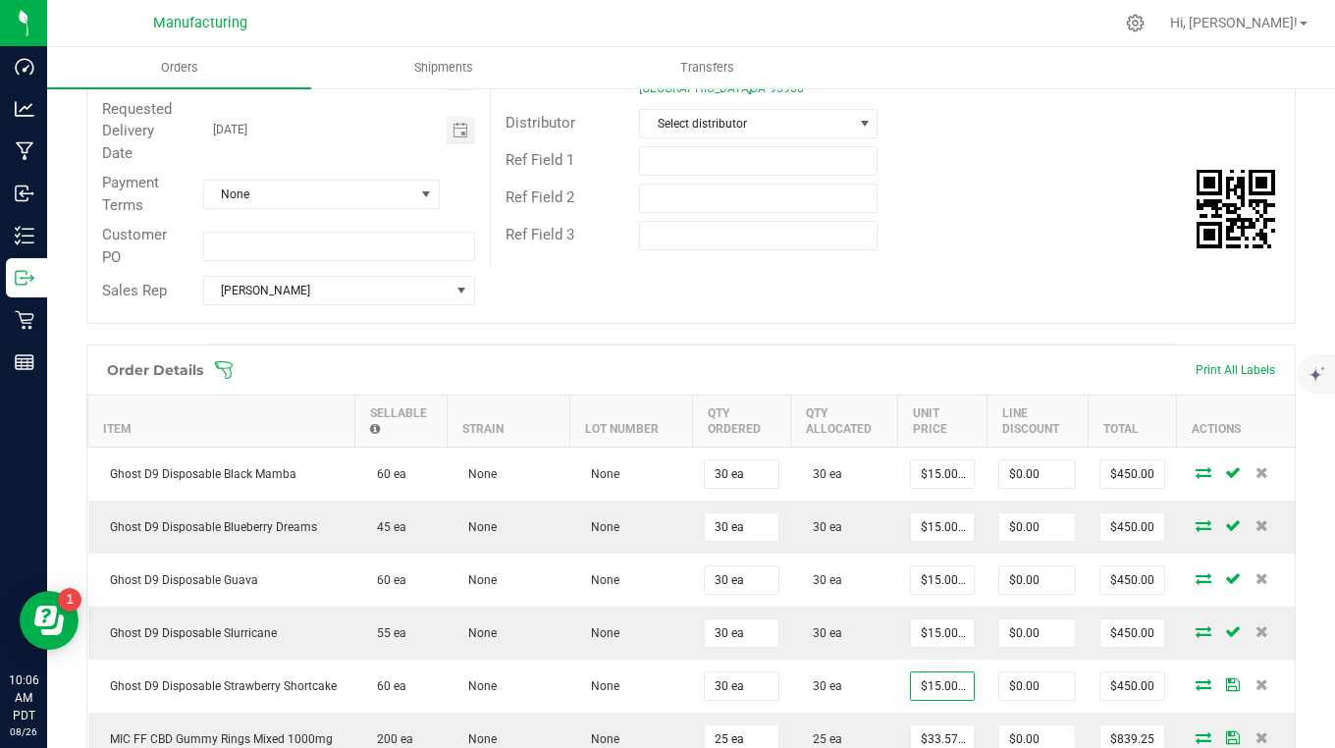
click at [971, 711] on td "$15.00000" at bounding box center [942, 686] width 88 height 53
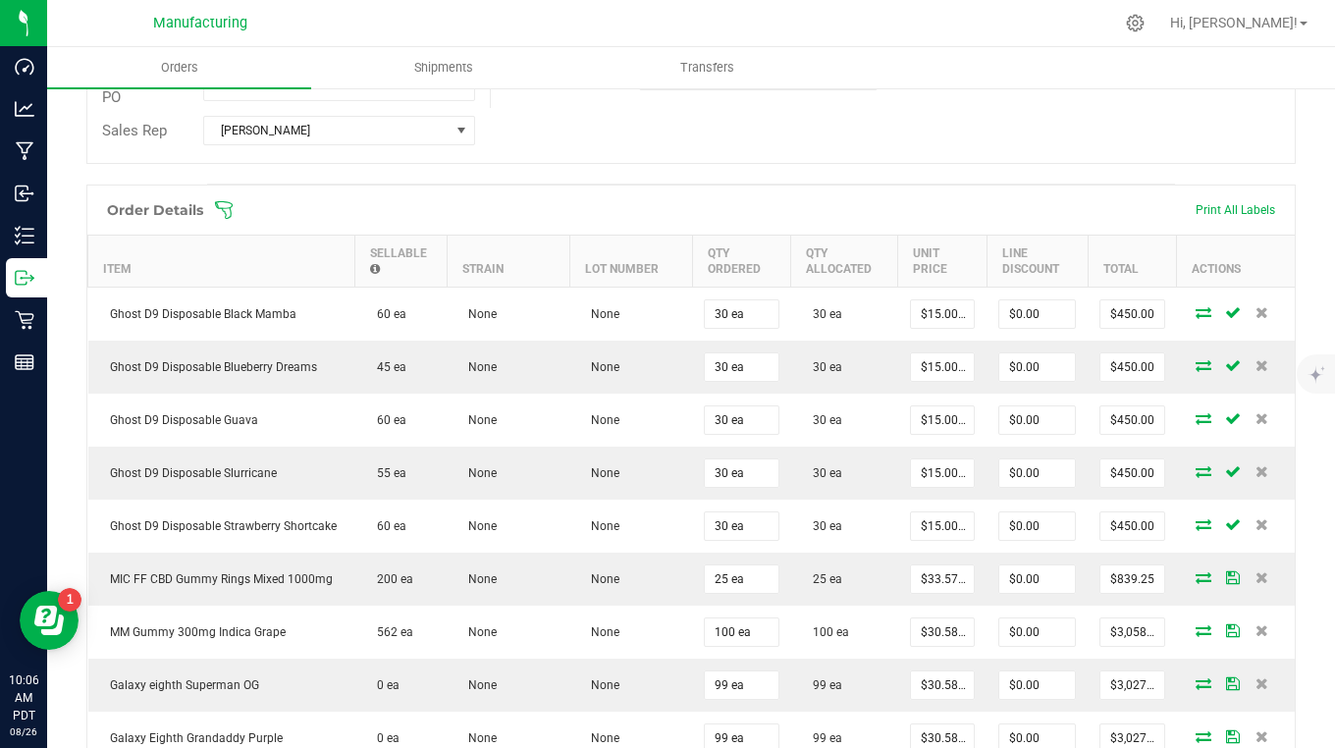
scroll to position [491, 0]
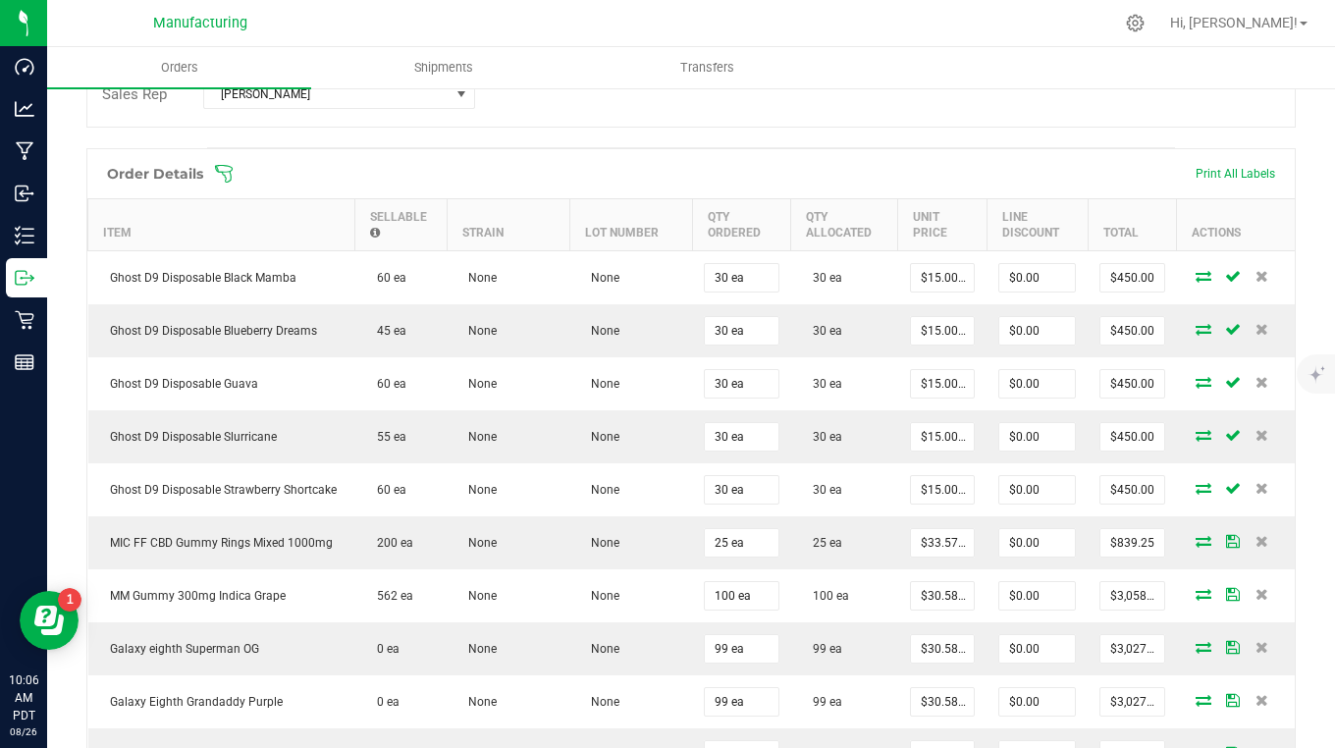
type input "33.57"
click at [946, 543] on input "33.57" at bounding box center [942, 542] width 63 height 27
type input "$14.50000"
type input "$362.50"
click at [940, 589] on input "30.58" at bounding box center [942, 595] width 63 height 27
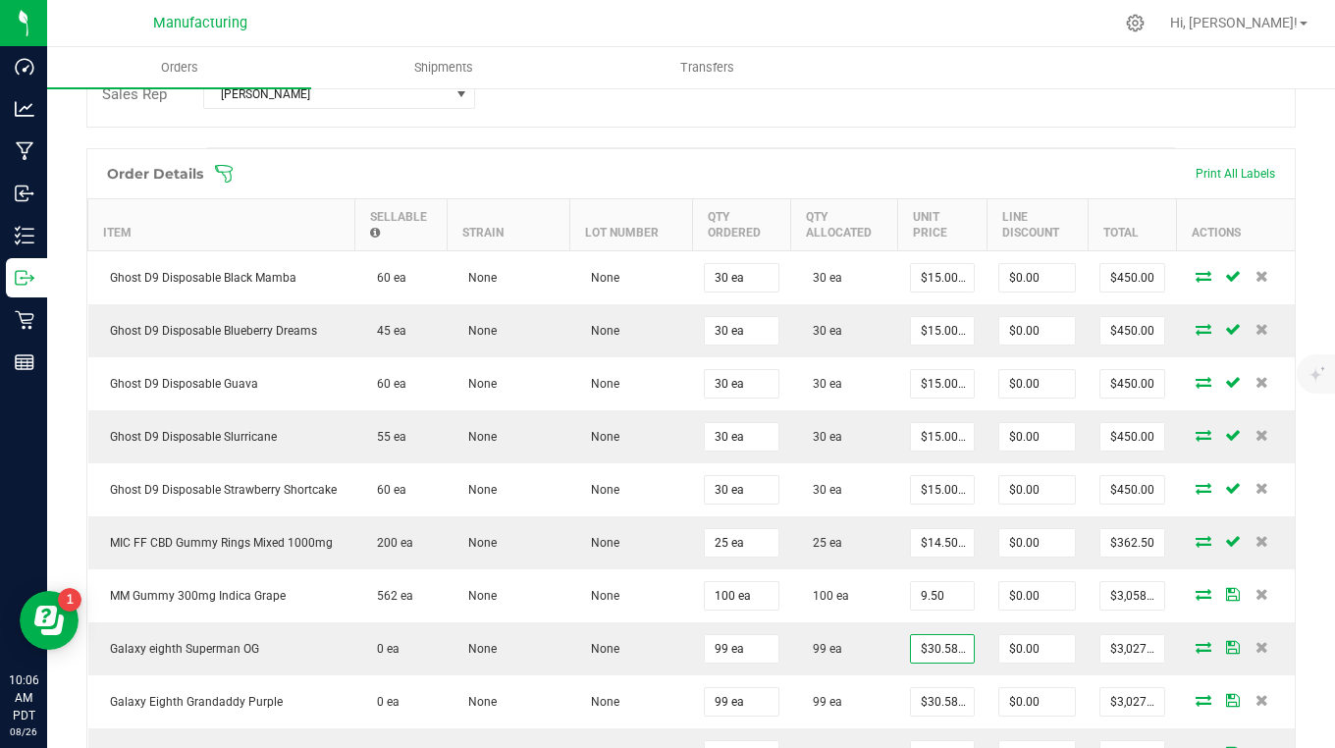
type input "$9.50000"
type input "$950.00"
click at [934, 654] on input "30.58" at bounding box center [942, 648] width 63 height 27
type input "$15.00000"
type input "$1,485.00"
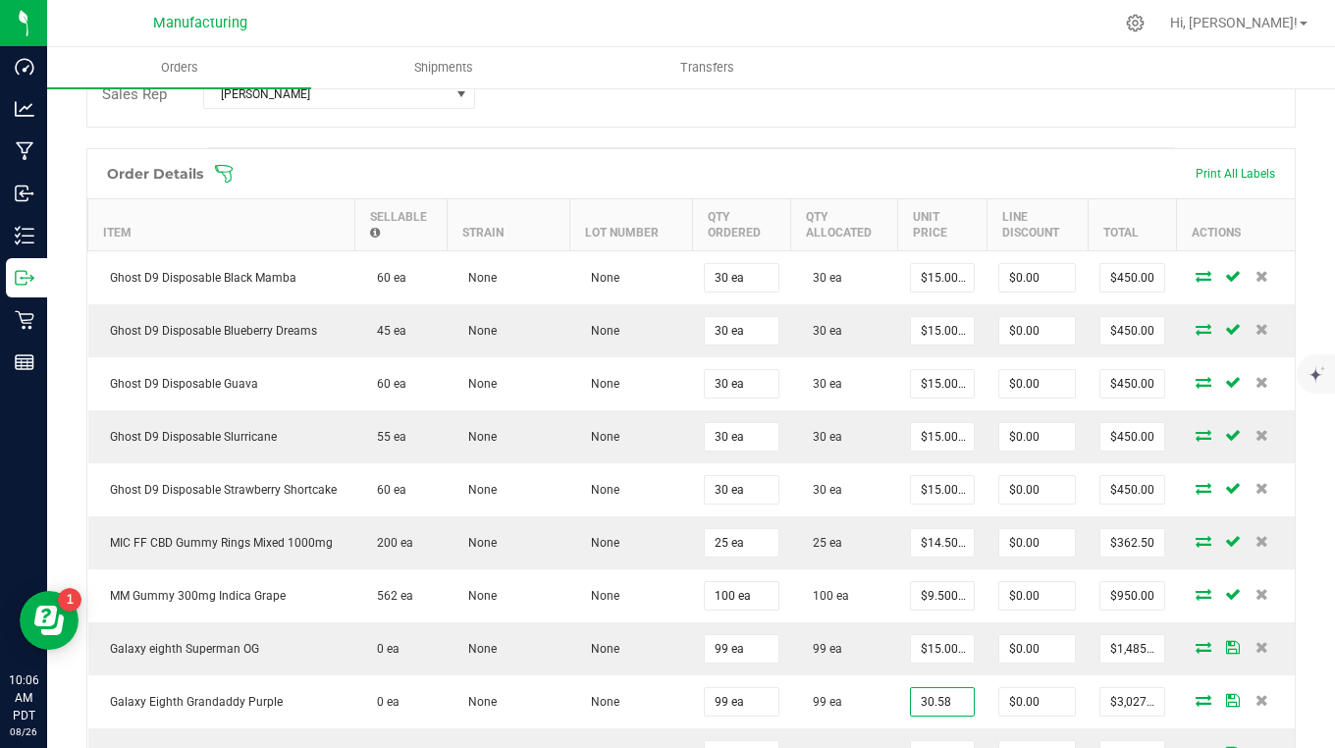
click at [940, 703] on input "30.58" at bounding box center [942, 701] width 63 height 27
type input "$15.00000"
type input "$1,485.00"
click at [898, 712] on td "$15.00000" at bounding box center [942, 701] width 88 height 53
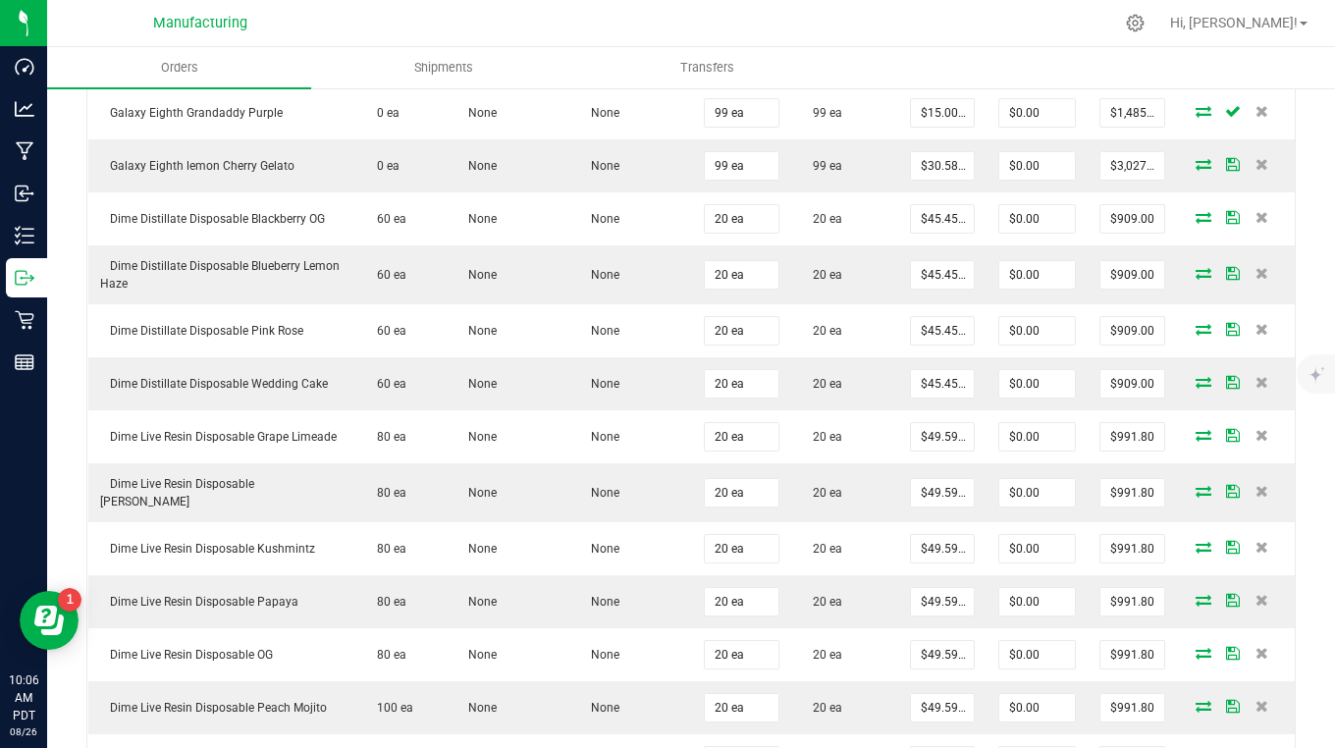
scroll to position [982, 0]
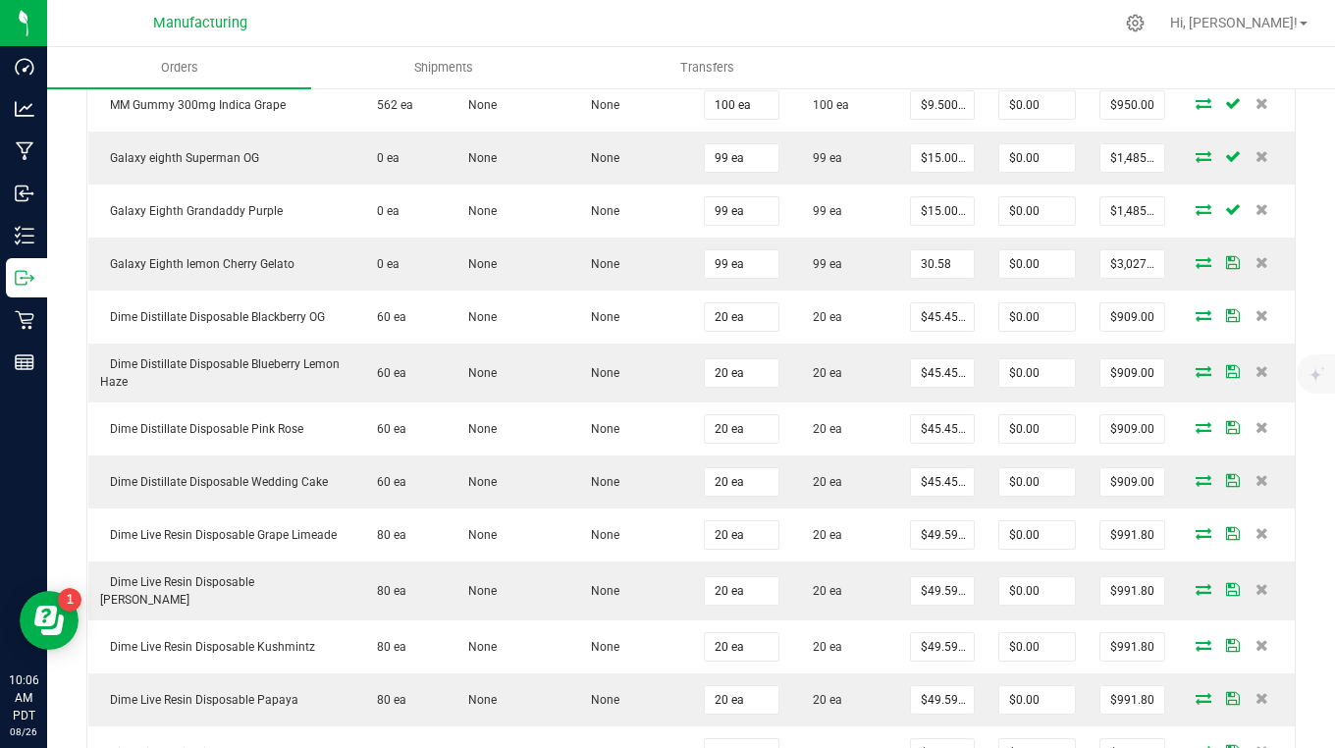
click at [922, 261] on input "30.58" at bounding box center [942, 263] width 63 height 27
type input "$15.00000"
type input "$1,485.00"
click at [928, 316] on input "45.45" at bounding box center [942, 316] width 63 height 27
type input "$22.00000"
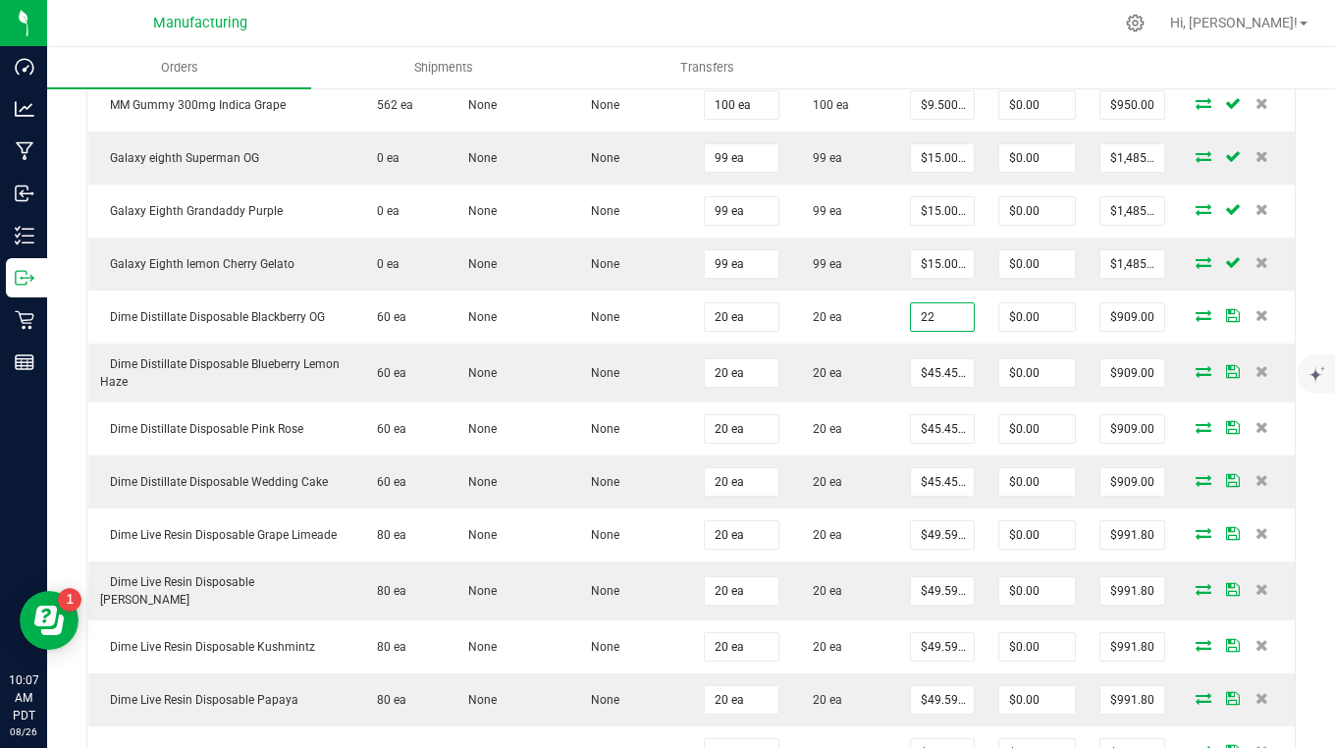
type input "$440.00"
click at [942, 370] on input "45.45" at bounding box center [942, 372] width 63 height 27
type input "$22.00000"
type input "$440.00"
click at [939, 425] on input "45.45" at bounding box center [942, 428] width 63 height 27
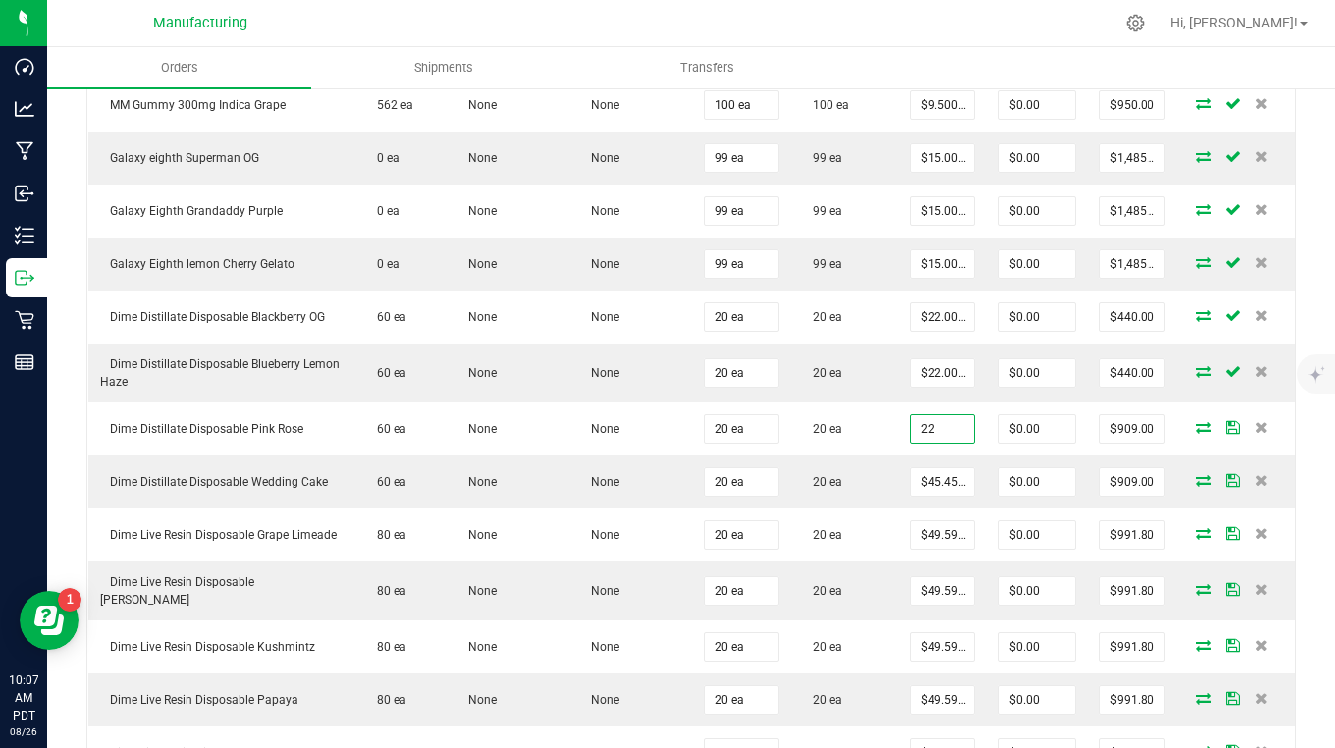
type input "$22.00000"
type input "$440.00"
click at [932, 484] on input "45.45" at bounding box center [942, 481] width 63 height 27
type input "$22.00000"
type input "$440.00"
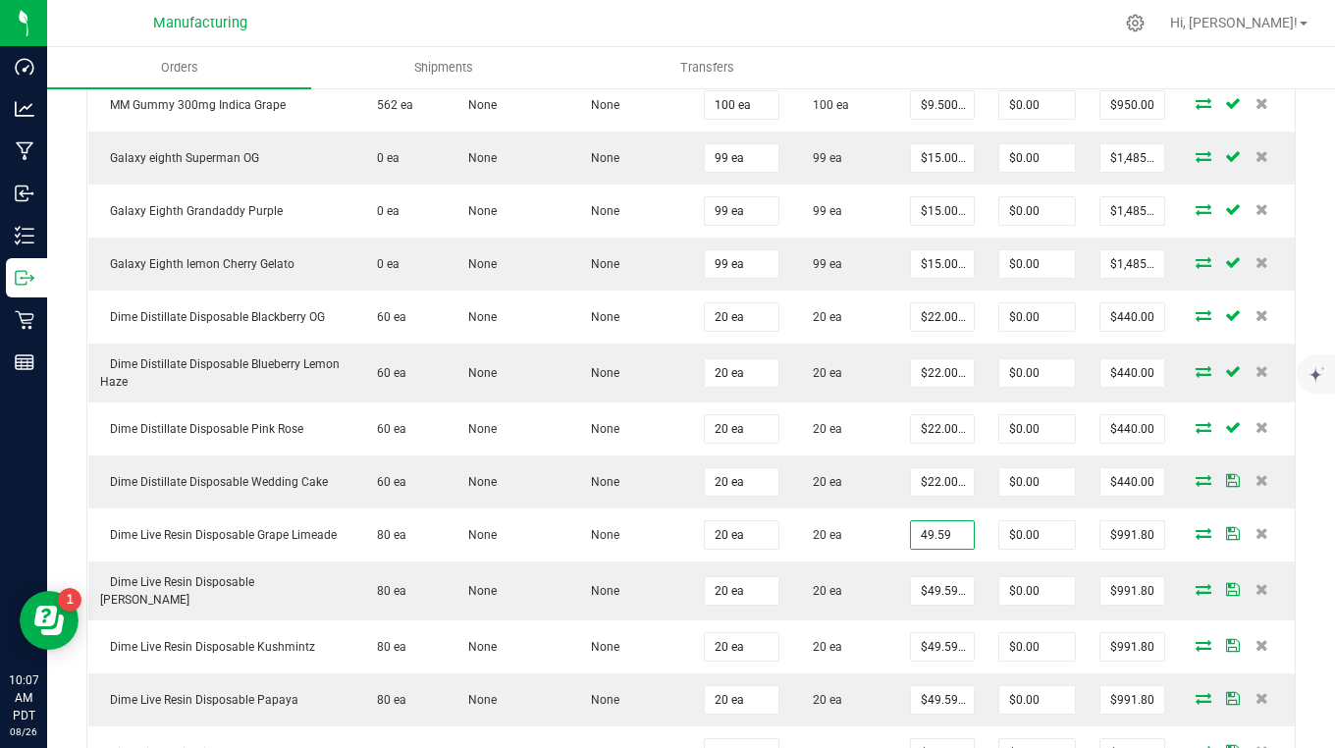
click at [942, 529] on input "49.59" at bounding box center [942, 534] width 63 height 27
type input "$24.00000"
type input "$480.00"
click at [953, 578] on input "49.59" at bounding box center [942, 590] width 63 height 27
type input "$24.00000"
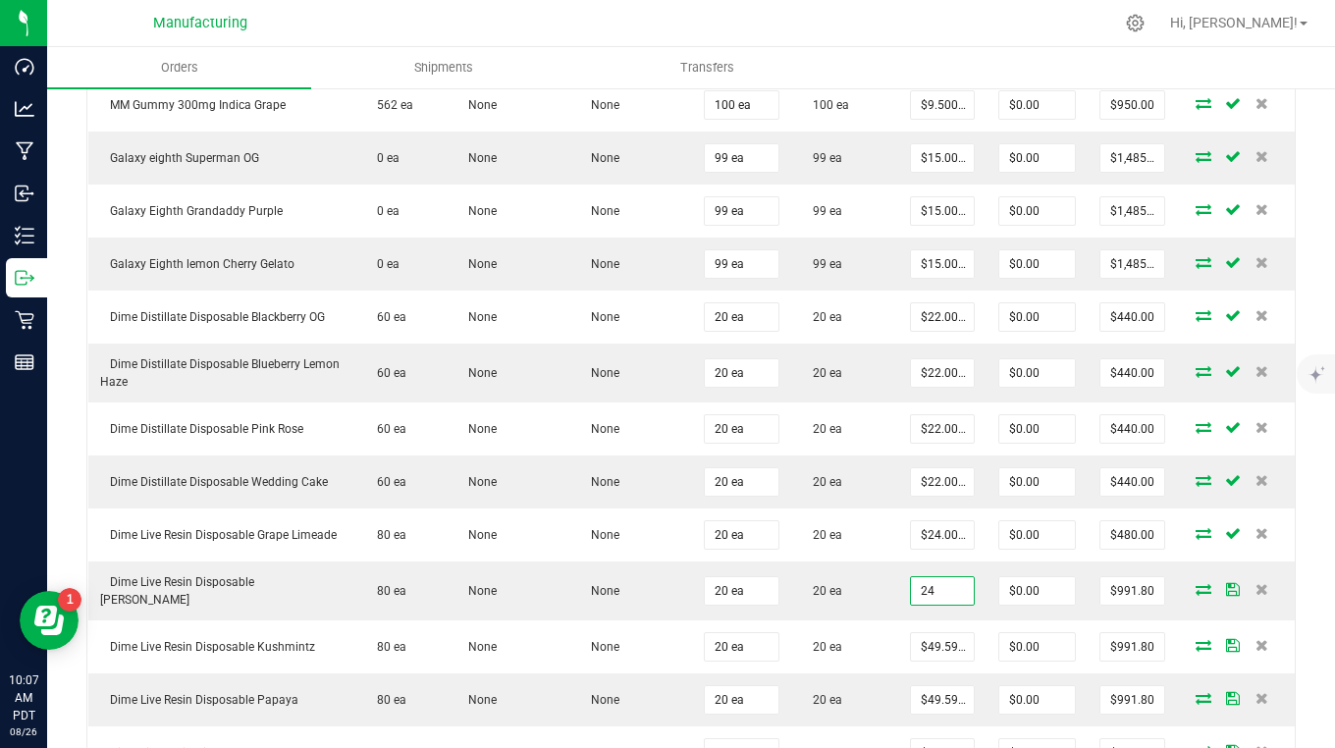
type input "$480.00"
click at [925, 643] on input "49.59" at bounding box center [942, 646] width 63 height 27
type input "$24.00000"
type input "$480.00"
click at [987, 665] on td "$0.00" at bounding box center [1037, 646] width 101 height 53
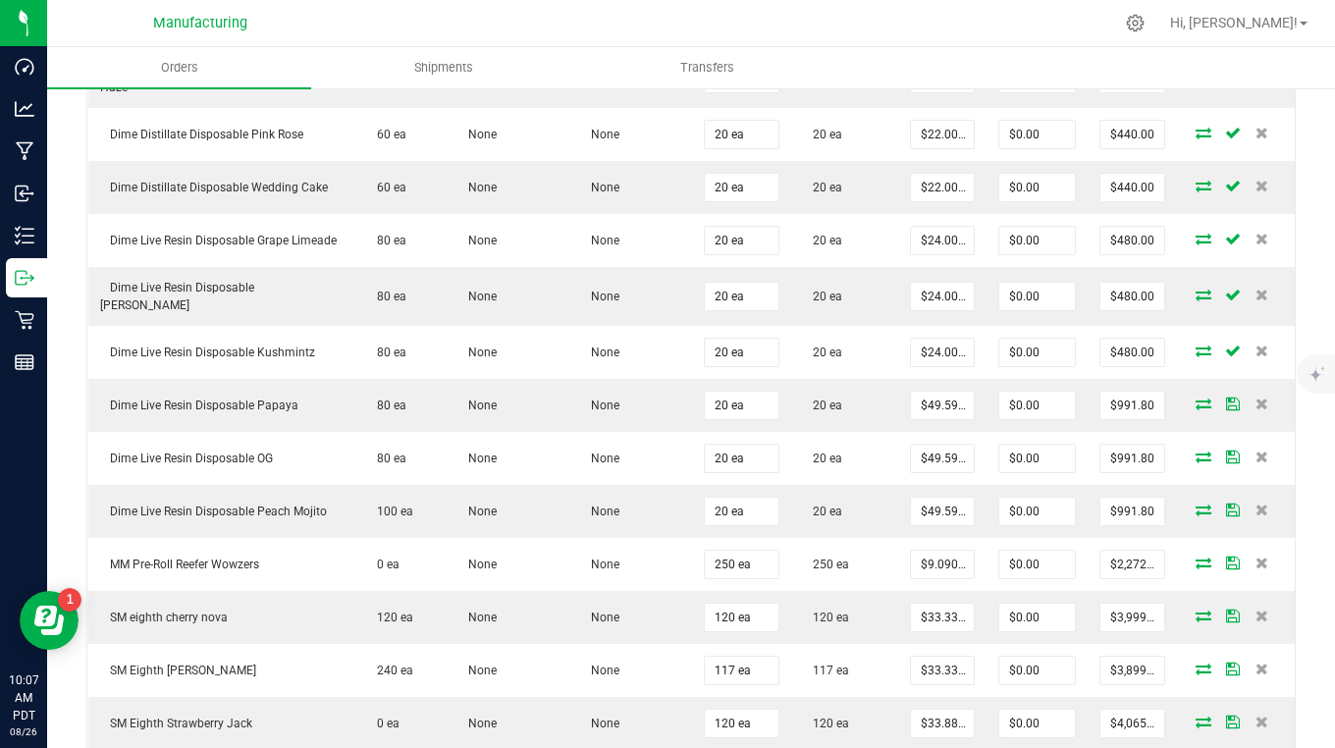
scroll to position [1374, 0]
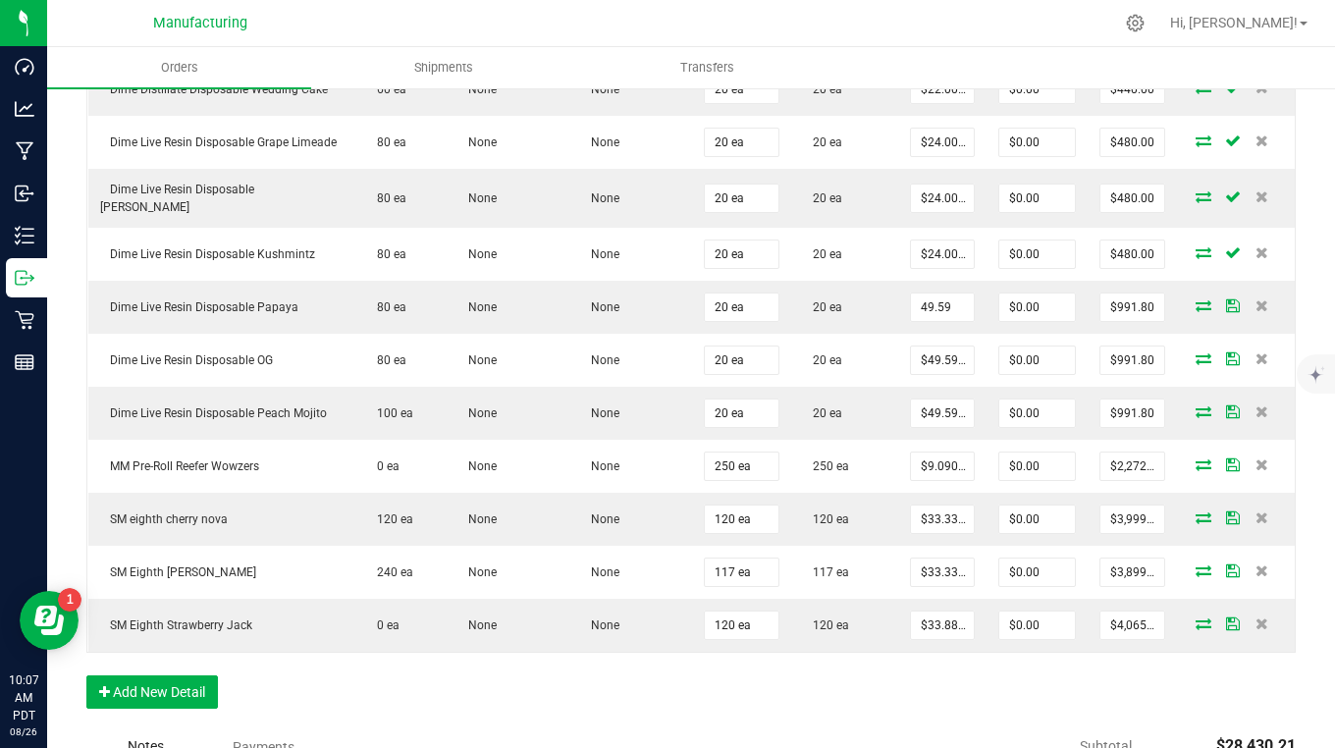
click at [930, 298] on input "49.59" at bounding box center [942, 307] width 63 height 27
type input "$24.00000"
type input "$480.00"
click at [935, 353] on input "49.59" at bounding box center [942, 360] width 63 height 27
type input "$24.00000"
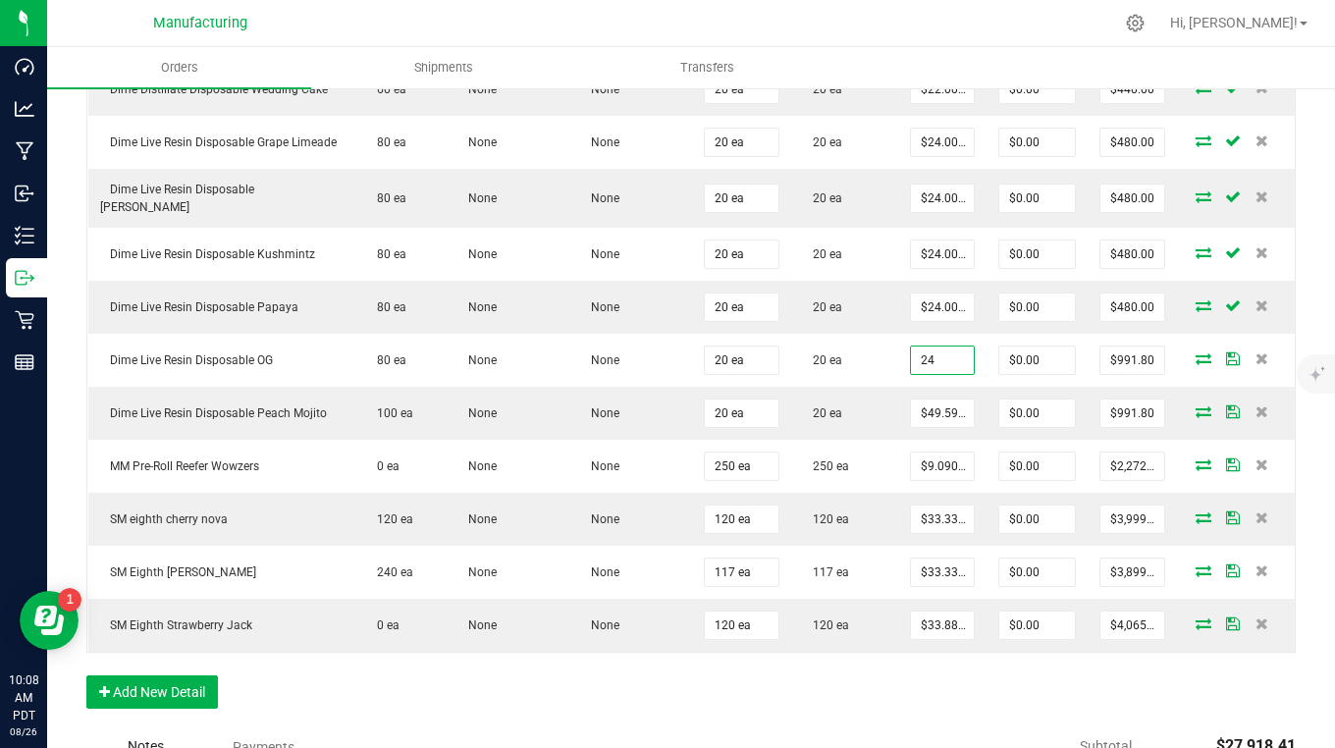
type input "$480.00"
click at [937, 403] on input "49.59" at bounding box center [942, 413] width 63 height 27
type input "$24.00000"
type input "$480.00"
click at [869, 416] on td "20 ea" at bounding box center [844, 413] width 107 height 53
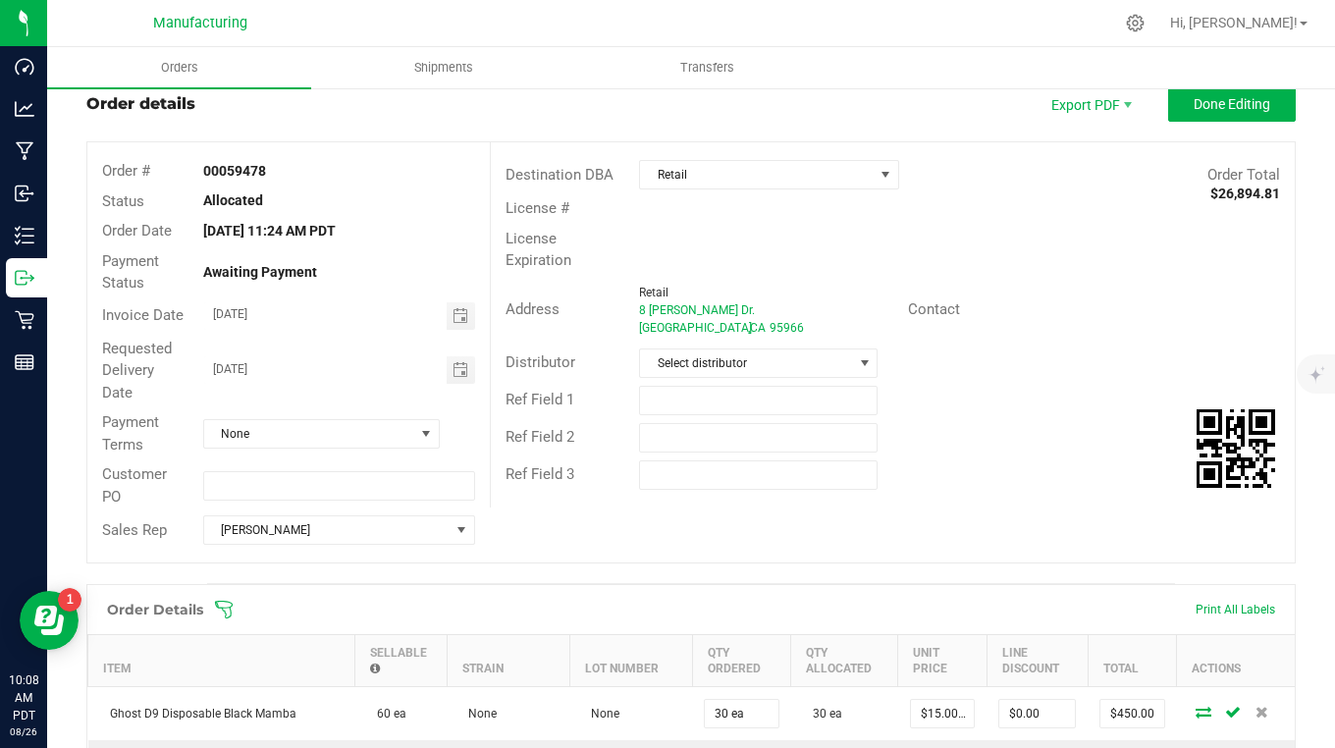
scroll to position [0, 0]
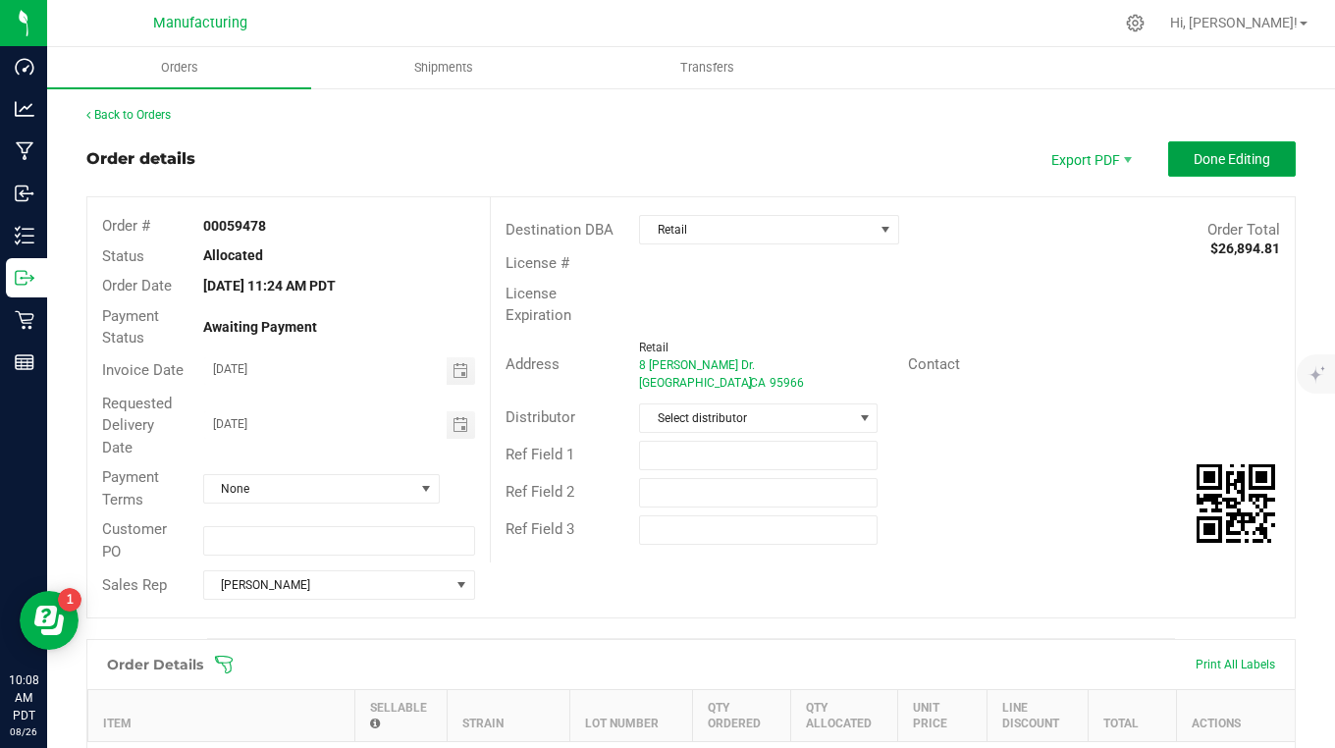
click at [1206, 156] on span "Done Editing" at bounding box center [1232, 159] width 77 height 16
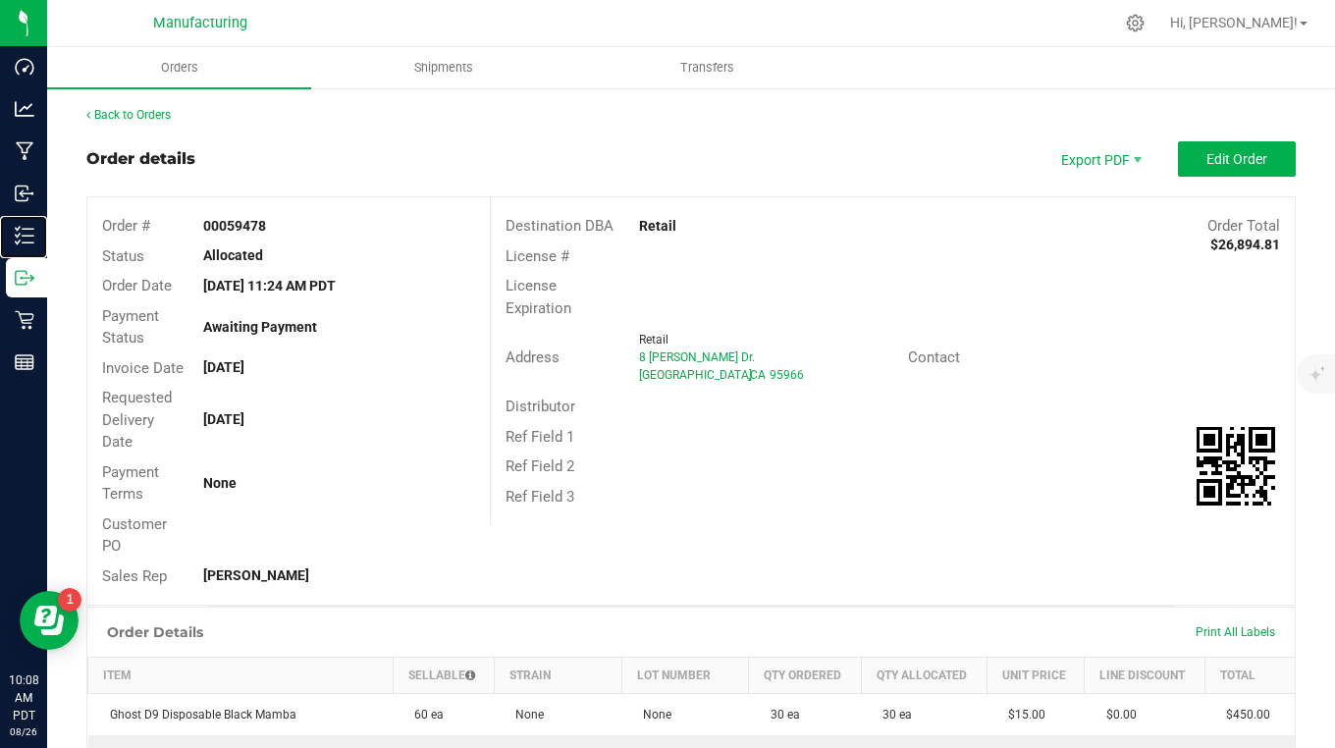
click at [0, 0] on p "Inventory" at bounding box center [0, 0] width 0 height 0
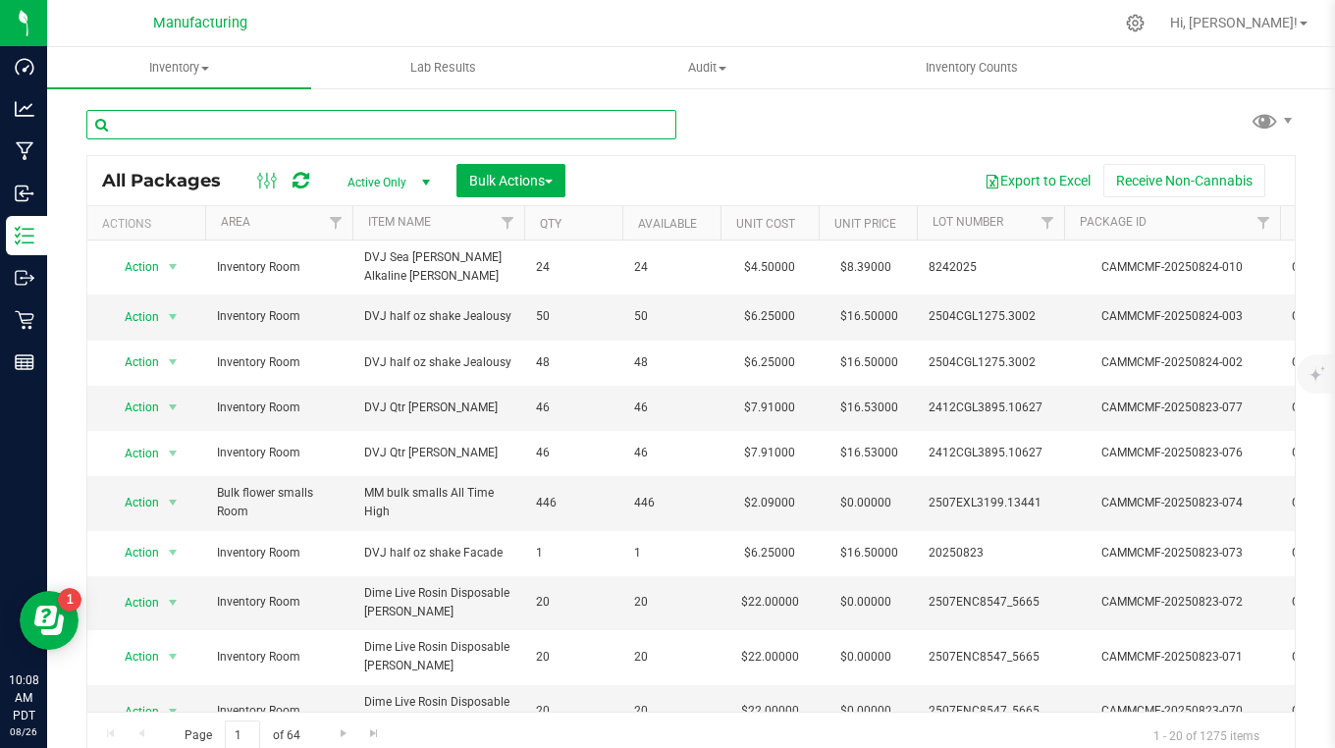
click at [190, 131] on input "text" at bounding box center [381, 124] width 590 height 29
click at [378, 178] on span "Active Only" at bounding box center [385, 182] width 108 height 27
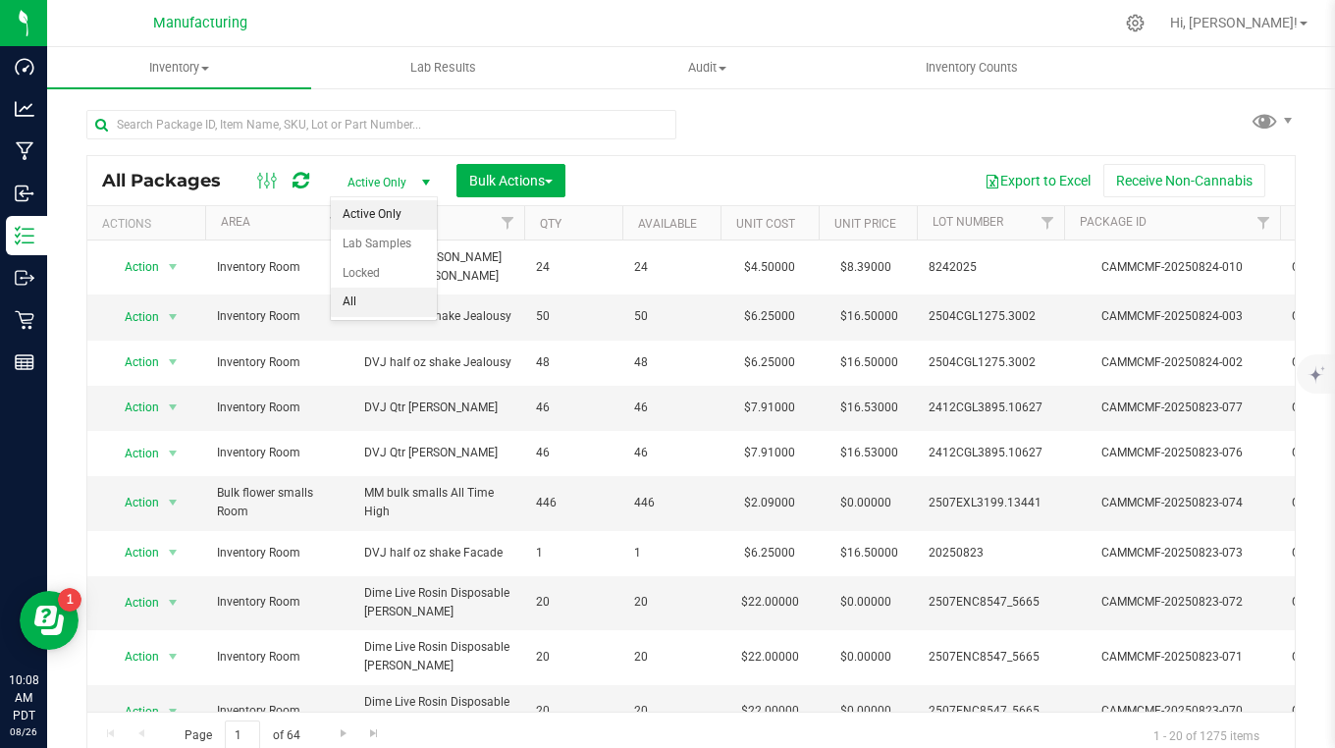
click at [367, 299] on li "All" at bounding box center [384, 302] width 106 height 29
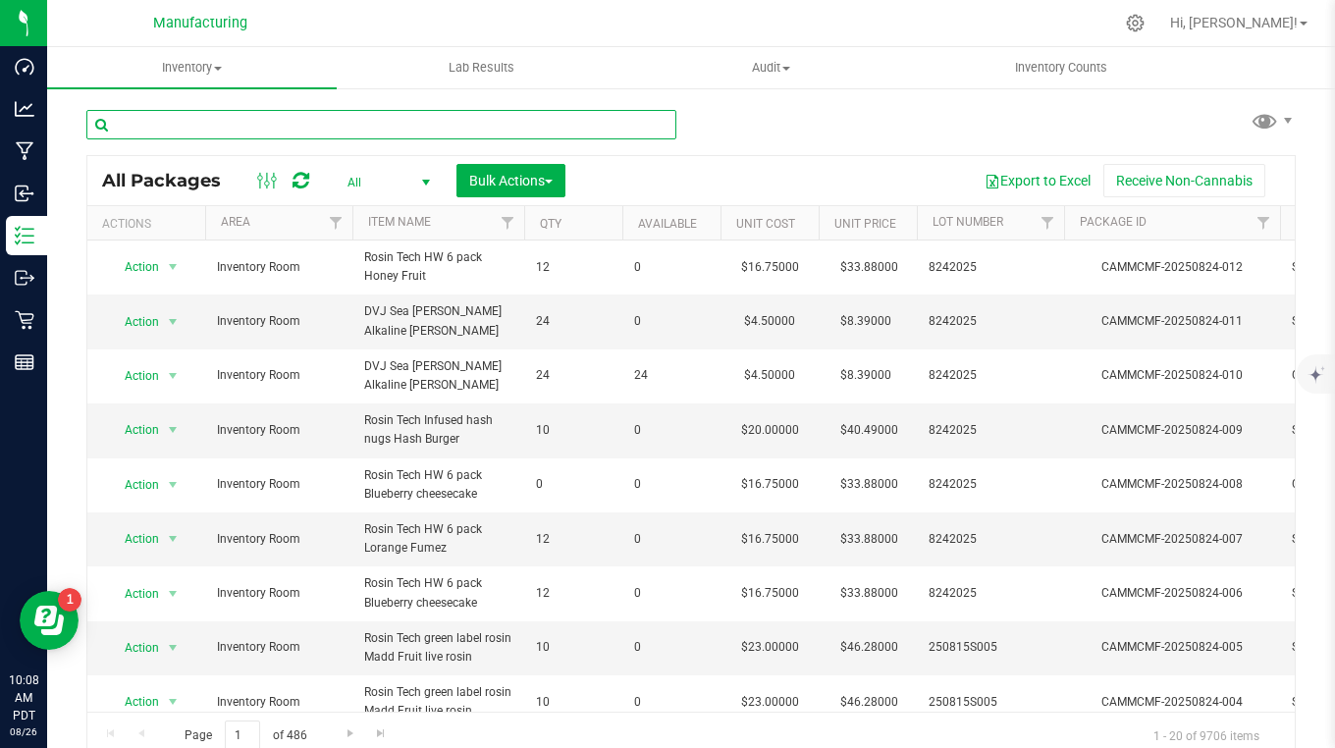
click at [165, 130] on input "text" at bounding box center [381, 124] width 590 height 29
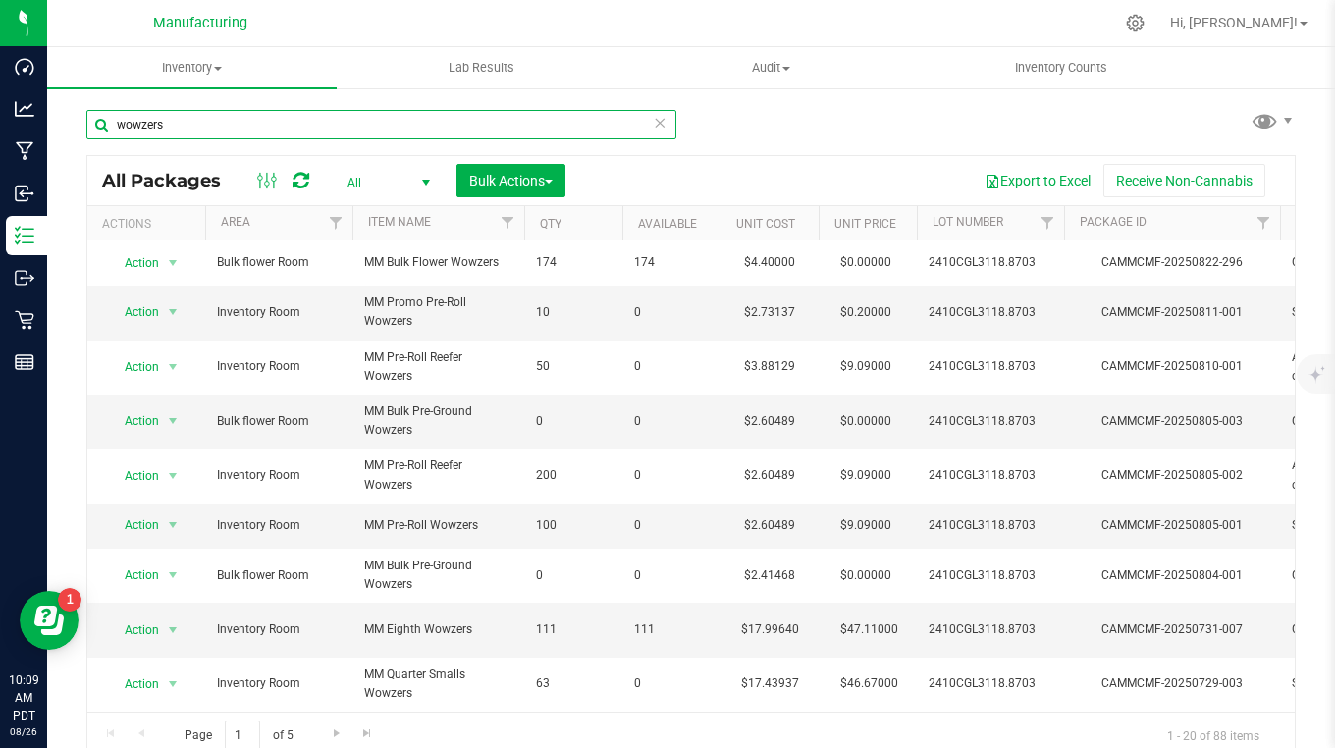
type input "wowzers"
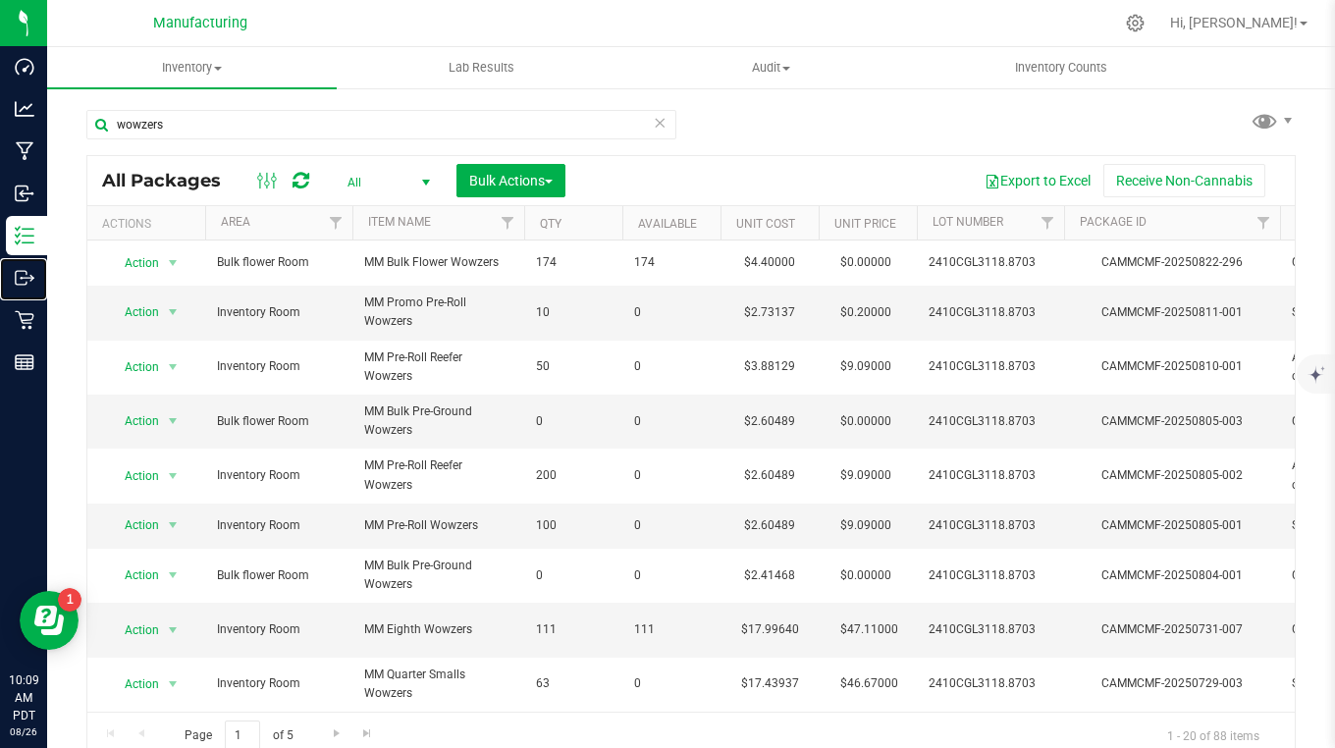
click at [0, 0] on p "Outbound" at bounding box center [0, 0] width 0 height 0
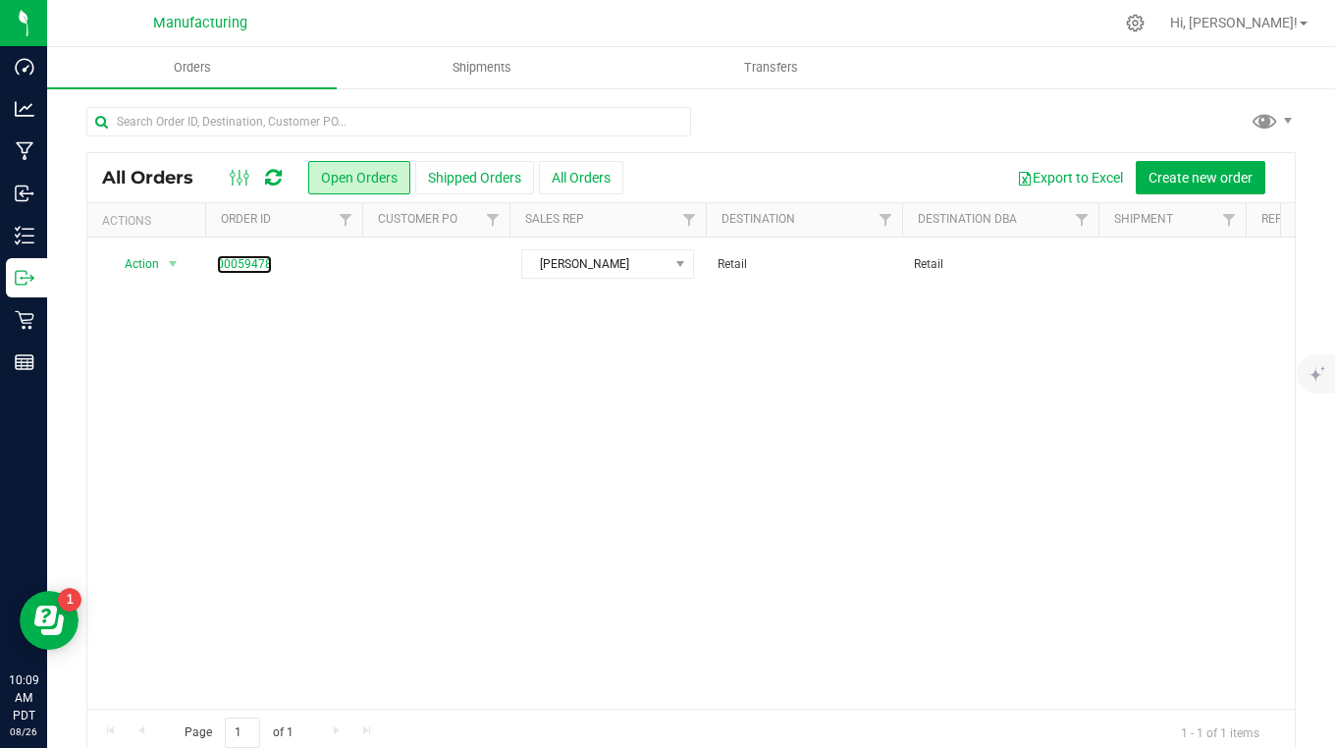
click at [246, 265] on link "00059478" at bounding box center [244, 264] width 55 height 19
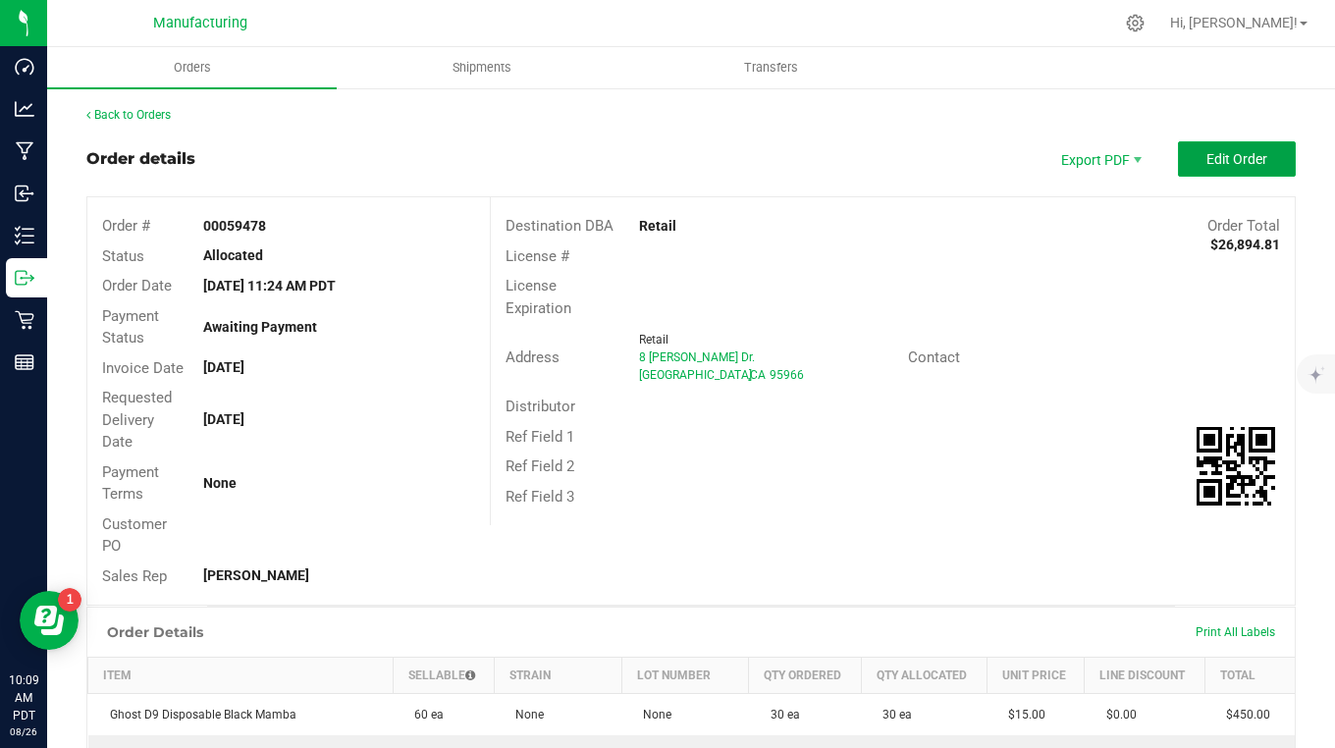
click at [1214, 145] on button "Edit Order" at bounding box center [1237, 158] width 118 height 35
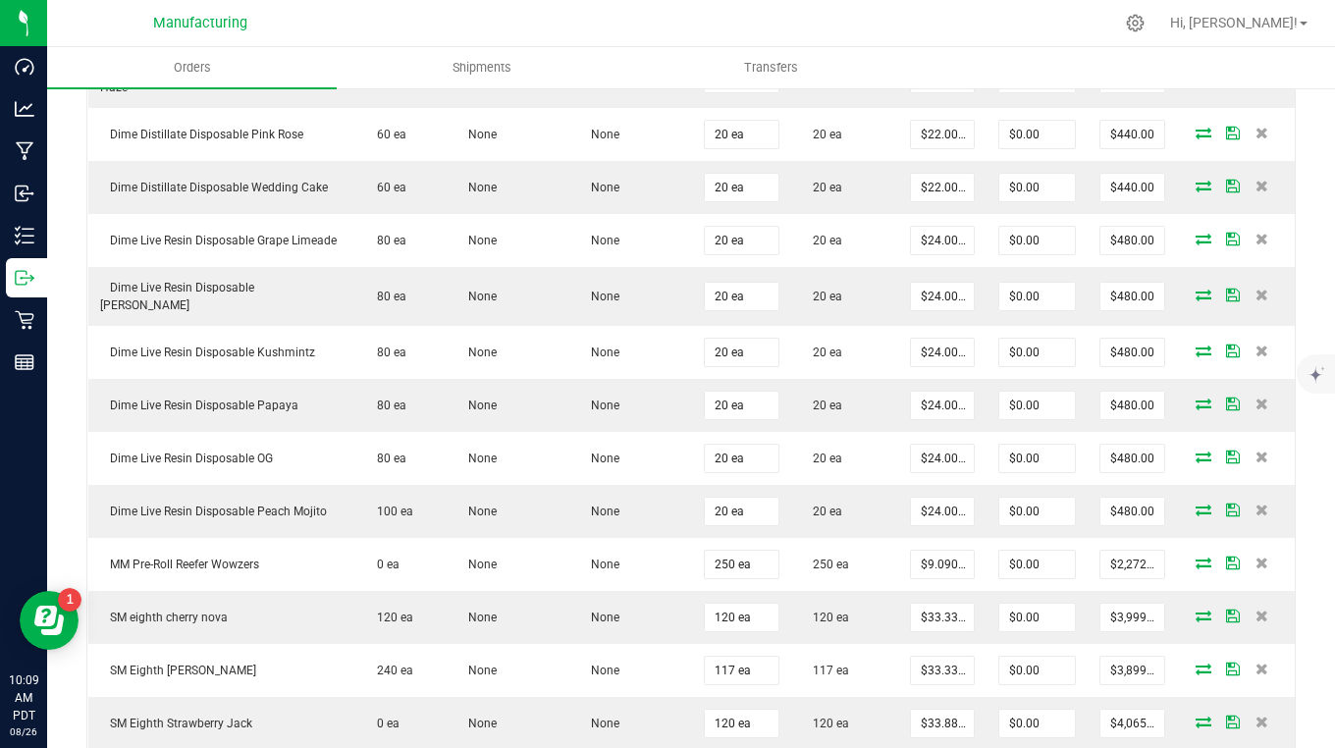
scroll to position [1374, 0]
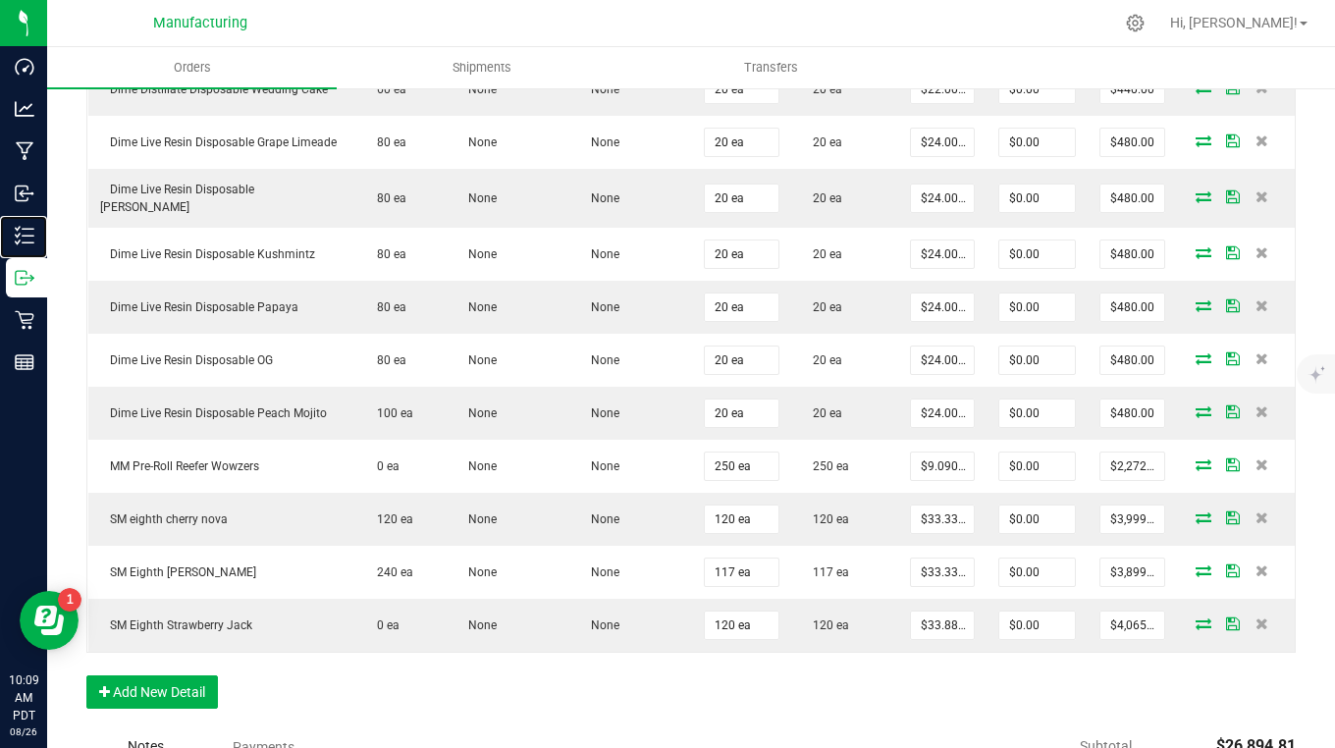
click at [0, 0] on p "Inventory" at bounding box center [0, 0] width 0 height 0
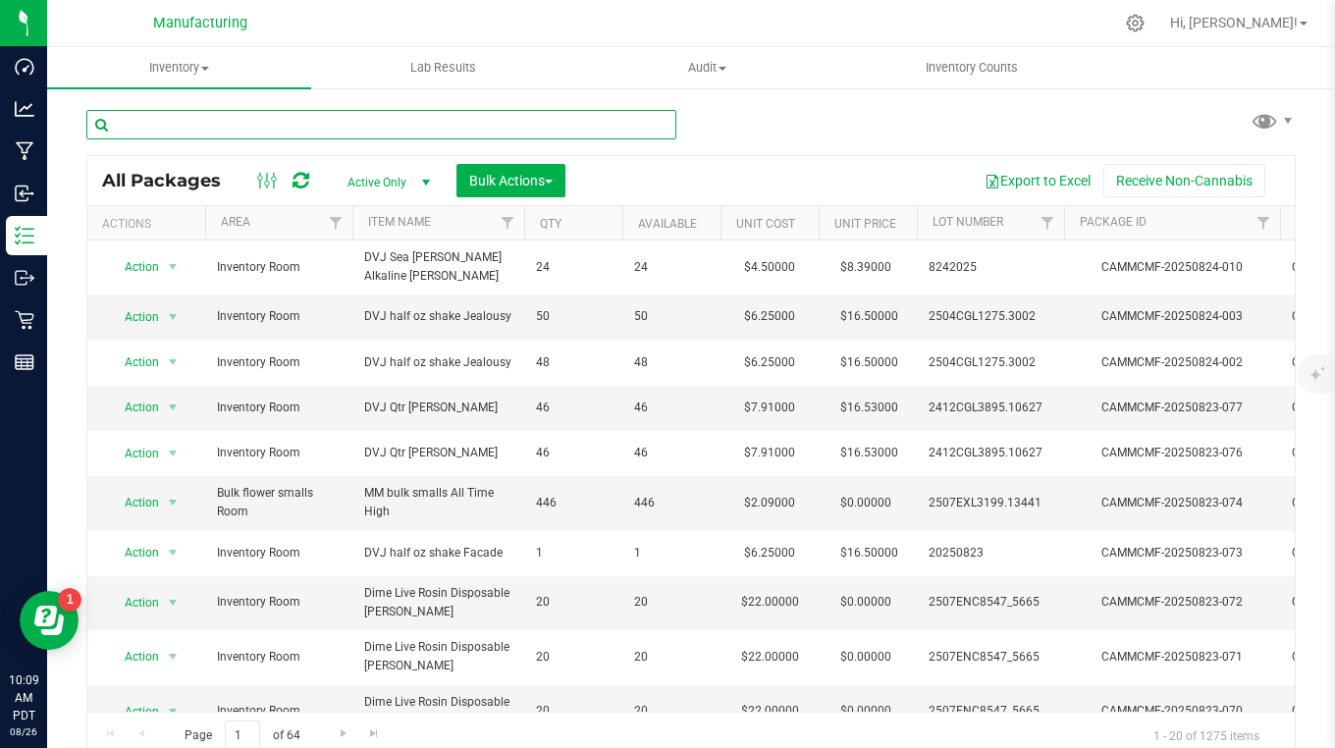
click at [168, 126] on input "text" at bounding box center [381, 124] width 590 height 29
click at [352, 182] on span "Active Only" at bounding box center [385, 182] width 108 height 27
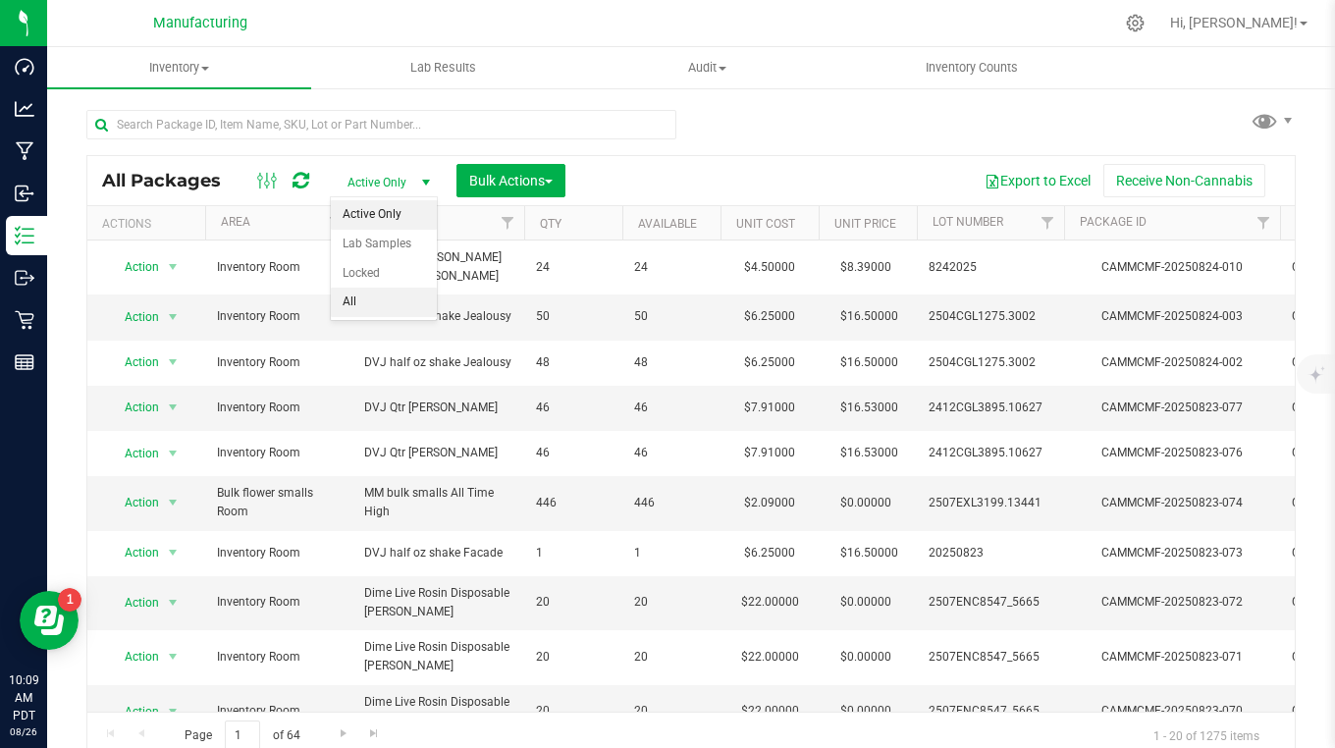
click at [353, 301] on li "All" at bounding box center [384, 302] width 106 height 29
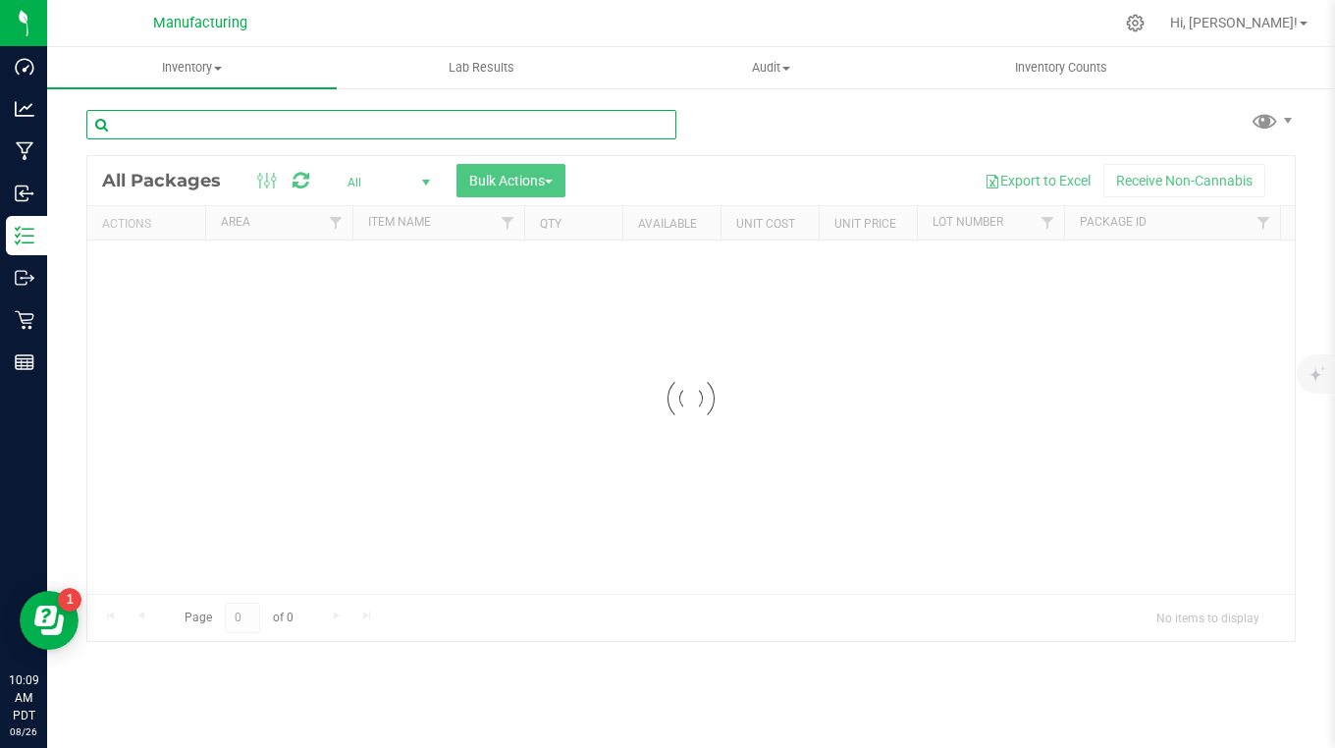
click at [168, 127] on input "text" at bounding box center [381, 124] width 590 height 29
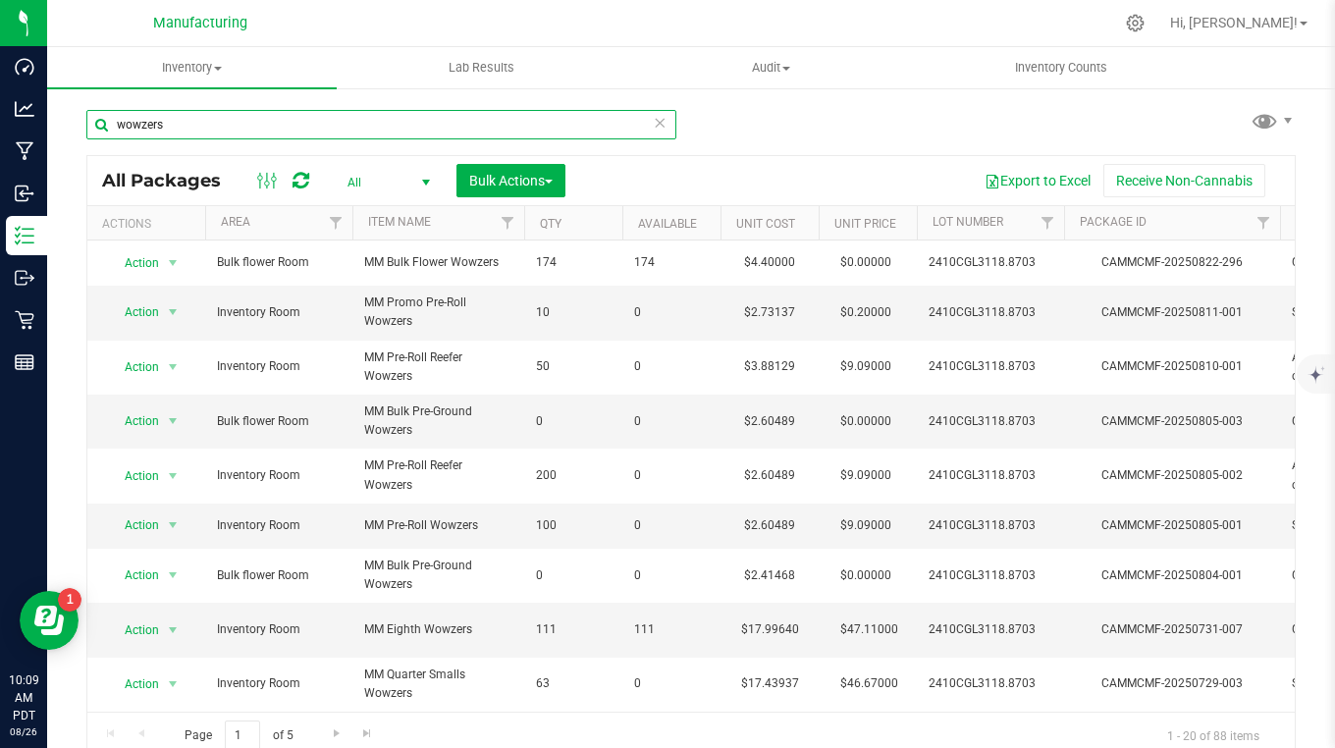
type input "wowzers"
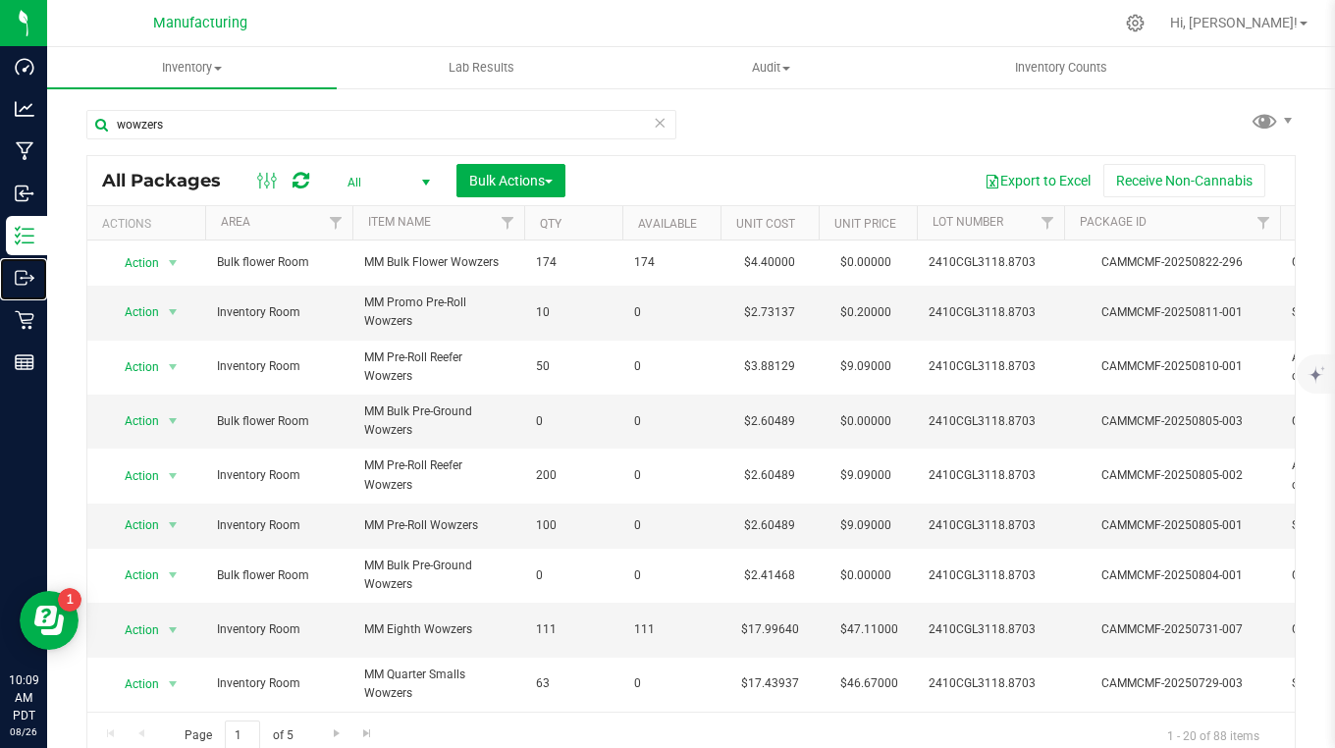
click at [0, 0] on p "Outbound" at bounding box center [0, 0] width 0 height 0
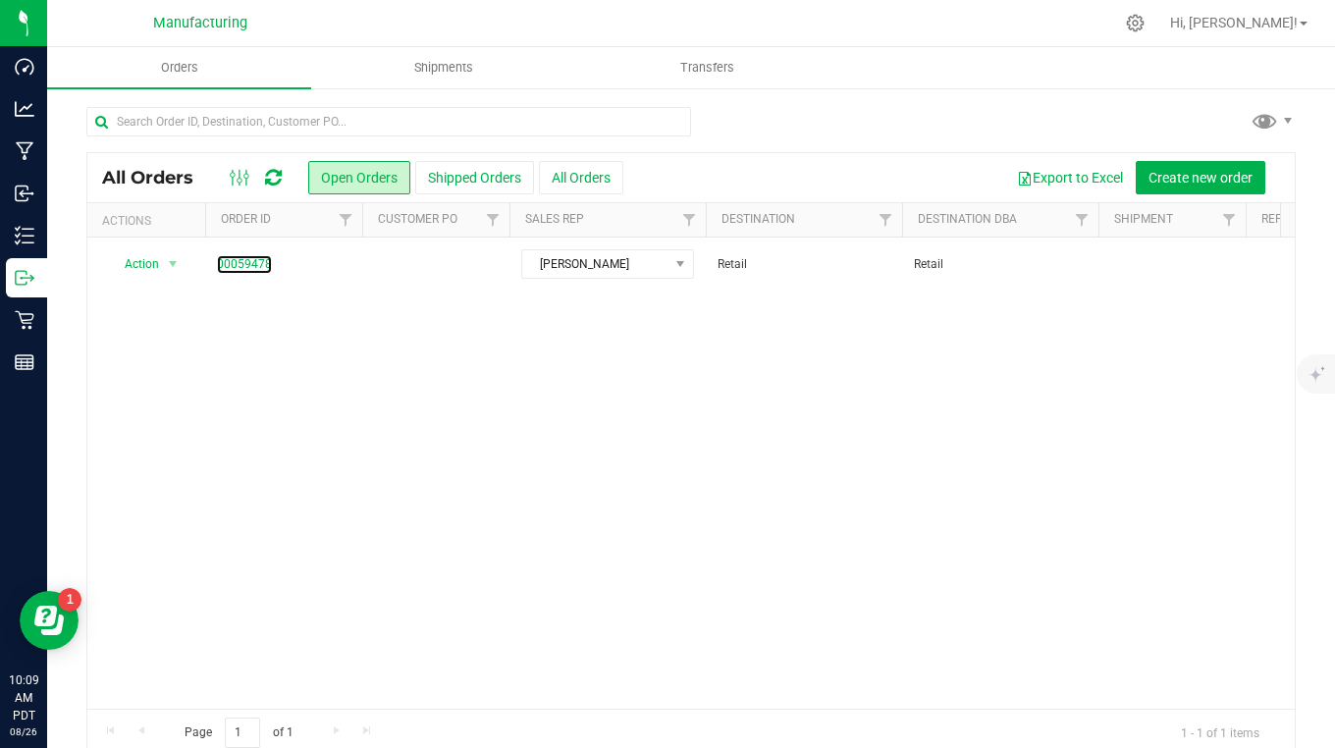
click at [255, 256] on link "00059478" at bounding box center [244, 264] width 55 height 19
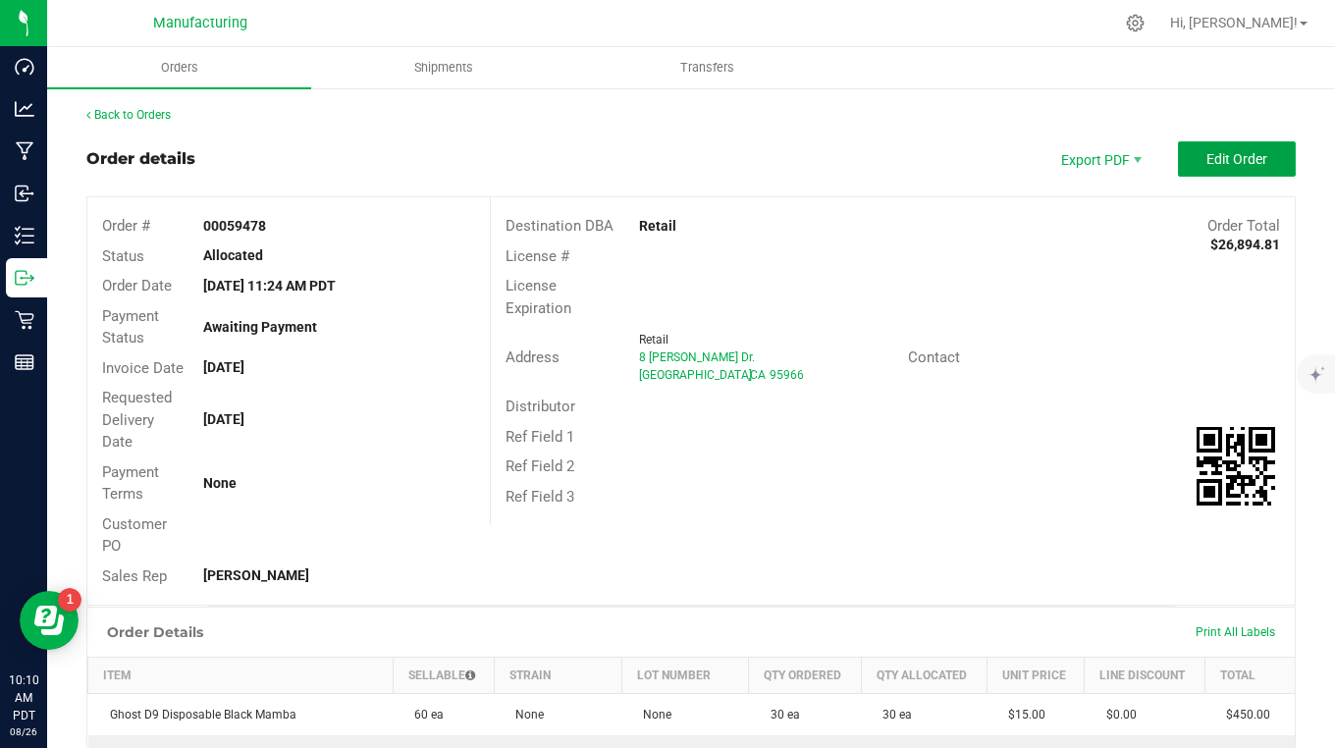
click at [1224, 147] on button "Edit Order" at bounding box center [1237, 158] width 118 height 35
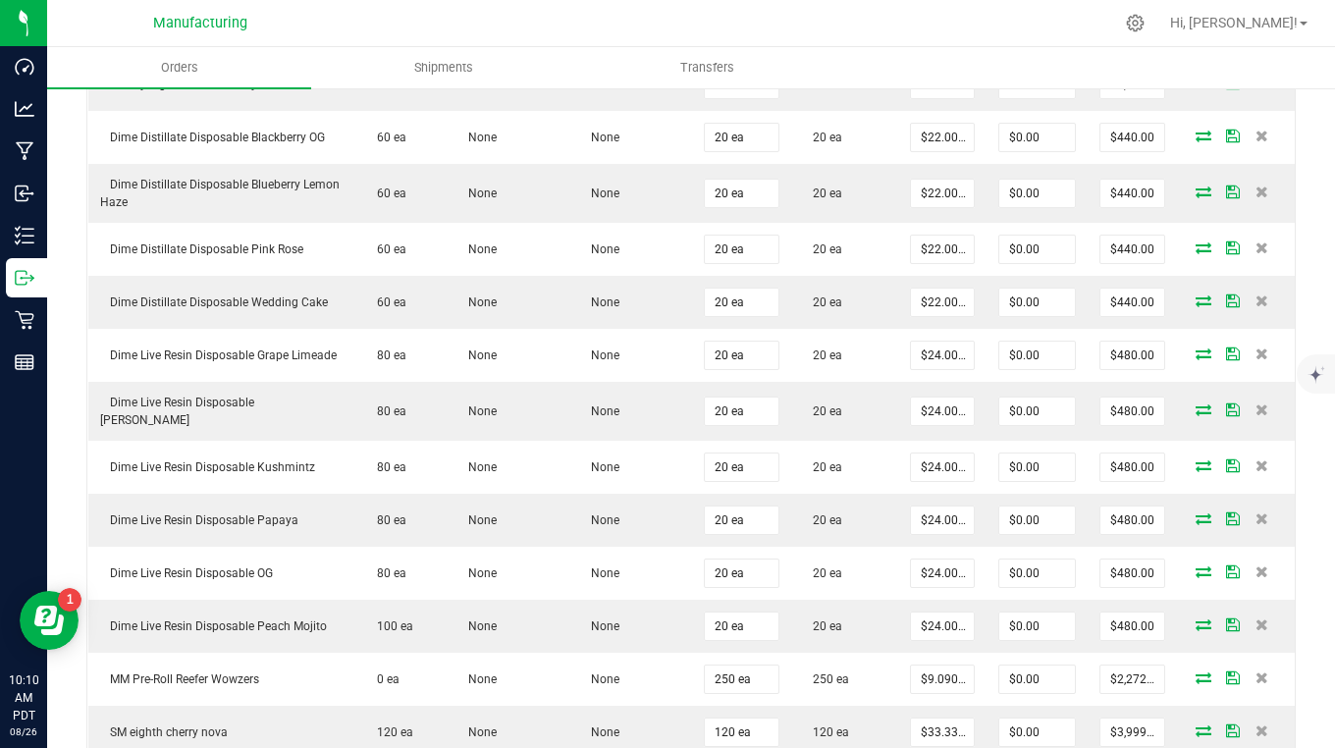
scroll to position [1276, 0]
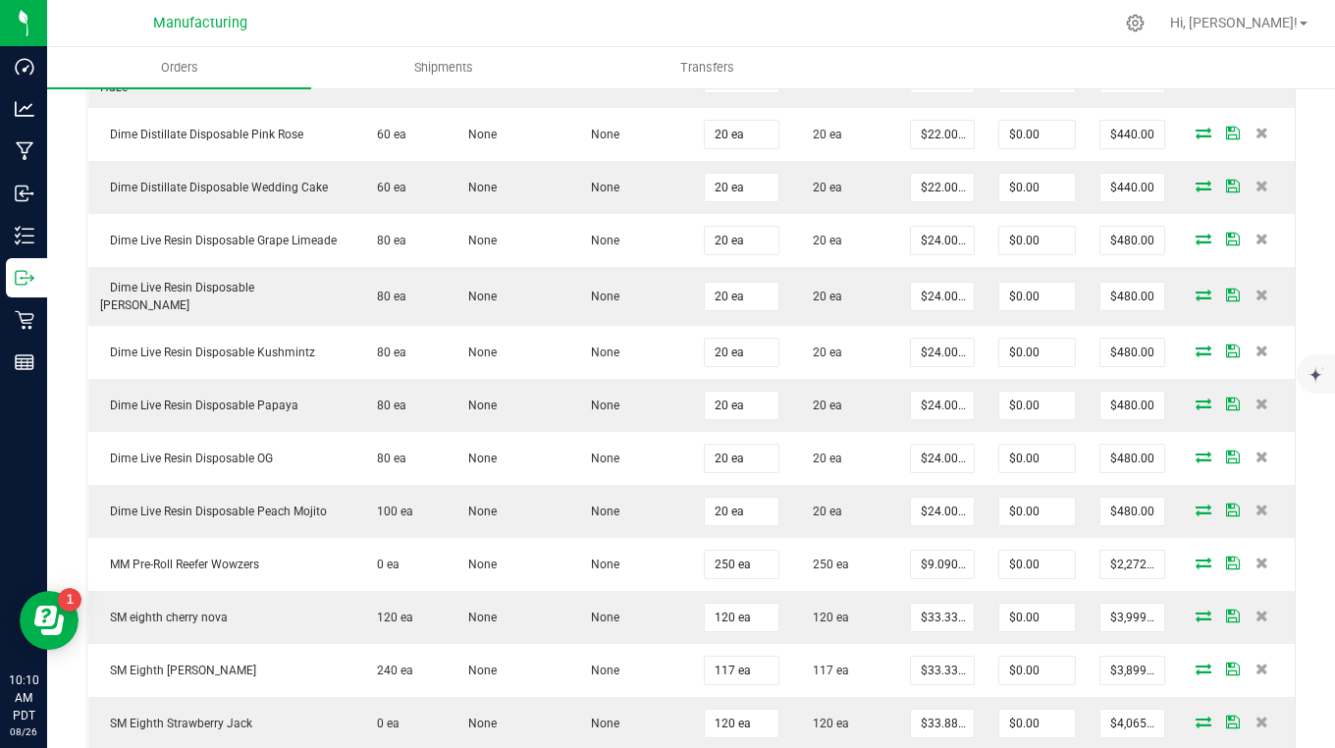
type input "9.09"
click at [948, 559] on input "9.09" at bounding box center [942, 564] width 63 height 27
type input "$2.60000"
type input "$650.00"
click at [947, 615] on input "33.33" at bounding box center [942, 617] width 63 height 27
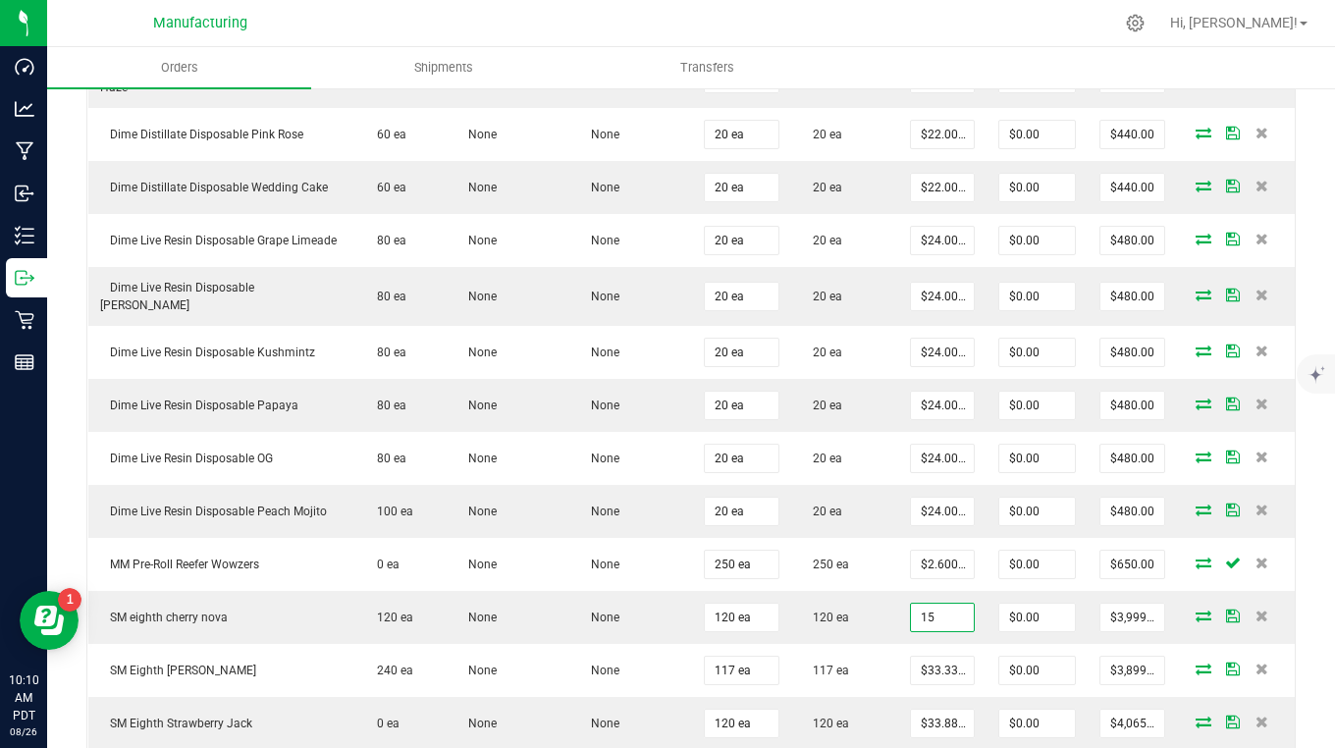
type input "$15.00000"
type input "$1,800.00"
click at [953, 660] on input "33.33" at bounding box center [942, 670] width 63 height 27
type input "$16.50000"
type input "$1,930.50"
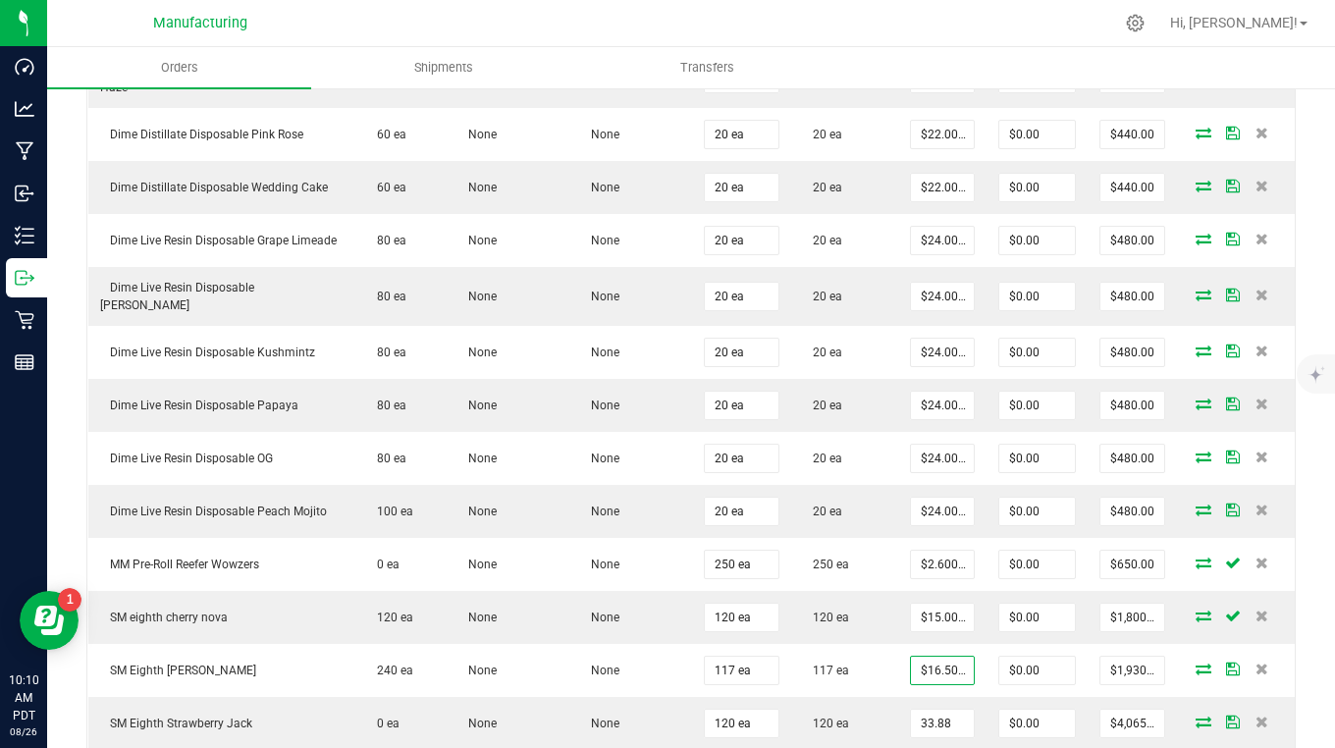
click at [935, 719] on input "33.88" at bounding box center [942, 723] width 63 height 27
click at [939, 711] on input "16" at bounding box center [942, 723] width 63 height 27
type input "$16.00000"
type input "$1,920.00"
click at [973, 700] on td "$16.00000" at bounding box center [942, 723] width 88 height 53
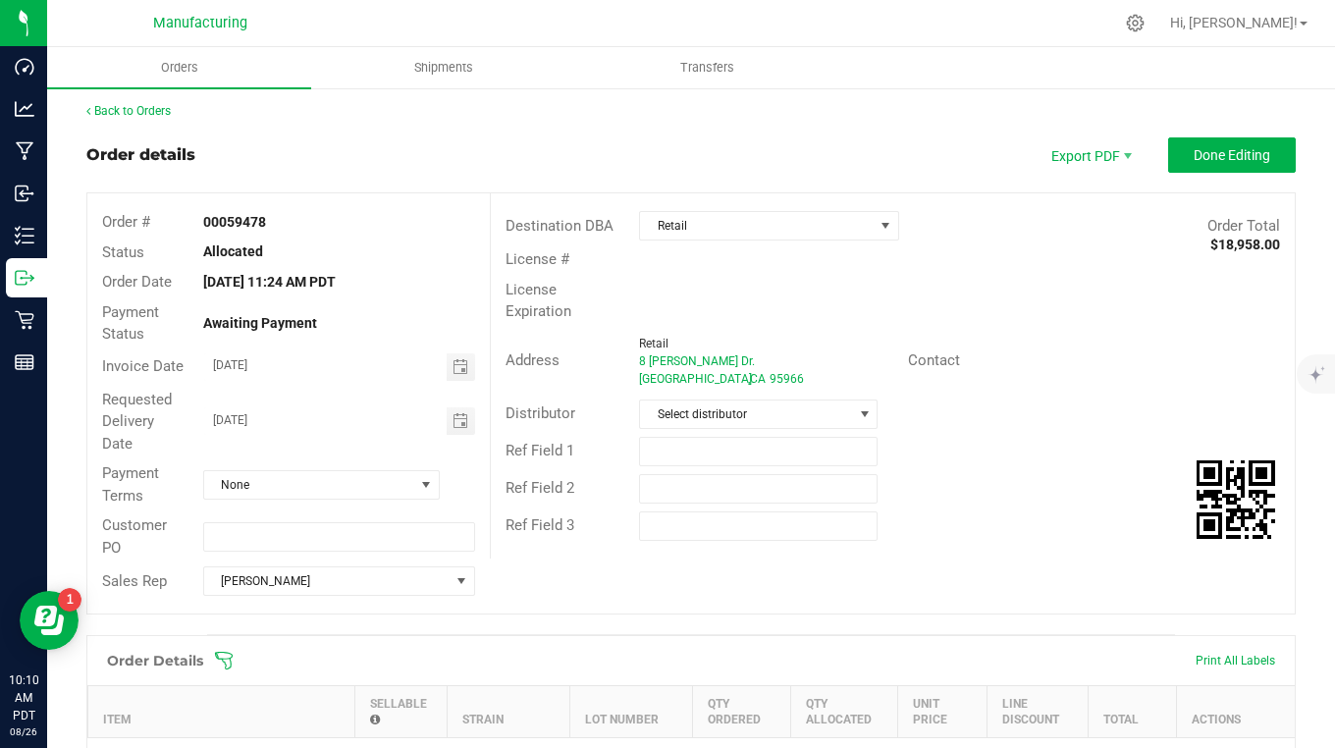
scroll to position [0, 0]
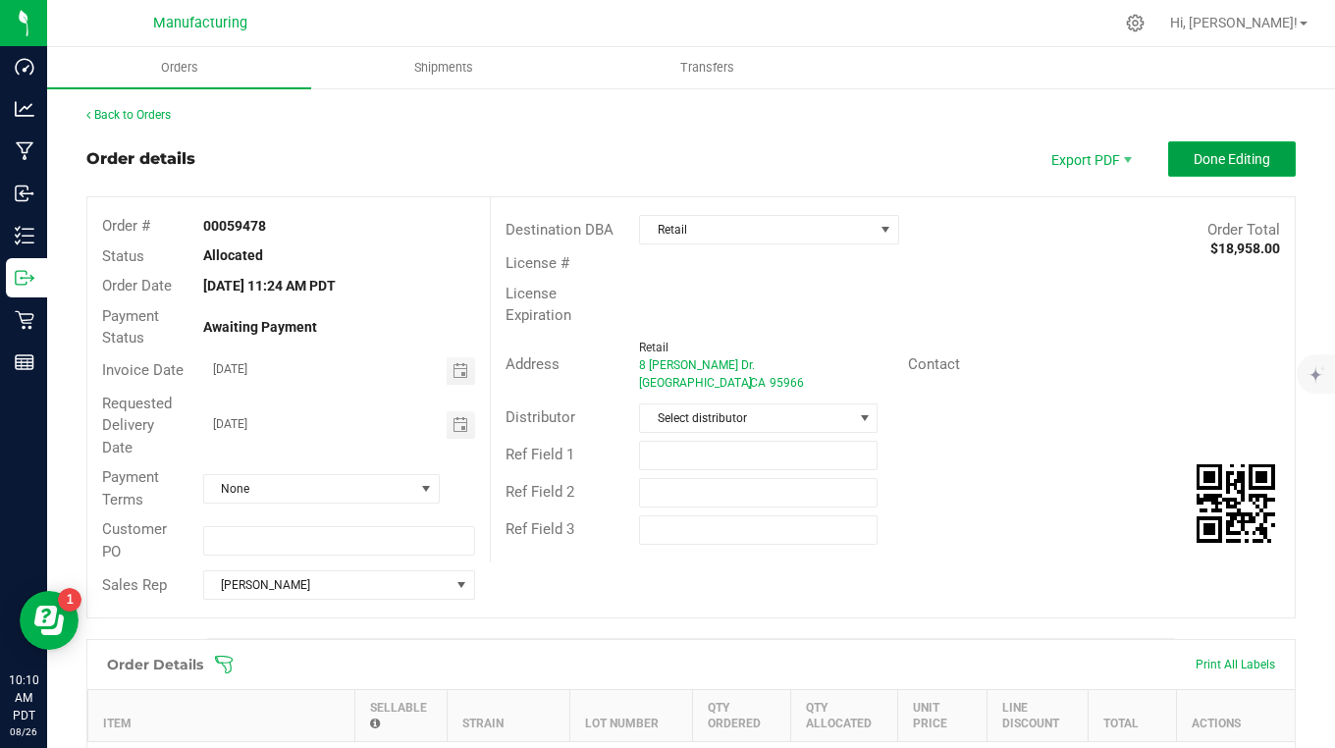
click at [1224, 158] on span "Done Editing" at bounding box center [1232, 159] width 77 height 16
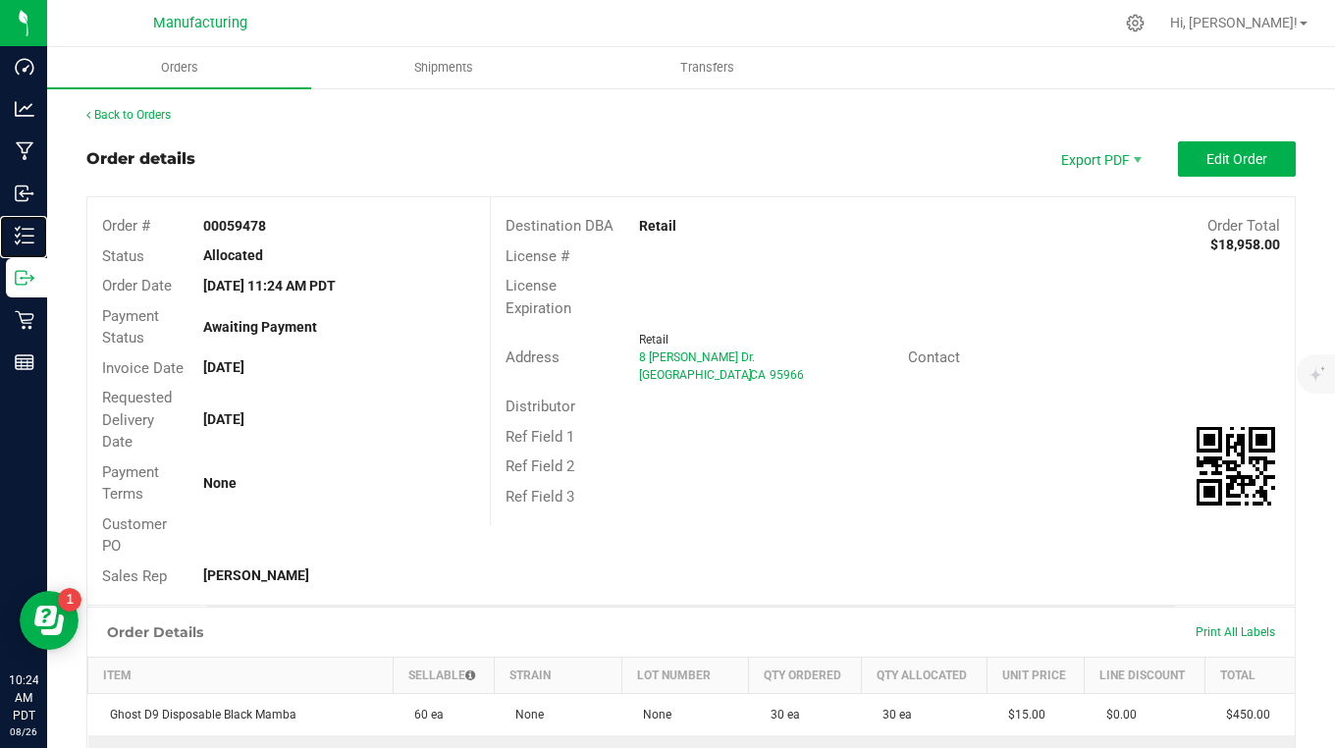
click at [0, 0] on p "Inventory" at bounding box center [0, 0] width 0 height 0
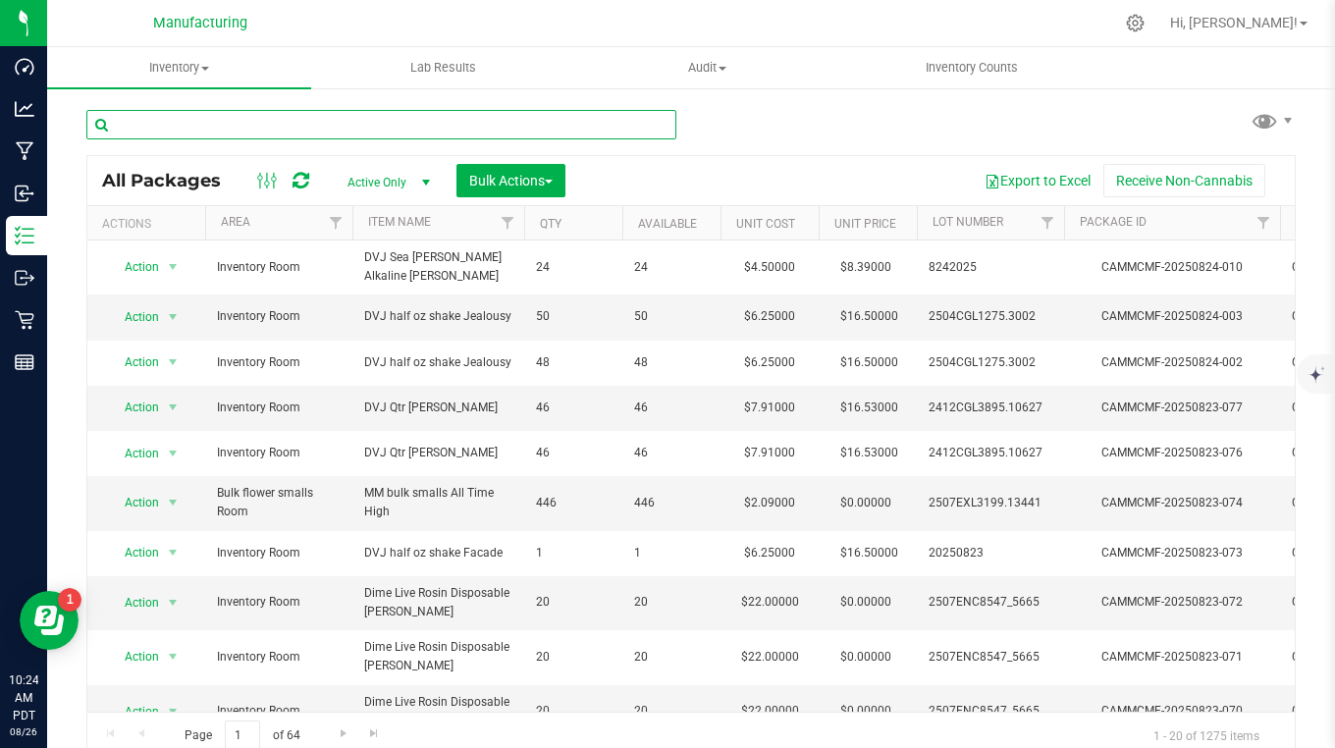
click at [161, 128] on input "text" at bounding box center [381, 124] width 590 height 29
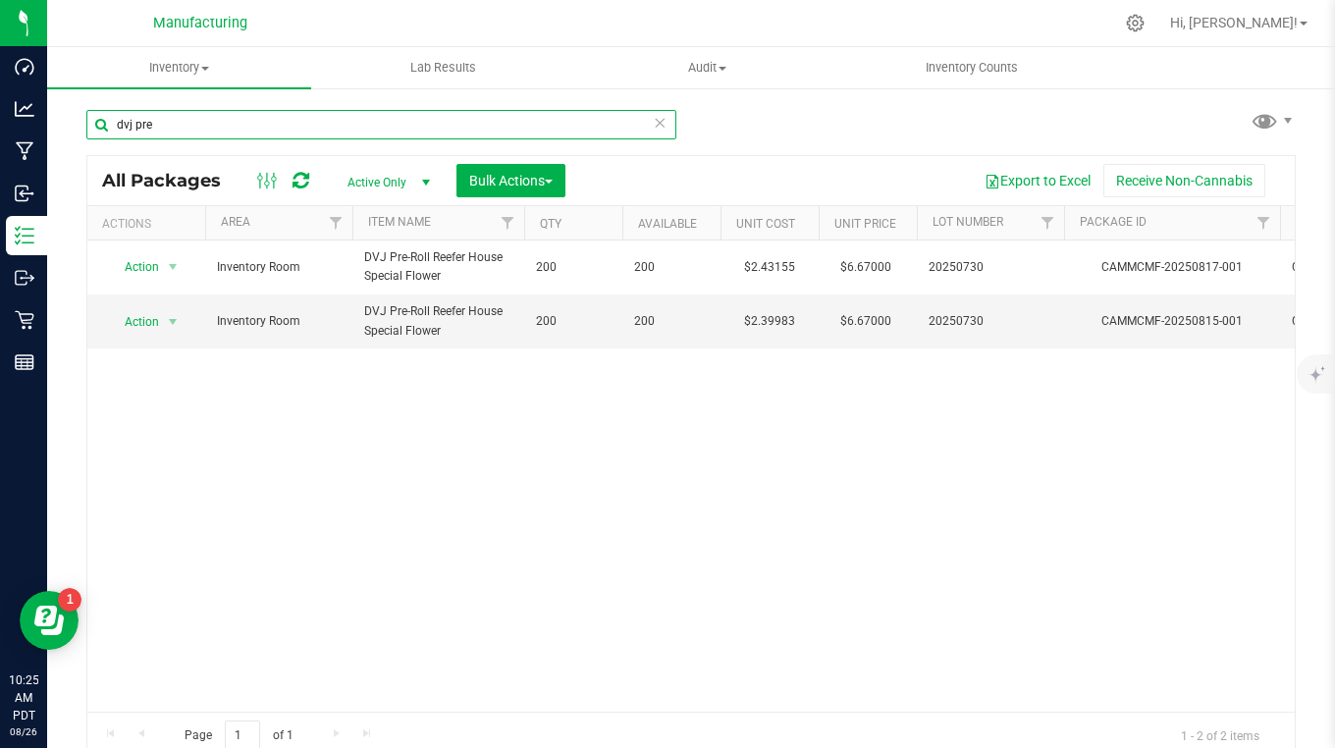
type input "dvj pre"
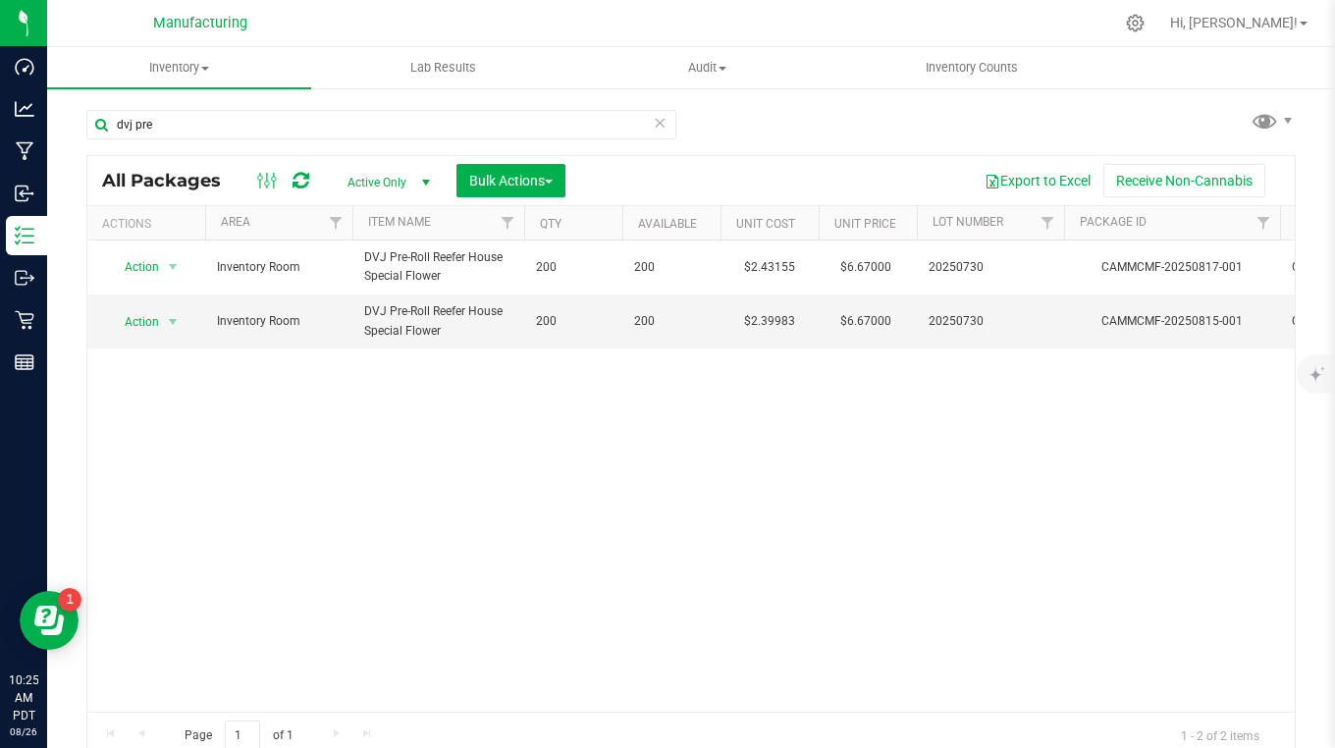
click at [152, 483] on div "Action Action Adjust qty Create package Edit attributes Global inventory Locate…" at bounding box center [690, 476] width 1207 height 471
click at [0, 0] on p "Outbound" at bounding box center [0, 0] width 0 height 0
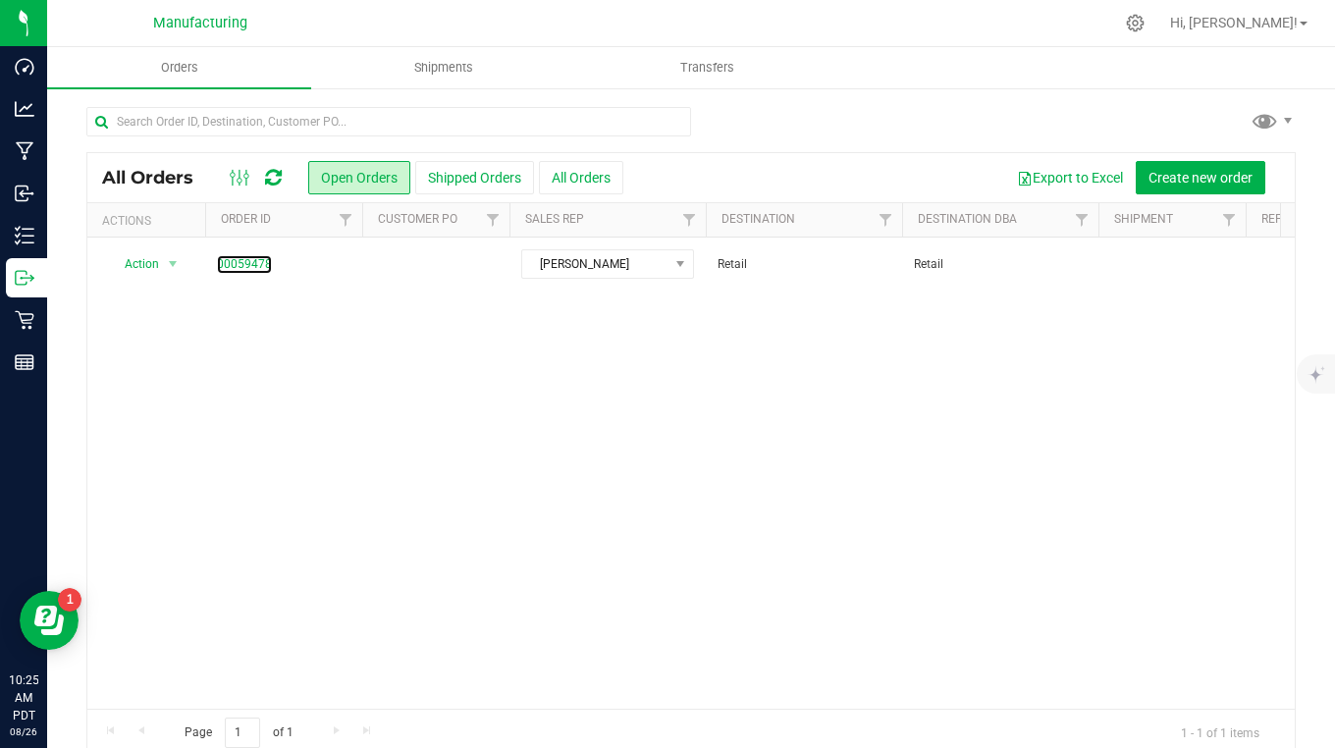
click at [250, 264] on link "00059478" at bounding box center [244, 264] width 55 height 19
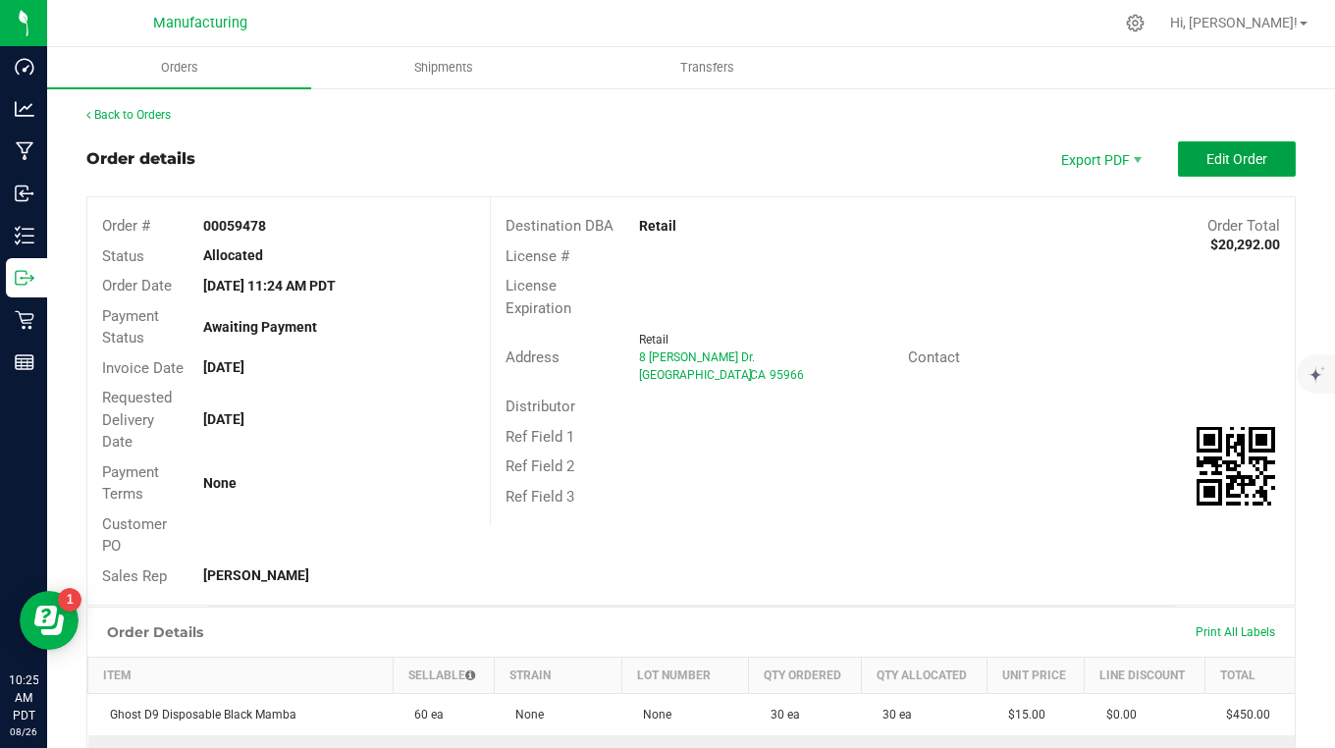
click at [1207, 156] on span "Edit Order" at bounding box center [1237, 159] width 61 height 16
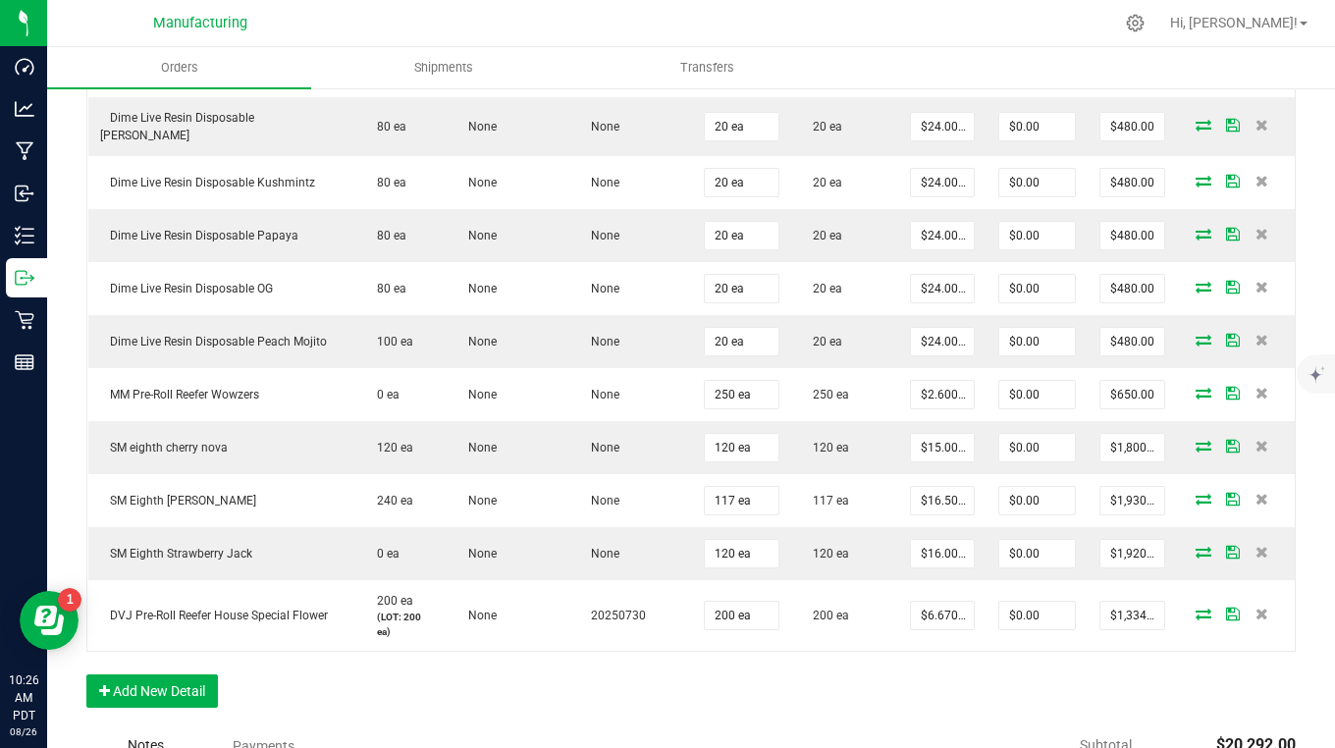
scroll to position [1669, 0]
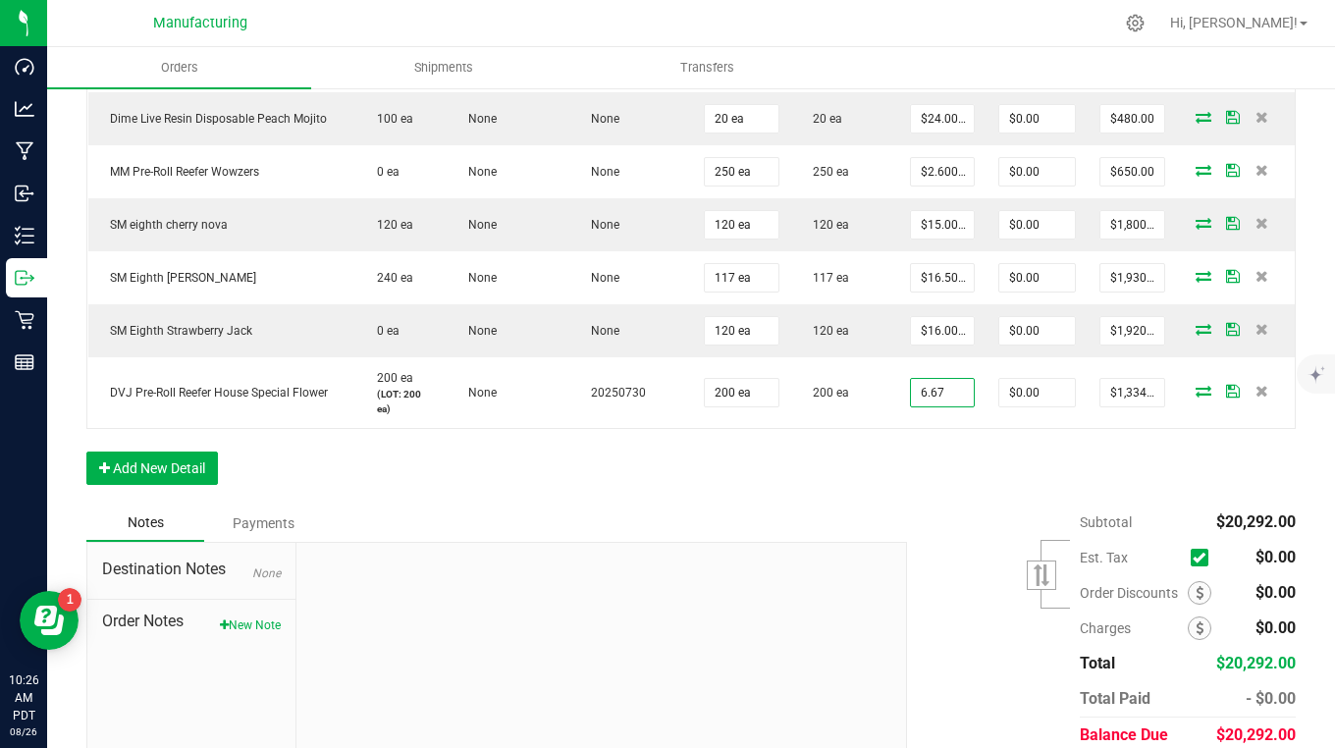
click at [941, 381] on input "6.67" at bounding box center [942, 392] width 63 height 27
type input "$2.43000"
type input "$486.00"
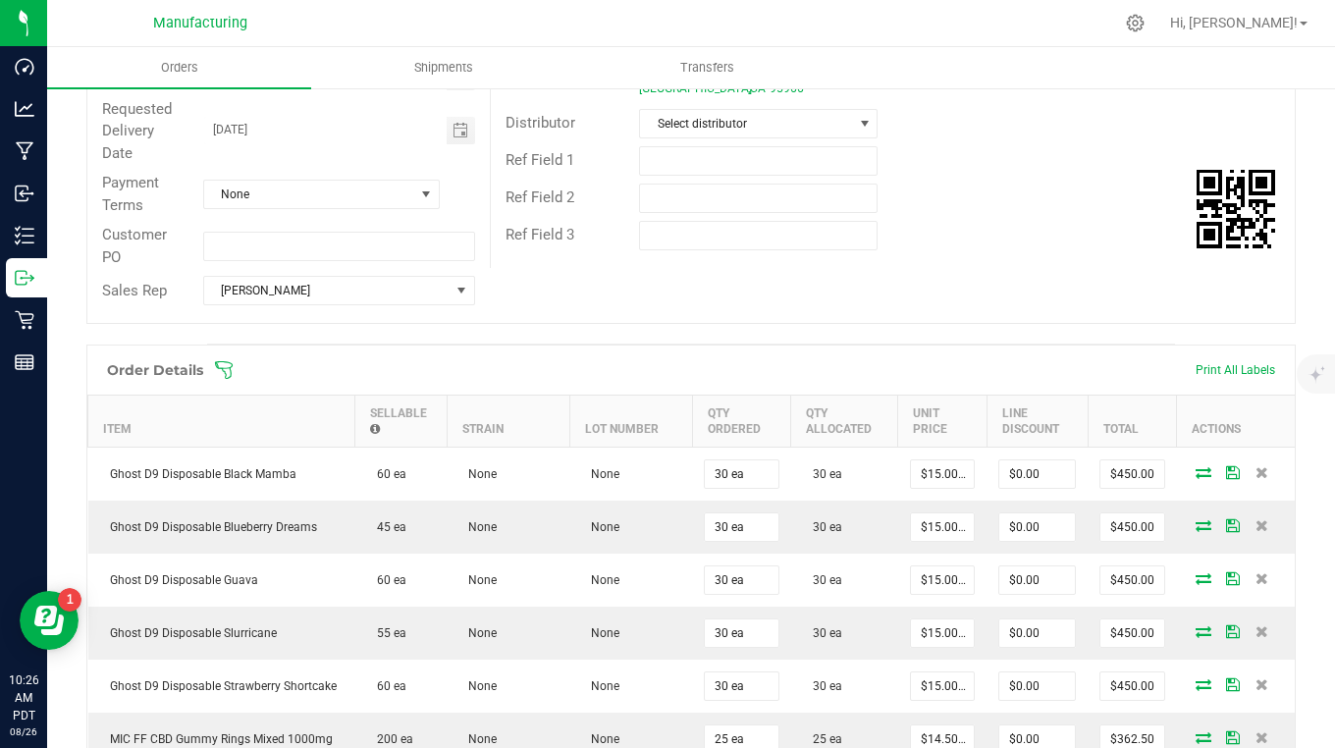
scroll to position [0, 0]
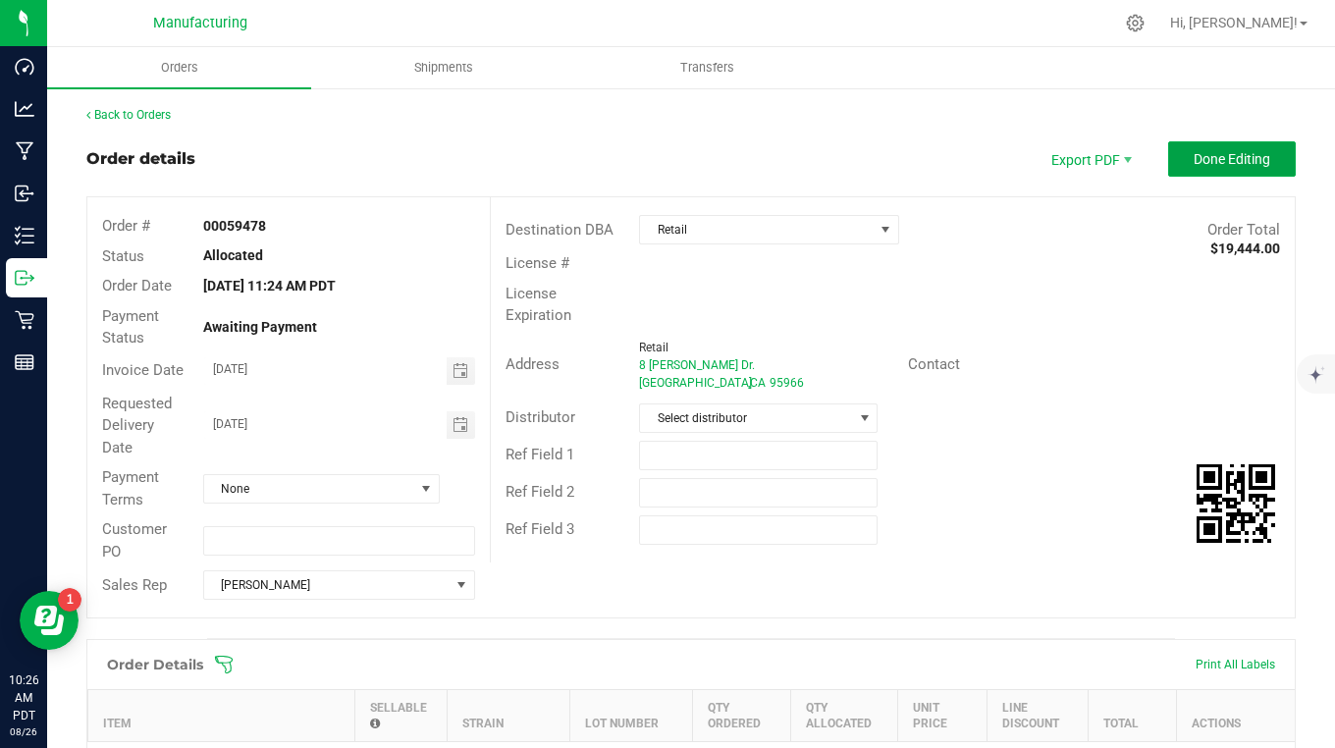
click at [1206, 167] on button "Done Editing" at bounding box center [1232, 158] width 128 height 35
